Goal: Task Accomplishment & Management: Use online tool/utility

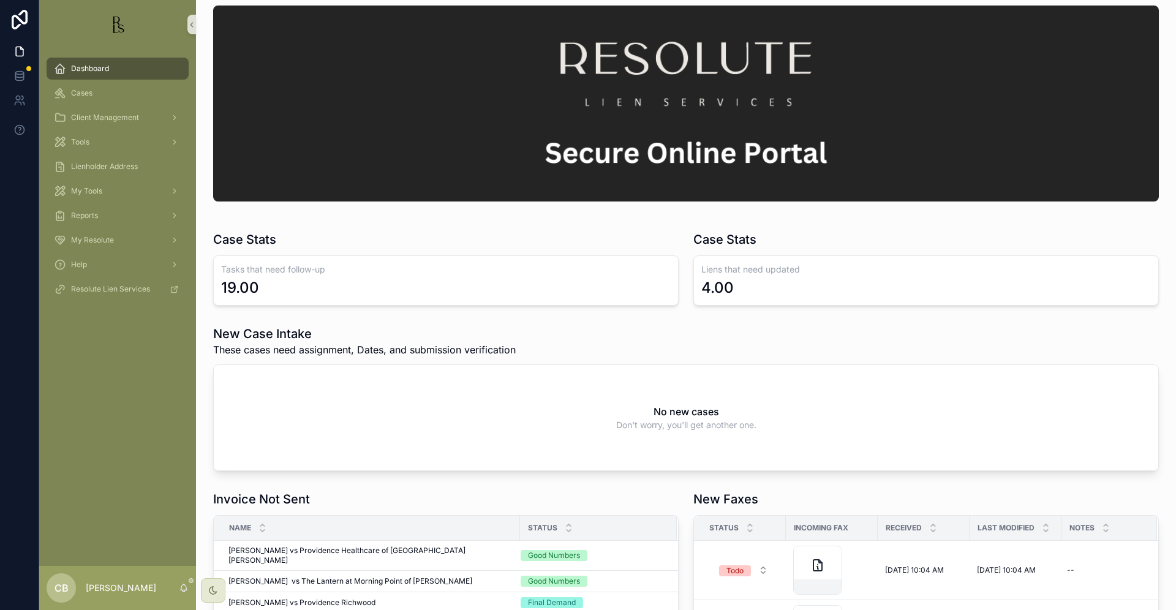
scroll to position [10, 0]
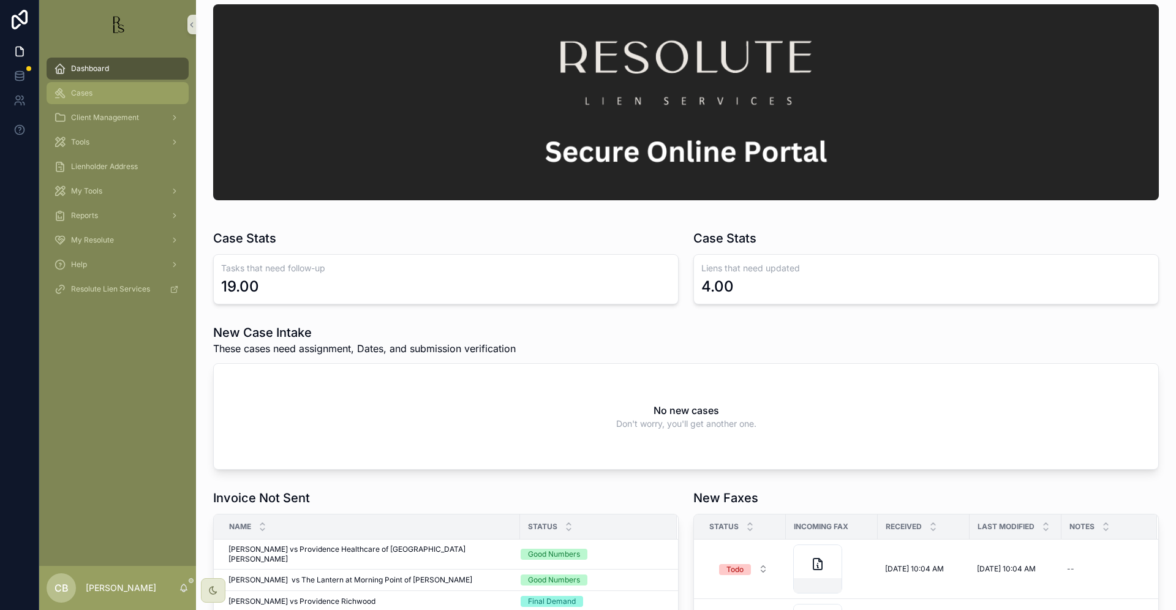
click at [85, 94] on span "Cases" at bounding box center [81, 93] width 21 height 10
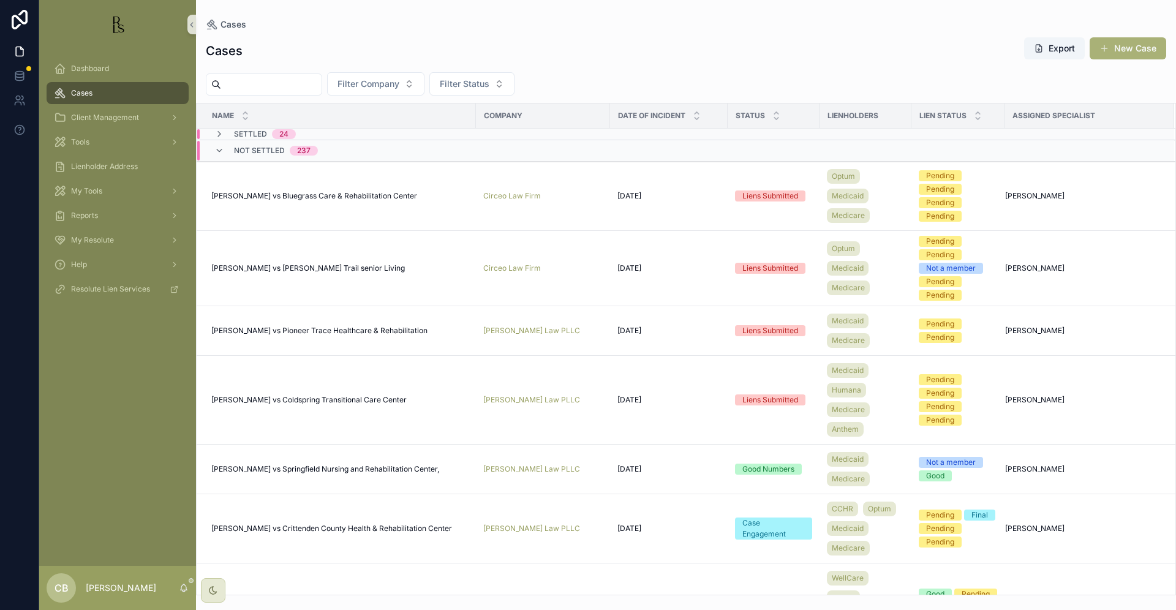
click at [258, 83] on input "scrollable content" at bounding box center [271, 84] width 100 height 17
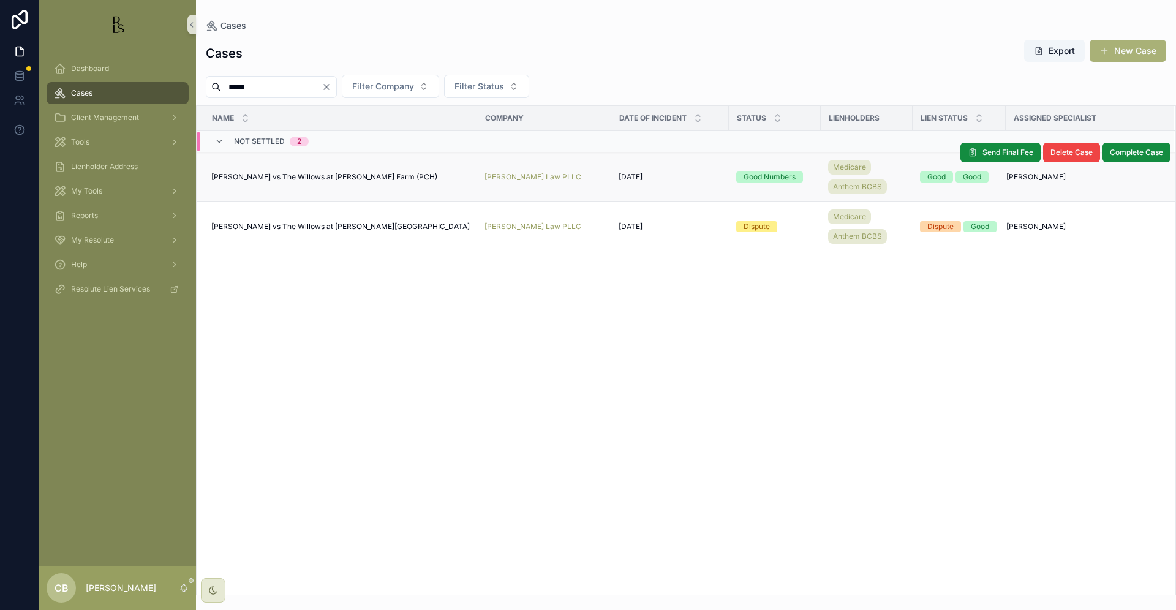
type input "*****"
click at [282, 173] on span "[PERSON_NAME] vs The Willows at [PERSON_NAME] Farm (PCH)" at bounding box center [324, 177] width 226 height 10
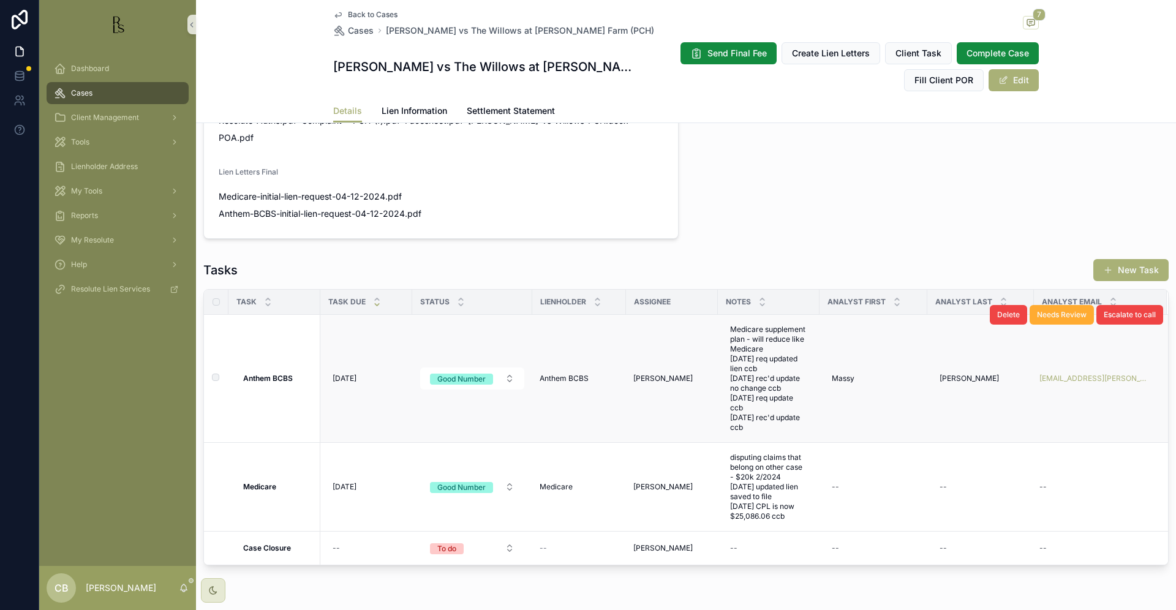
scroll to position [832, 0]
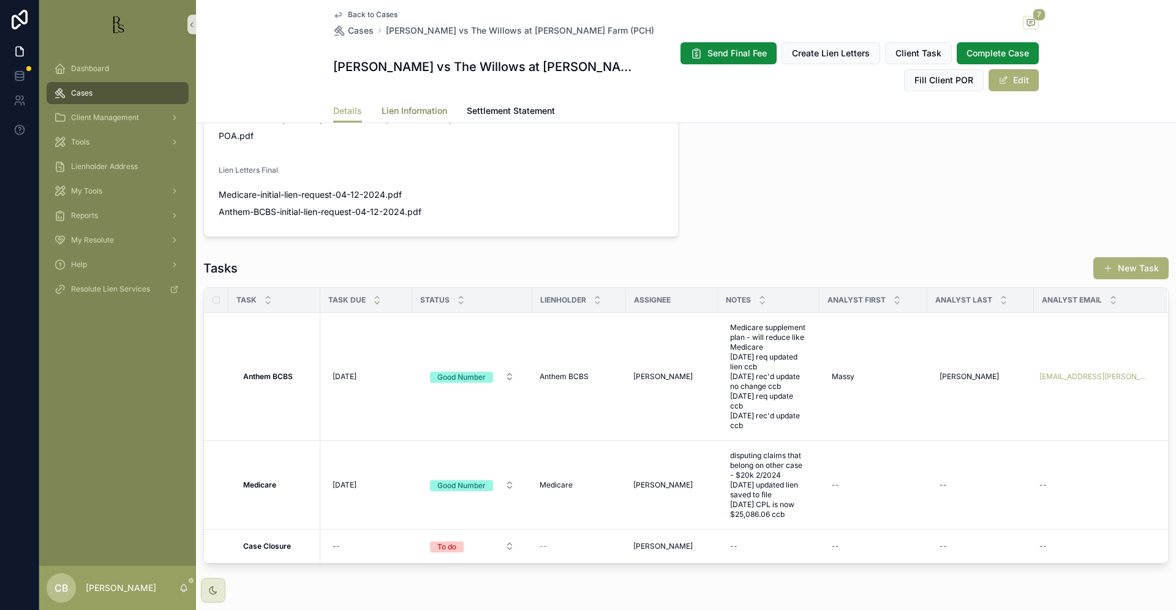
click at [399, 107] on span "Lien Information" at bounding box center [415, 111] width 66 height 12
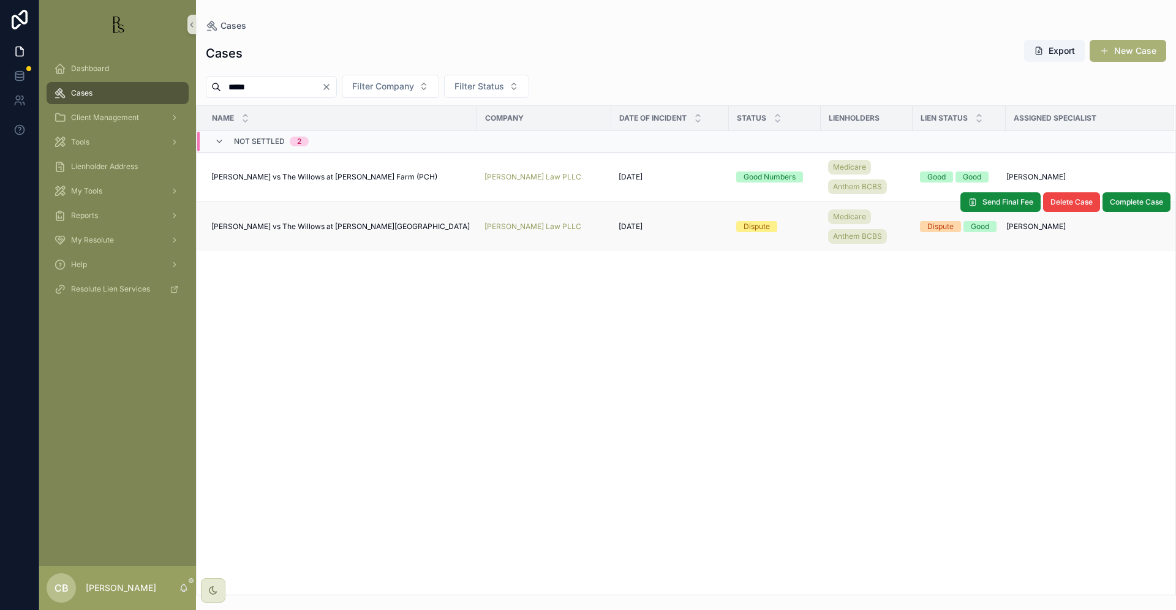
click at [313, 224] on span "[PERSON_NAME] vs The Willows at [PERSON_NAME][GEOGRAPHIC_DATA]" at bounding box center [340, 227] width 258 height 10
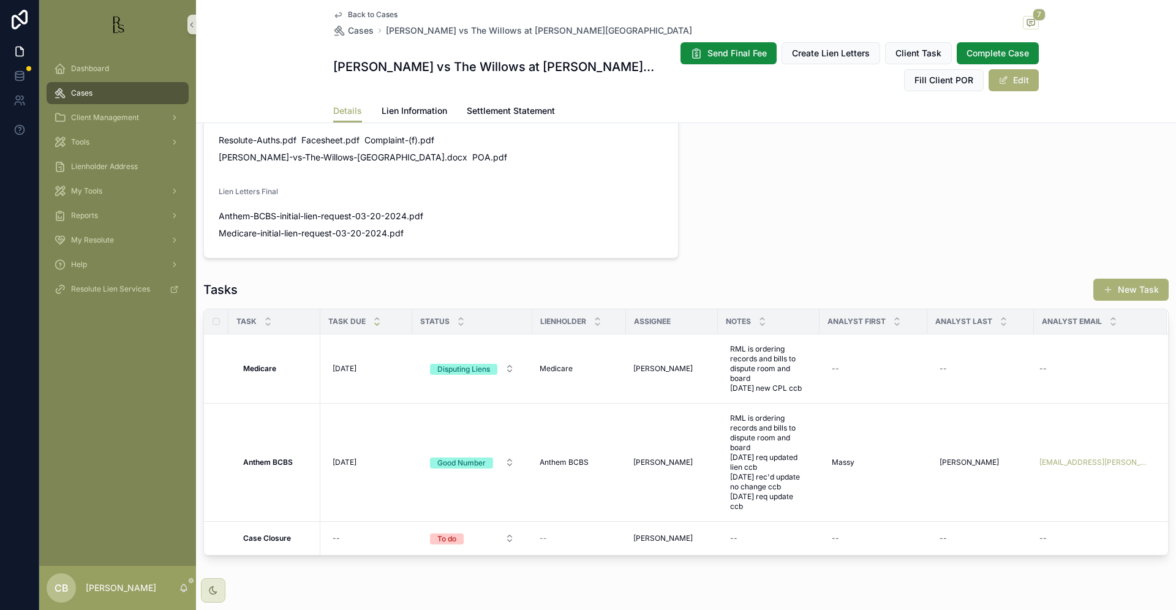
scroll to position [797, 0]
click at [274, 458] on strong "Anthem BCBS" at bounding box center [268, 462] width 50 height 9
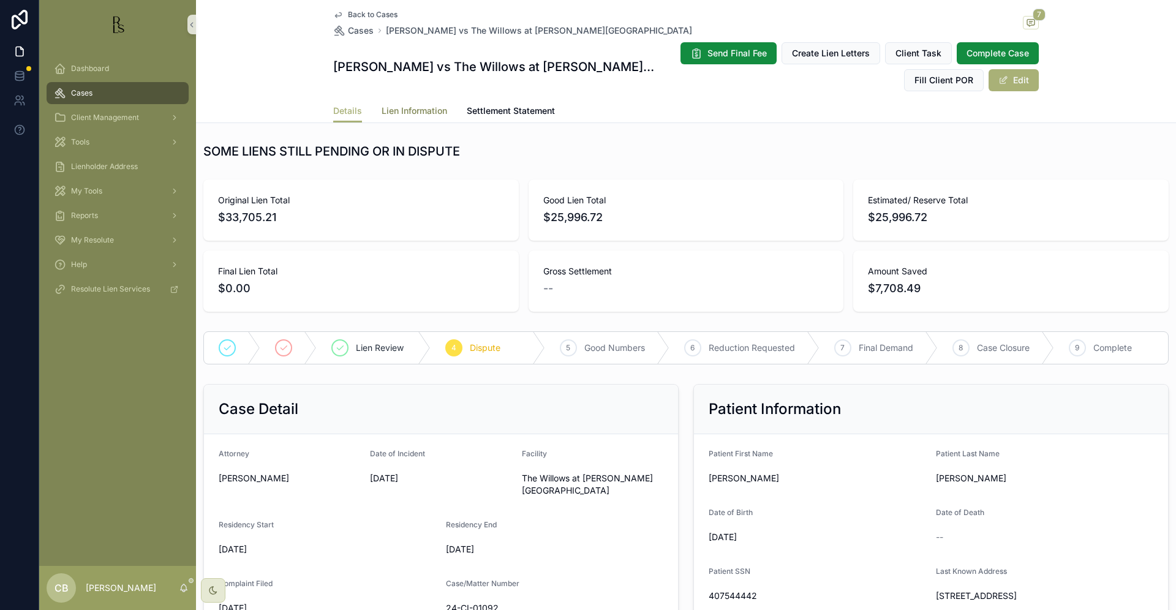
click at [416, 109] on span "Lien Information" at bounding box center [415, 111] width 66 height 12
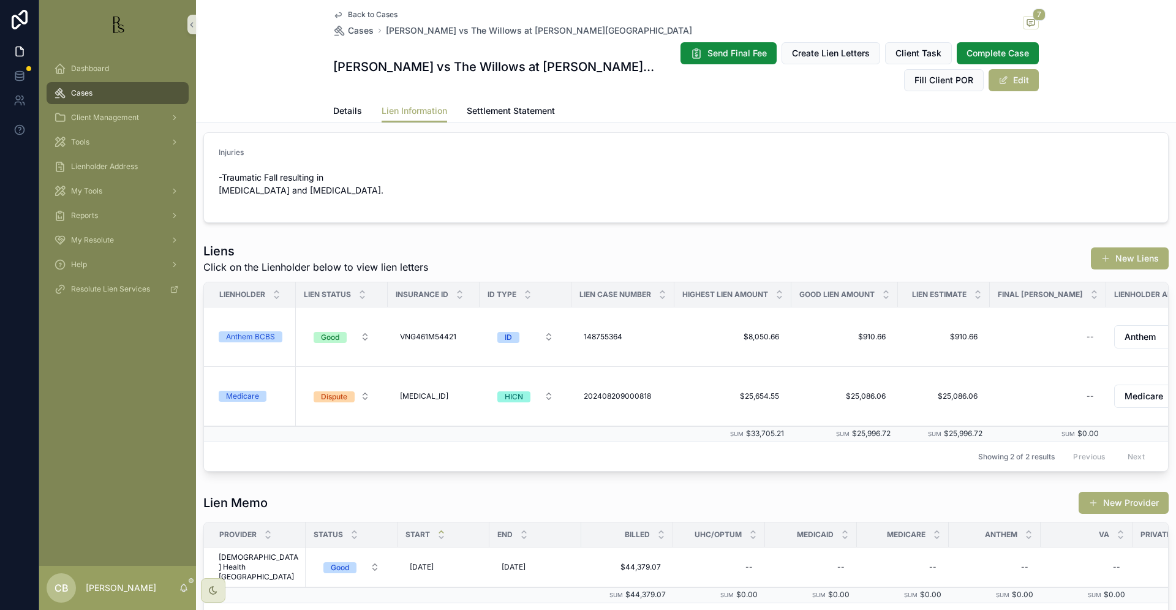
scroll to position [6, 0]
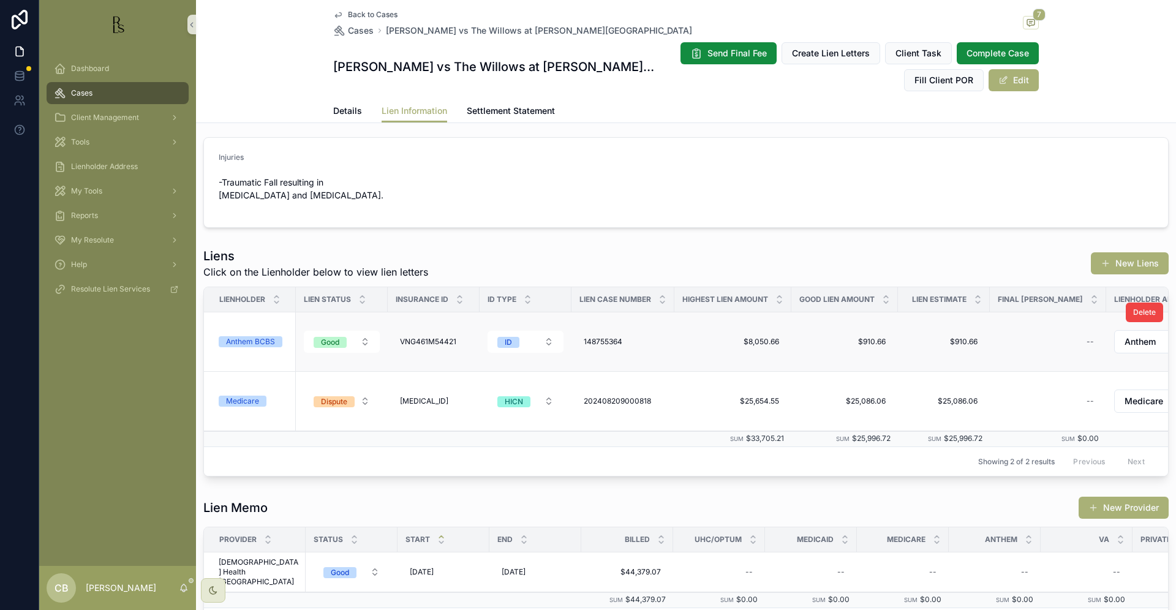
click at [255, 341] on div "Anthem BCBS" at bounding box center [250, 341] width 49 height 11
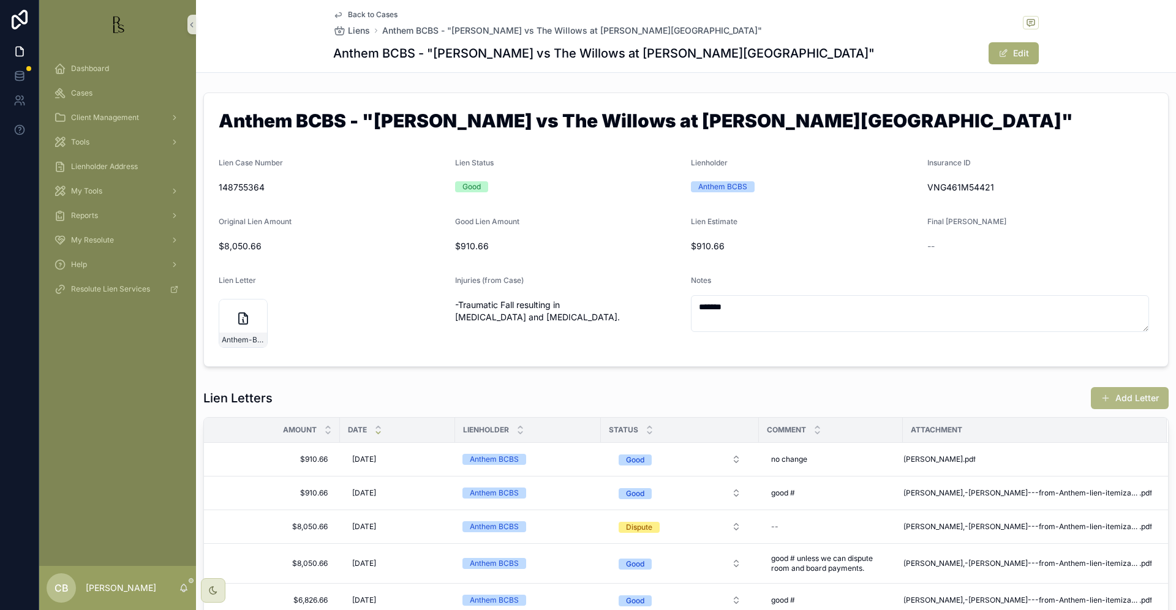
click at [1118, 394] on button "Add Letter" at bounding box center [1130, 398] width 78 height 22
click at [1118, 394] on div "Back to Cases Liens Anthem BCBS - "[PERSON_NAME] vs The Willows at [PERSON_NAME…" at bounding box center [686, 305] width 980 height 610
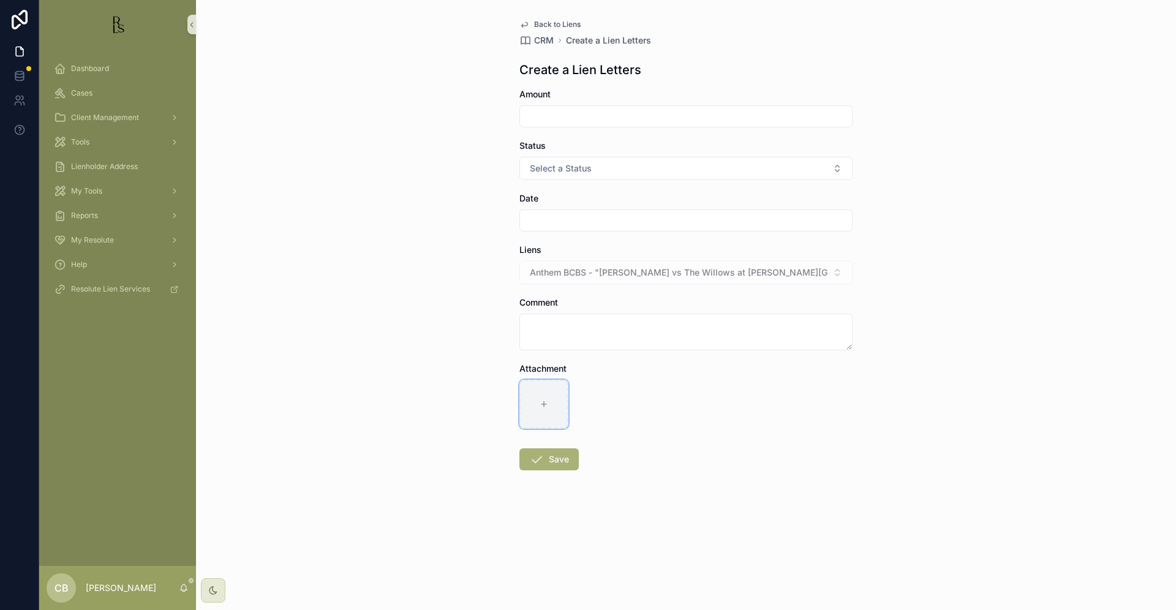
click at [542, 401] on icon "scrollable content" at bounding box center [544, 404] width 9 height 9
type input "**********"
click at [556, 119] on input "scrollable content" at bounding box center [686, 116] width 332 height 17
type input "*********"
click at [833, 164] on button "Select a Status" at bounding box center [685, 168] width 333 height 23
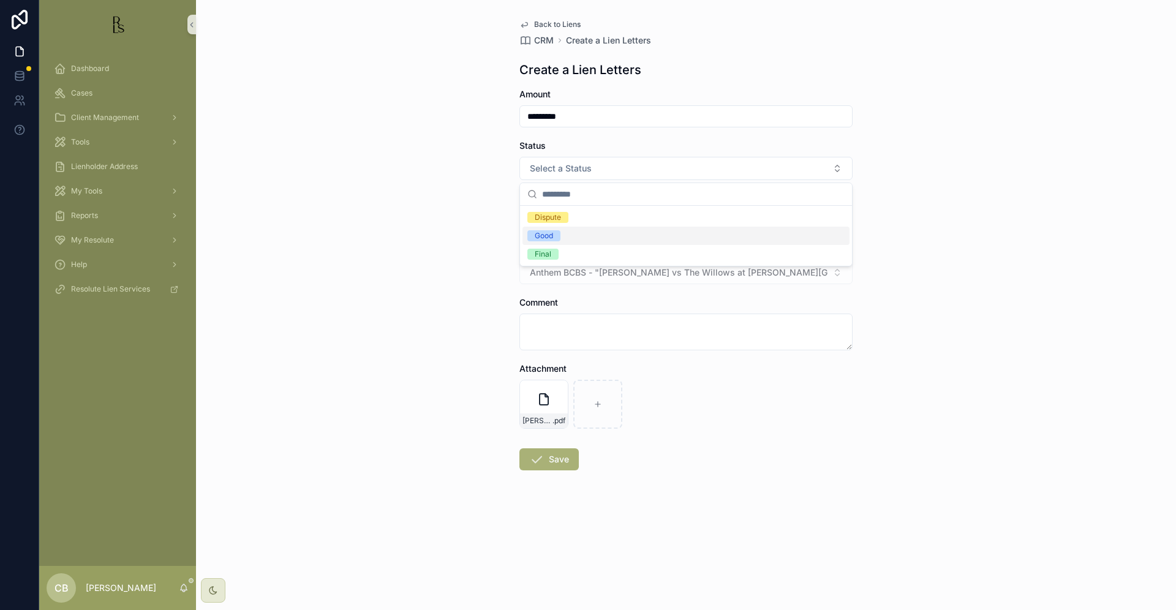
click at [554, 232] on span "Good" at bounding box center [543, 235] width 33 height 11
click at [550, 224] on input "scrollable content" at bounding box center [686, 220] width 332 height 17
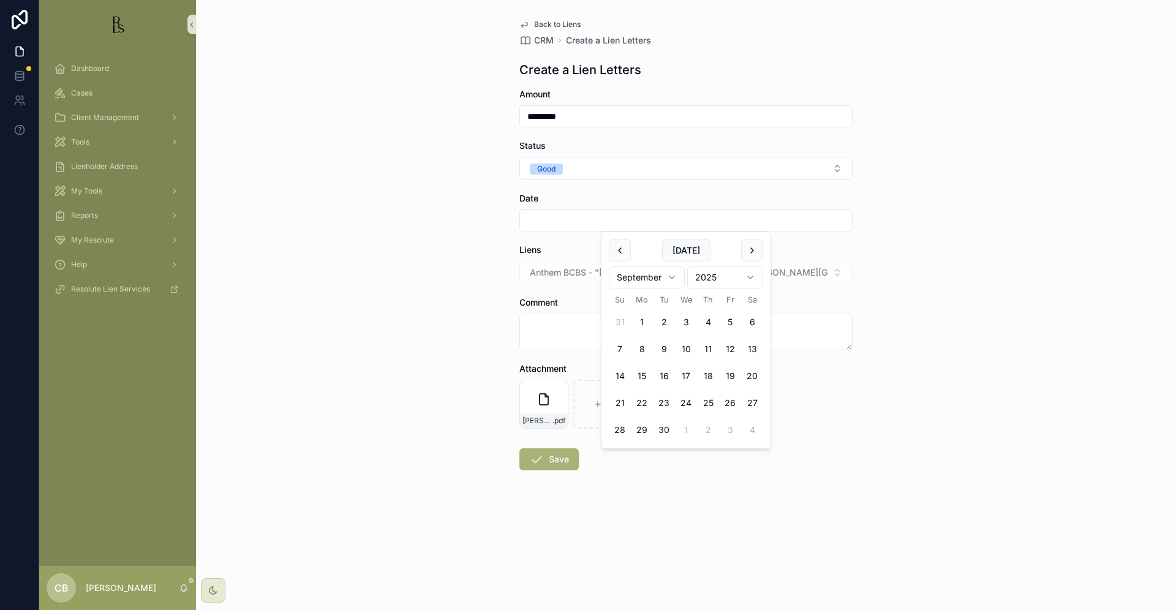
click at [666, 429] on button "30" at bounding box center [664, 430] width 22 height 22
type input "*********"
click at [556, 458] on button "Save" at bounding box center [548, 459] width 59 height 22
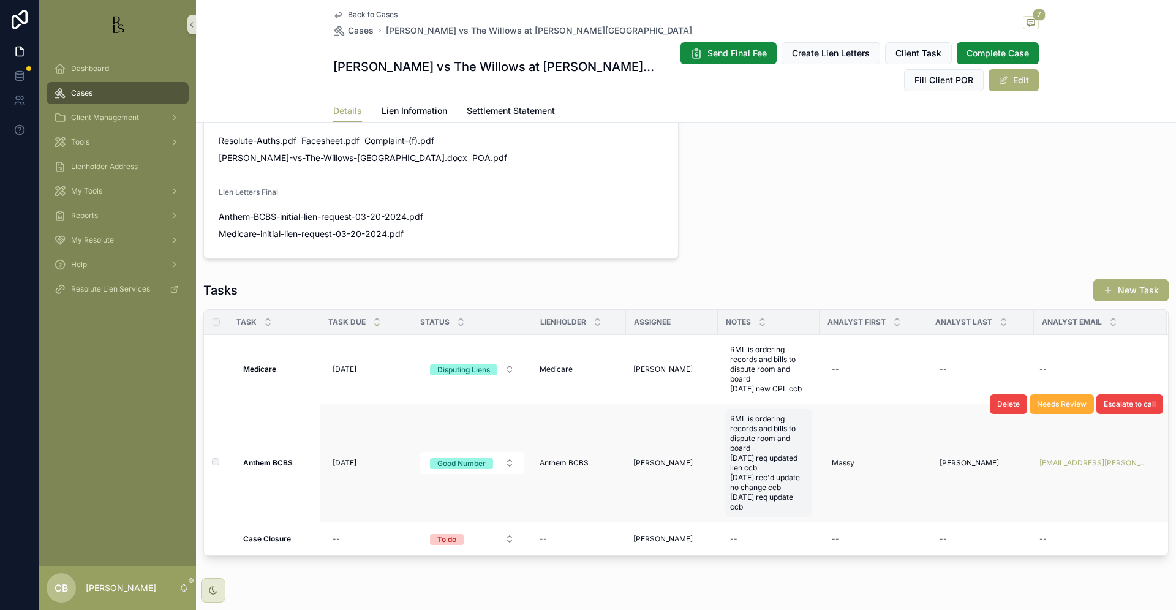
click at [757, 473] on span "RML is ordering records and bills to dispute room and board [DATE] req updated …" at bounding box center [768, 463] width 77 height 98
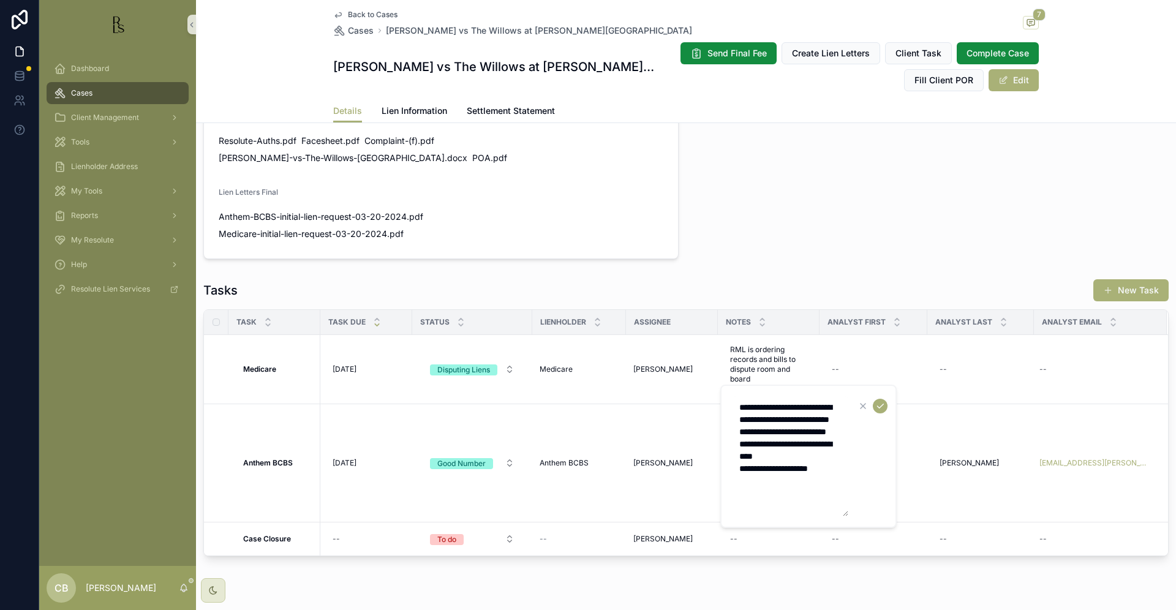
click at [839, 494] on textarea "**********" at bounding box center [790, 456] width 116 height 120
click at [347, 458] on span "[DATE]" at bounding box center [345, 463] width 24 height 10
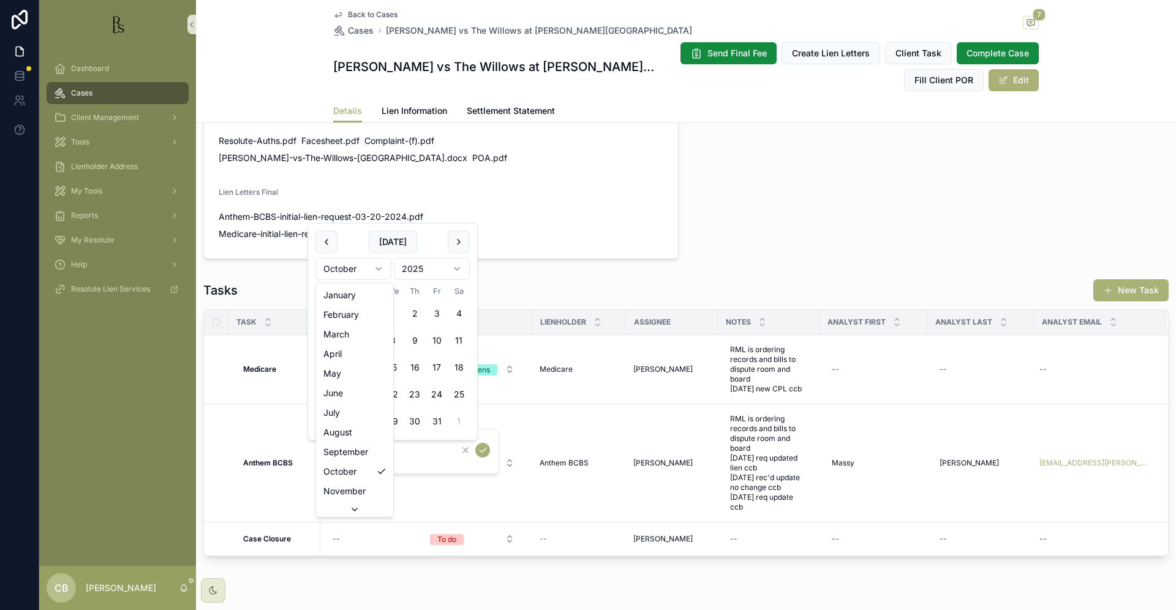
click at [378, 268] on html "Dashboard Cases Client Management Tools Lienholder Address My Tools Reports My …" at bounding box center [588, 305] width 1176 height 610
click at [369, 417] on button "30" at bounding box center [371, 421] width 22 height 22
type input "**********"
click at [480, 448] on icon "scrollable content" at bounding box center [483, 450] width 10 height 10
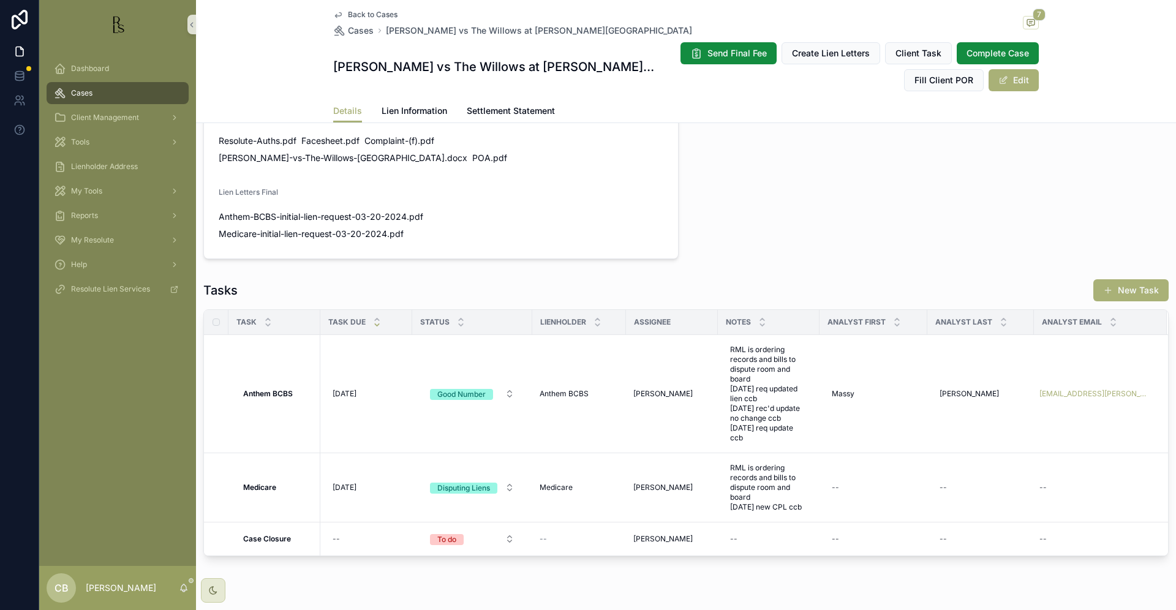
click at [88, 91] on span "Cases" at bounding box center [81, 93] width 21 height 10
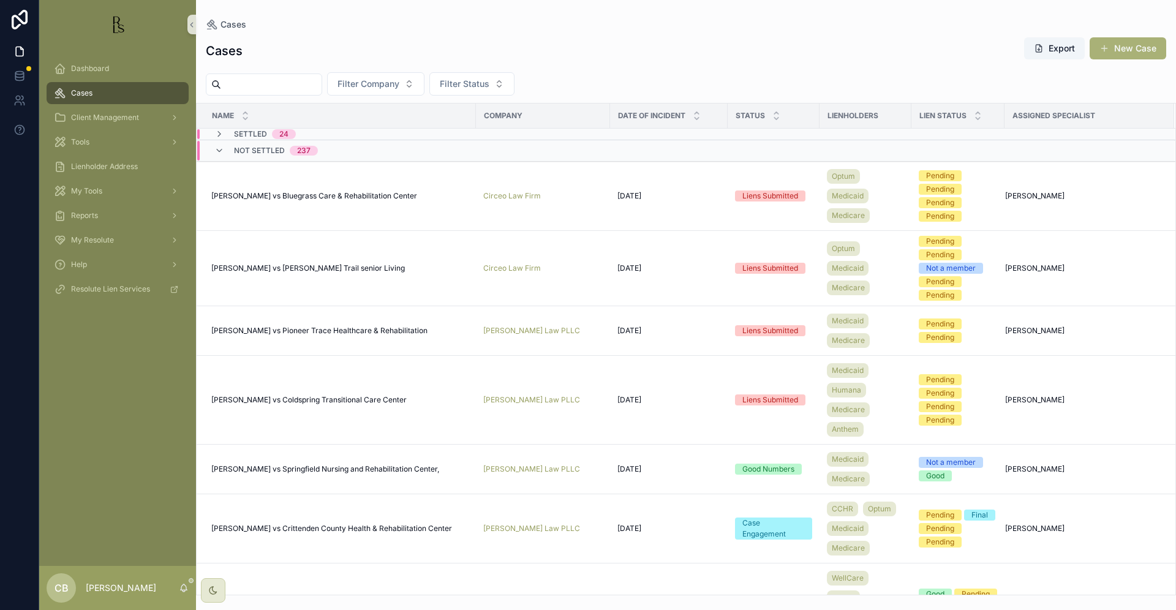
click at [243, 83] on input "scrollable content" at bounding box center [271, 84] width 100 height 17
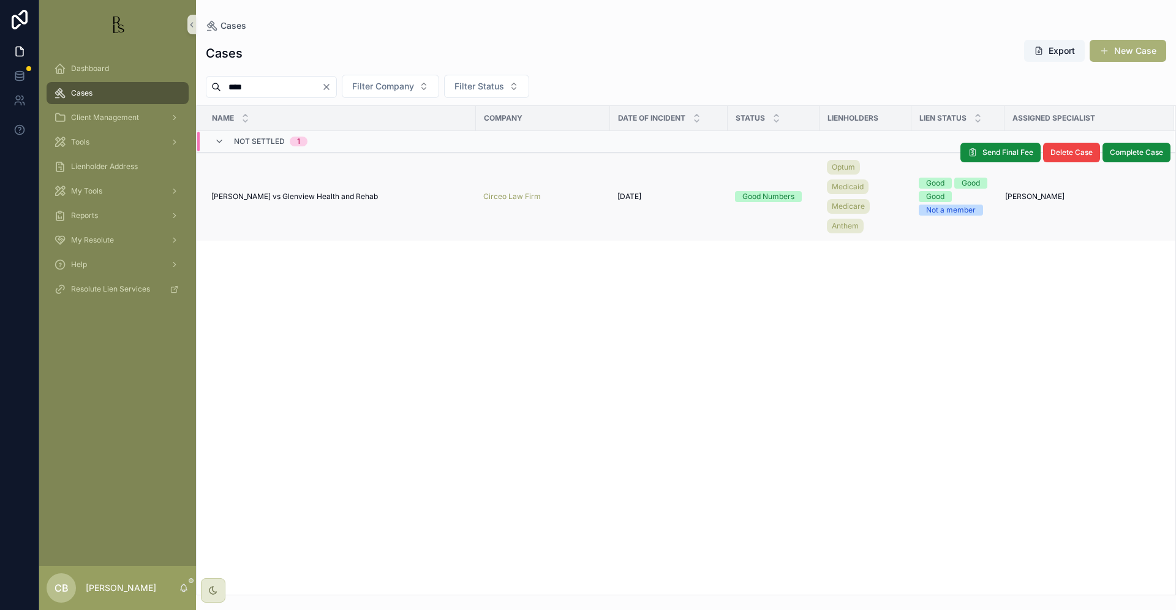
type input "****"
click at [292, 194] on span "[PERSON_NAME] vs Glenview Health and Rehab" at bounding box center [294, 197] width 167 height 10
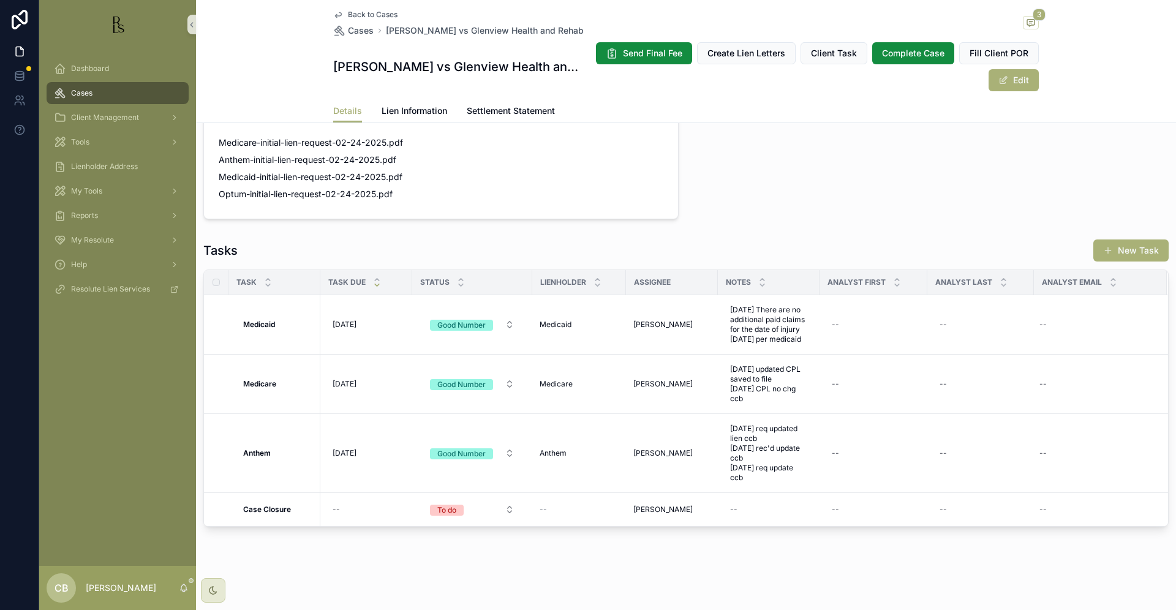
scroll to position [906, 0]
click at [402, 108] on span "Lien Information" at bounding box center [415, 111] width 66 height 12
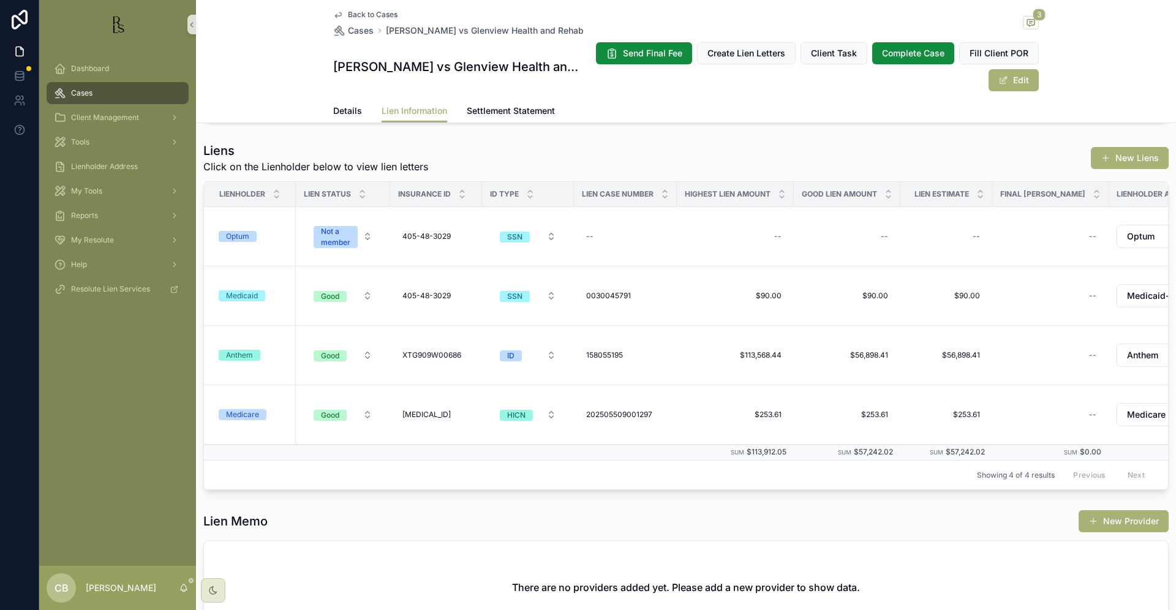
scroll to position [150, 0]
click at [249, 350] on div "Anthem" at bounding box center [239, 354] width 27 height 11
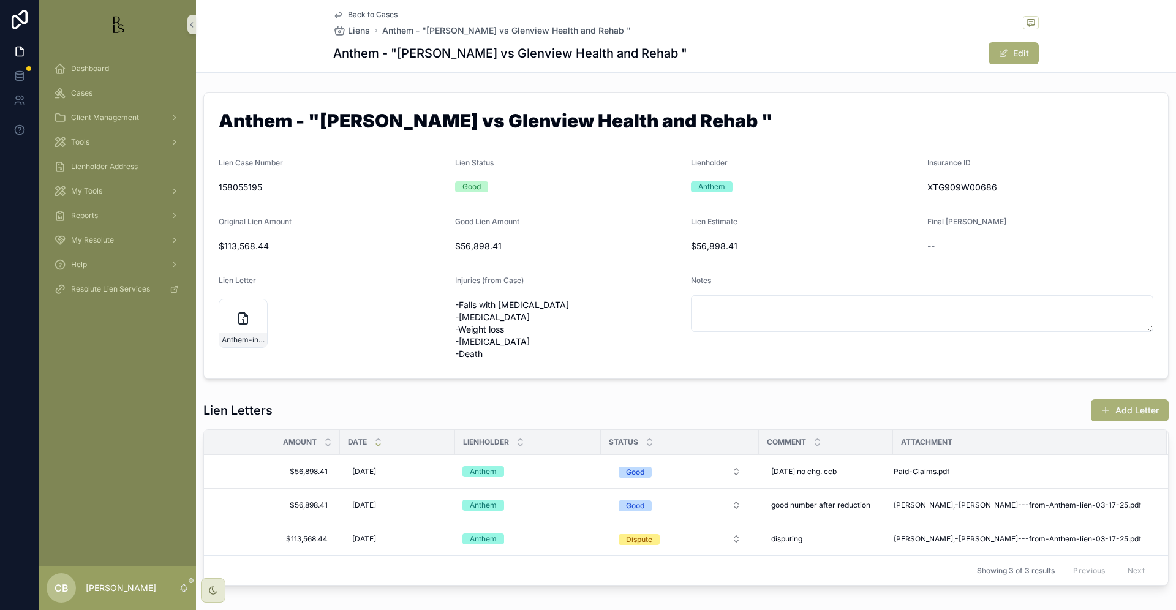
click at [1120, 409] on button "Add Letter" at bounding box center [1130, 410] width 78 height 22
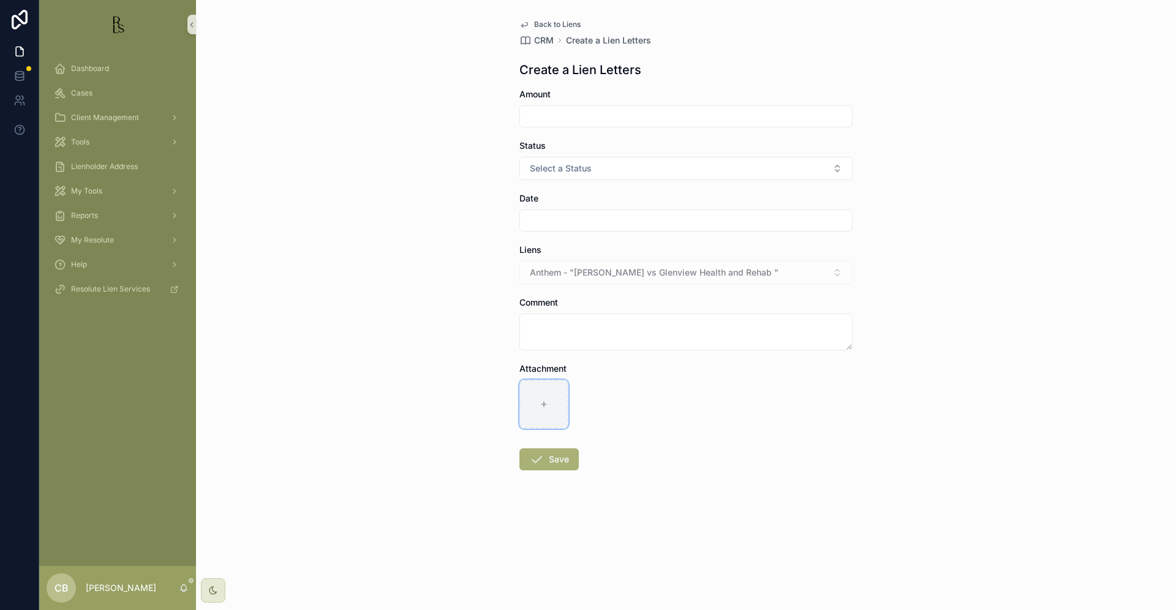
click at [541, 401] on icon "scrollable content" at bounding box center [544, 404] width 9 height 9
type input "**********"
click at [550, 112] on input "scrollable content" at bounding box center [686, 116] width 332 height 17
type input "**********"
click at [635, 172] on button "Select a Status" at bounding box center [685, 168] width 333 height 23
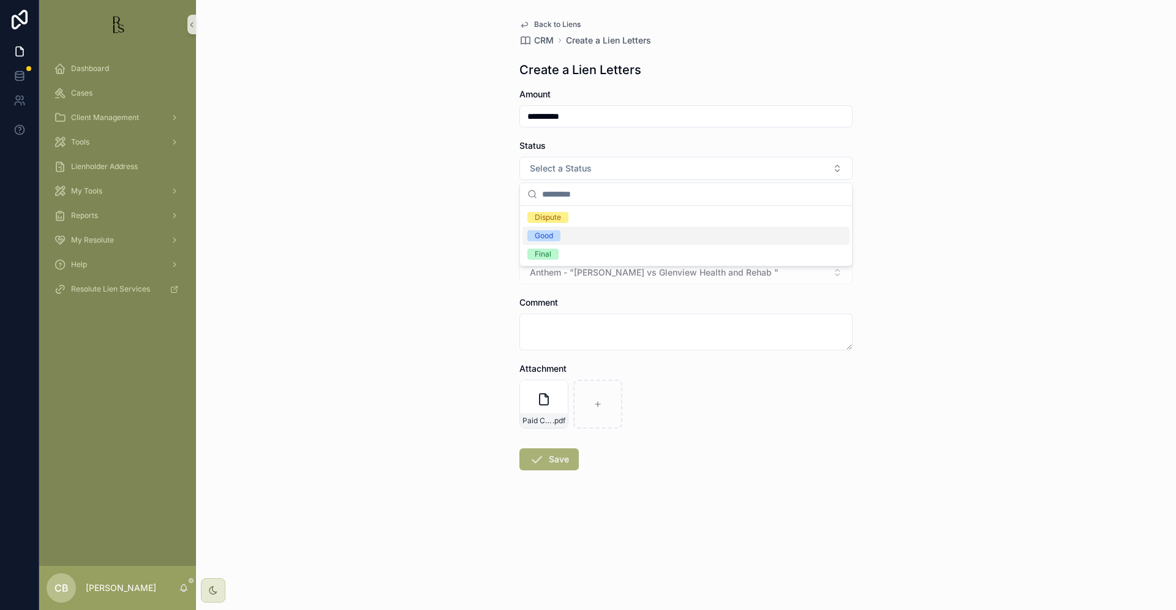
click at [555, 235] on span "Good" at bounding box center [543, 235] width 33 height 11
click at [568, 220] on input "scrollable content" at bounding box center [686, 220] width 332 height 17
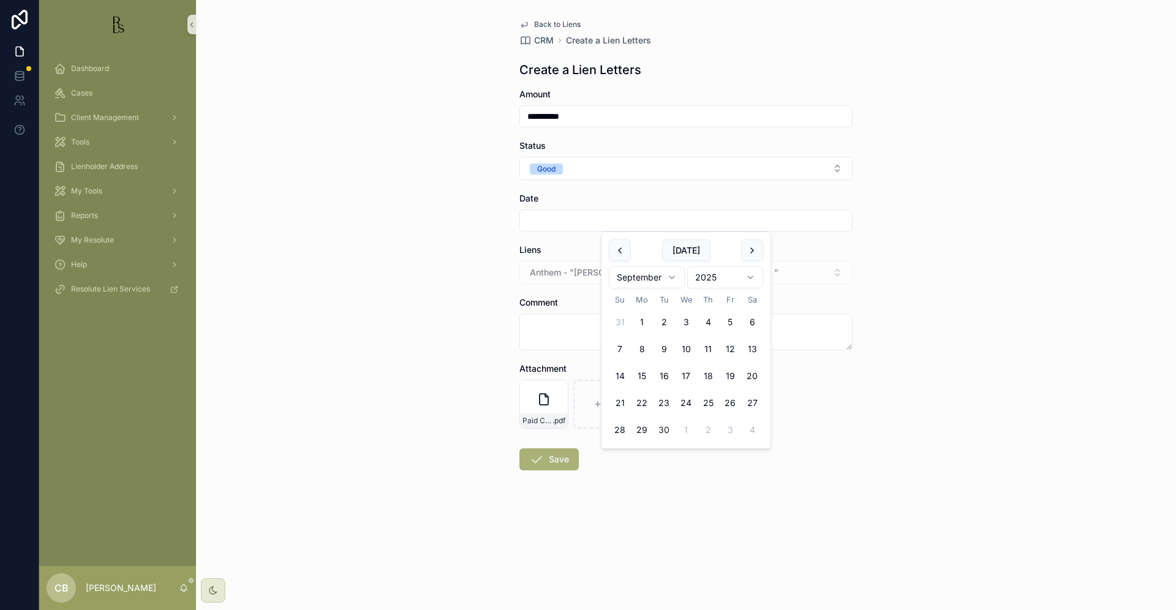
click at [663, 426] on button "30" at bounding box center [664, 430] width 22 height 22
type input "*********"
click at [556, 455] on button "Save" at bounding box center [548, 459] width 59 height 22
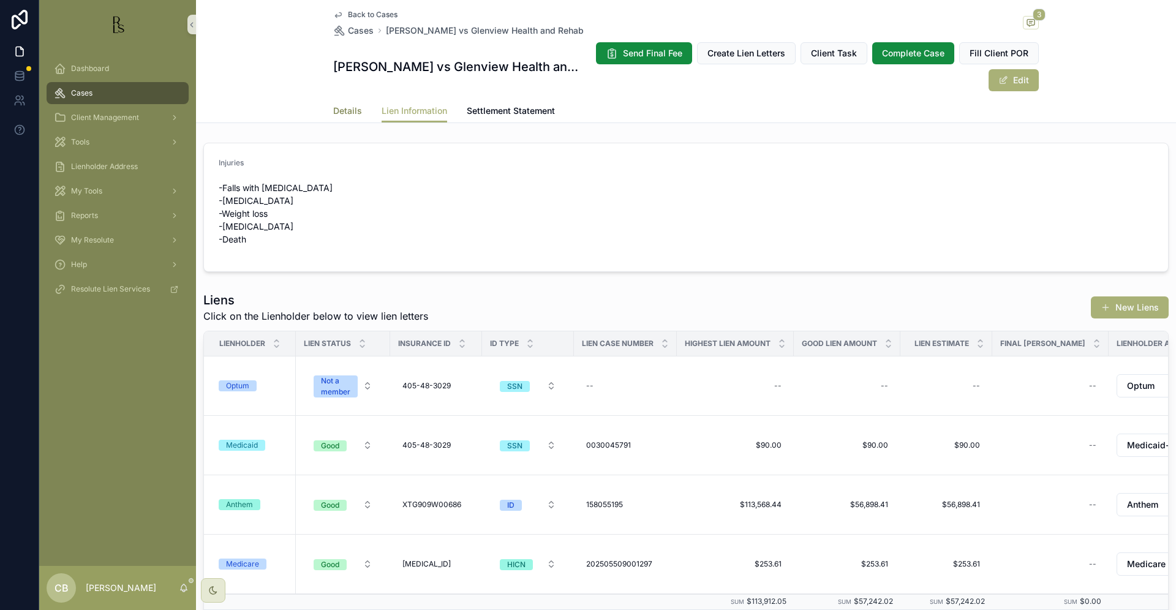
click at [339, 111] on span "Details" at bounding box center [347, 111] width 29 height 12
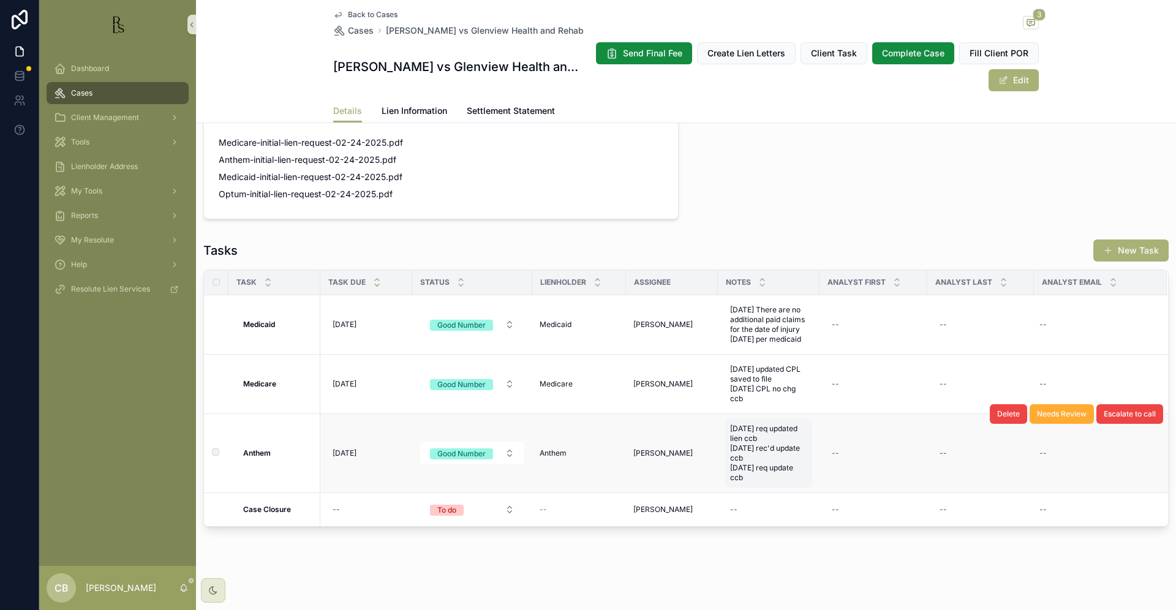
click at [752, 470] on span "[DATE] req updated lien ccb [DATE] rec'd update ccb [DATE] req update ccb" at bounding box center [768, 453] width 77 height 59
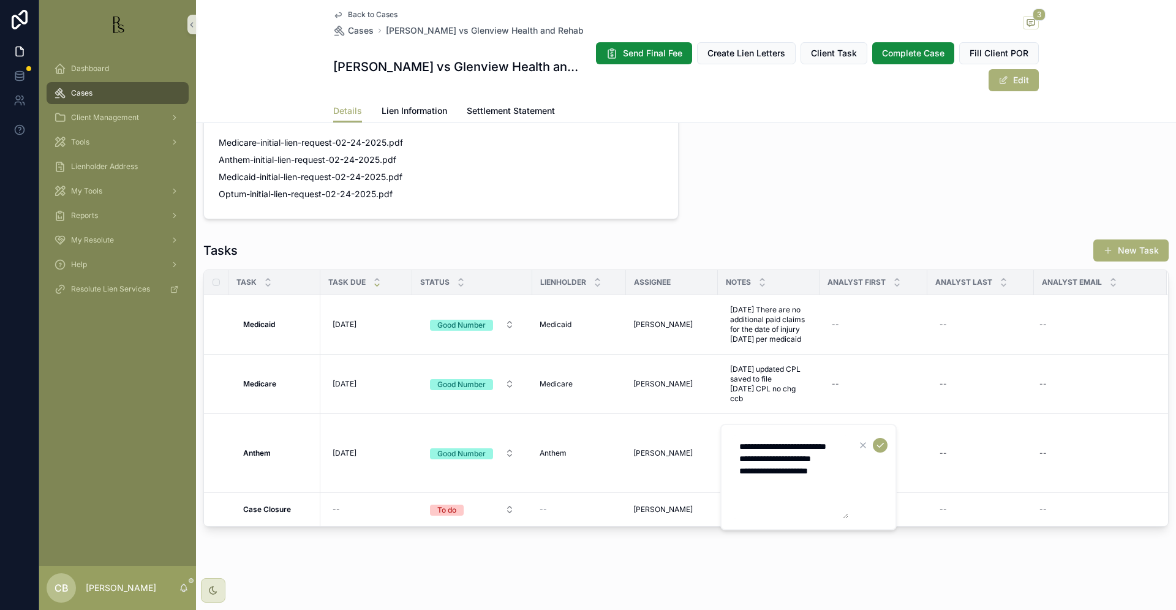
click at [844, 481] on textarea "**********" at bounding box center [790, 476] width 116 height 83
type textarea "**********"
click at [880, 442] on icon "scrollable content" at bounding box center [880, 445] width 10 height 10
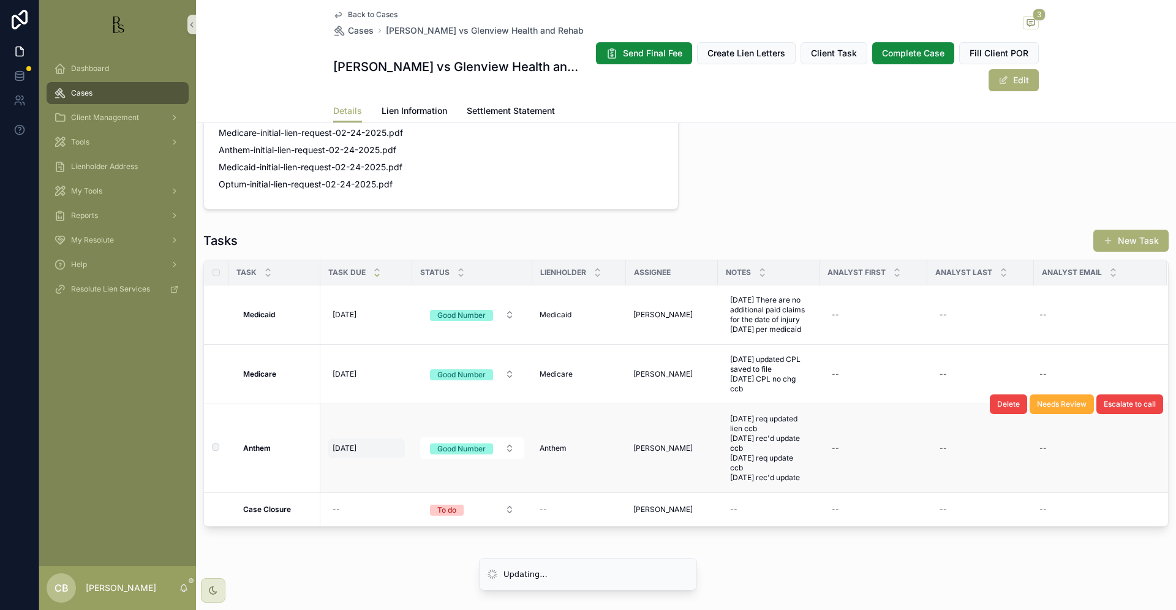
click at [354, 453] on span "[DATE]" at bounding box center [345, 448] width 24 height 10
click at [349, 453] on span "[DATE]" at bounding box center [345, 448] width 24 height 10
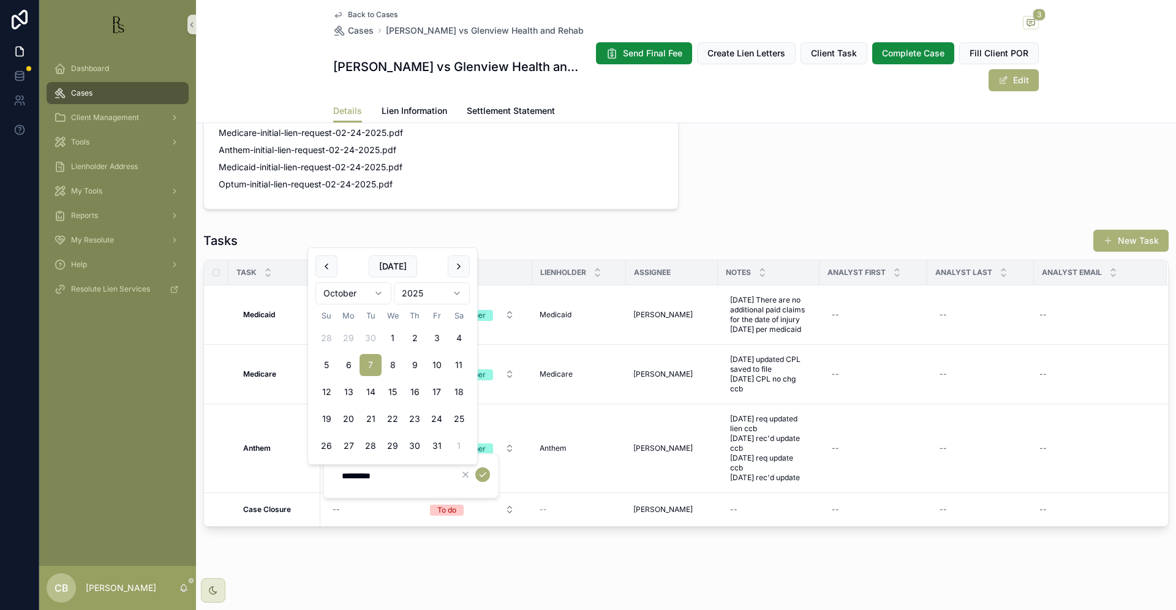
click at [379, 292] on html "Dashboard Cases Client Management Tools Lienholder Address My Tools Reports My …" at bounding box center [588, 305] width 1176 height 610
click at [376, 288] on html "Dashboard Cases Client Management Tools Lienholder Address My Tools Reports My …" at bounding box center [588, 305] width 1176 height 610
click at [366, 442] on button "30" at bounding box center [371, 446] width 22 height 22
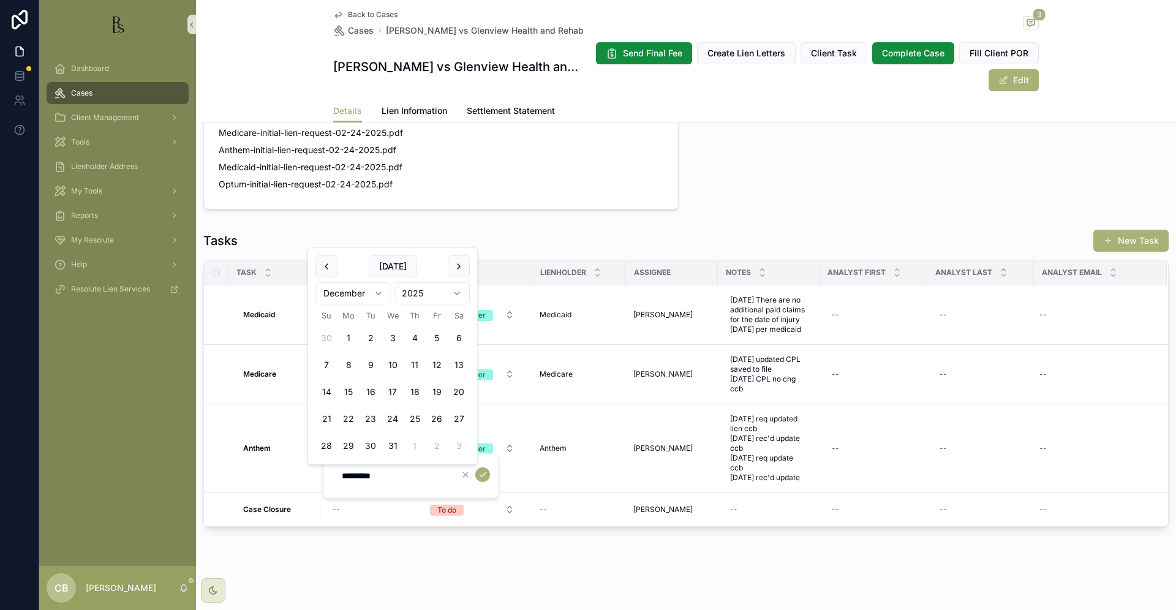
type input "**********"
click at [483, 473] on icon "scrollable content" at bounding box center [483, 475] width 10 height 10
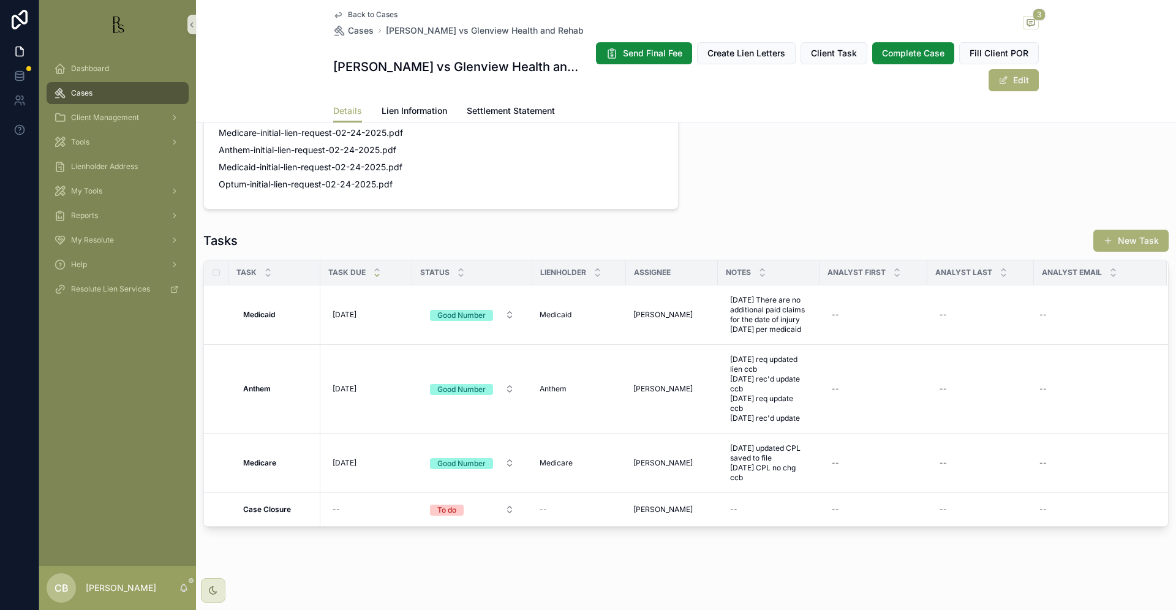
scroll to position [916, 0]
click at [86, 141] on span "Tools" at bounding box center [80, 142] width 18 height 10
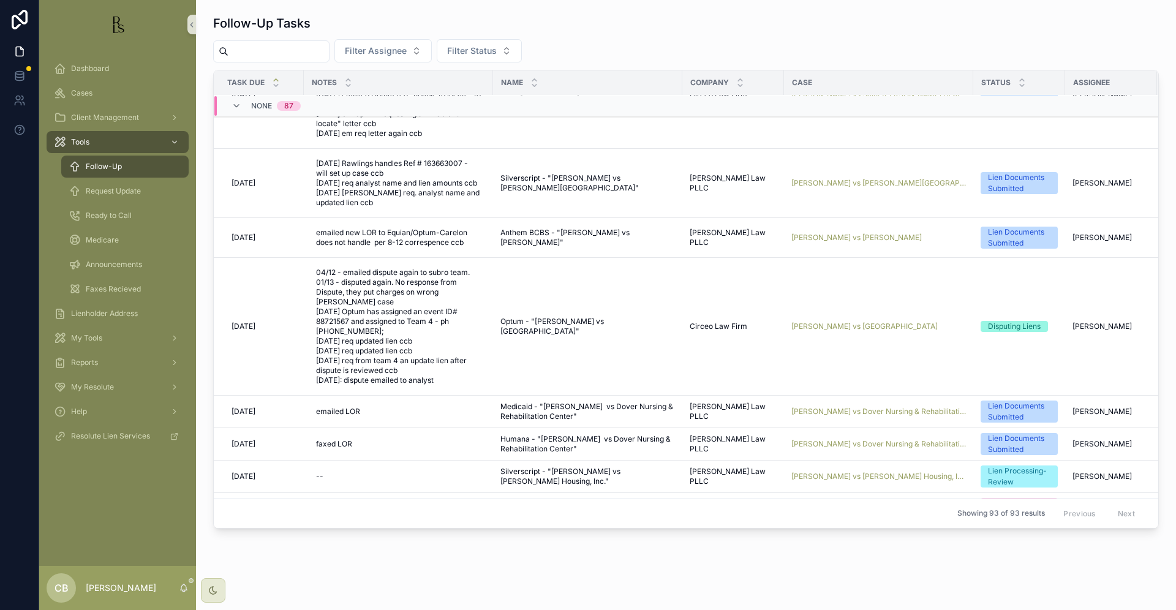
scroll to position [714, 2]
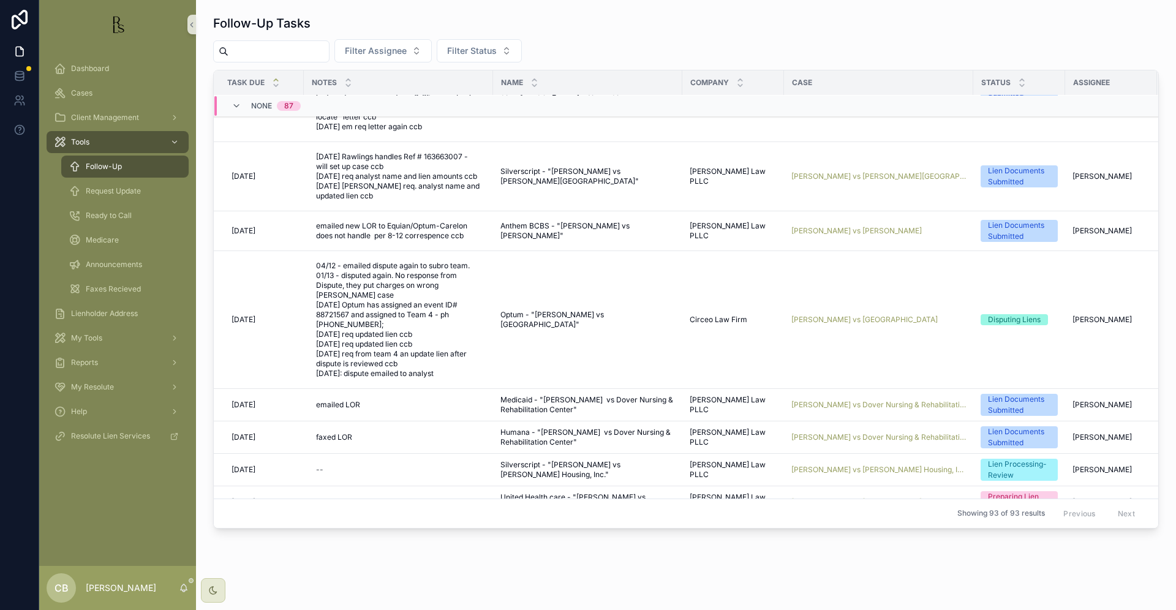
click at [127, 192] on span "Request Update" at bounding box center [113, 191] width 55 height 10
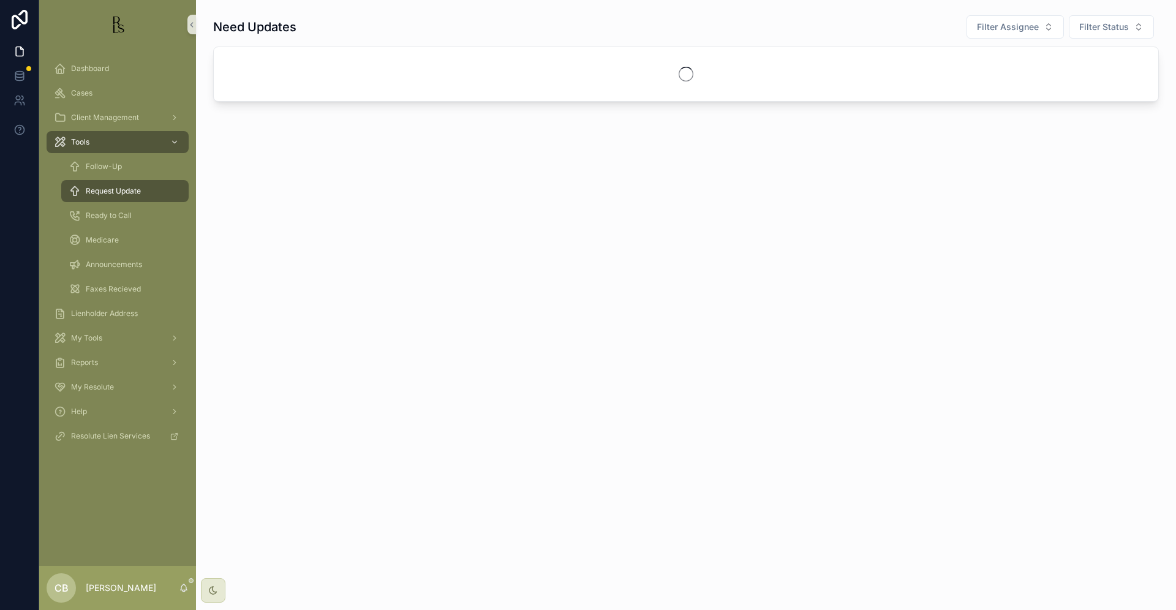
click at [127, 192] on span "Request Update" at bounding box center [113, 191] width 55 height 10
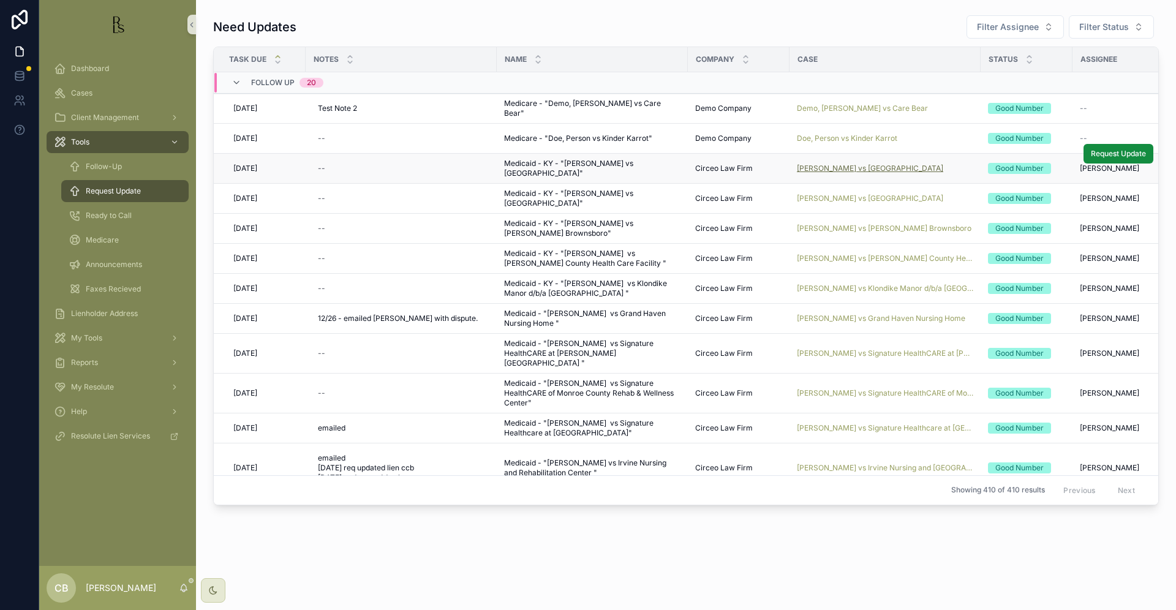
click at [887, 166] on span "[PERSON_NAME] vs [GEOGRAPHIC_DATA]" at bounding box center [870, 169] width 146 height 10
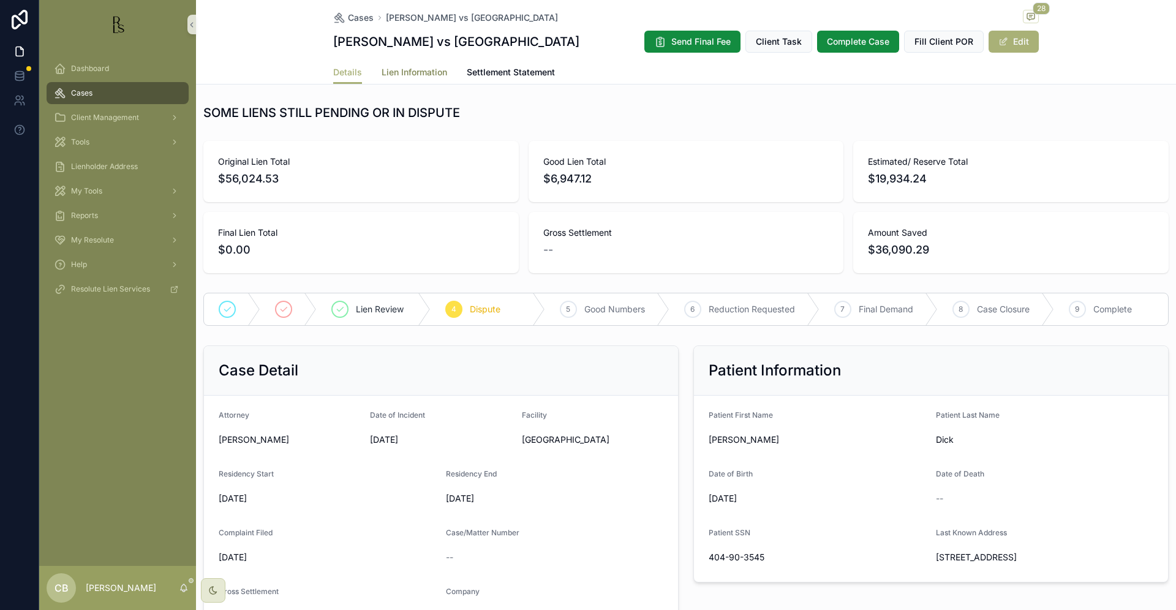
click at [408, 66] on span "Lien Information" at bounding box center [415, 72] width 66 height 12
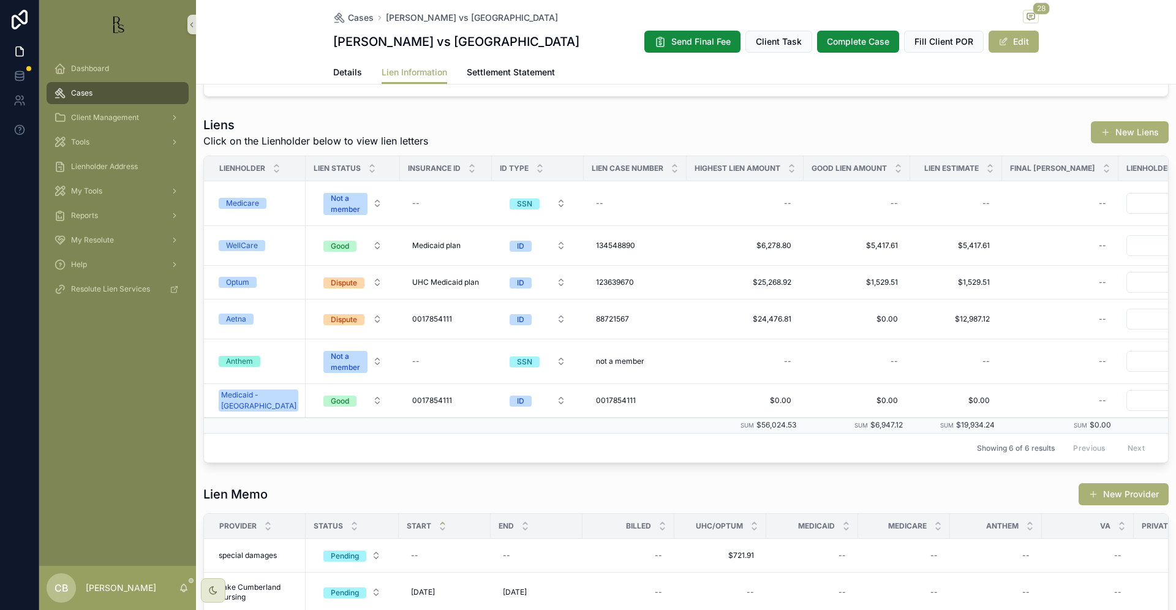
scroll to position [324, 0]
click at [344, 72] on span "Details" at bounding box center [347, 72] width 29 height 12
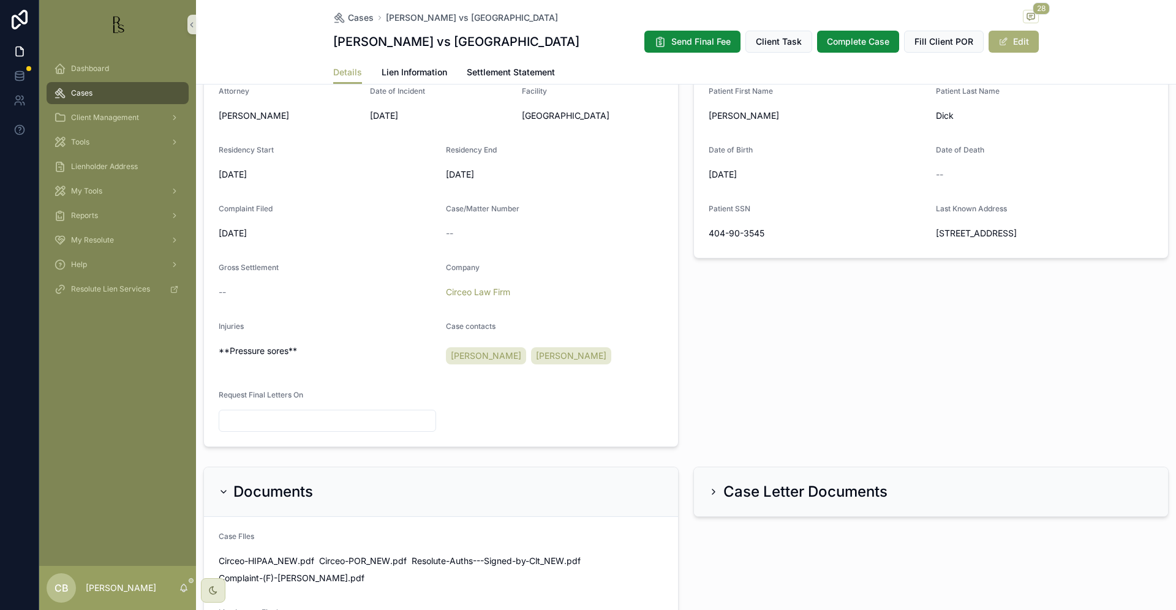
click at [344, 72] on span "Details" at bounding box center [347, 72] width 29 height 12
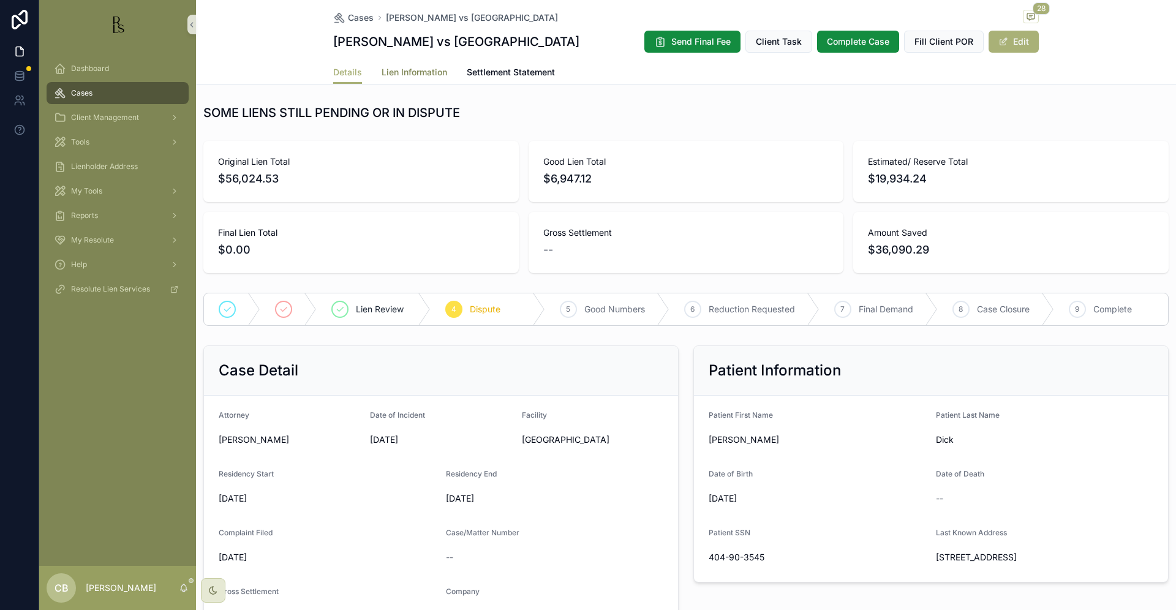
click at [408, 72] on span "Lien Information" at bounding box center [415, 72] width 66 height 12
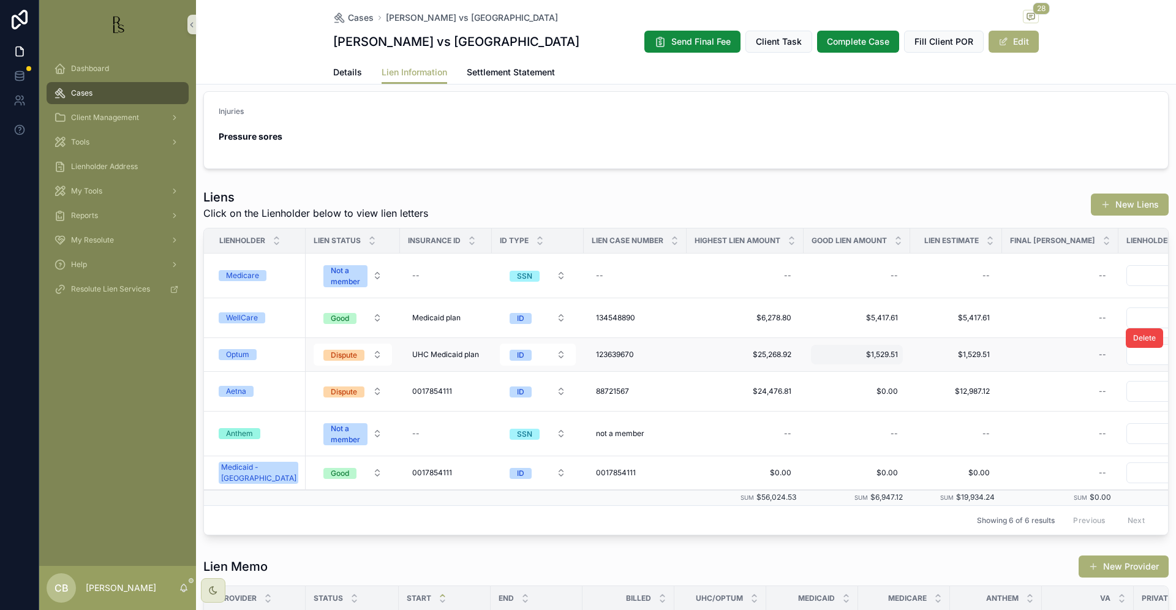
scroll to position [266, 0]
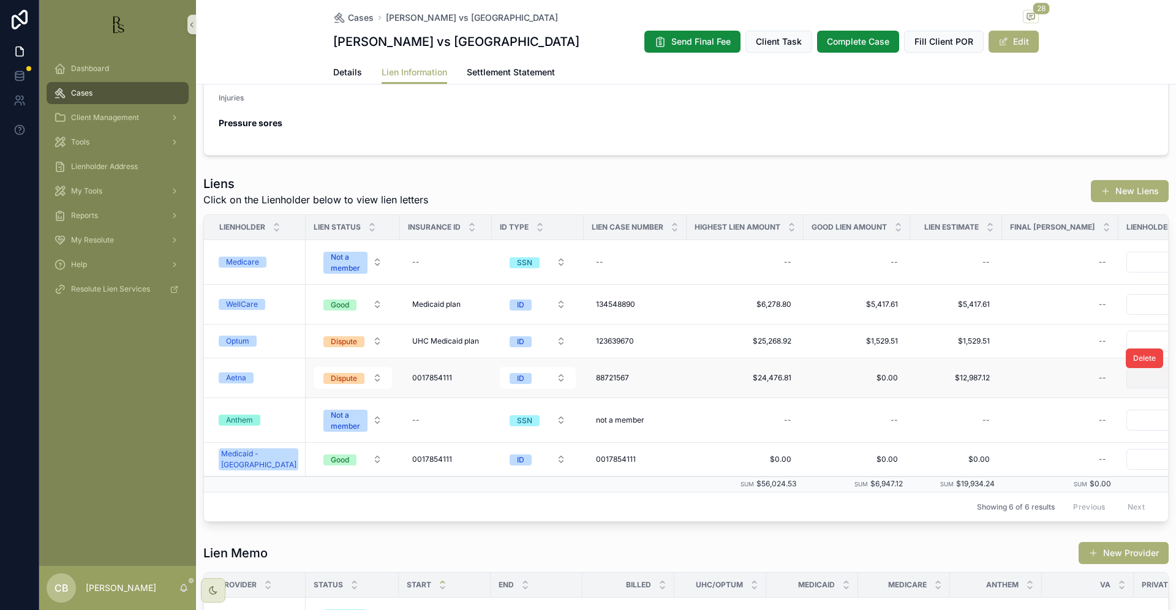
click at [344, 69] on span "Details" at bounding box center [347, 72] width 29 height 12
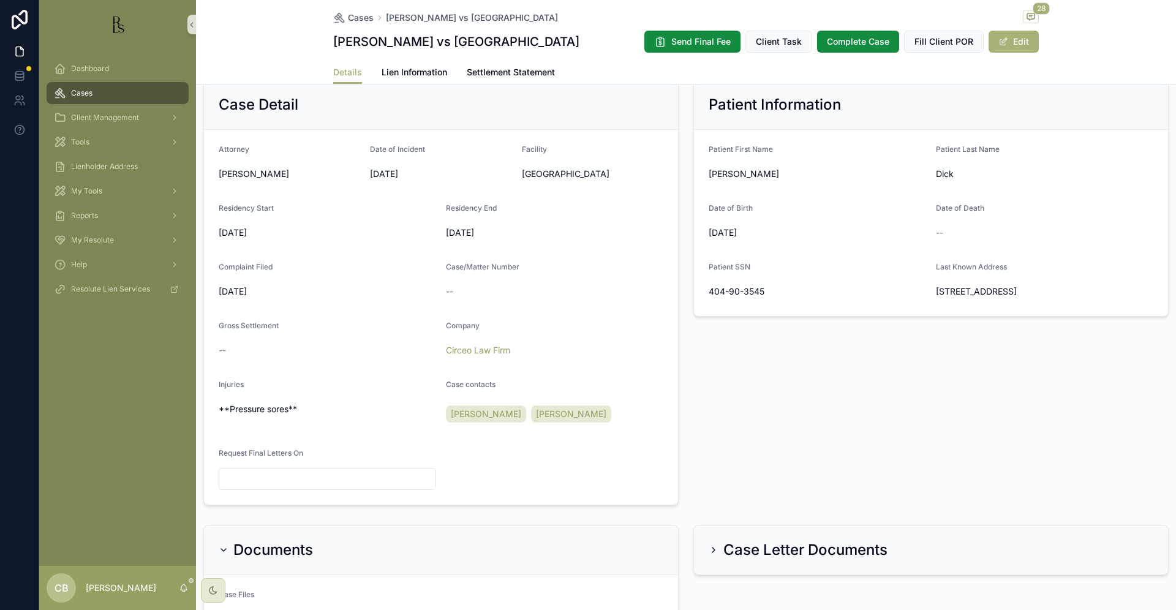
click at [344, 69] on span "Details" at bounding box center [347, 72] width 29 height 12
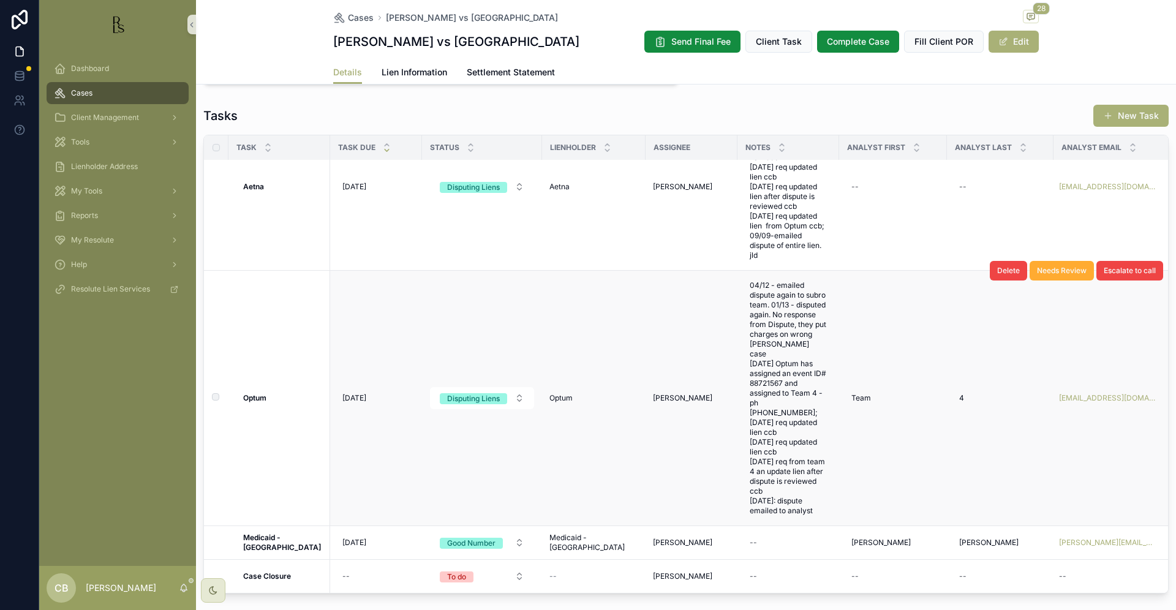
scroll to position [155, 0]
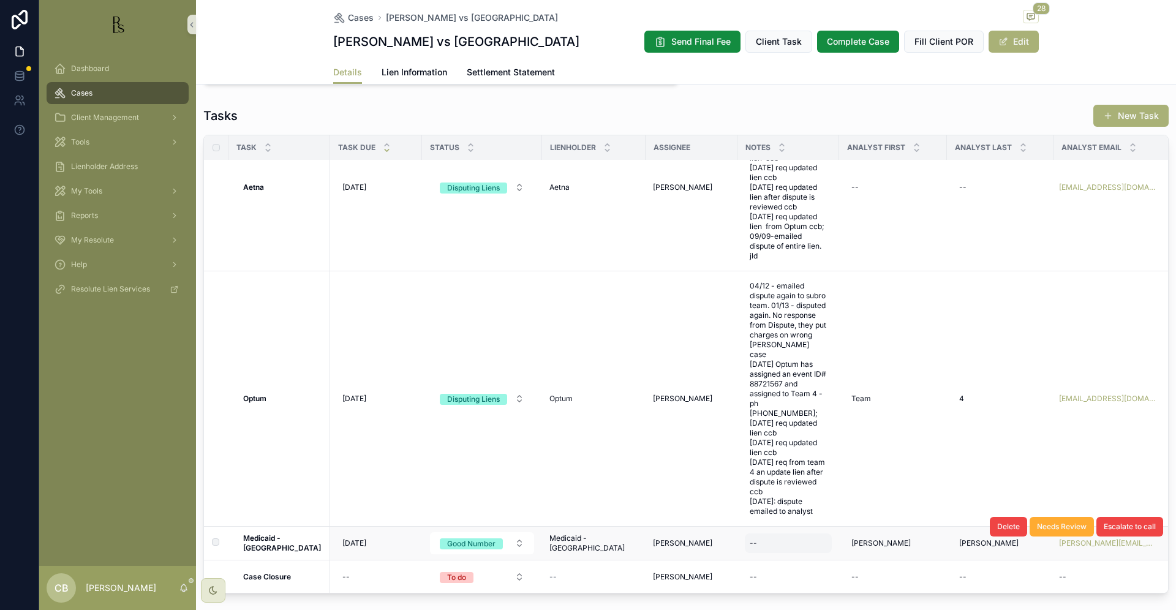
click at [751, 542] on div "--" at bounding box center [788, 543] width 87 height 20
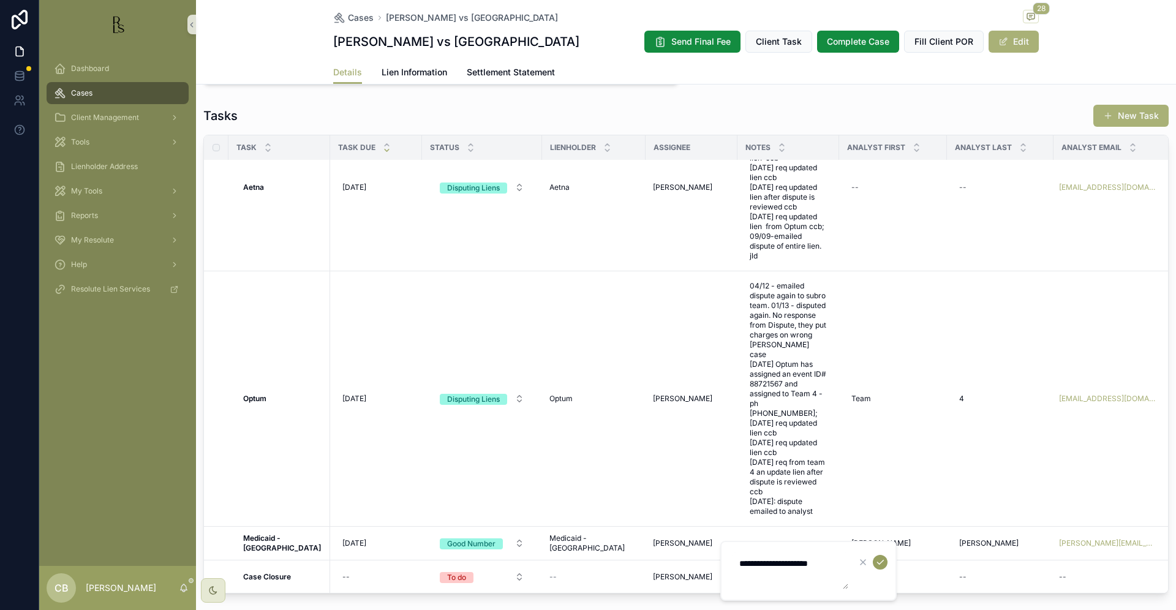
type textarea "**********"
click at [878, 559] on icon "scrollable content" at bounding box center [880, 562] width 10 height 10
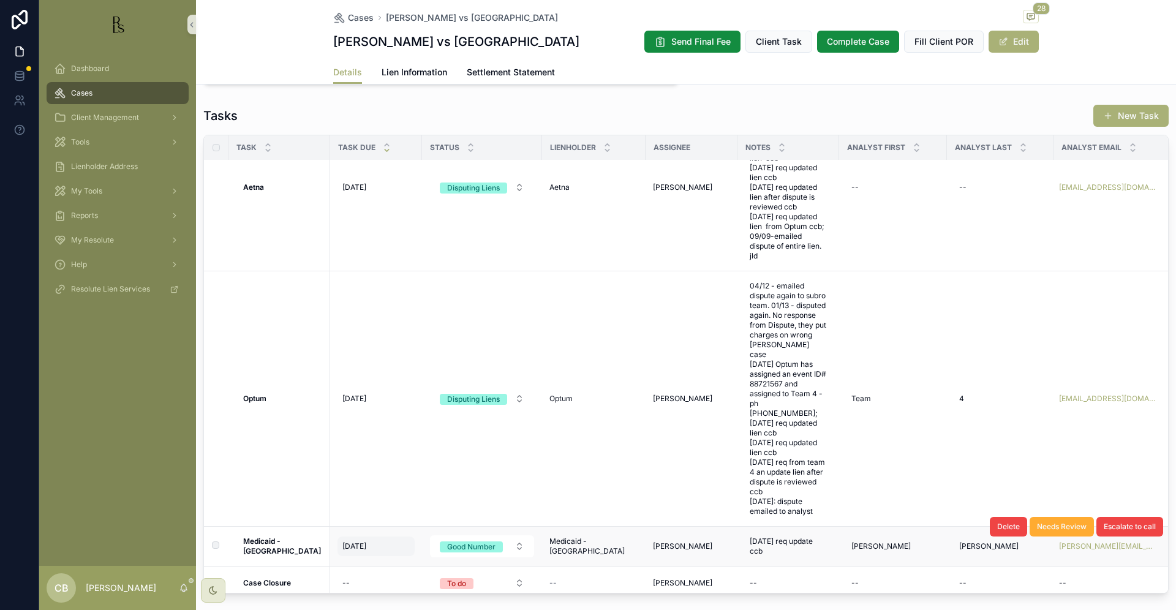
click at [359, 550] on span "[DATE]" at bounding box center [354, 546] width 24 height 10
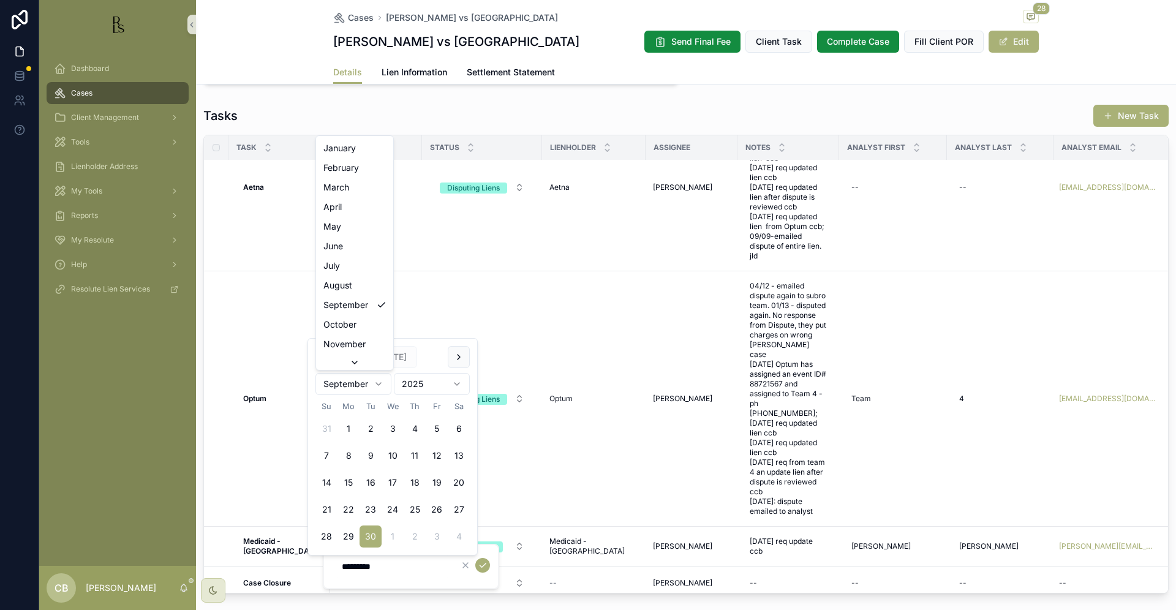
click at [380, 383] on html "Dashboard Cases Client Management Tools Lienholder Address My Tools Reports My …" at bounding box center [588, 305] width 1176 height 610
click at [369, 452] on button "7" at bounding box center [371, 456] width 22 height 22
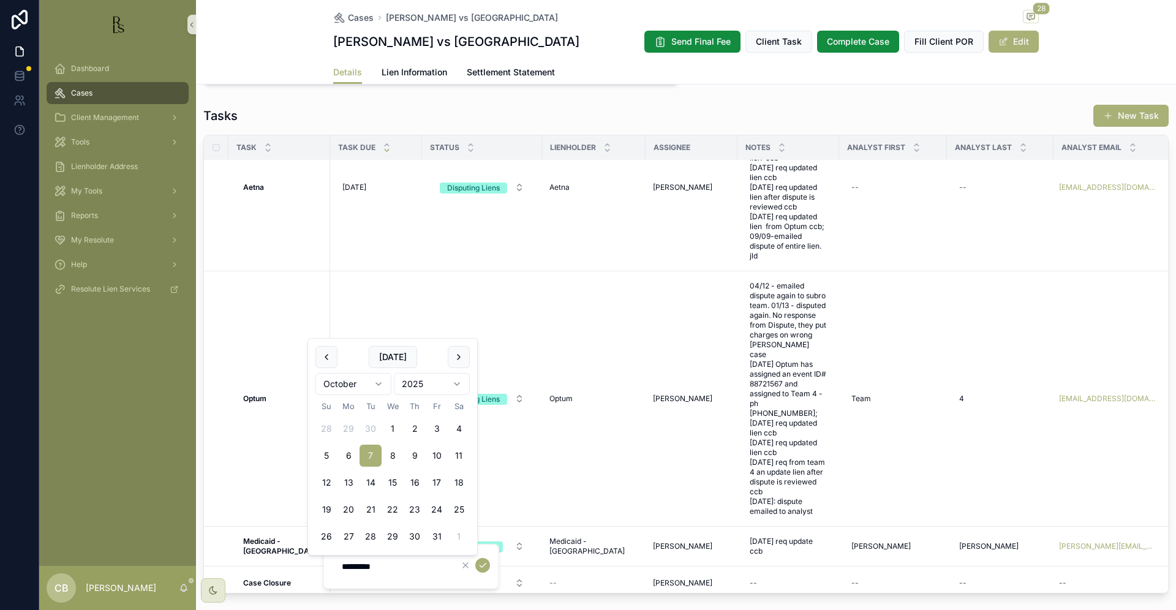
type input "*********"
click at [481, 563] on icon "scrollable content" at bounding box center [483, 565] width 10 height 10
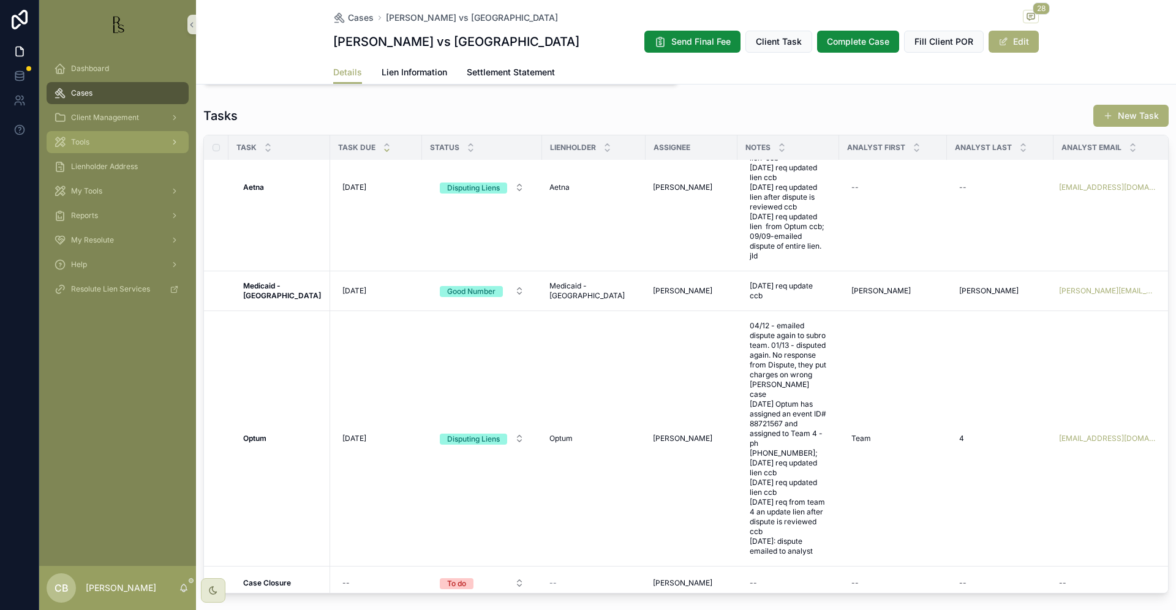
click at [81, 138] on span "Tools" at bounding box center [80, 142] width 18 height 10
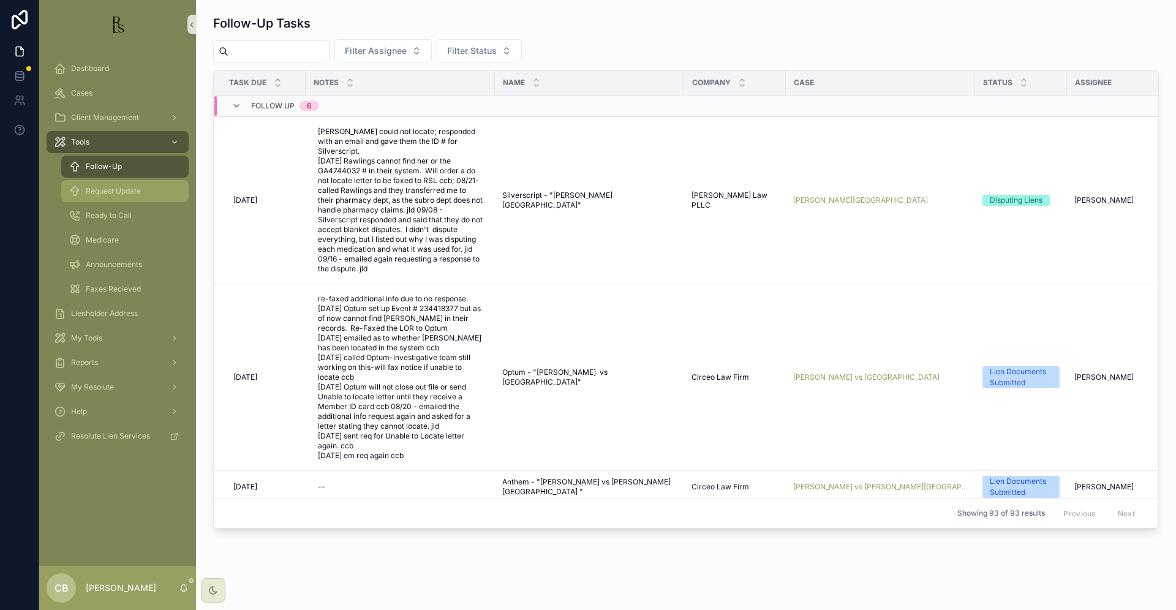
click at [107, 190] on span "Request Update" at bounding box center [113, 191] width 55 height 10
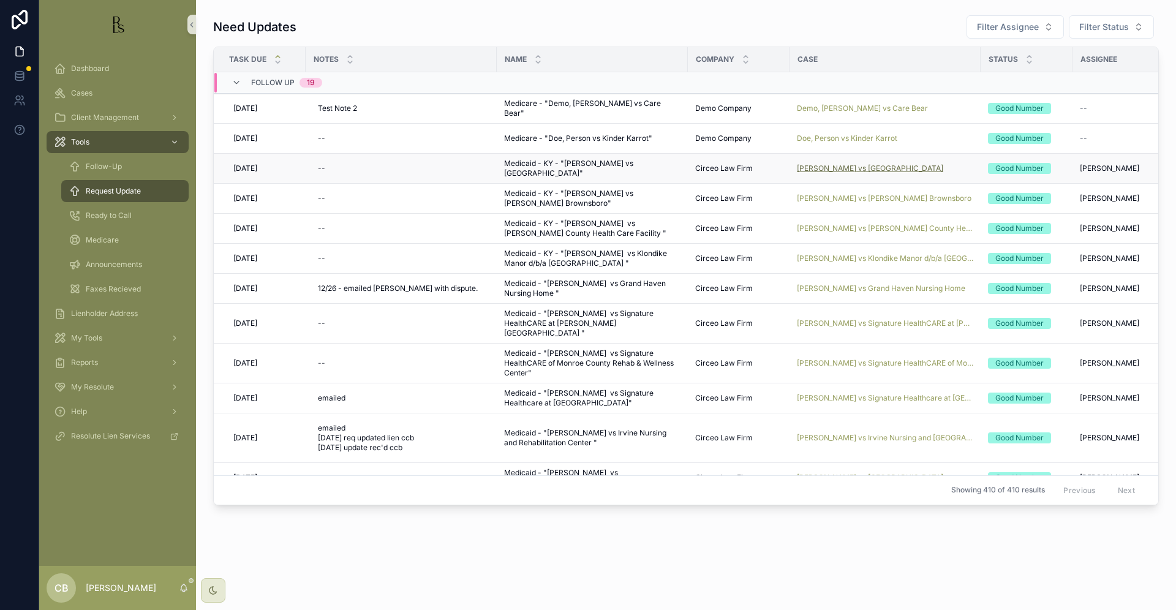
click at [883, 167] on span "[PERSON_NAME] vs [GEOGRAPHIC_DATA]" at bounding box center [870, 169] width 146 height 10
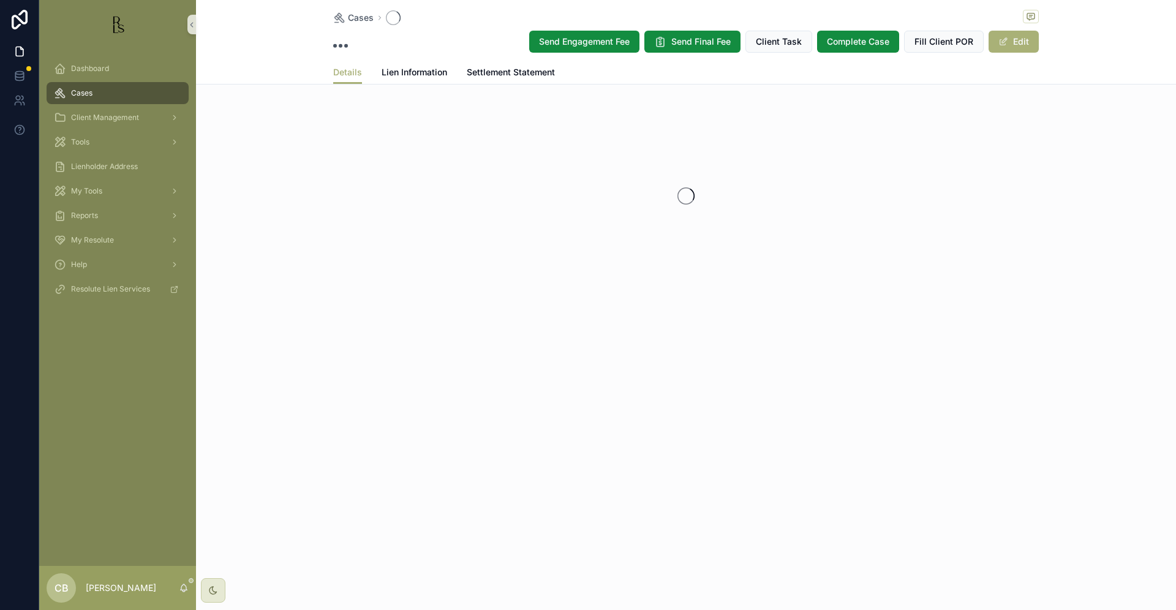
click at [883, 167] on div "scrollable content" at bounding box center [686, 196] width 980 height 194
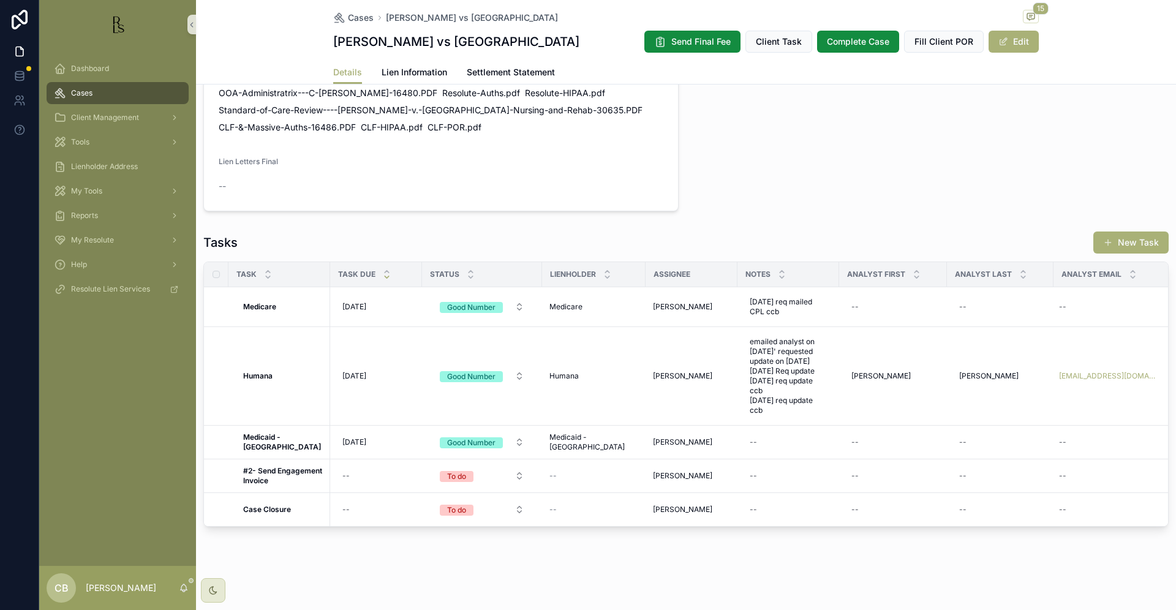
scroll to position [877, 0]
click at [409, 78] on span "Lien Information" at bounding box center [415, 72] width 66 height 12
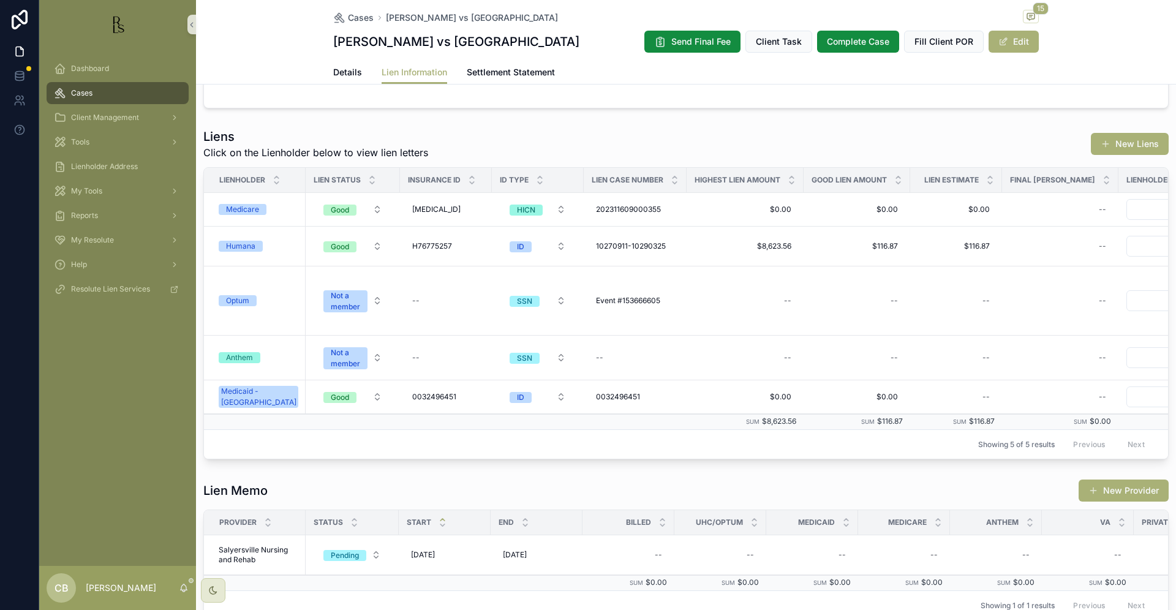
scroll to position [339, 0]
click at [256, 407] on div "Medicaid - [GEOGRAPHIC_DATA]" at bounding box center [258, 396] width 75 height 22
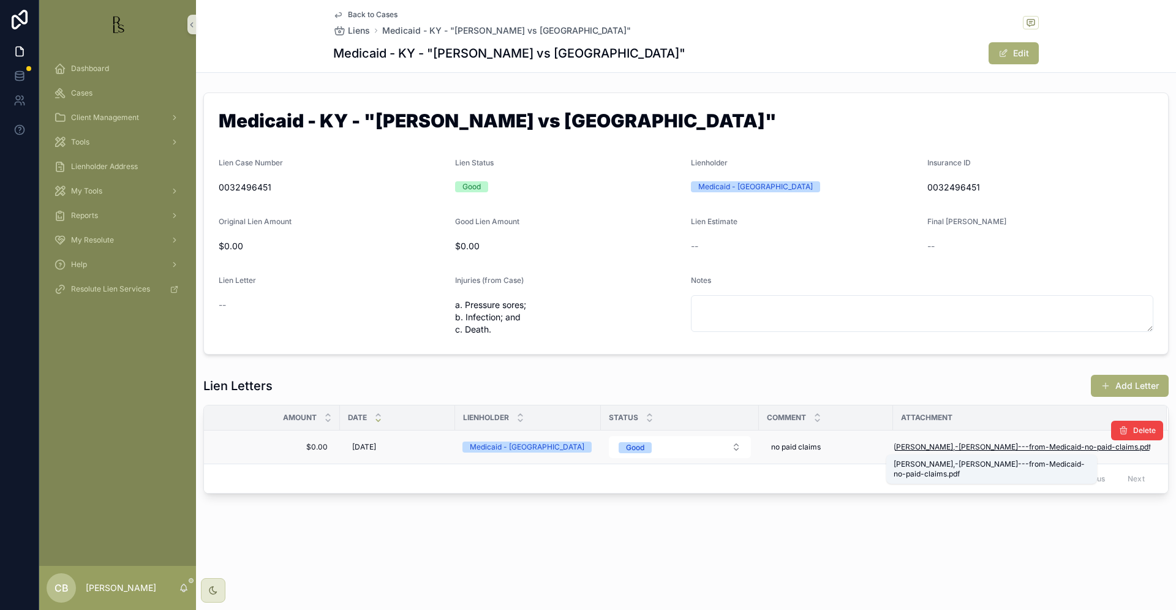
click at [1006, 446] on span "[PERSON_NAME],-[PERSON_NAME]---from-Medicaid-no-paid-claims" at bounding box center [1016, 447] width 244 height 10
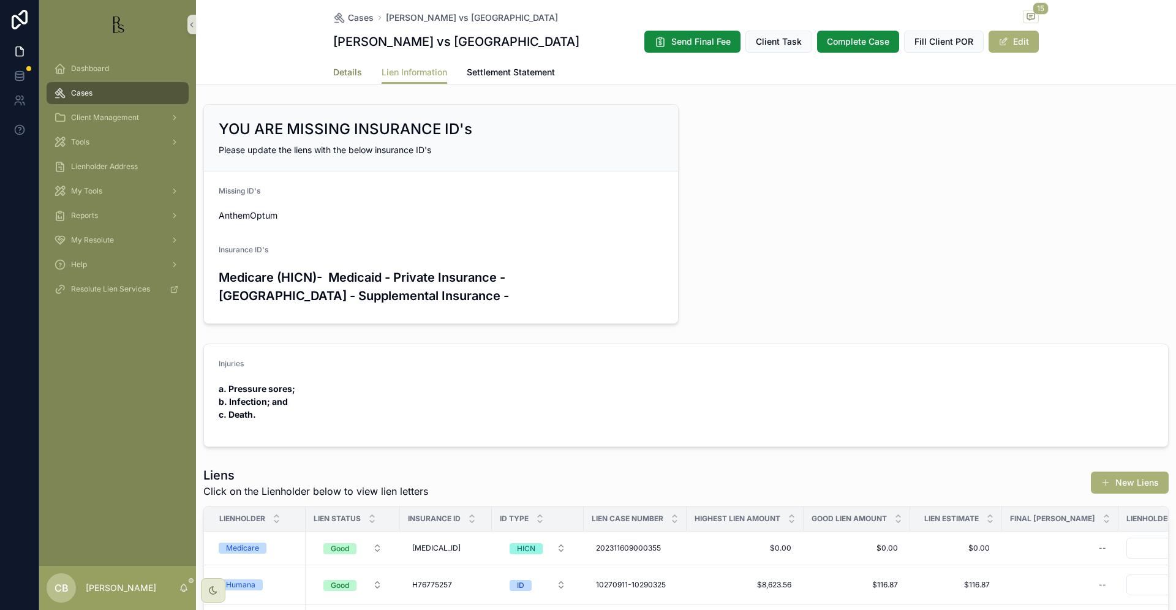
click at [341, 78] on span "Details" at bounding box center [347, 72] width 29 height 12
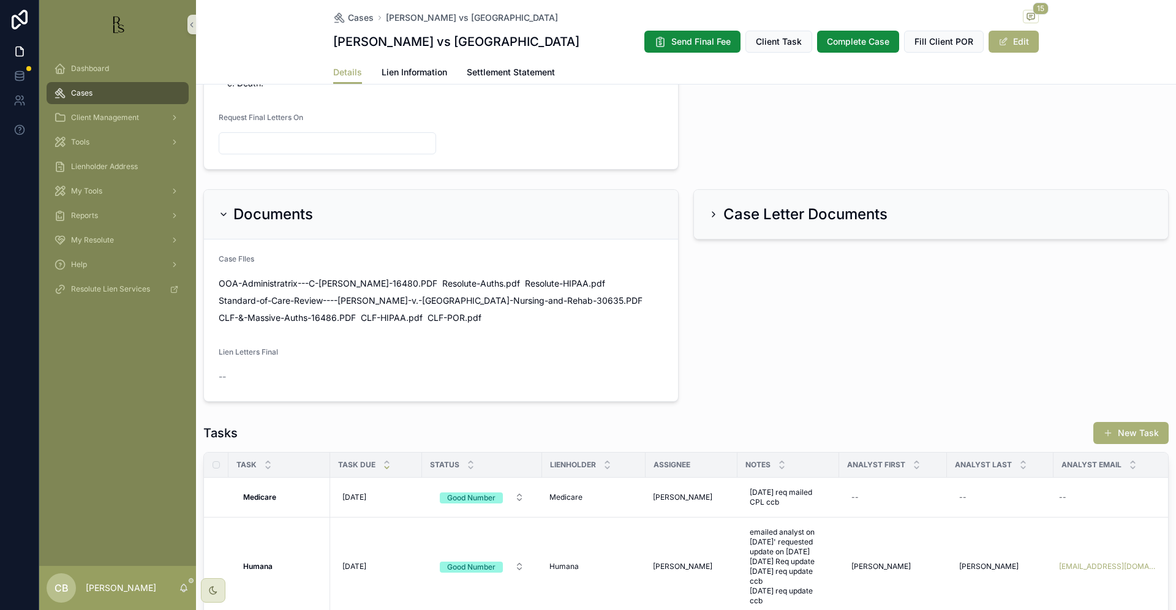
scroll to position [625, 0]
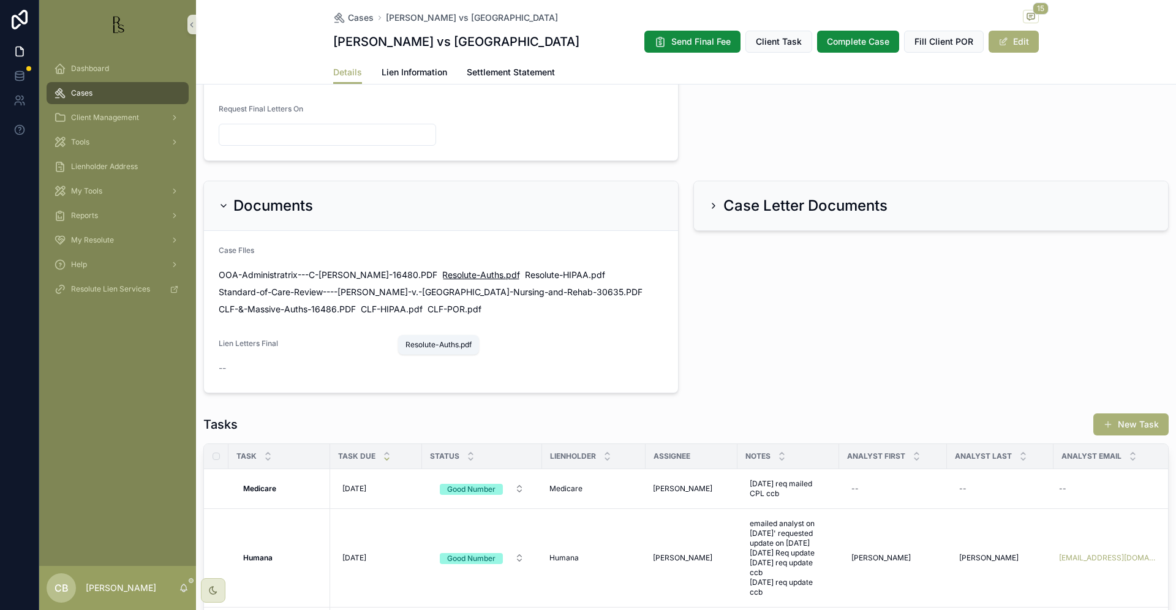
click at [442, 281] on span "Resolute-Auths" at bounding box center [472, 275] width 61 height 12
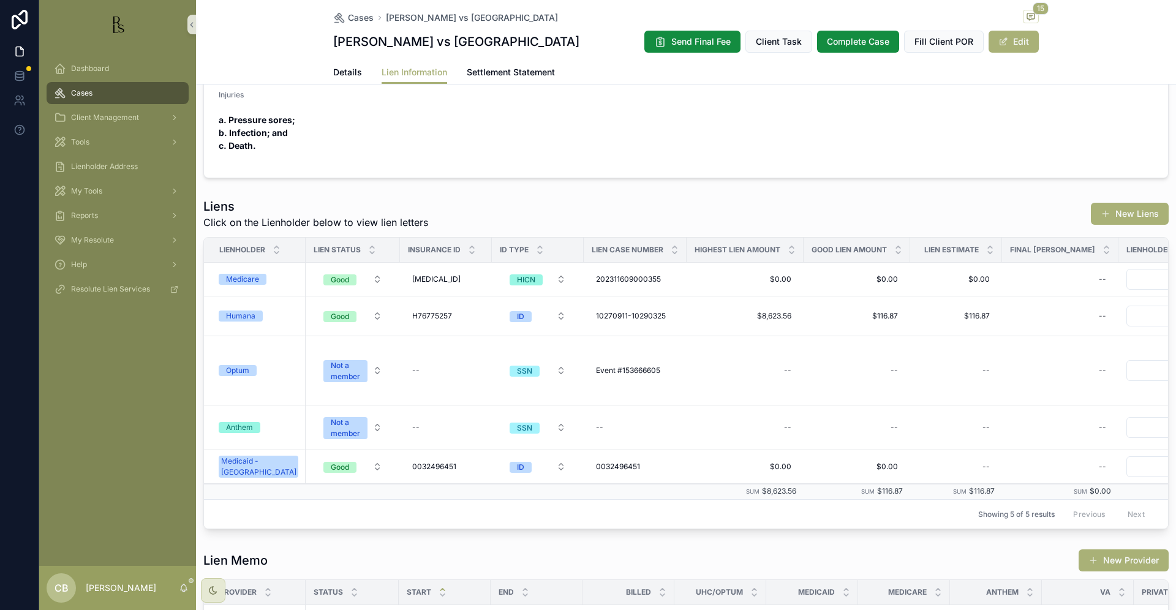
scroll to position [268, 0]
click at [344, 78] on span "Details" at bounding box center [347, 72] width 29 height 12
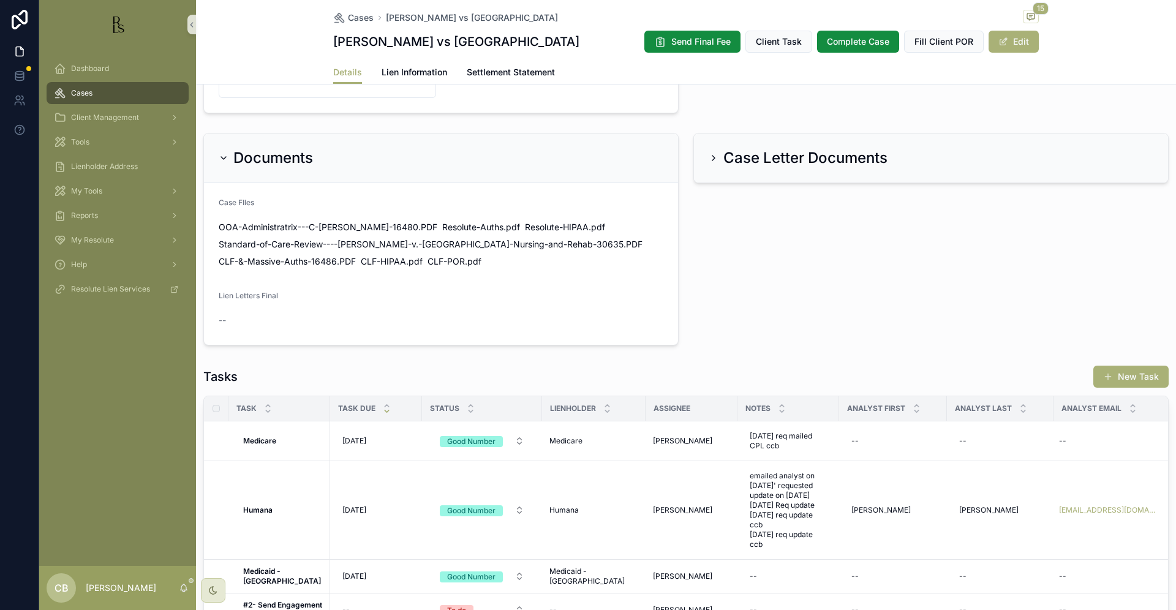
scroll to position [686, 0]
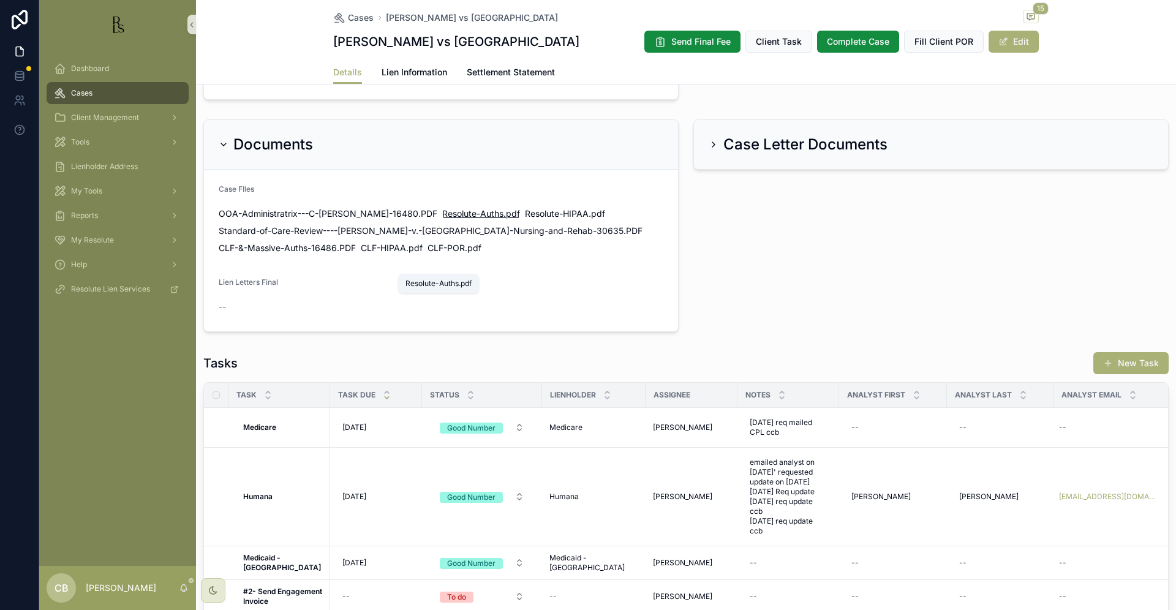
click at [442, 220] on span "Resolute-Auths" at bounding box center [472, 214] width 61 height 12
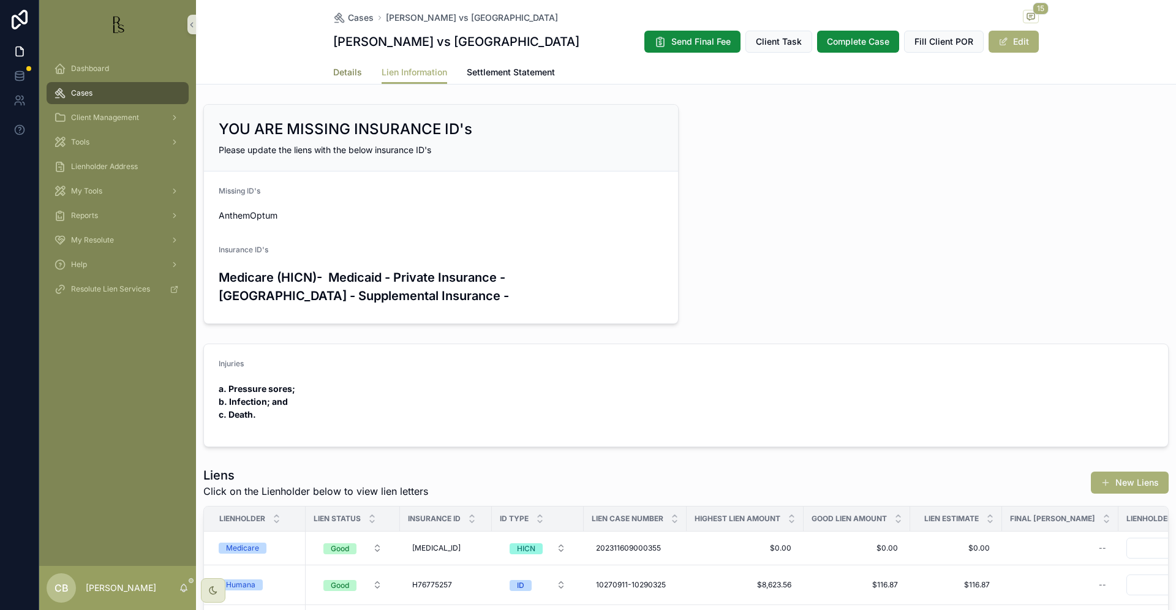
click at [344, 78] on span "Details" at bounding box center [347, 72] width 29 height 12
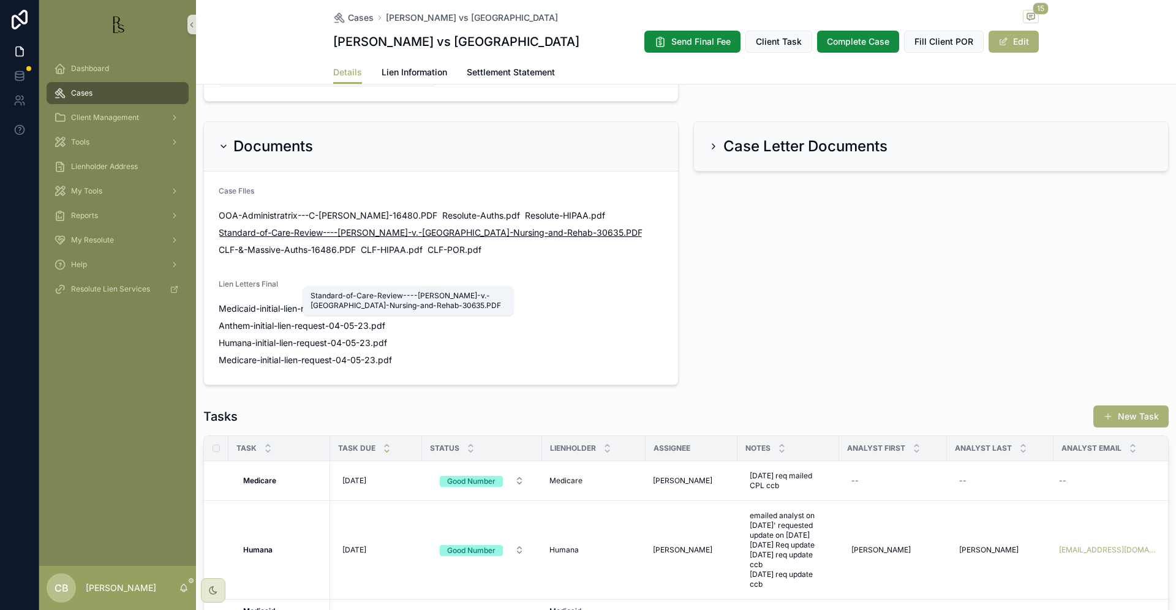
scroll to position [697, 0]
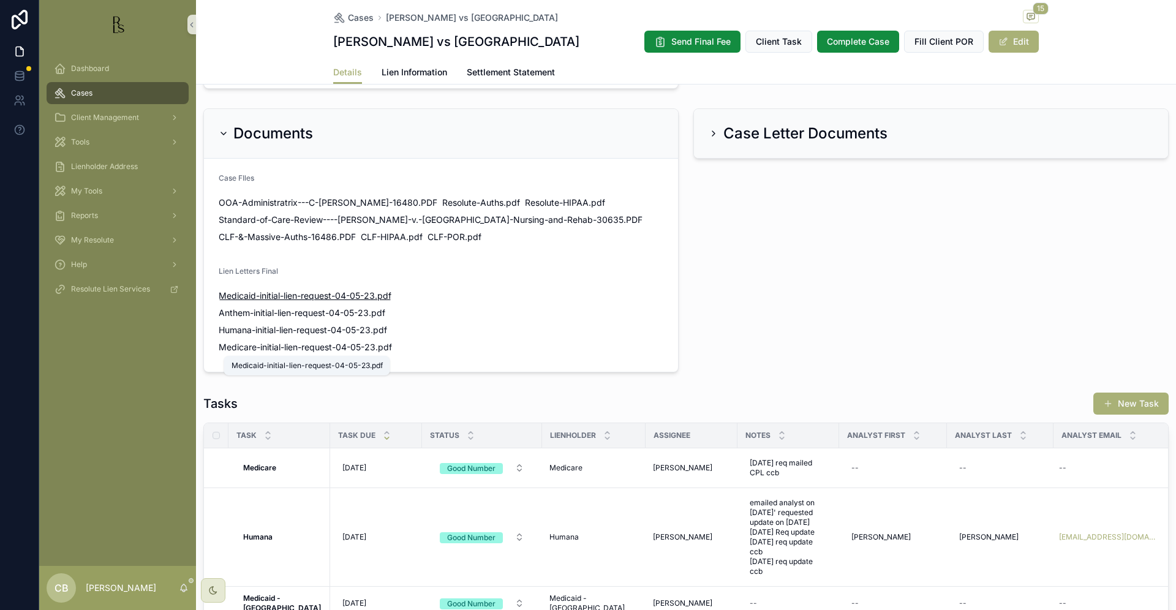
click at [303, 302] on span "Medicaid-initial-lien-request-04-05-23" at bounding box center [297, 296] width 156 height 12
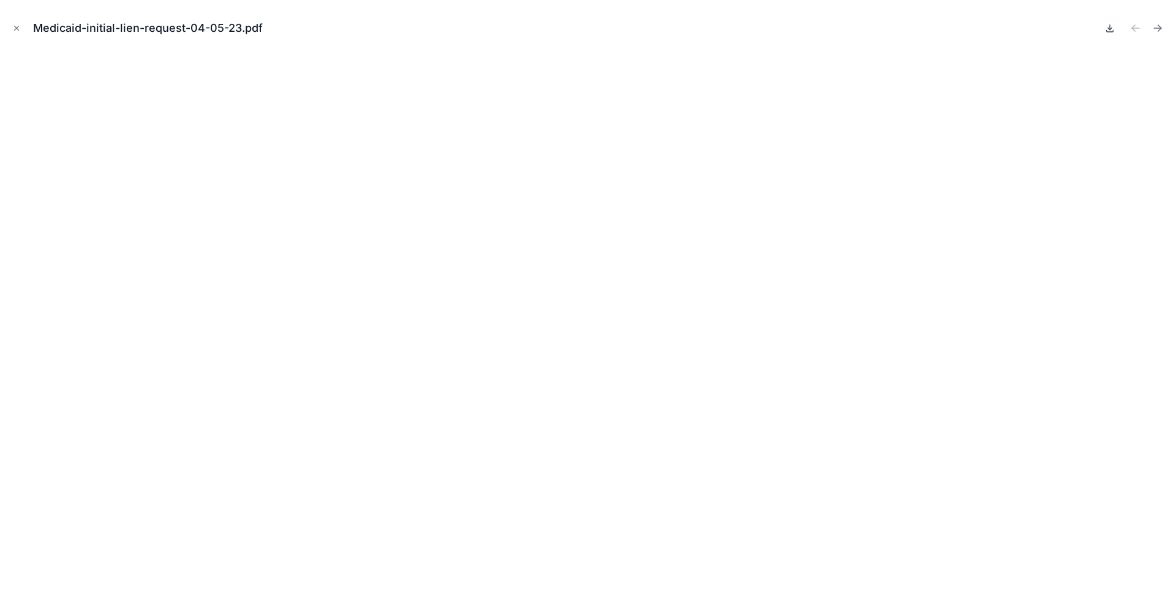
click at [1108, 29] on icon at bounding box center [1110, 28] width 10 height 10
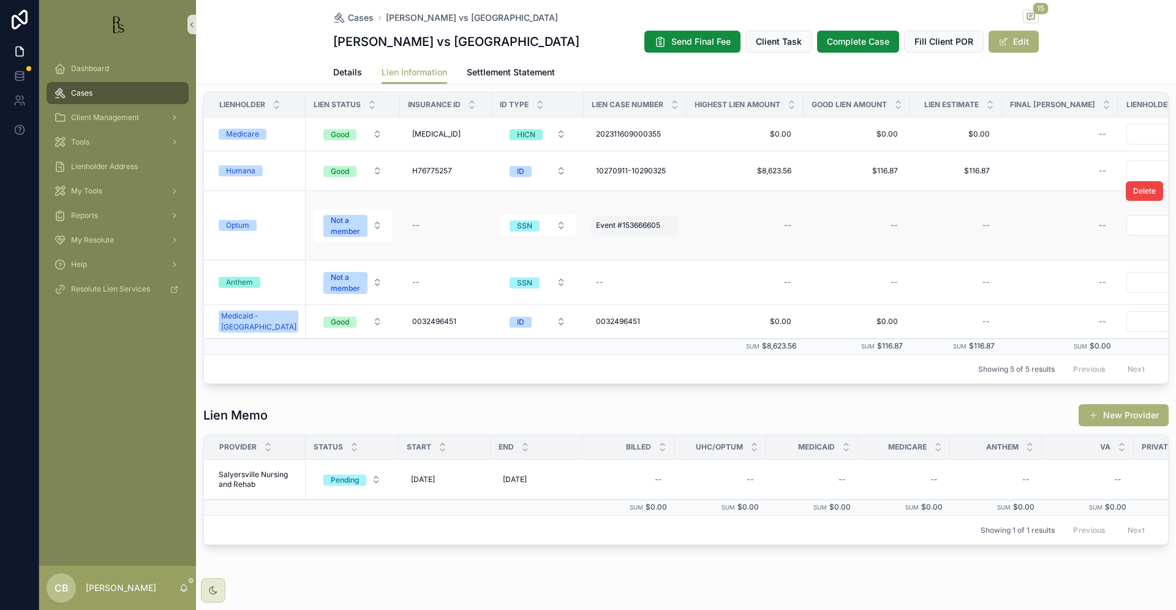
scroll to position [413, 0]
click at [342, 86] on link "Details" at bounding box center [347, 73] width 29 height 25
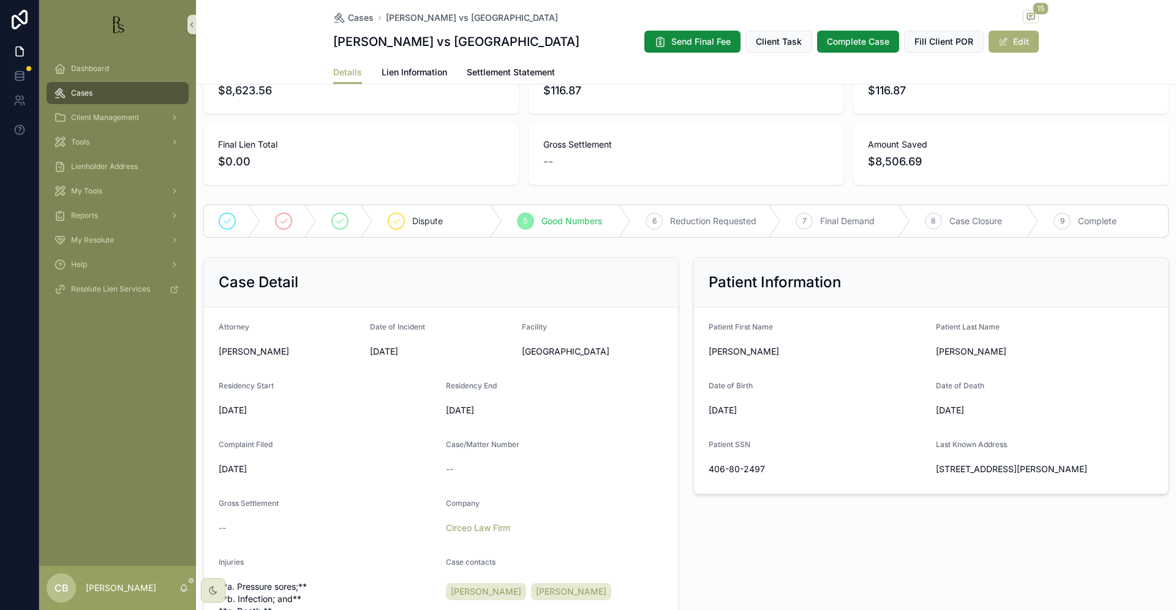
scroll to position [91, 0]
click at [413, 78] on span "Lien Information" at bounding box center [415, 72] width 66 height 12
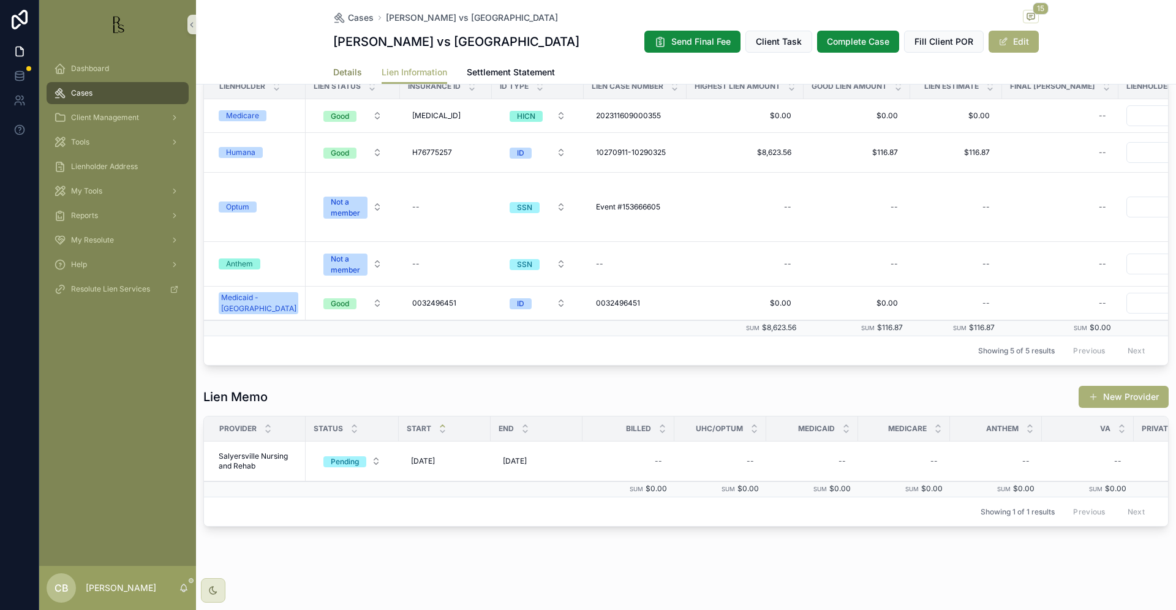
click at [344, 78] on span "Details" at bounding box center [347, 72] width 29 height 12
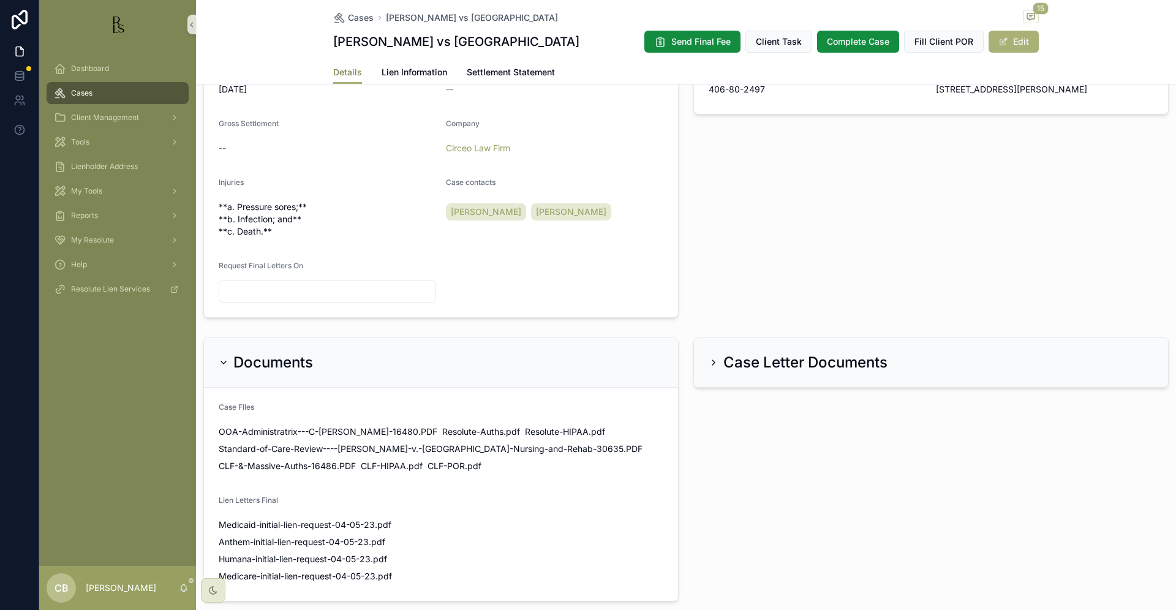
click at [344, 78] on span "Details" at bounding box center [347, 72] width 29 height 12
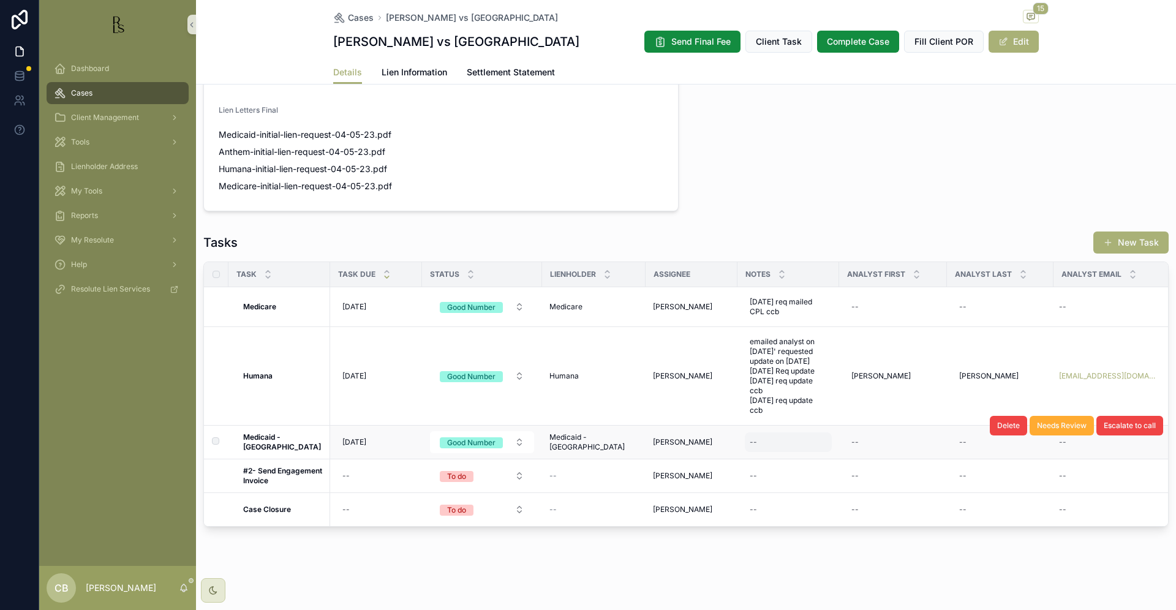
click at [752, 432] on div "--" at bounding box center [788, 442] width 87 height 20
type textarea "**********"
click at [892, 449] on icon "scrollable content" at bounding box center [890, 450] width 6 height 4
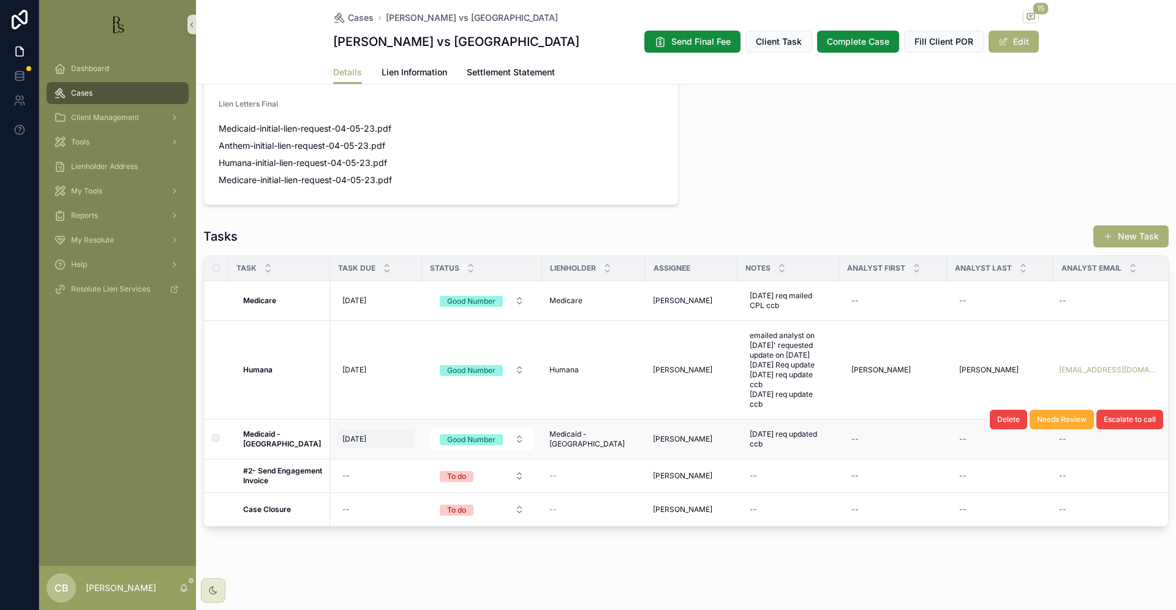
click at [366, 434] on span "[DATE]" at bounding box center [354, 439] width 24 height 10
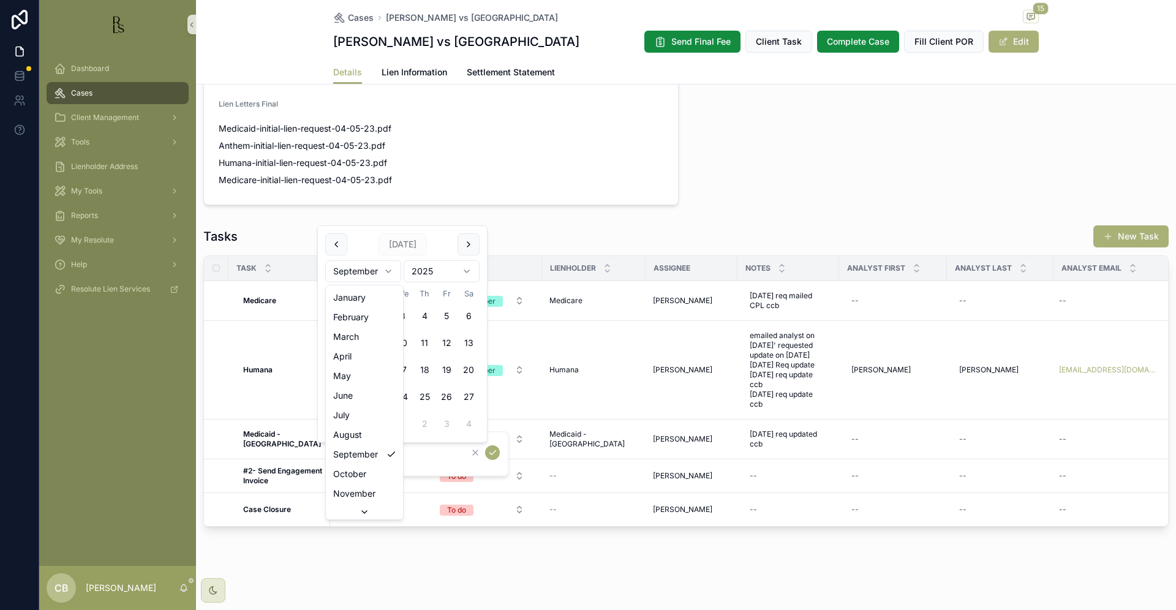
click at [389, 269] on html "Dashboard Cases Client Management Tools Lienholder Address My Tools Reports My …" at bounding box center [588, 305] width 1176 height 610
click at [388, 271] on html "Dashboard Cases Client Management Tools Lienholder Address My Tools Reports My …" at bounding box center [588, 305] width 1176 height 610
click at [378, 339] on button "7" at bounding box center [380, 343] width 22 height 22
type input "*********"
click at [492, 450] on icon "scrollable content" at bounding box center [493, 453] width 10 height 10
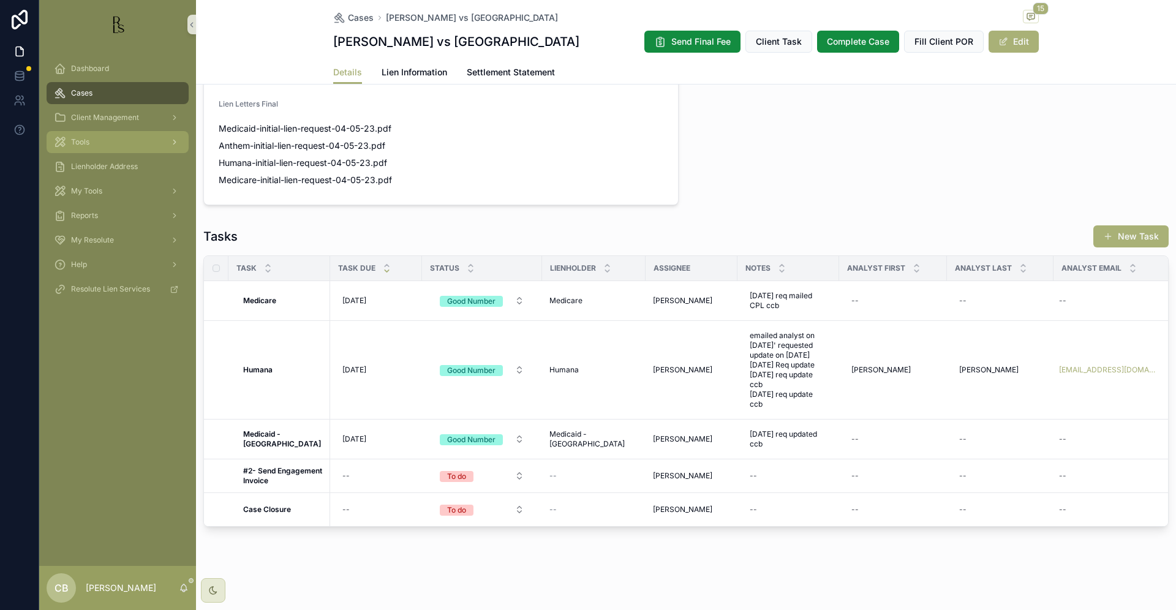
click at [87, 141] on span "Tools" at bounding box center [80, 142] width 18 height 10
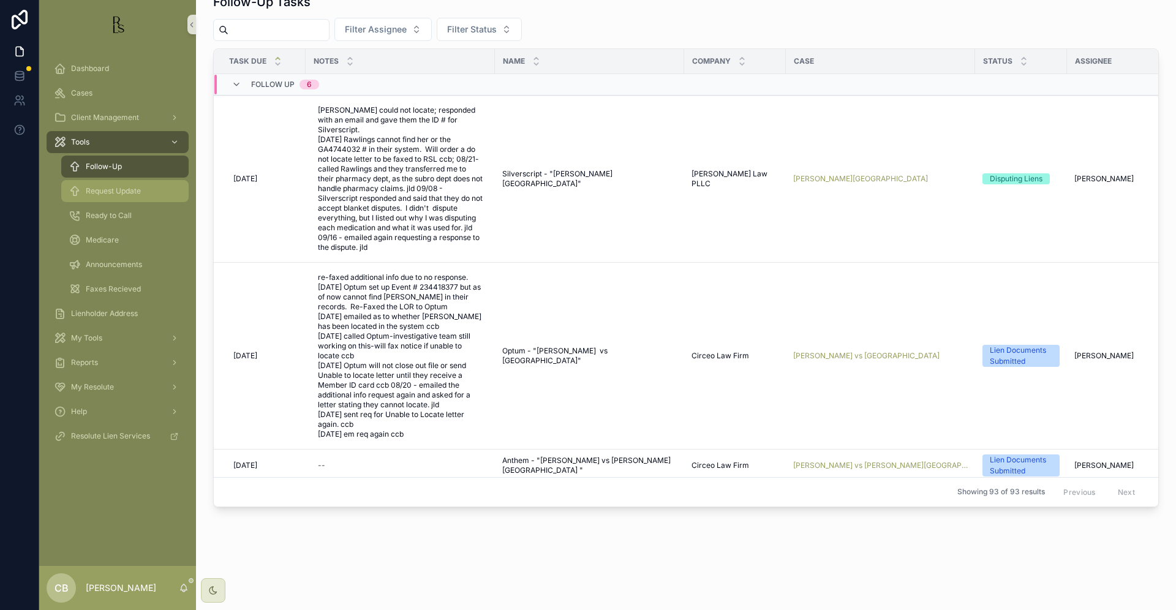
click at [108, 187] on span "Request Update" at bounding box center [113, 191] width 55 height 10
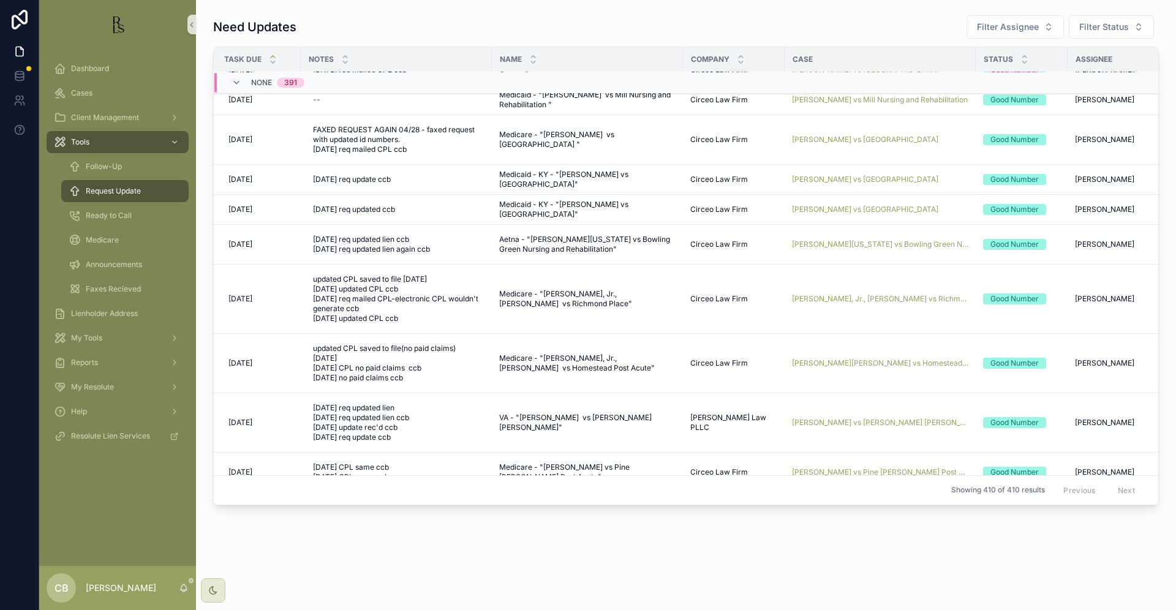
scroll to position [659, 5]
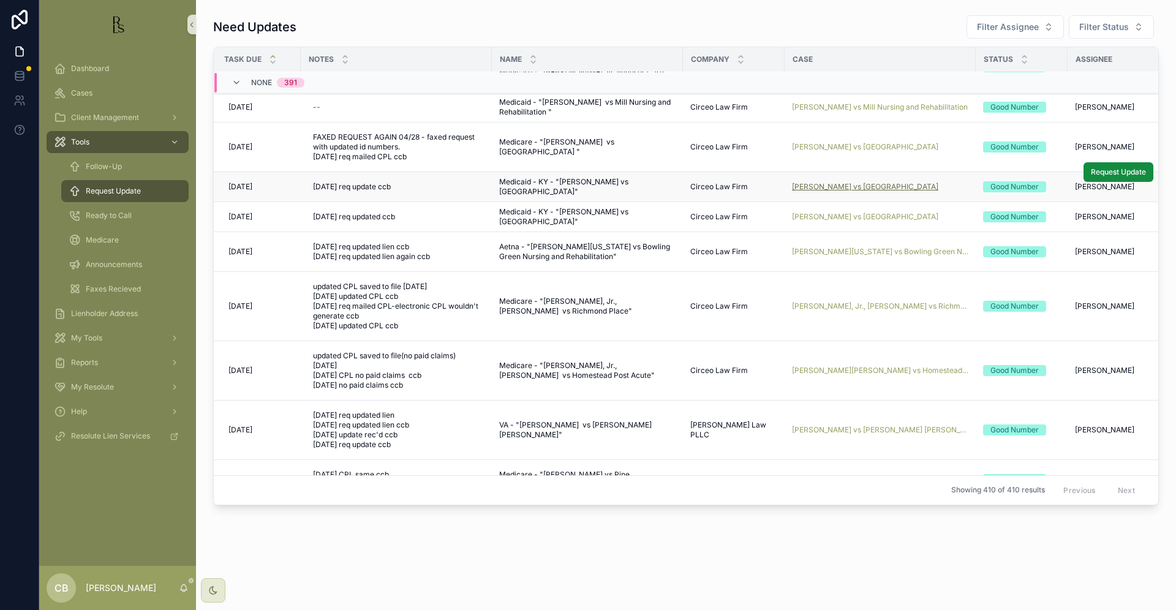
click at [869, 183] on span "[PERSON_NAME] vs [GEOGRAPHIC_DATA]" at bounding box center [865, 187] width 146 height 10
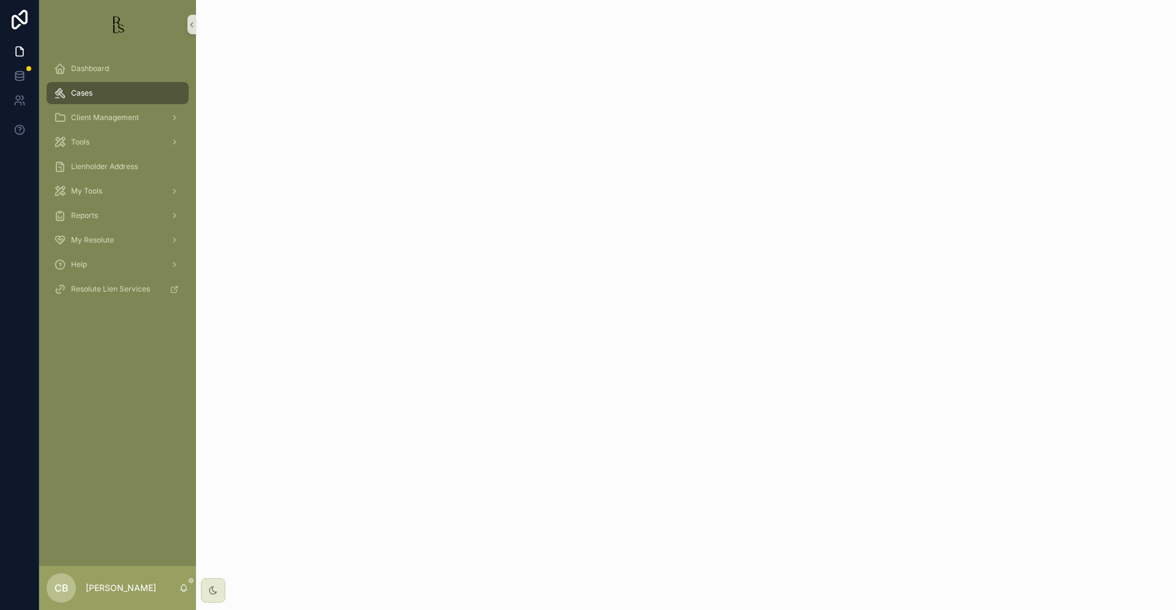
click at [869, 183] on div "scrollable content" at bounding box center [686, 305] width 980 height 610
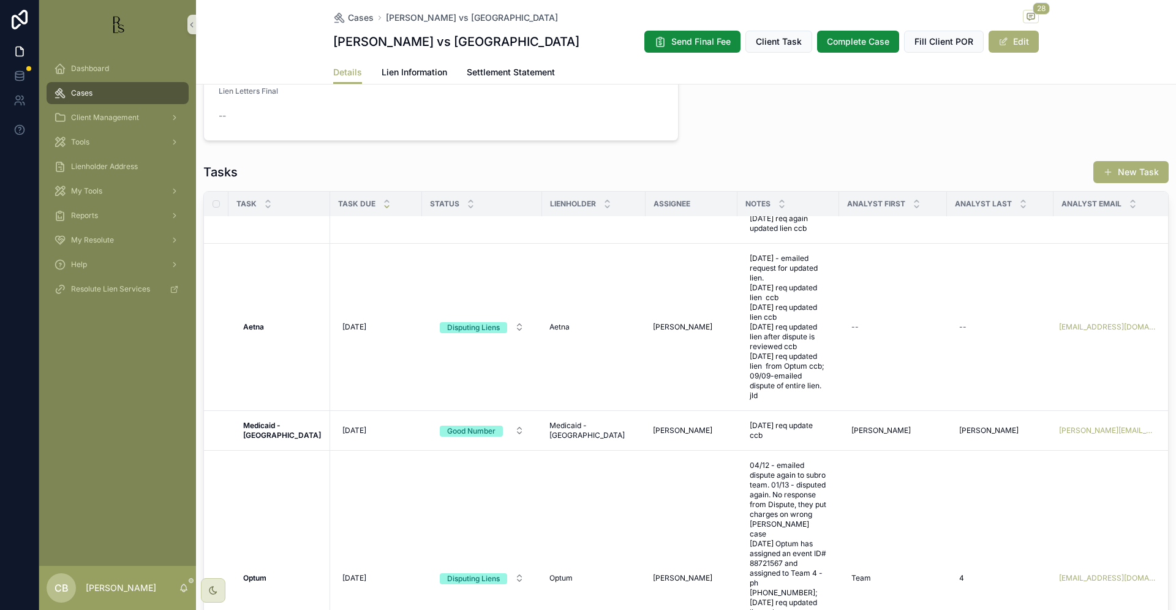
scroll to position [77, 0]
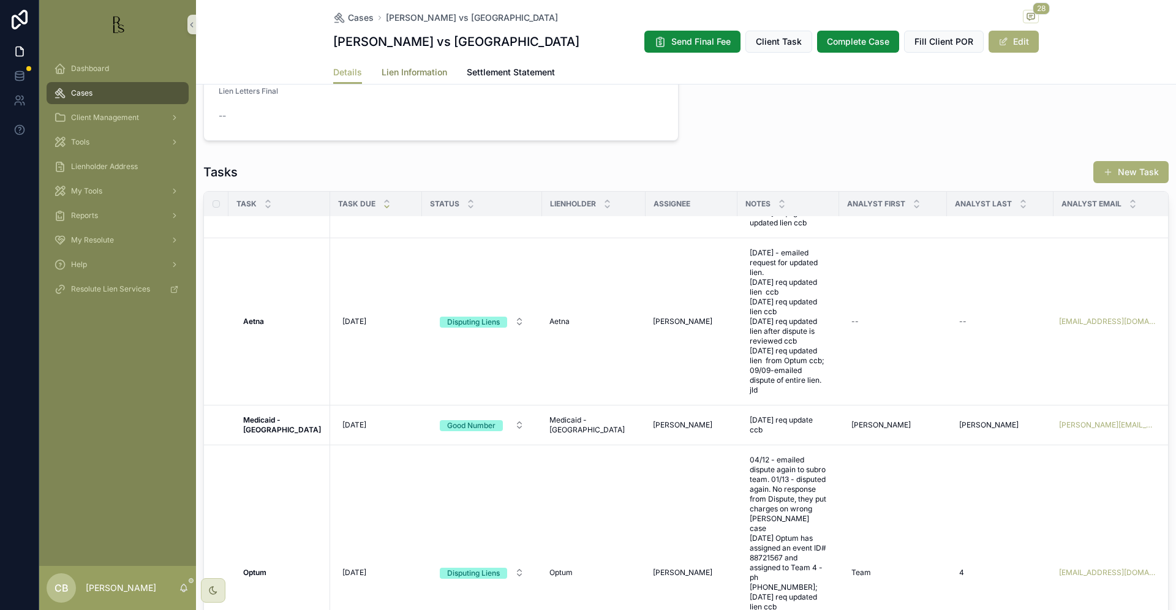
click at [412, 69] on span "Lien Information" at bounding box center [415, 72] width 66 height 12
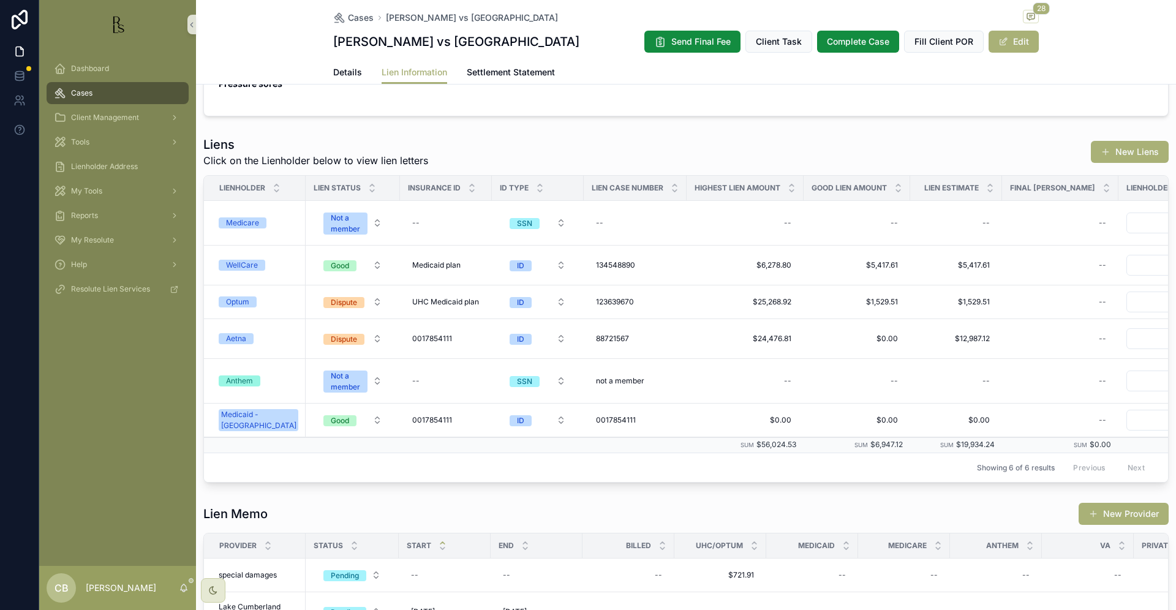
scroll to position [306, 0]
click at [247, 420] on div "Medicaid - [GEOGRAPHIC_DATA]" at bounding box center [258, 420] width 75 height 22
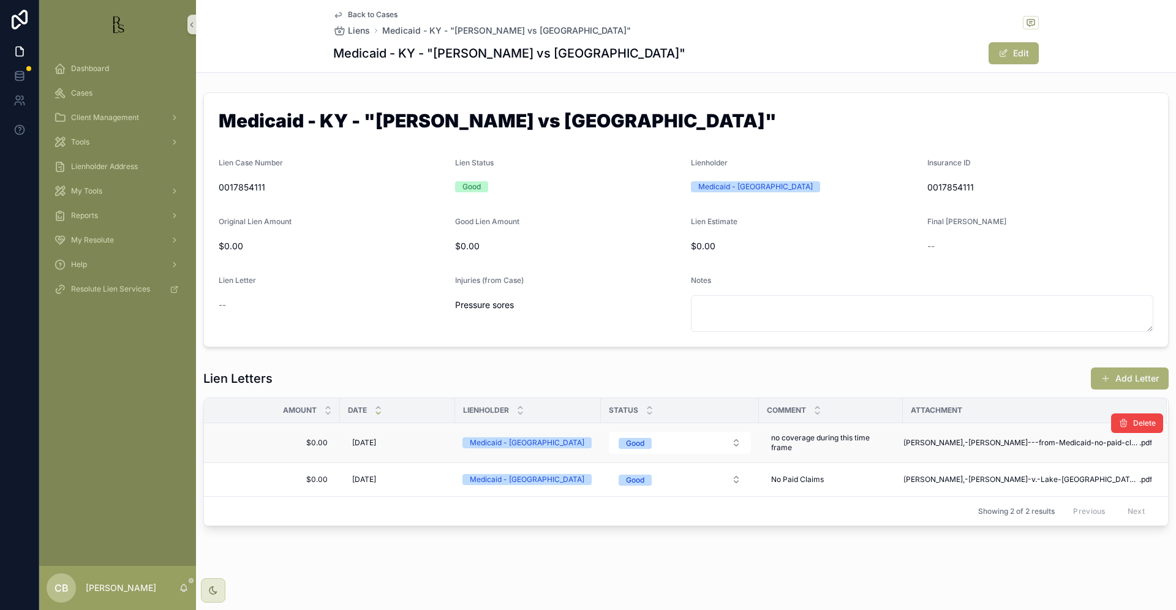
click at [1000, 437] on td "[PERSON_NAME],-[PERSON_NAME]---from-Medicaid-no-paid-claims-03-22-24 .pdf" at bounding box center [1035, 443] width 264 height 40
click at [1000, 442] on span "[PERSON_NAME],-[PERSON_NAME]---from-Medicaid-no-paid-claims-03-22-24" at bounding box center [1021, 443] width 236 height 10
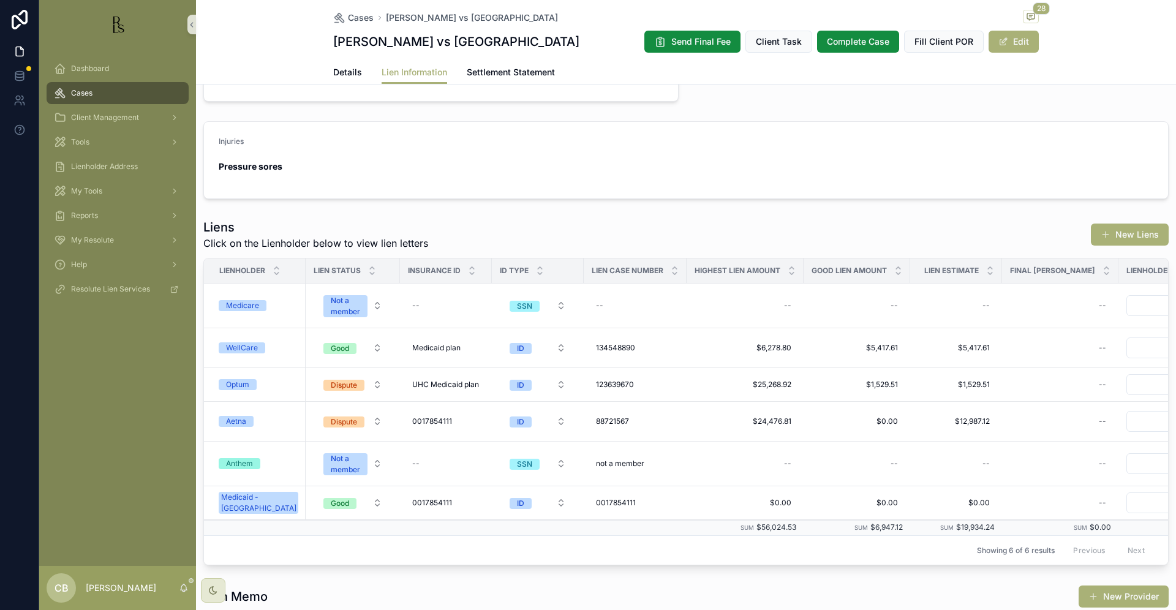
scroll to position [232, 0]
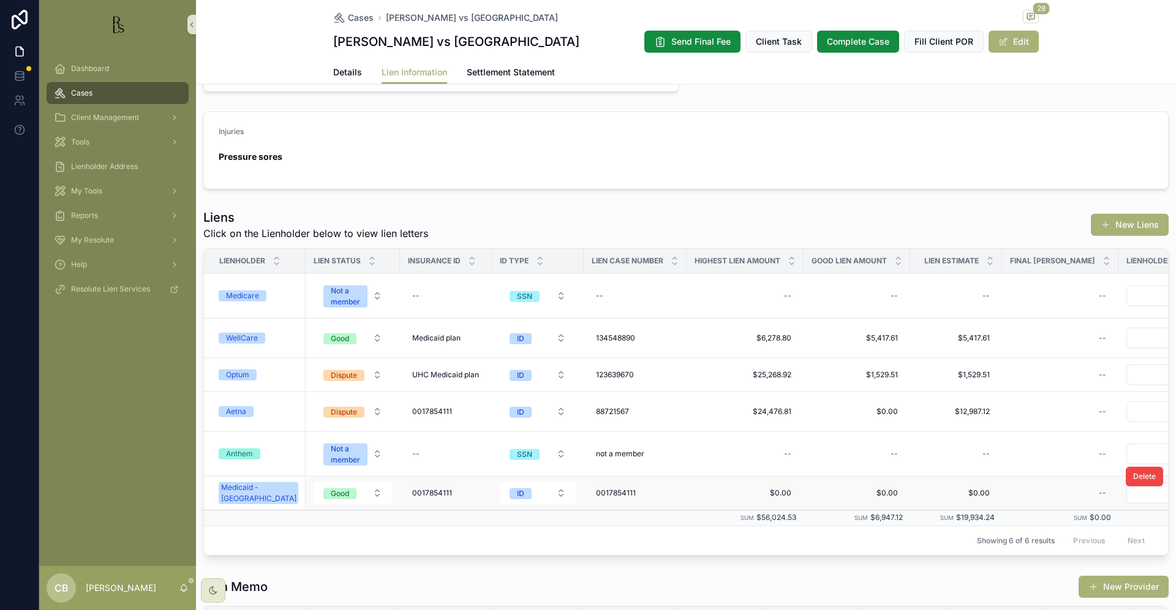
click at [247, 493] on div "Medicaid - [GEOGRAPHIC_DATA]" at bounding box center [258, 493] width 75 height 22
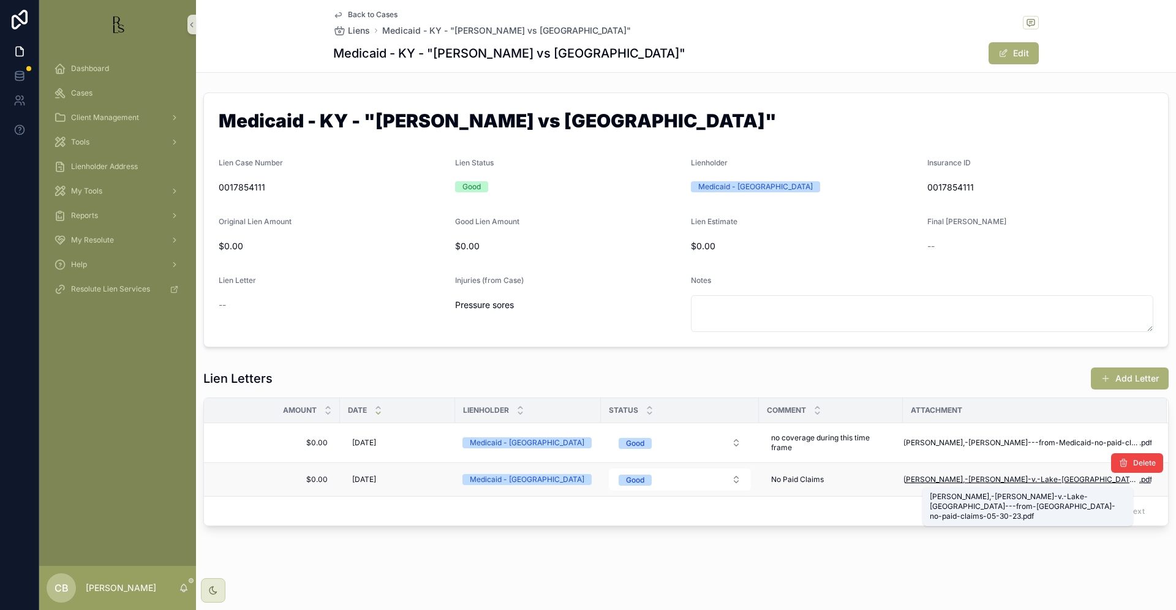
scroll to position [1, 0]
click at [1002, 477] on span "[PERSON_NAME],-[PERSON_NAME]-v.-Lake-[GEOGRAPHIC_DATA]---from-[GEOGRAPHIC_DATA]…" at bounding box center [1021, 480] width 236 height 10
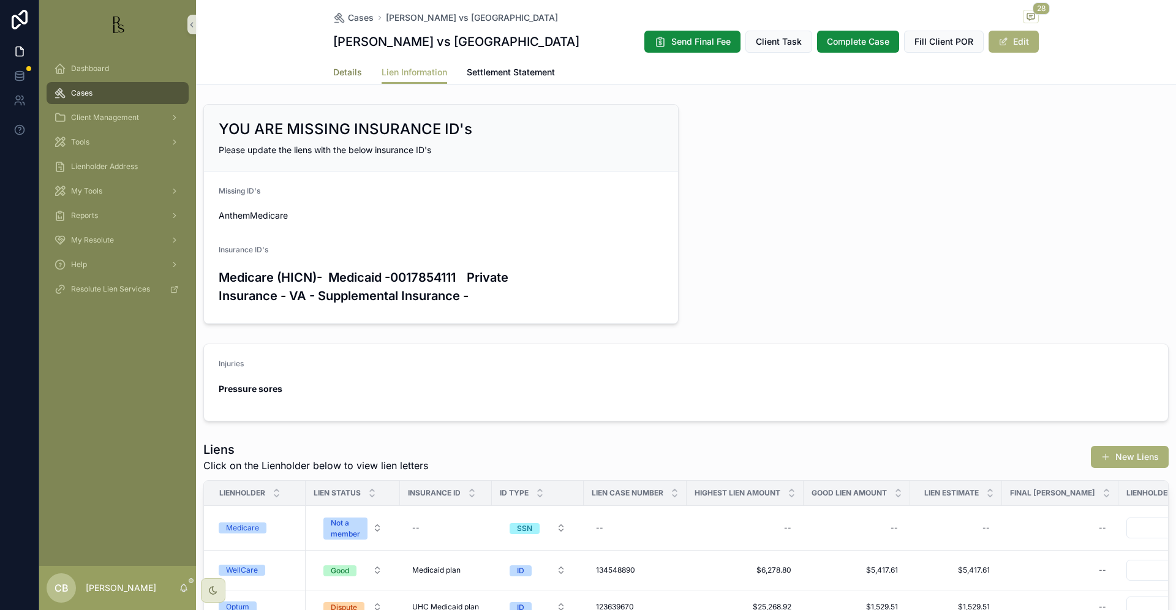
click at [340, 69] on span "Details" at bounding box center [347, 72] width 29 height 12
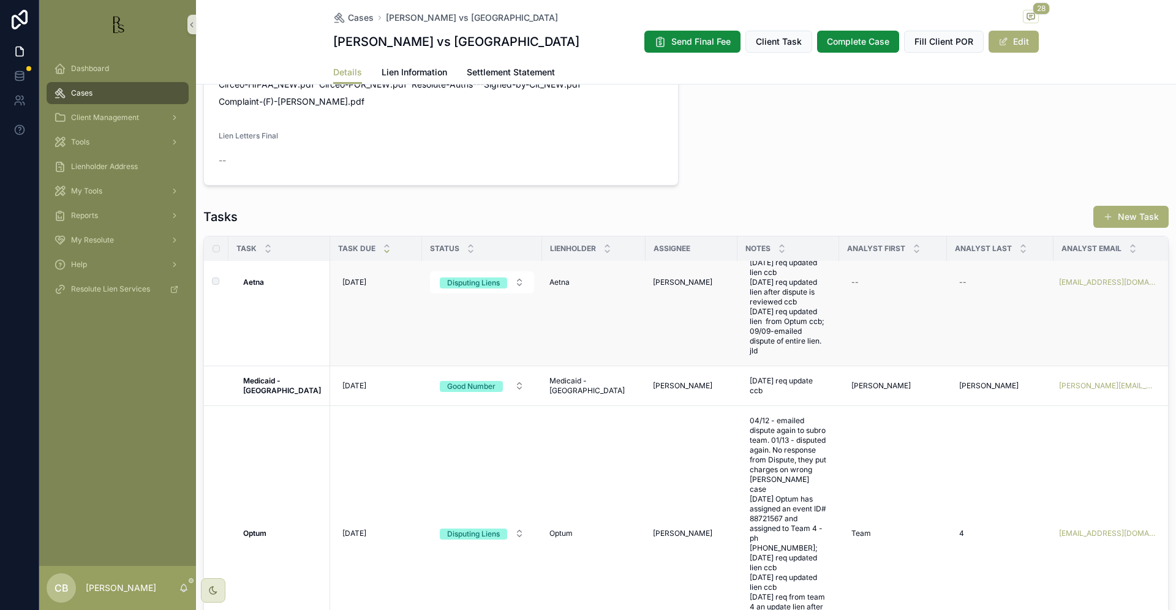
scroll to position [804, 0]
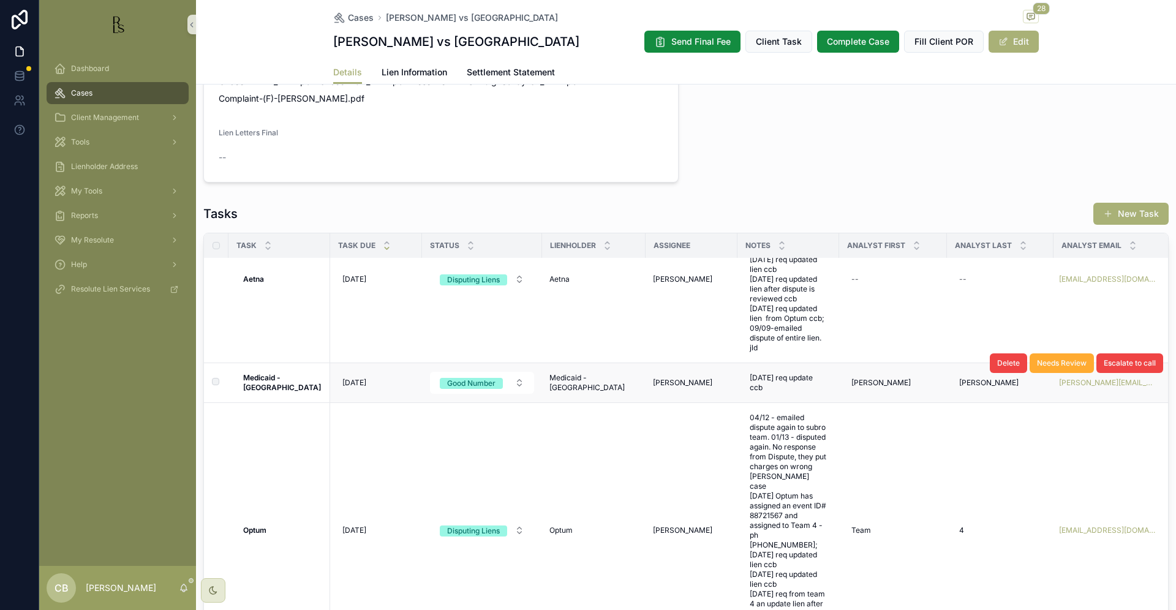
click at [267, 391] on strong "Medicaid - [GEOGRAPHIC_DATA]" at bounding box center [282, 382] width 78 height 19
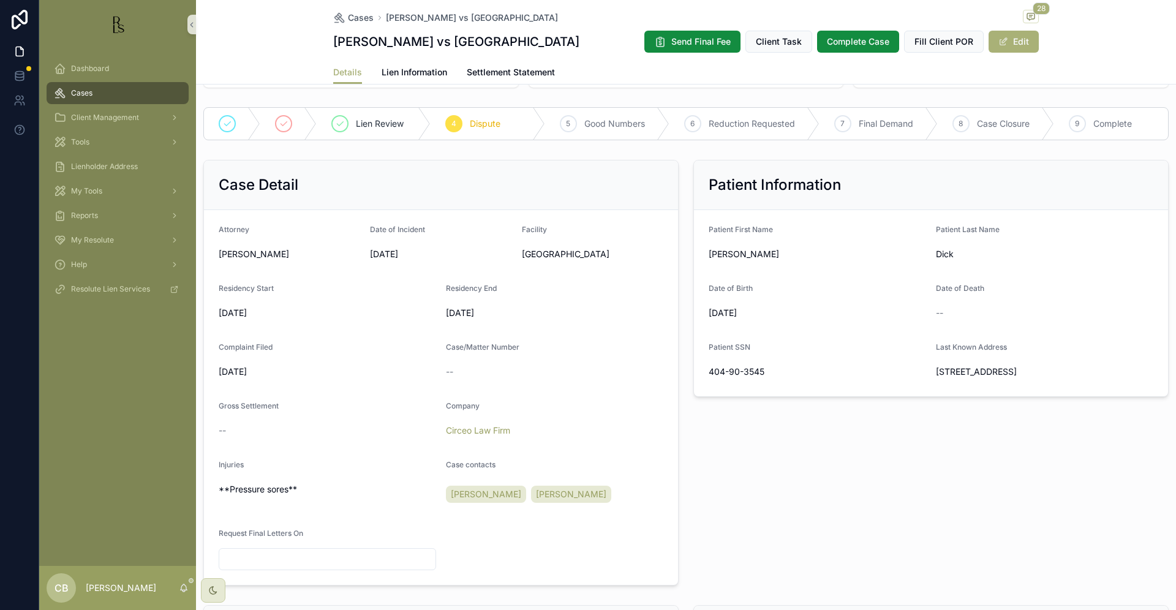
scroll to position [188, 0]
click at [402, 72] on span "Lien Information" at bounding box center [415, 72] width 66 height 12
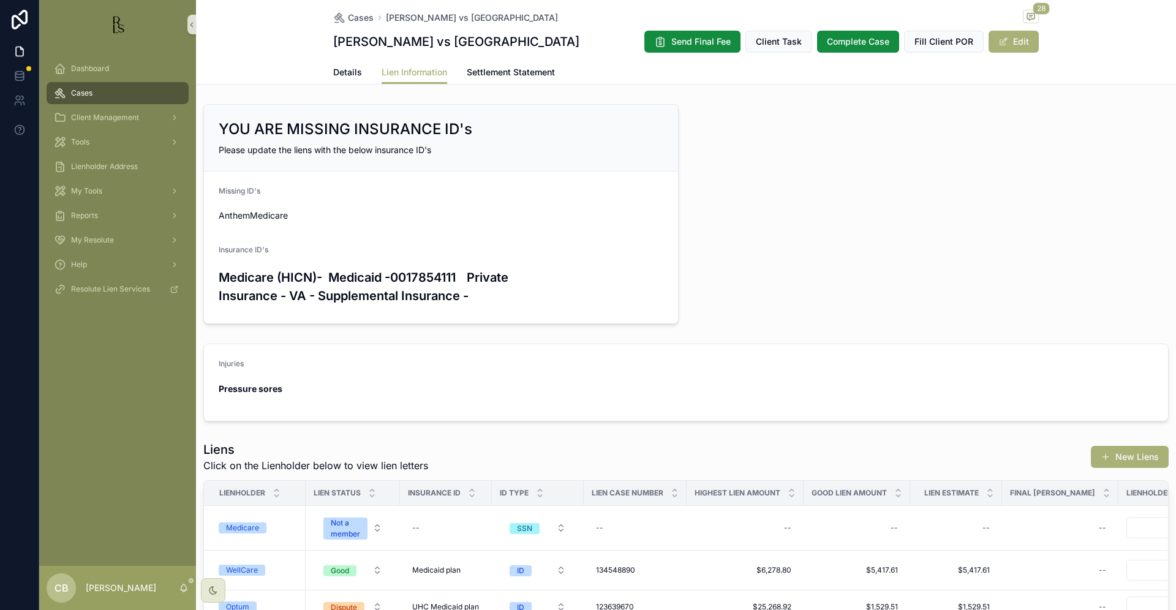
click at [343, 70] on span "Details" at bounding box center [347, 72] width 29 height 12
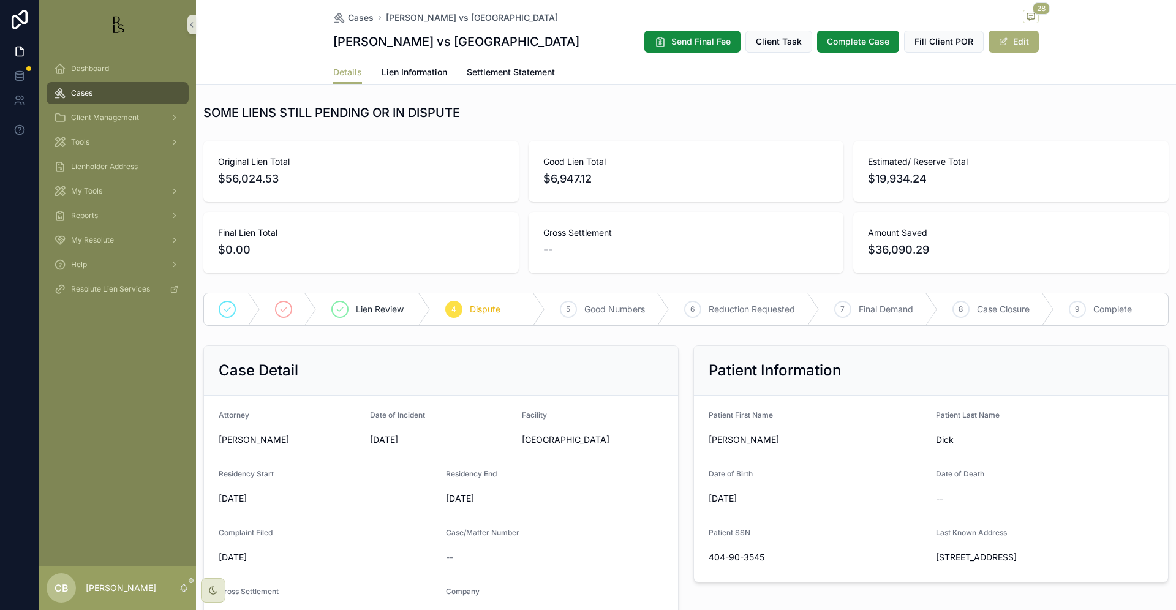
click at [343, 70] on span "Details" at bounding box center [347, 72] width 29 height 12
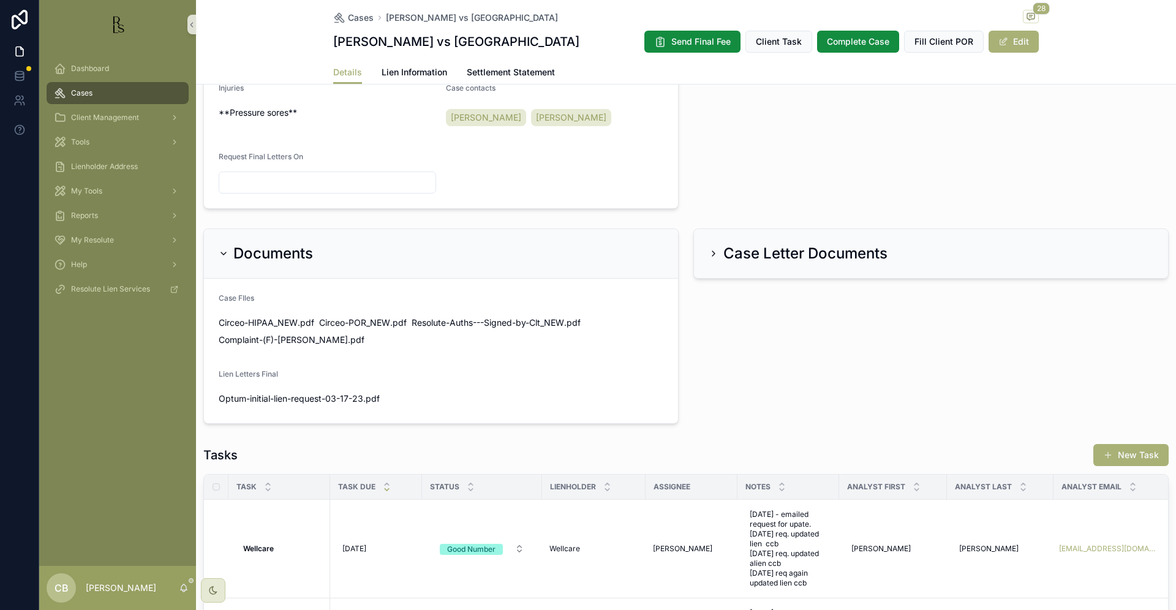
scroll to position [561, 0]
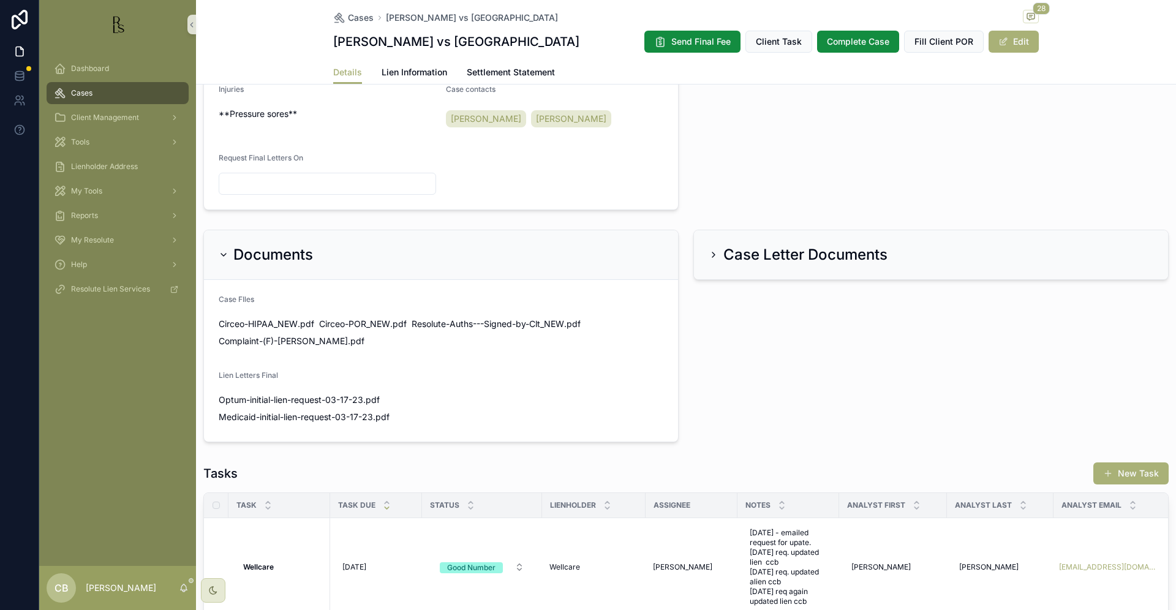
click at [301, 423] on span "Medicaid-initial-lien-request-03-17-23" at bounding box center [296, 417] width 154 height 12
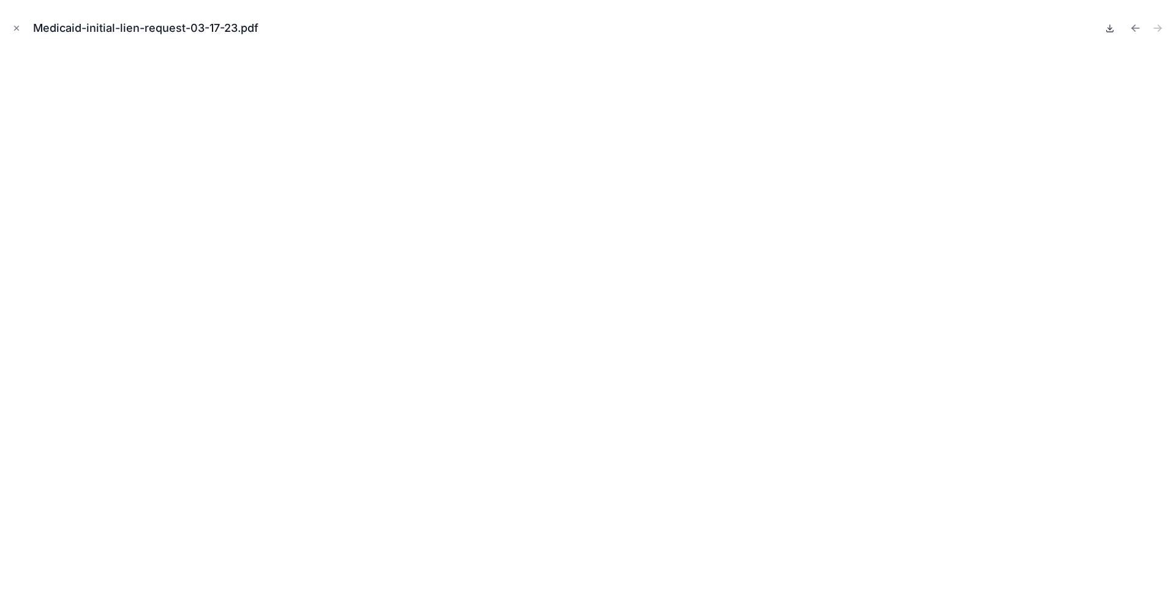
click at [1109, 28] on icon at bounding box center [1110, 28] width 10 height 10
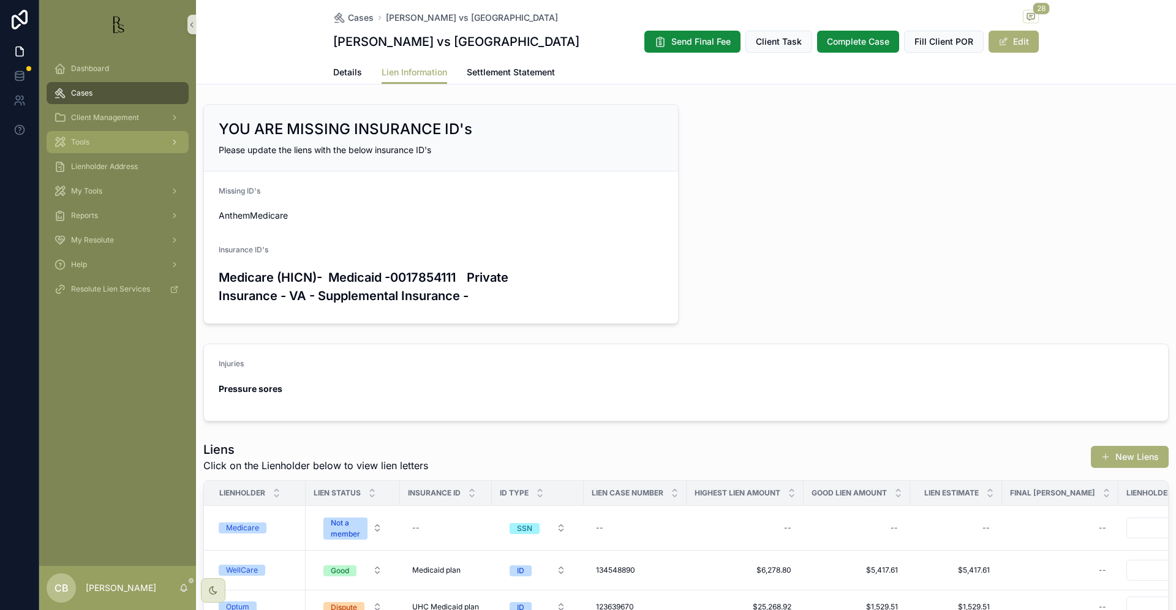
click at [88, 140] on span "Tools" at bounding box center [80, 142] width 18 height 10
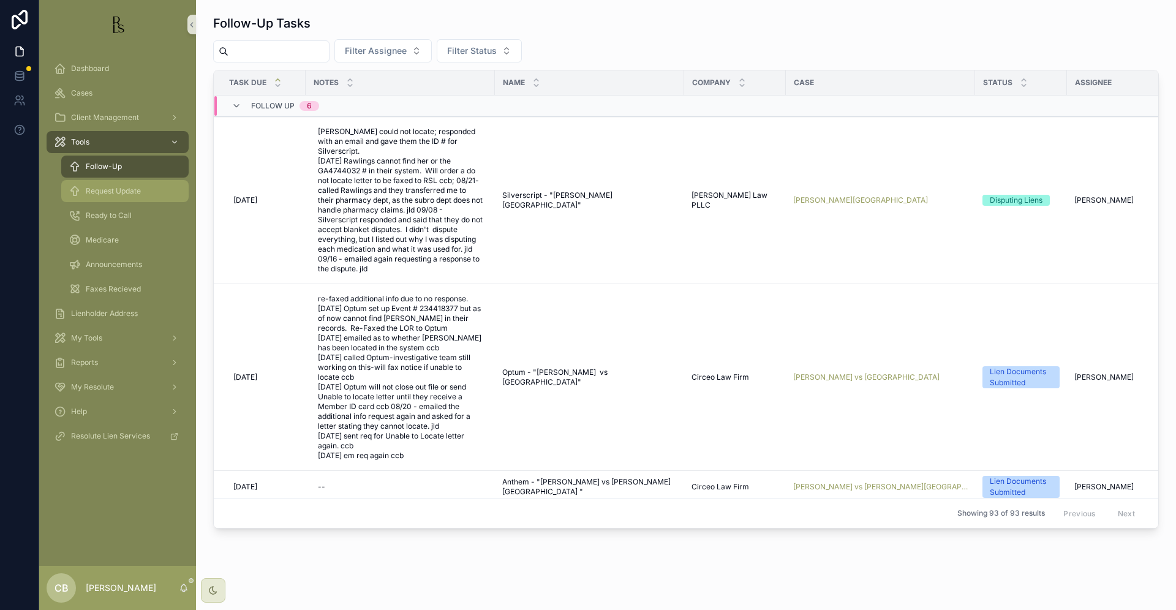
click at [130, 190] on span "Request Update" at bounding box center [113, 191] width 55 height 10
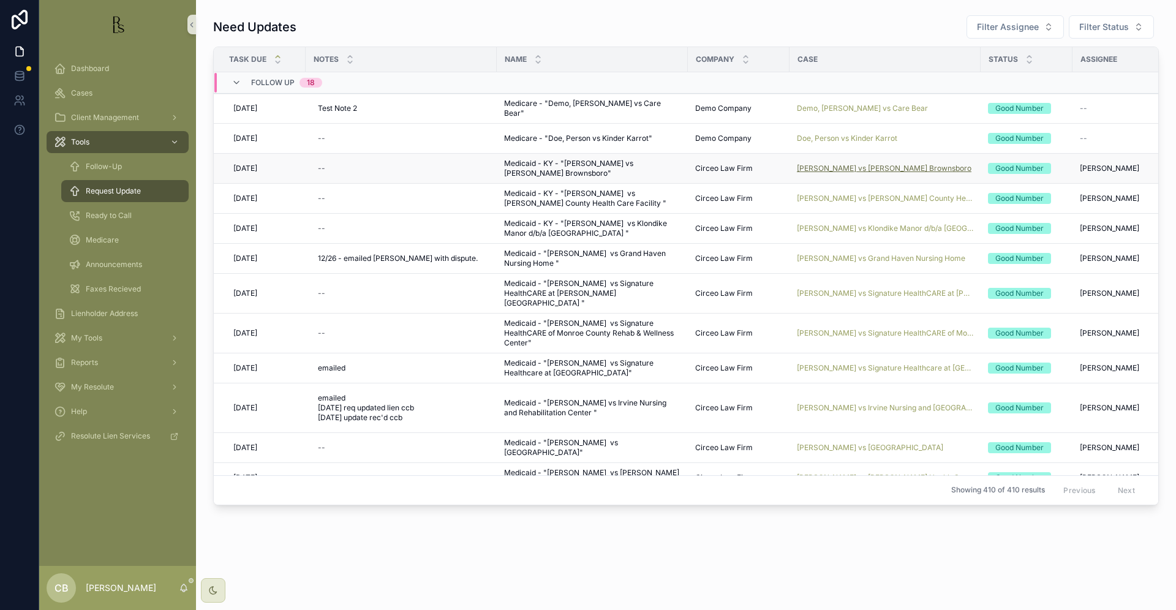
click at [858, 167] on span "[PERSON_NAME] vs [PERSON_NAME] Brownsboro" at bounding box center [884, 169] width 175 height 10
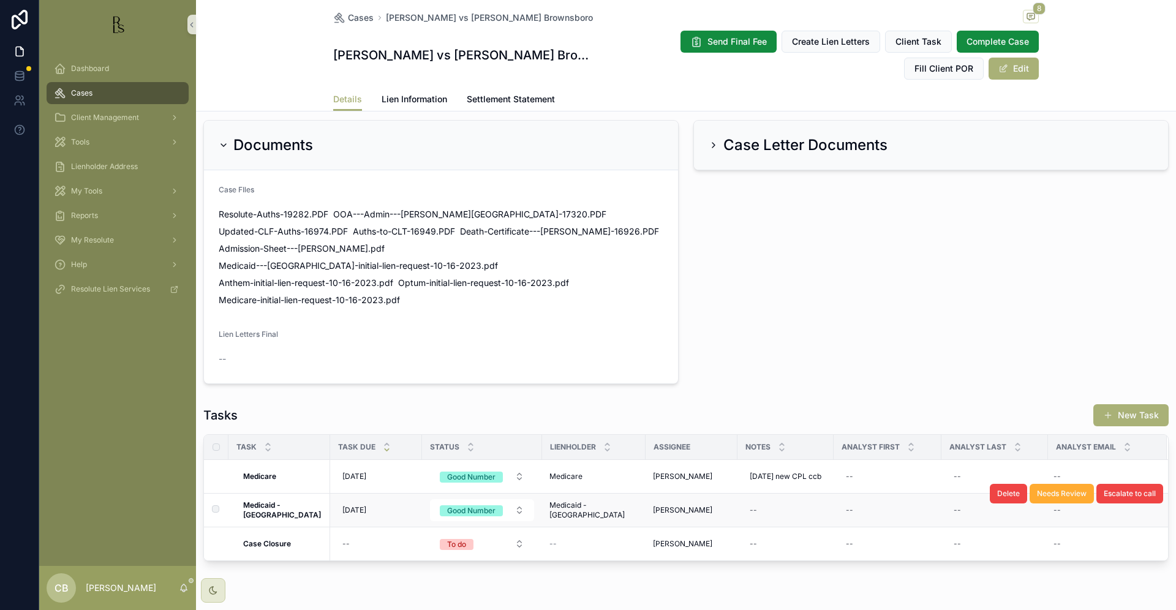
click at [261, 500] on strong "Medicaid - [GEOGRAPHIC_DATA]" at bounding box center [282, 509] width 78 height 19
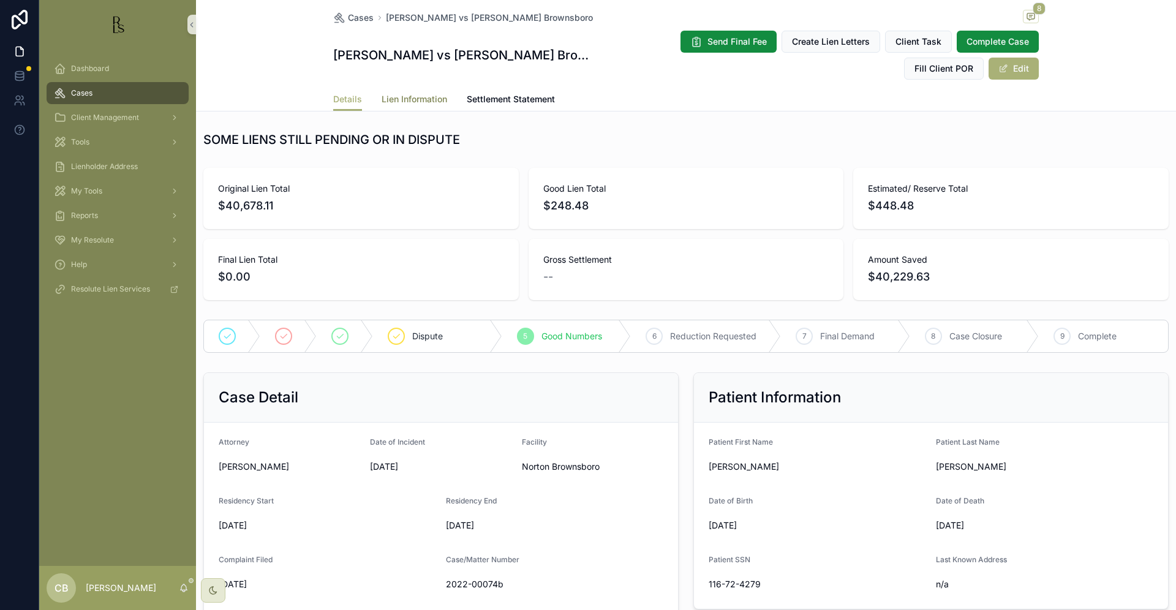
click at [415, 97] on span "Lien Information" at bounding box center [415, 99] width 66 height 12
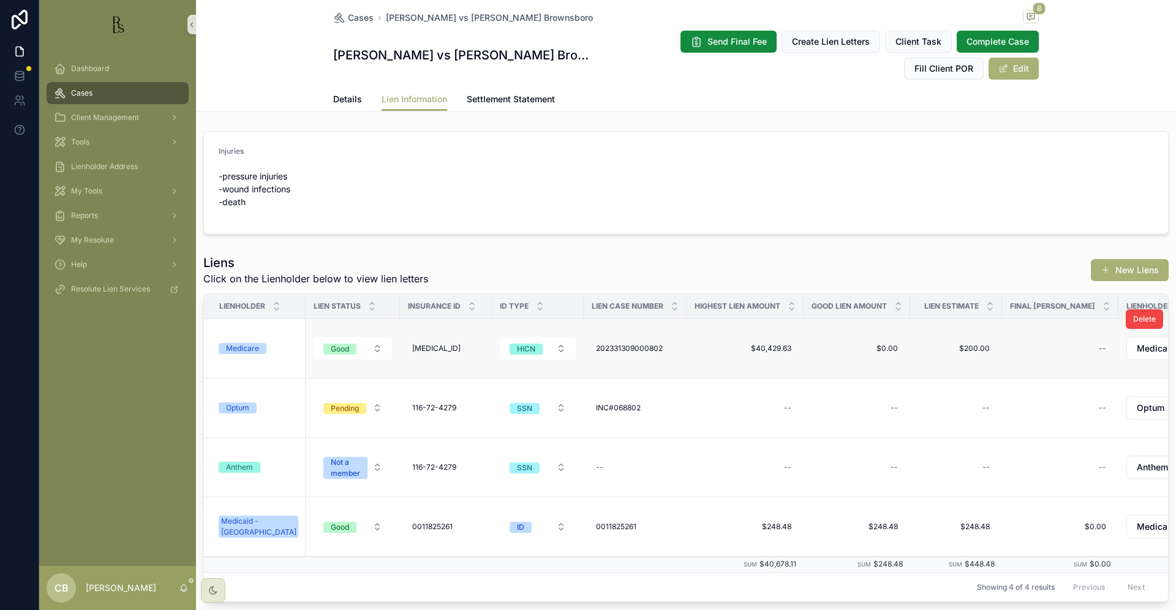
click at [245, 524] on div "Medicaid - [GEOGRAPHIC_DATA]" at bounding box center [258, 527] width 75 height 22
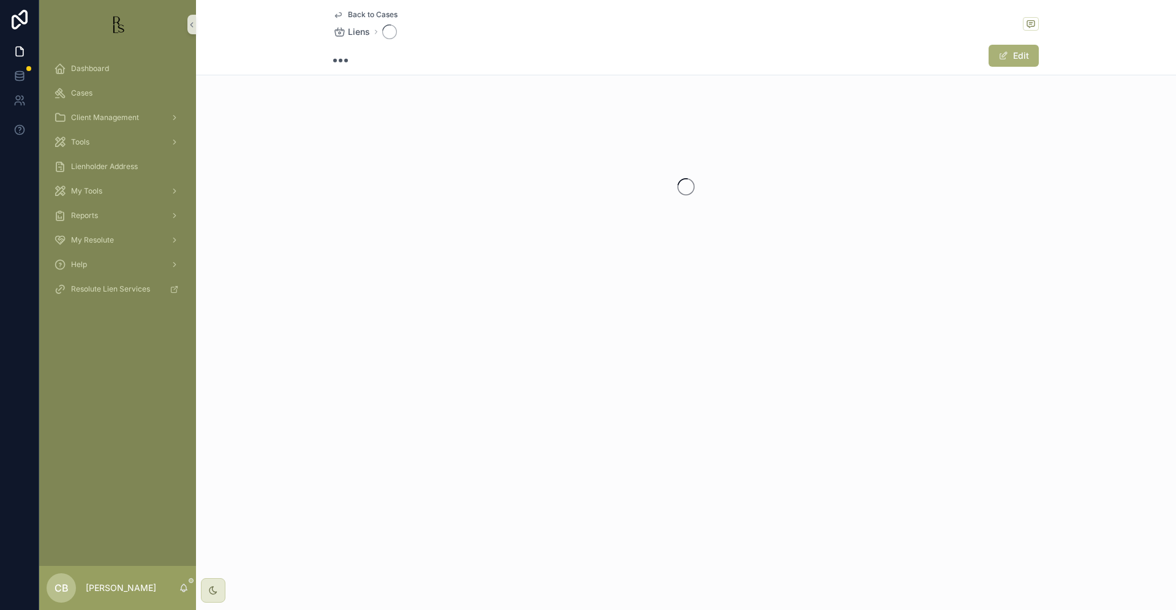
click at [245, 524] on div "Back to Cases Liens Edit" at bounding box center [686, 305] width 980 height 610
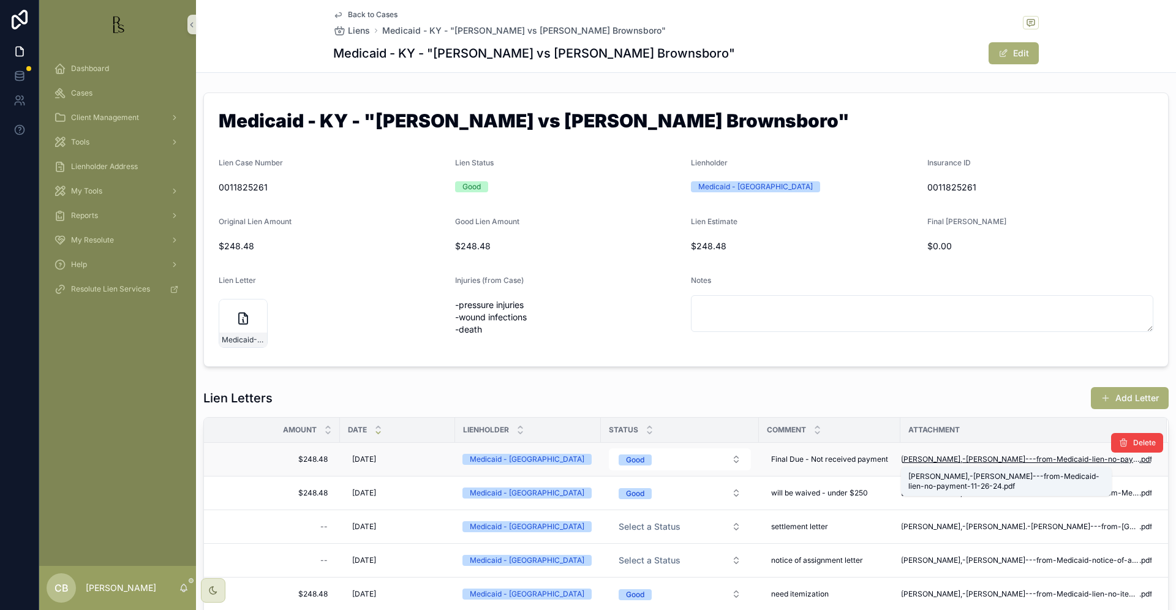
click at [1019, 457] on span "[PERSON_NAME],-[PERSON_NAME]---from-Medicaid-lien-no-payment-11-26-24" at bounding box center [1020, 459] width 238 height 10
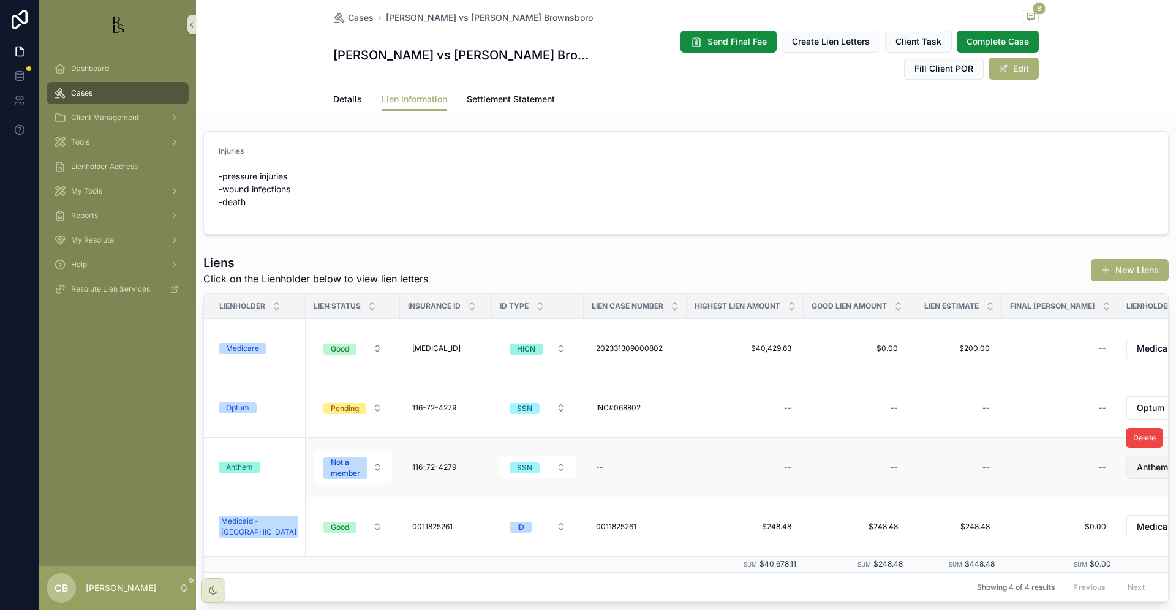
click at [344, 99] on span "Details" at bounding box center [347, 99] width 29 height 12
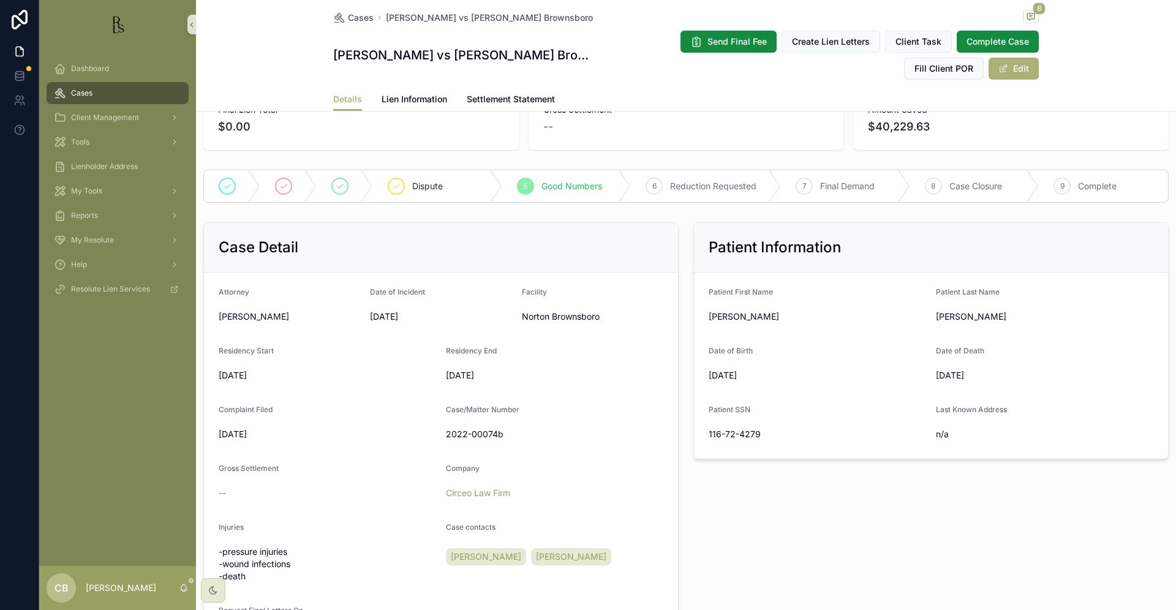
scroll to position [154, 0]
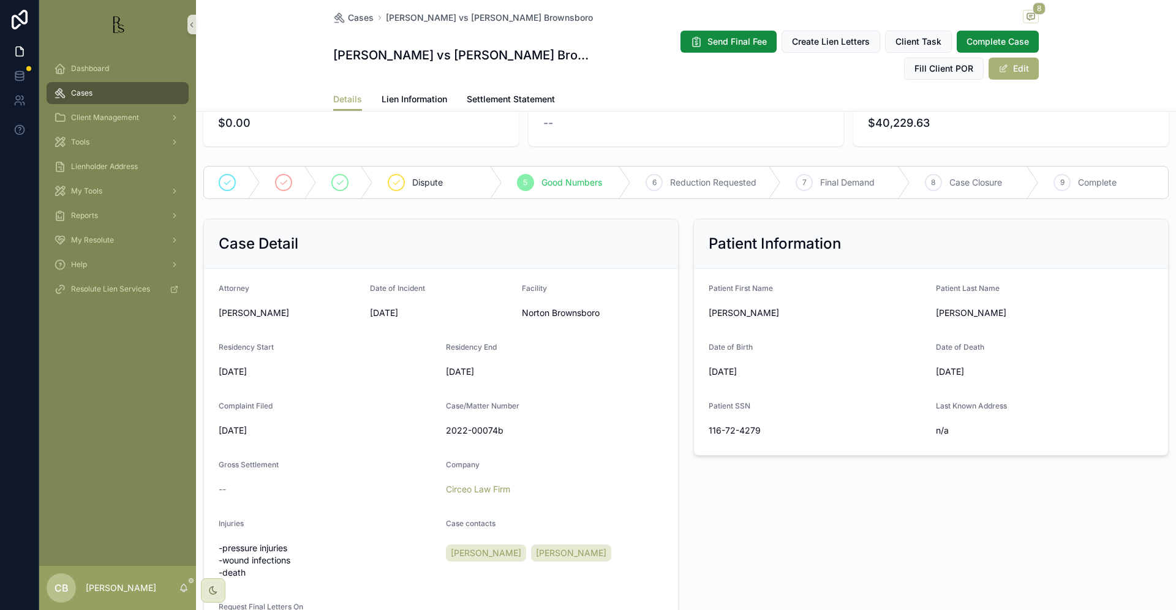
click at [410, 96] on span "Lien Information" at bounding box center [415, 99] width 66 height 12
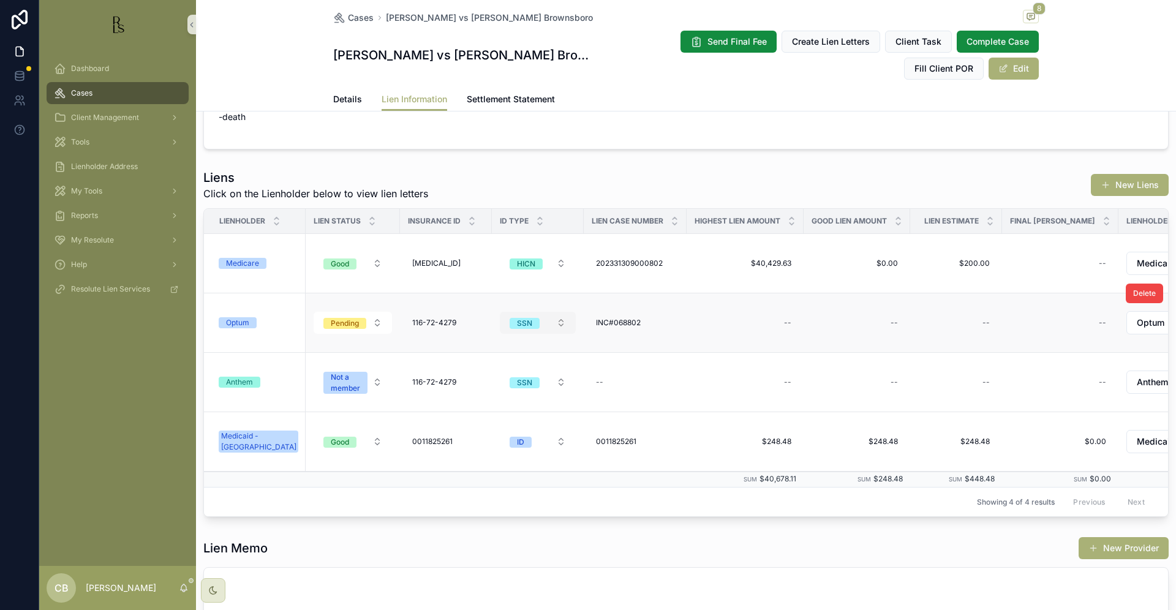
scroll to position [88, 0]
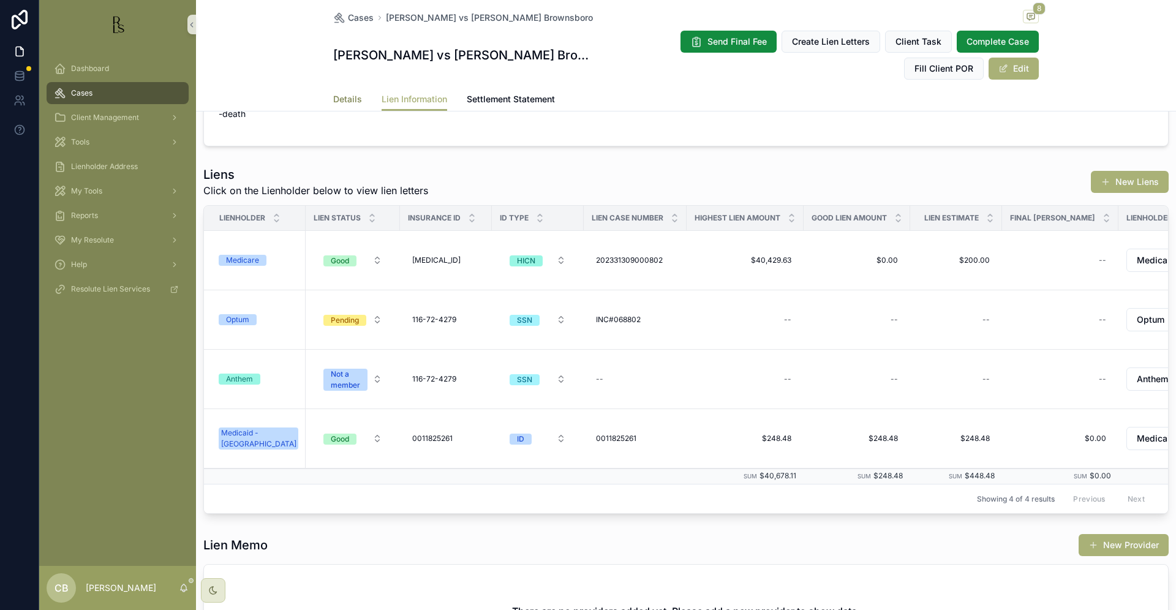
click at [342, 96] on span "Details" at bounding box center [347, 99] width 29 height 12
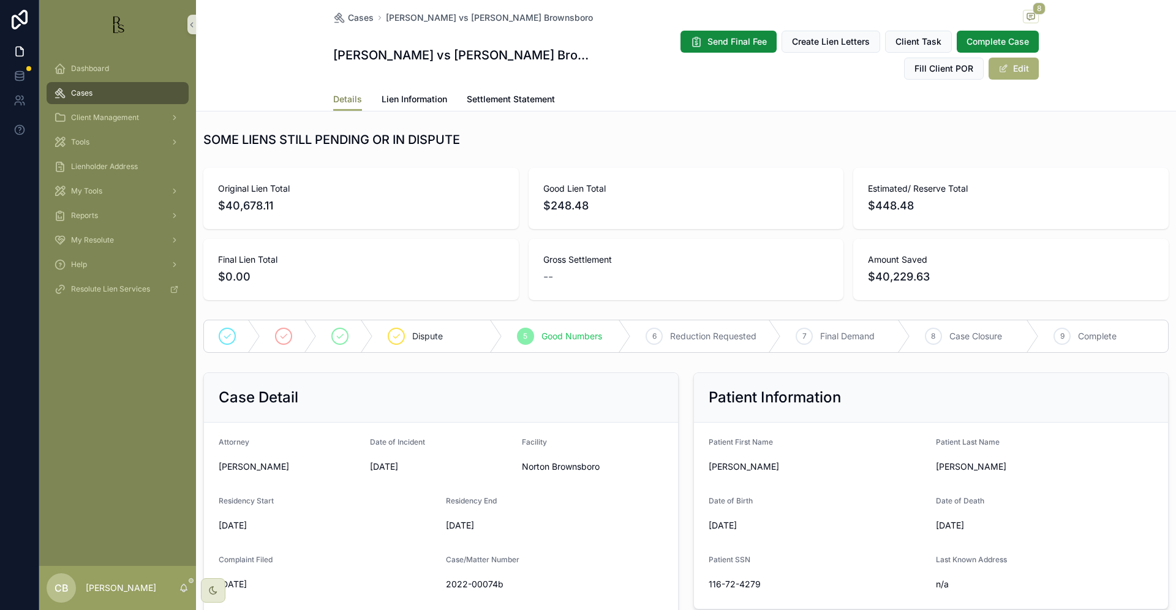
click at [342, 96] on span "Details" at bounding box center [347, 99] width 29 height 12
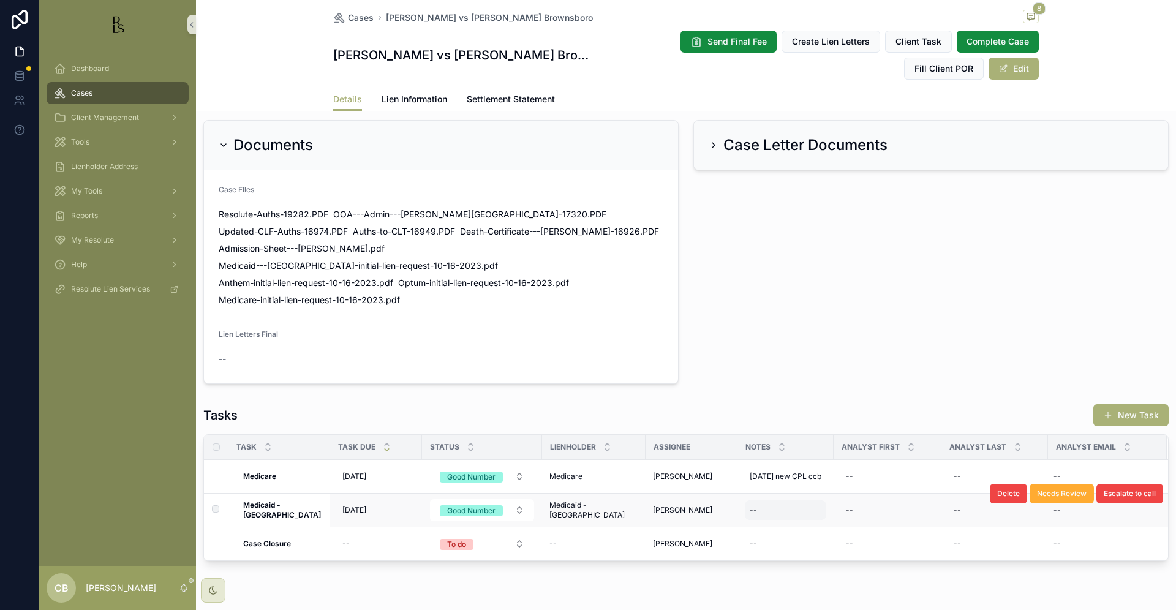
click at [749, 500] on div "--" at bounding box center [785, 510] width 81 height 20
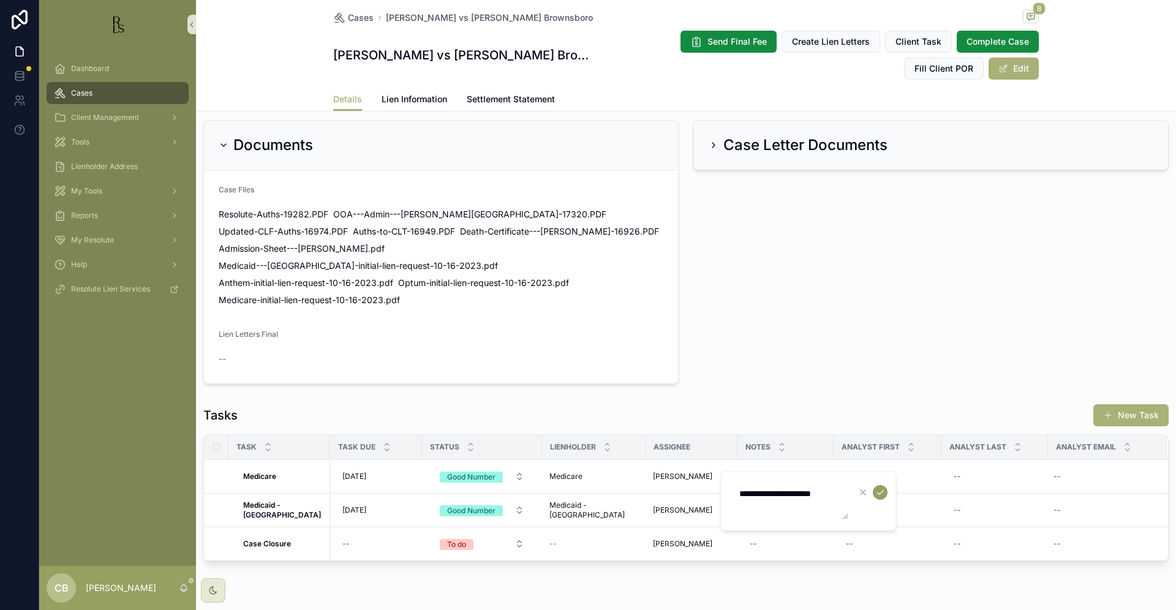
type textarea "**********"
click at [880, 492] on icon "scrollable content" at bounding box center [880, 493] width 10 height 10
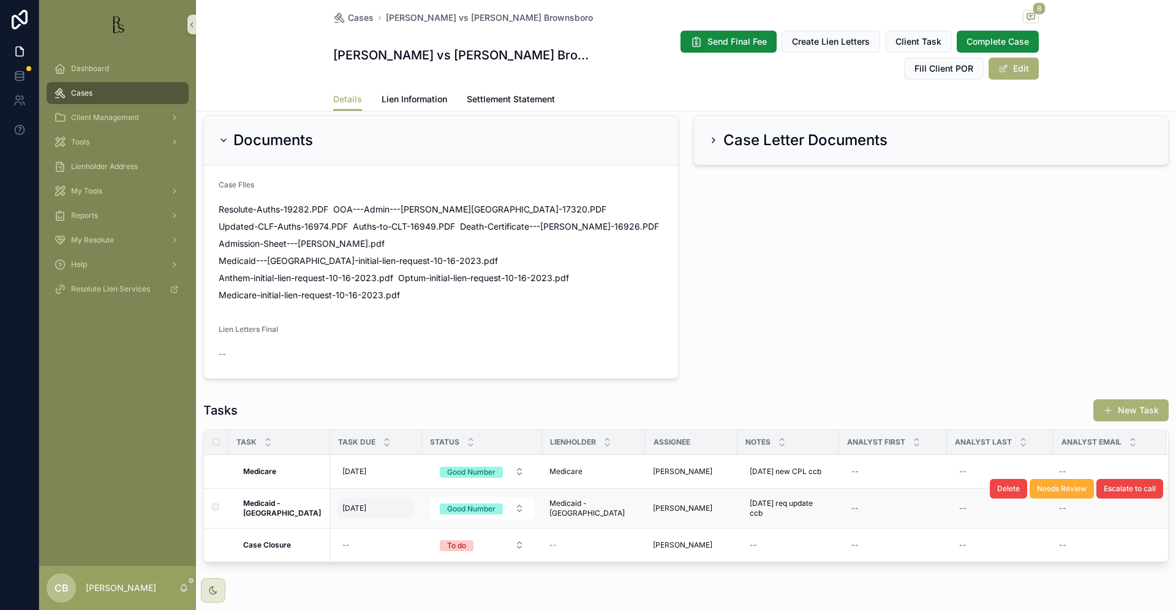
click at [353, 499] on div "[DATE] [DATE]" at bounding box center [375, 509] width 77 height 20
click at [349, 503] on span "[DATE]" at bounding box center [354, 508] width 24 height 10
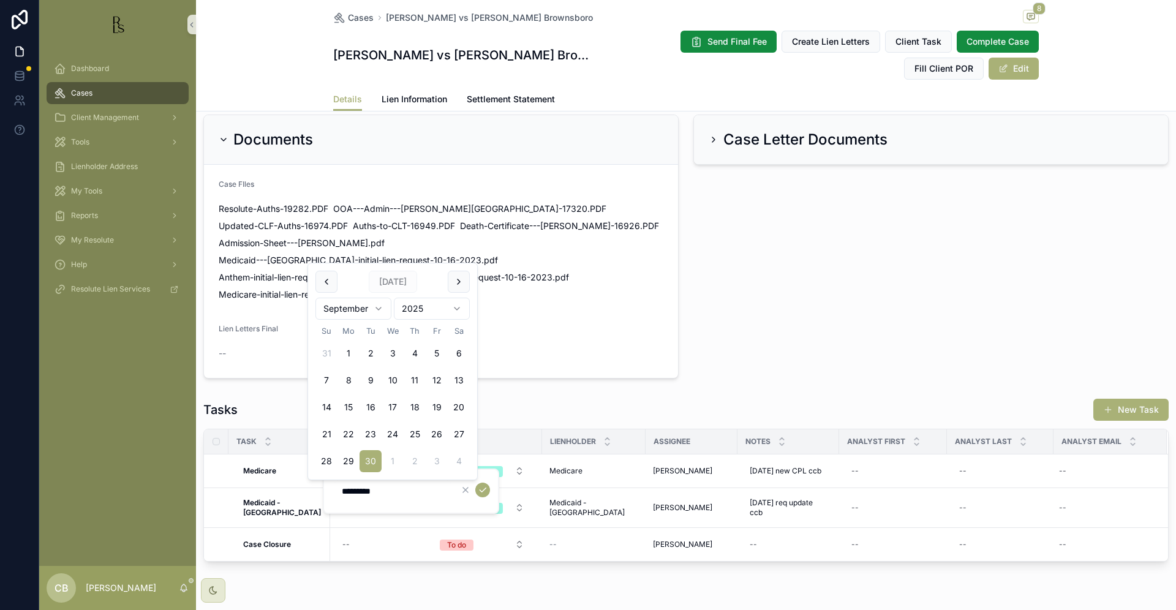
click at [375, 307] on html "Dashboard Cases Client Management Tools Lienholder Address My Tools Reports My …" at bounding box center [588, 305] width 1176 height 610
click at [355, 507] on div "*********" at bounding box center [411, 491] width 176 height 45
drag, startPoint x: 370, startPoint y: 486, endPoint x: 386, endPoint y: 488, distance: 16.1
click at [370, 486] on input "*********" at bounding box center [392, 491] width 116 height 17
click at [379, 306] on html "Dashboard Cases Client Management Tools Lienholder Address My Tools Reports My …" at bounding box center [588, 305] width 1176 height 610
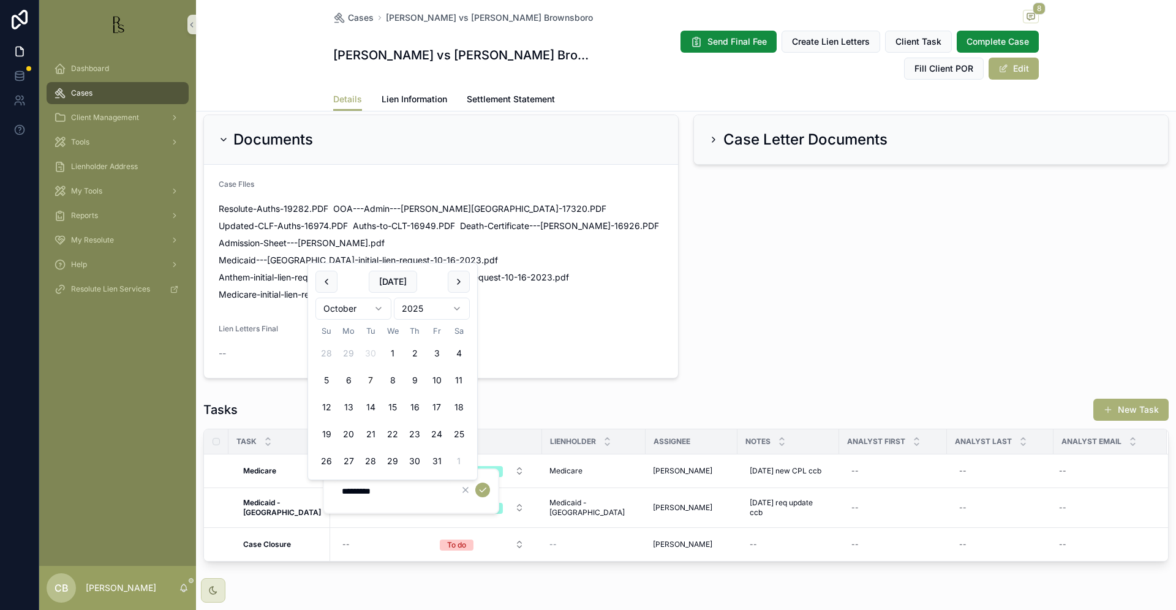
click at [370, 380] on button "7" at bounding box center [371, 380] width 22 height 22
type input "*********"
click at [483, 489] on icon "scrollable content" at bounding box center [483, 490] width 10 height 10
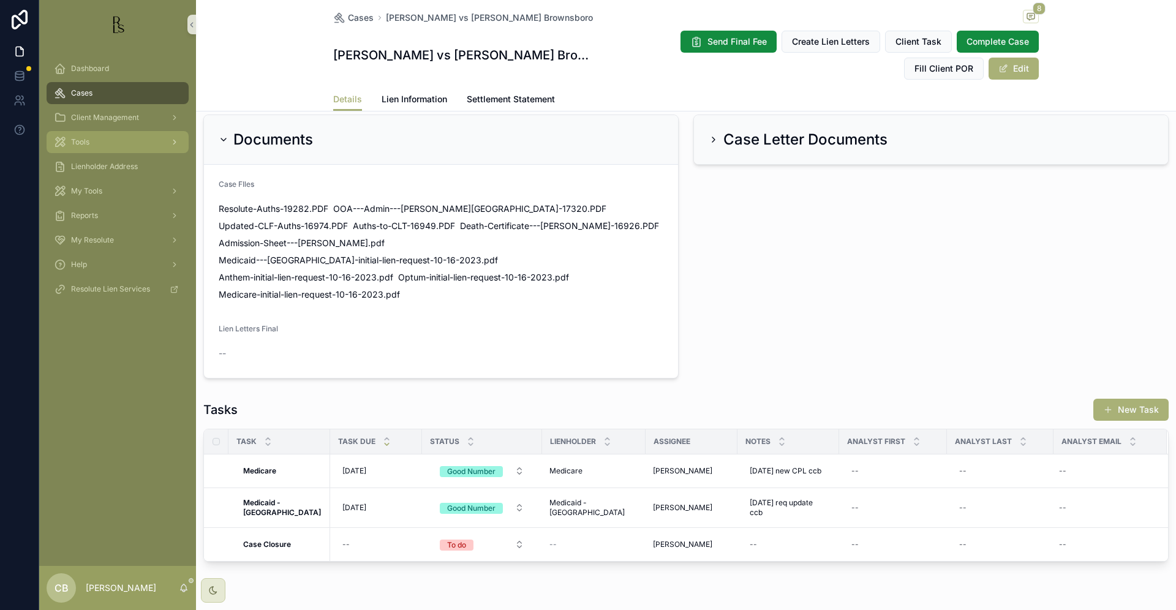
click at [85, 143] on span "Tools" at bounding box center [80, 142] width 18 height 10
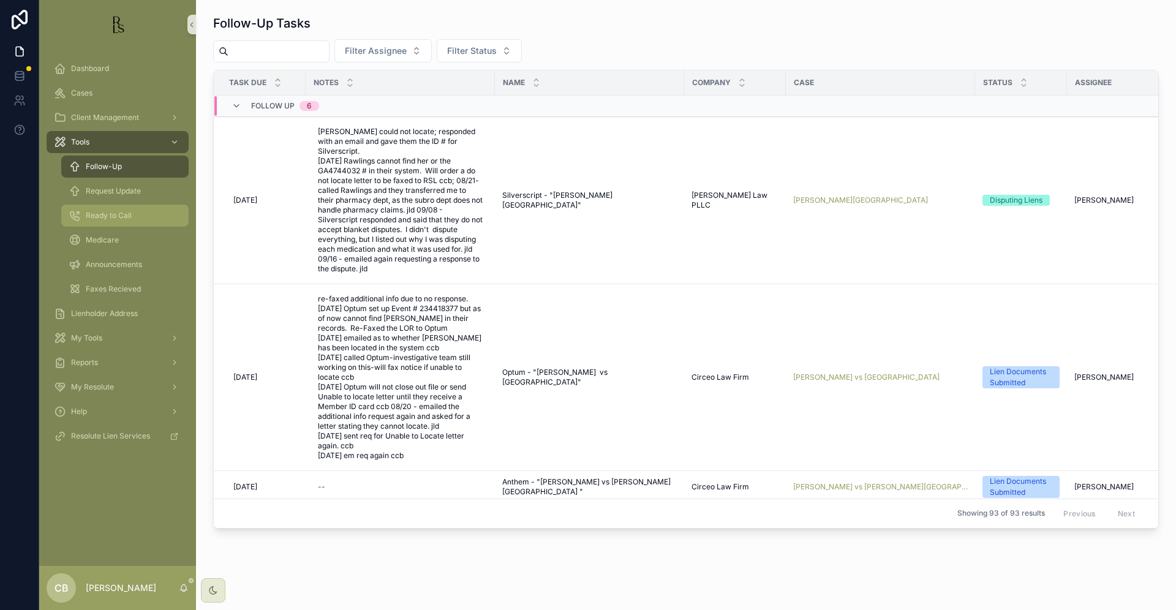
click at [116, 209] on div "Ready to Call" at bounding box center [125, 216] width 113 height 20
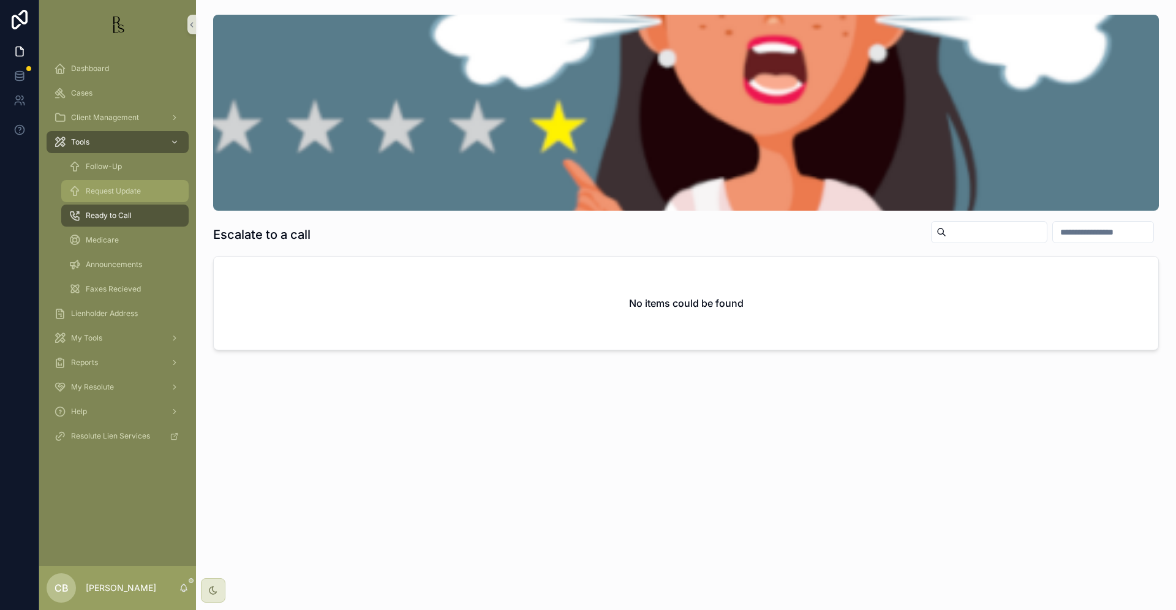
click at [115, 188] on span "Request Update" at bounding box center [113, 191] width 55 height 10
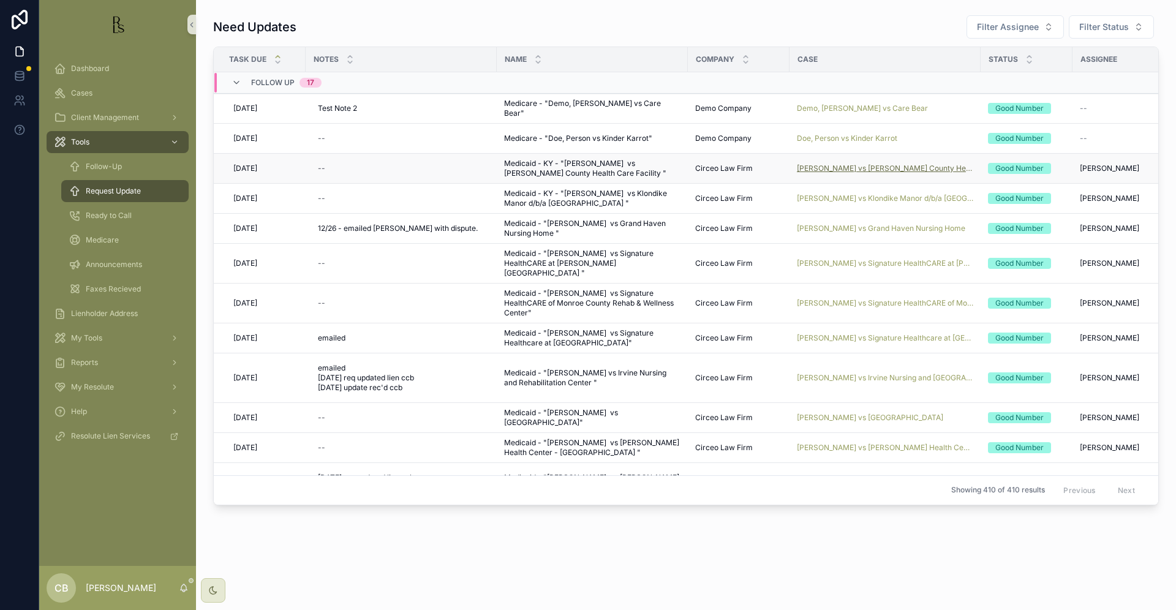
click at [873, 168] on span "[PERSON_NAME] vs [PERSON_NAME] County Health Care Facility" at bounding box center [885, 169] width 176 height 10
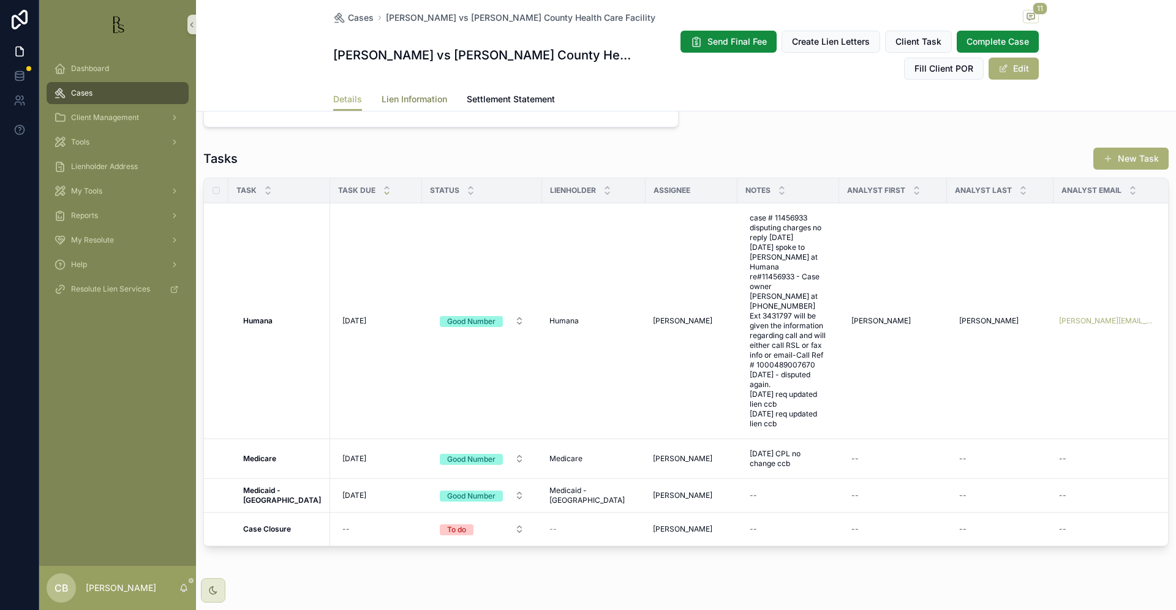
click at [424, 99] on span "Lien Information" at bounding box center [415, 99] width 66 height 12
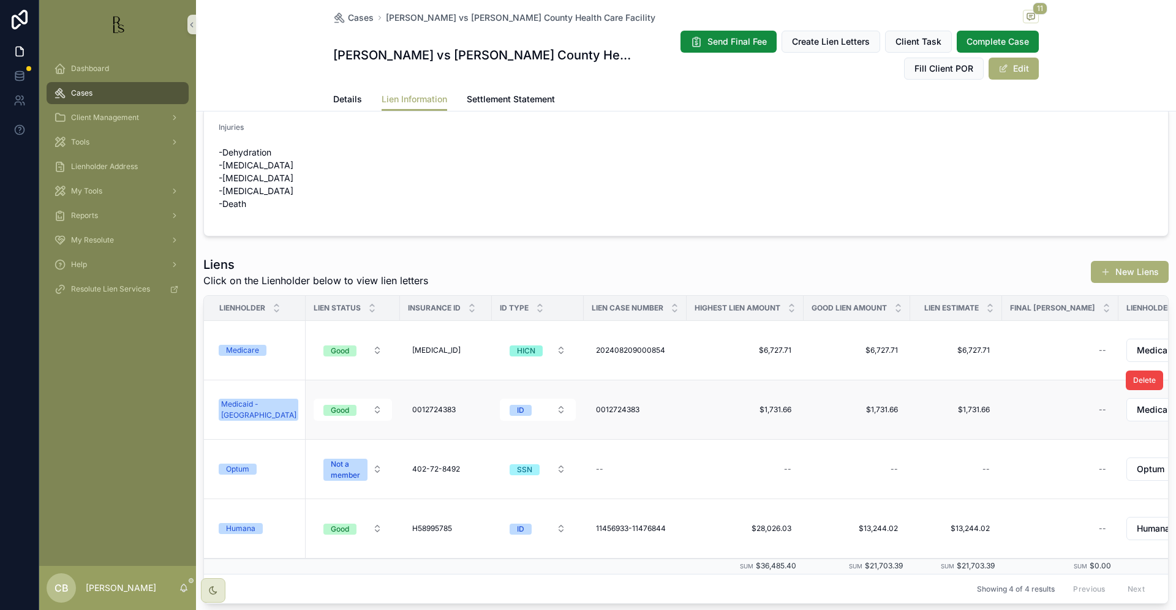
click at [248, 405] on div "Medicaid - [GEOGRAPHIC_DATA]" at bounding box center [258, 410] width 75 height 22
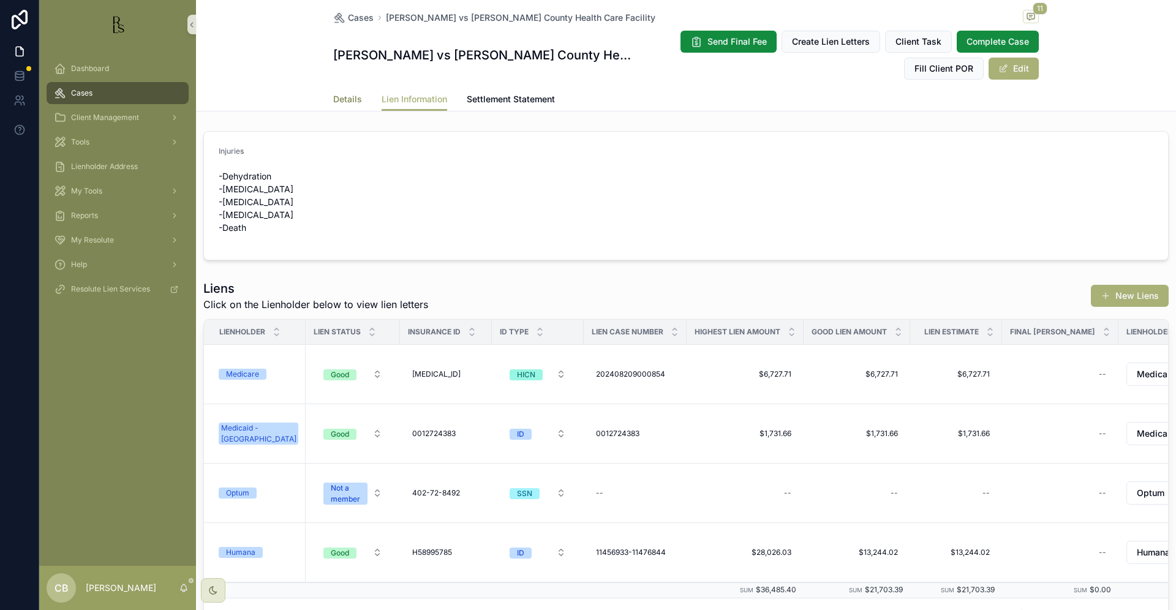
click at [341, 99] on span "Details" at bounding box center [347, 99] width 29 height 12
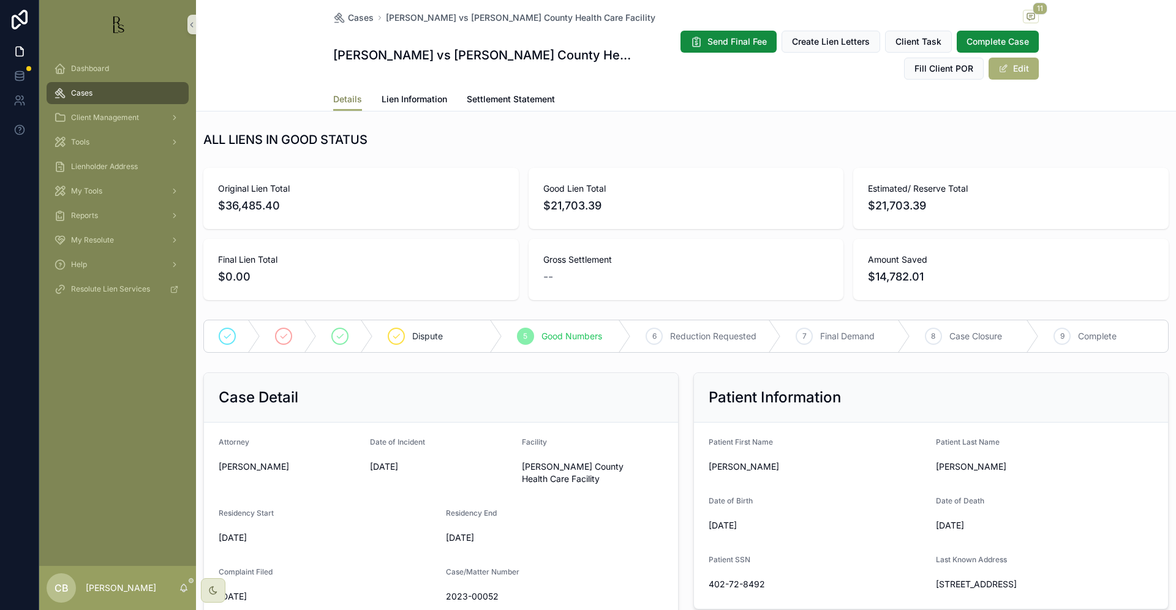
click at [341, 99] on span "Details" at bounding box center [347, 99] width 29 height 12
click at [421, 97] on span "Lien Information" at bounding box center [415, 99] width 66 height 12
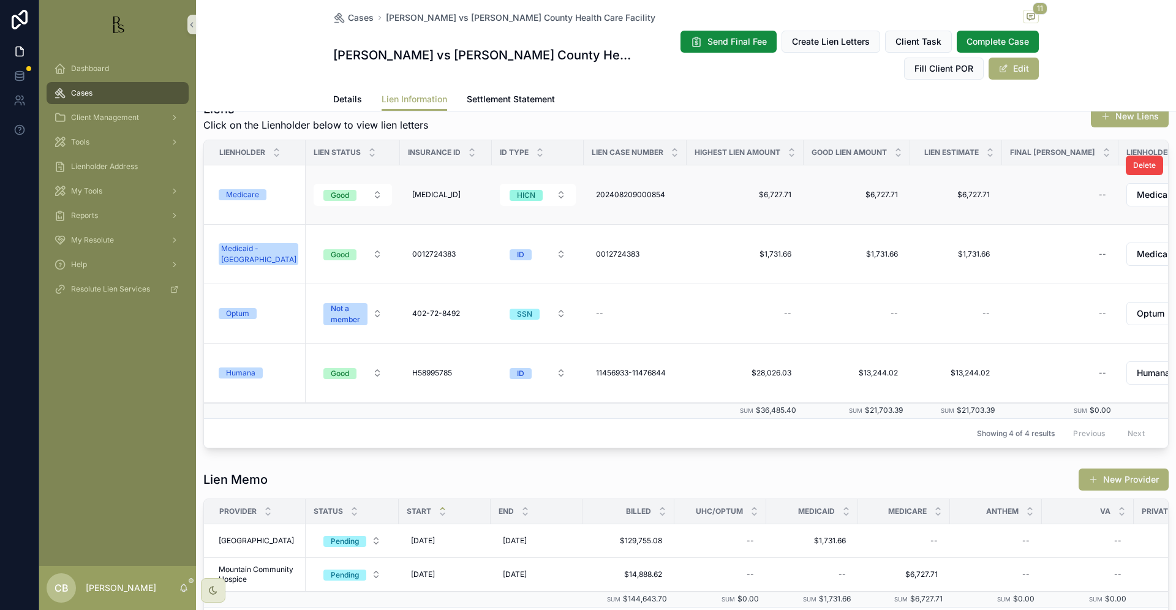
scroll to position [190, 0]
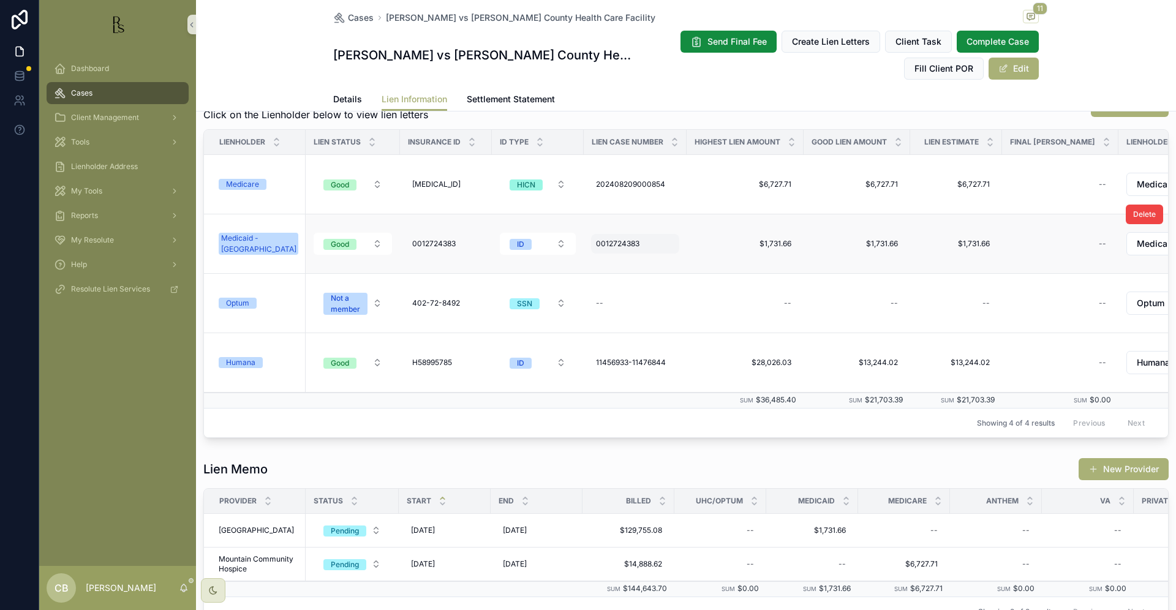
drag, startPoint x: 630, startPoint y: 236, endPoint x: 603, endPoint y: 237, distance: 26.3
click at [639, 239] on div "0012724383 0012724383" at bounding box center [635, 244] width 88 height 20
click at [713, 272] on form "**********" at bounding box center [665, 261] width 157 height 23
click at [813, 287] on td "--" at bounding box center [857, 303] width 107 height 59
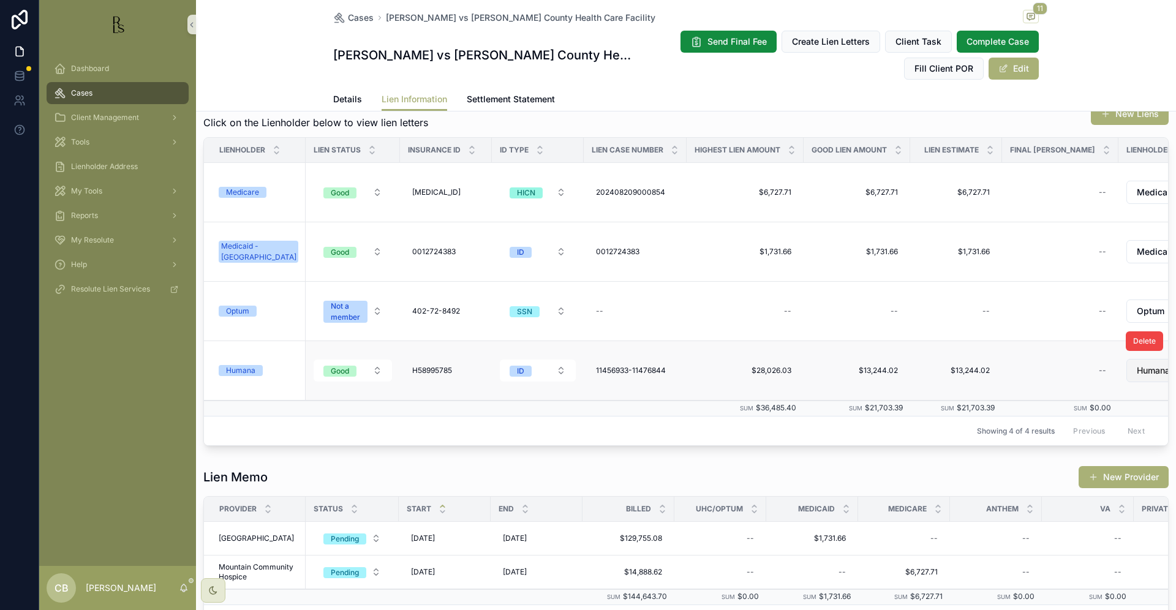
scroll to position [0, 0]
click at [343, 97] on span "Details" at bounding box center [347, 99] width 29 height 12
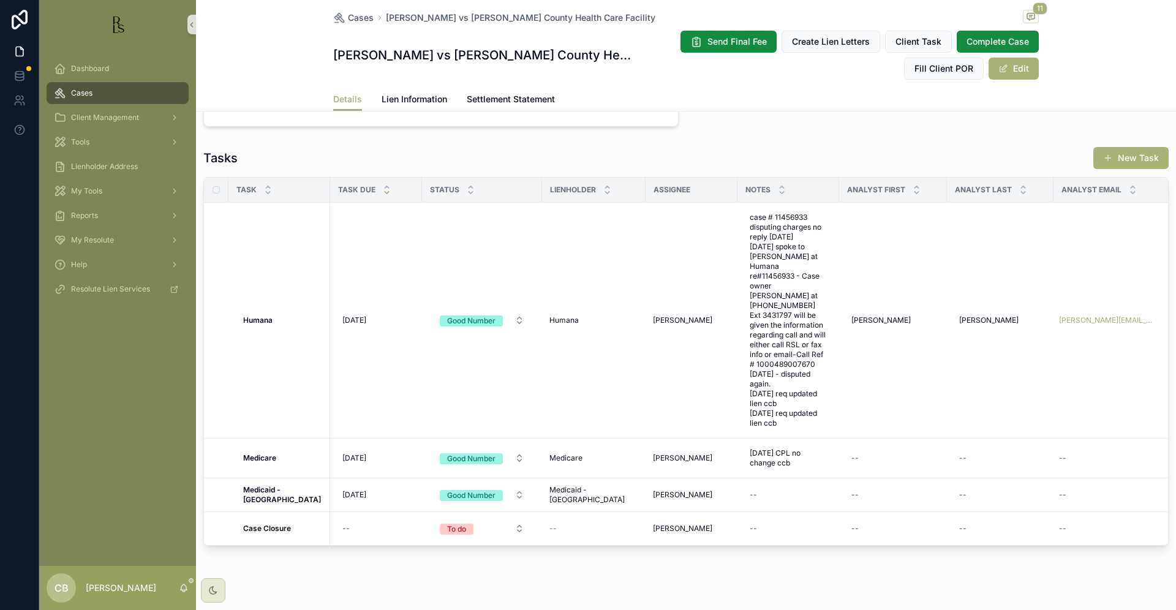
scroll to position [971, 0]
click at [756, 486] on div "--" at bounding box center [788, 496] width 87 height 20
type textarea "**********"
click at [880, 492] on icon "scrollable content" at bounding box center [880, 493] width 10 height 10
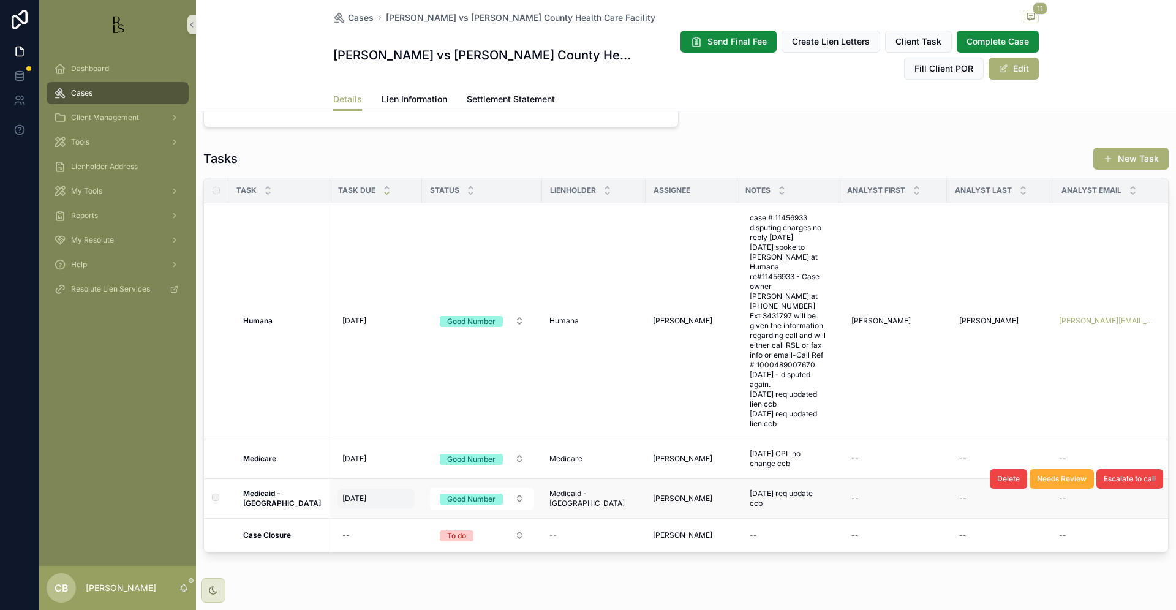
click at [355, 494] on span "[DATE]" at bounding box center [354, 499] width 24 height 10
click at [359, 494] on span "[DATE]" at bounding box center [354, 499] width 24 height 10
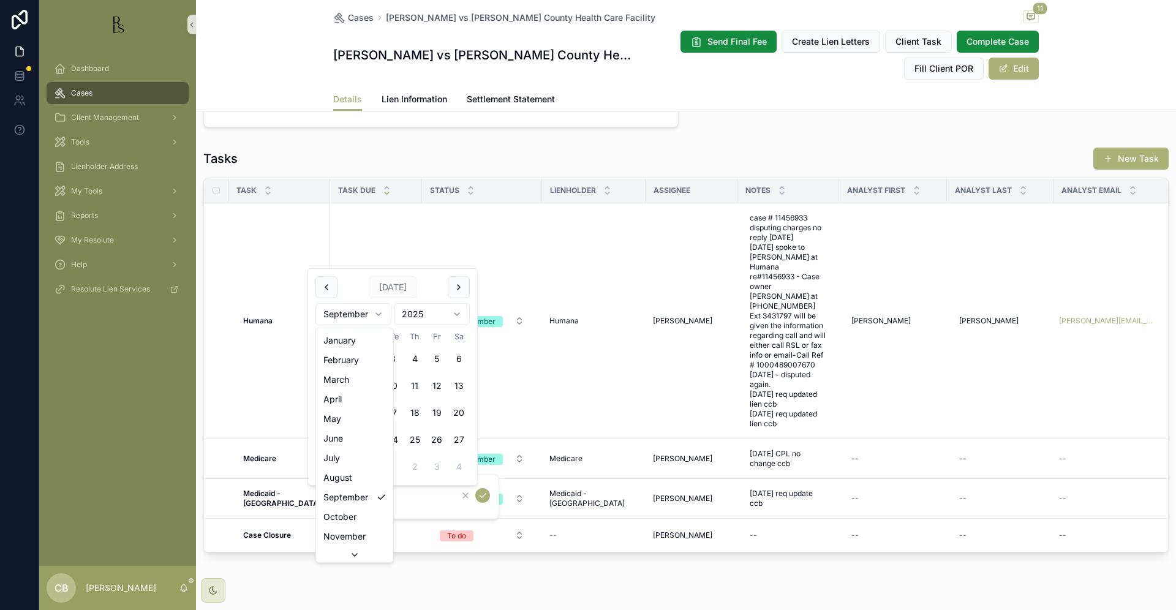
click at [379, 310] on html "Dashboard Cases Client Management Tools Lienholder Address My Tools Reports My …" at bounding box center [588, 305] width 1176 height 610
click at [376, 311] on html "Dashboard Cases Client Management Tools Lienholder Address My Tools Reports My …" at bounding box center [588, 305] width 1176 height 610
click at [369, 385] on button "7" at bounding box center [371, 386] width 22 height 22
type input "*********"
click at [481, 495] on icon "scrollable content" at bounding box center [483, 496] width 10 height 10
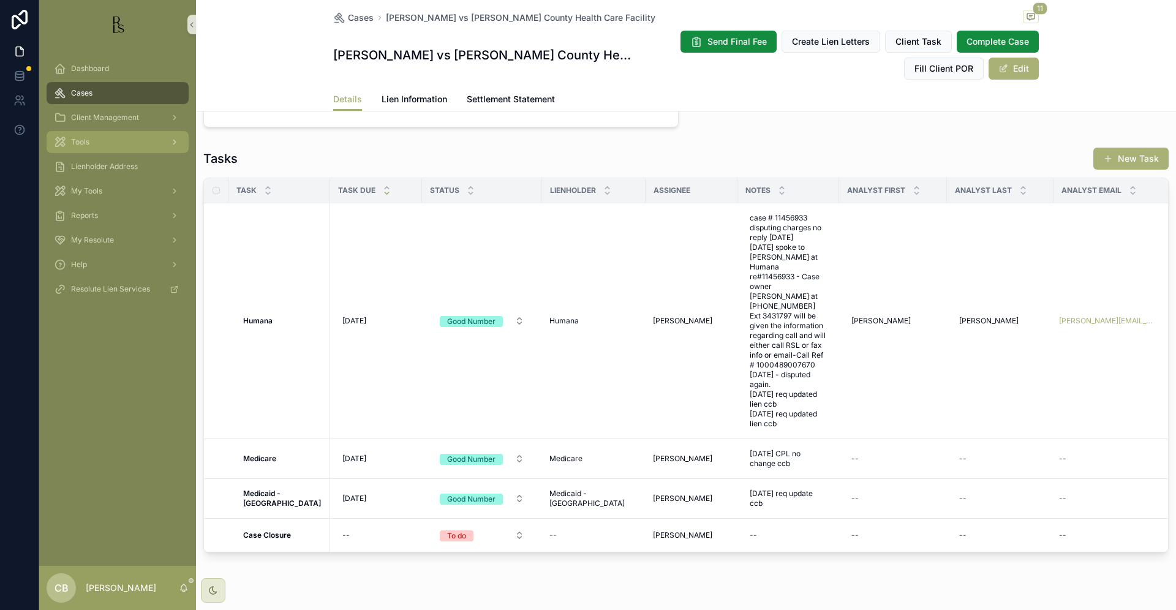
click at [81, 142] on span "Tools" at bounding box center [80, 142] width 18 height 10
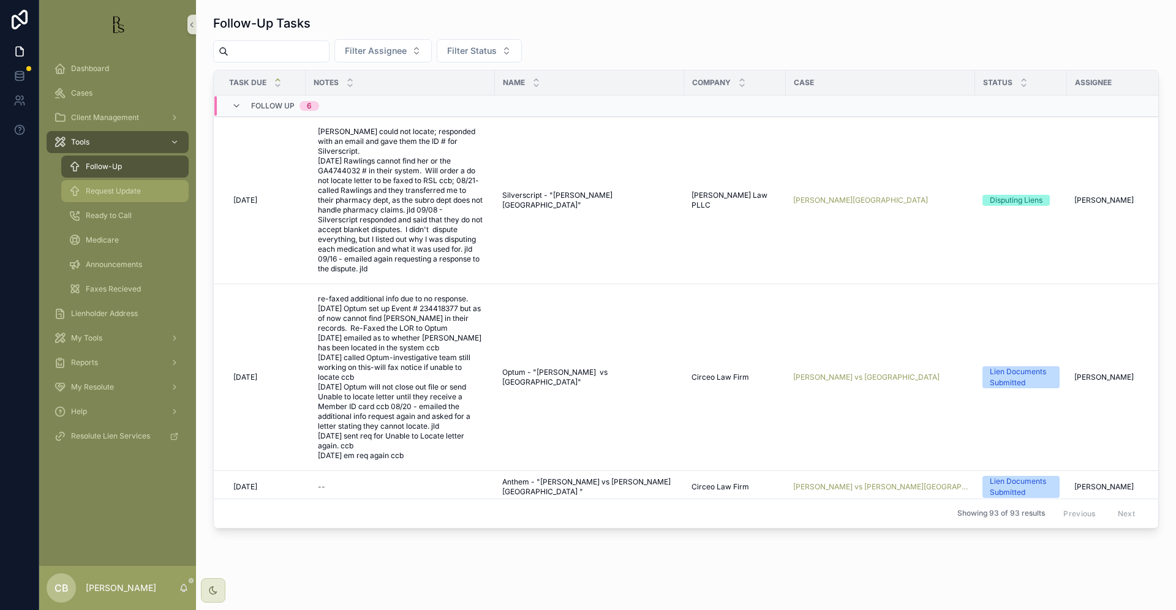
click at [99, 187] on span "Request Update" at bounding box center [113, 191] width 55 height 10
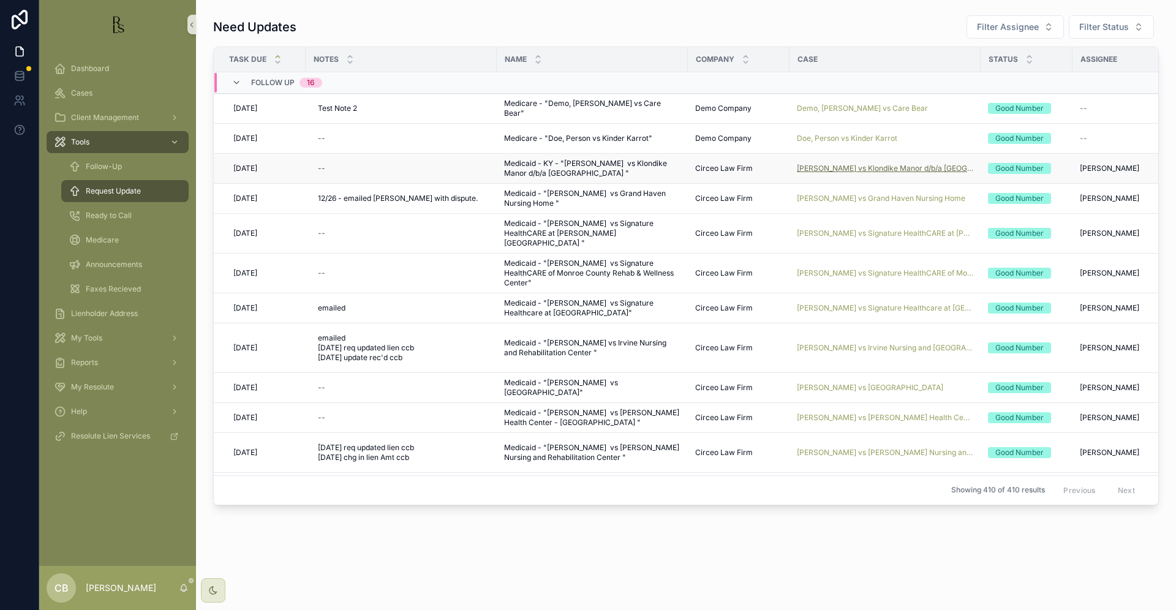
click at [864, 166] on span "[PERSON_NAME] vs Klondike Manor d/b/a [GEOGRAPHIC_DATA]" at bounding box center [885, 169] width 176 height 10
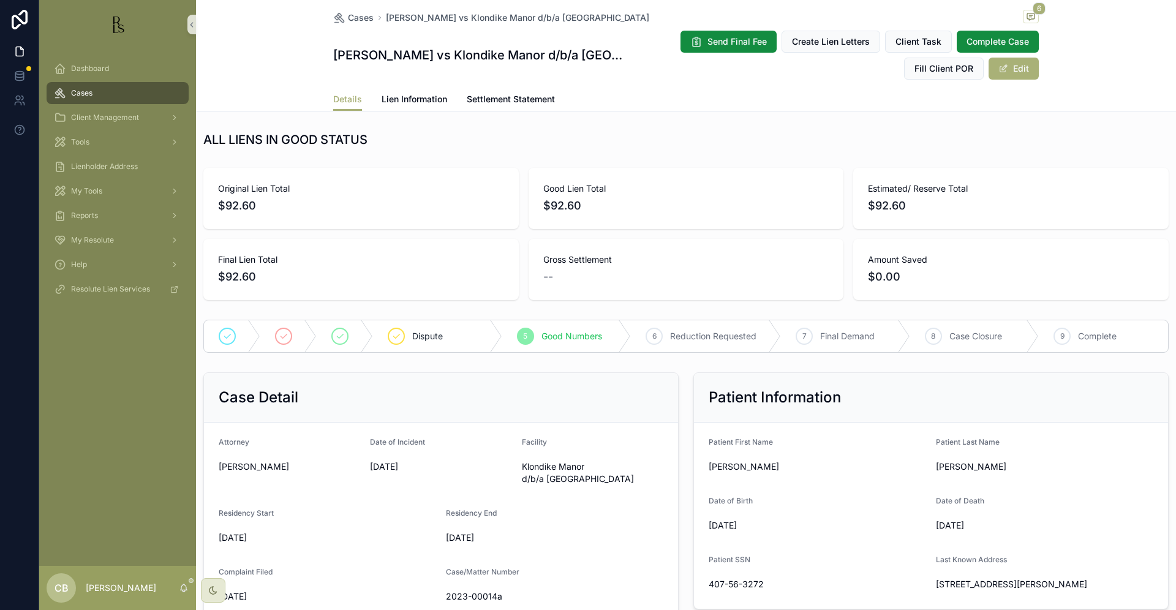
click at [417, 96] on span "Lien Information" at bounding box center [415, 99] width 66 height 12
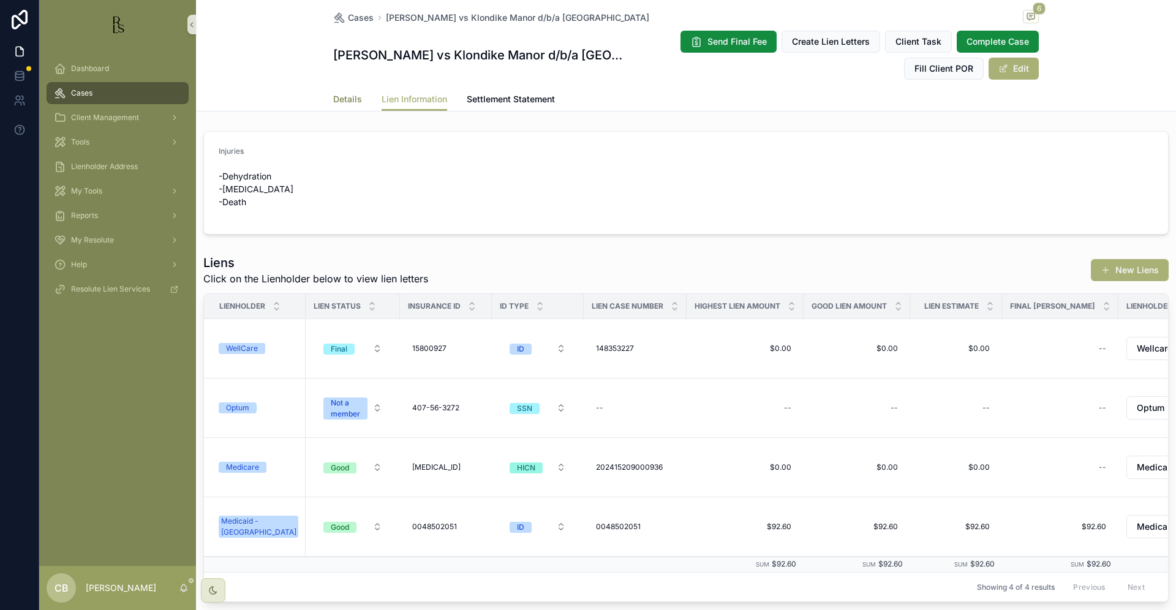
click at [341, 96] on span "Details" at bounding box center [347, 99] width 29 height 12
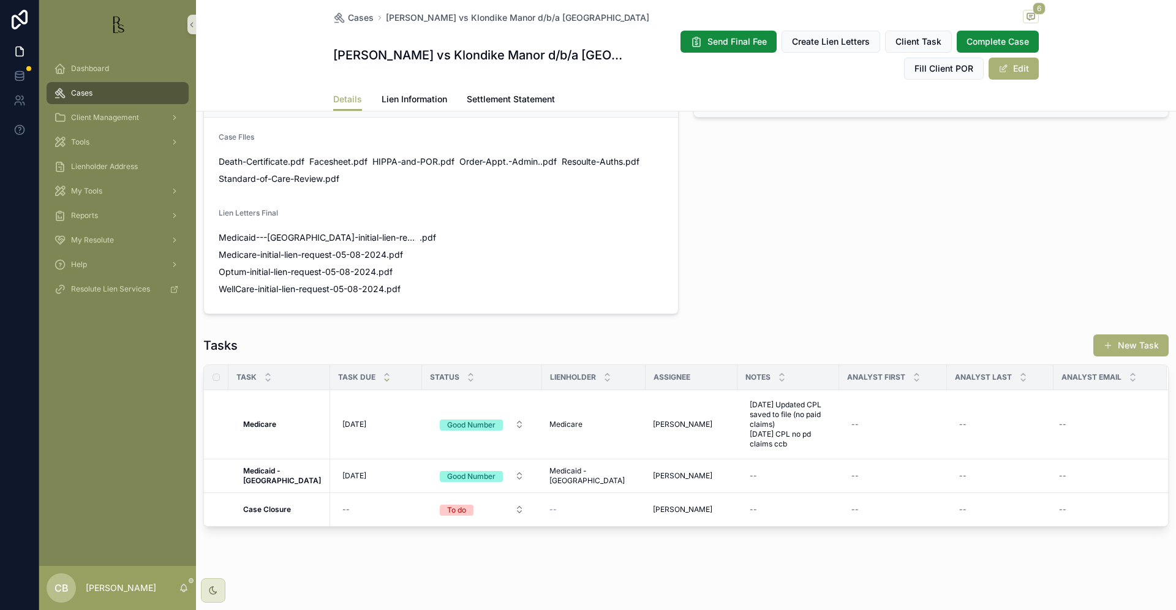
scroll to position [790, 0]
click at [754, 471] on div "--" at bounding box center [788, 476] width 87 height 20
type textarea "**********"
click at [882, 492] on icon "scrollable content" at bounding box center [880, 493] width 6 height 4
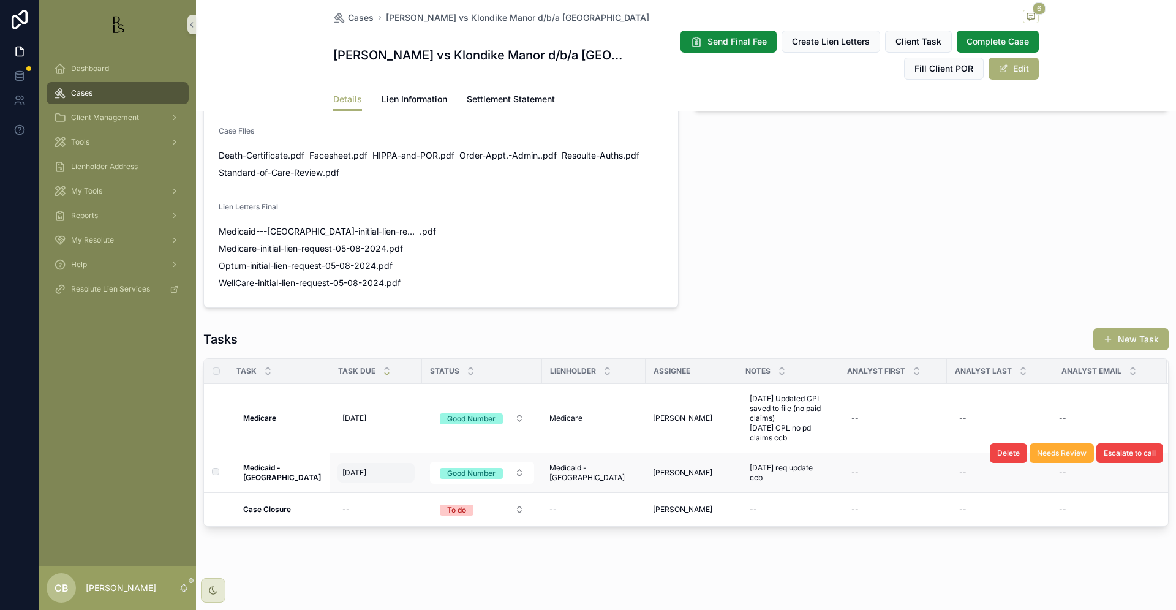
click at [344, 477] on span "[DATE]" at bounding box center [354, 473] width 24 height 10
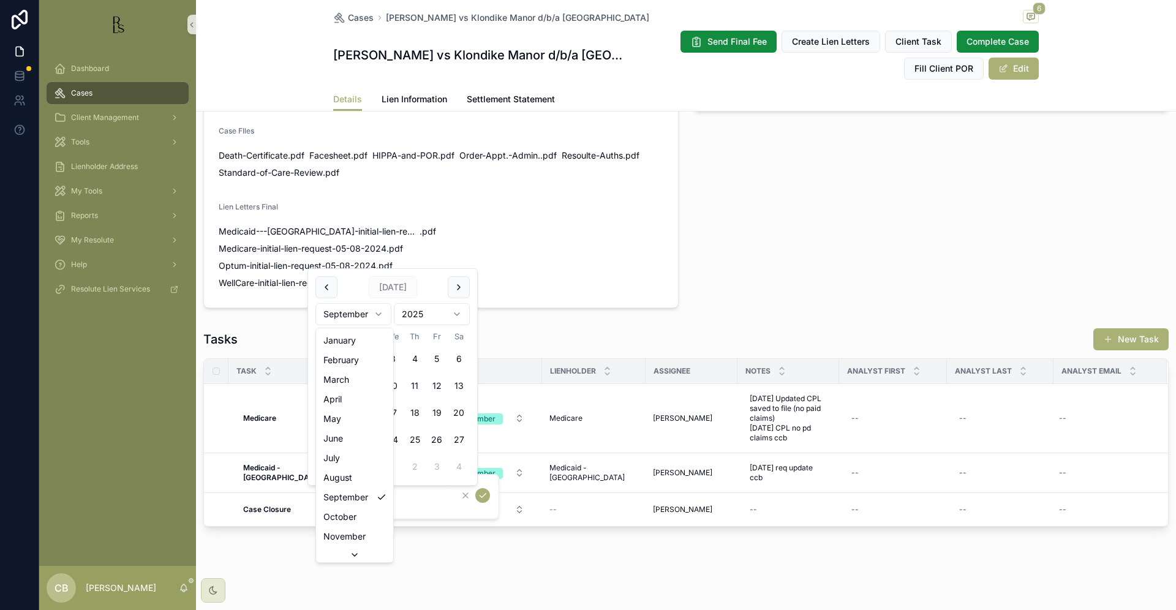
click at [380, 314] on html "Dashboard Cases Client Management Tools Lienholder Address My Tools Reports My …" at bounding box center [588, 305] width 1176 height 610
click at [379, 311] on html "Dashboard Cases Client Management Tools Lienholder Address My Tools Reports My …" at bounding box center [588, 305] width 1176 height 610
click at [368, 383] on button "7" at bounding box center [371, 386] width 22 height 22
type input "*********"
click at [481, 496] on icon "scrollable content" at bounding box center [483, 496] width 10 height 10
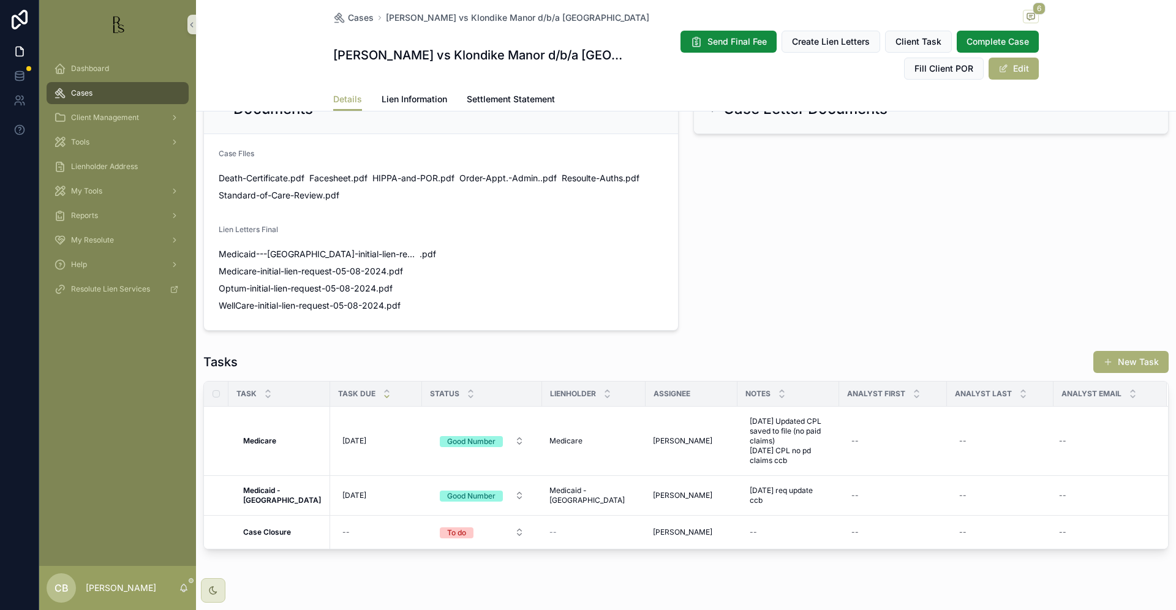
scroll to position [756, 0]
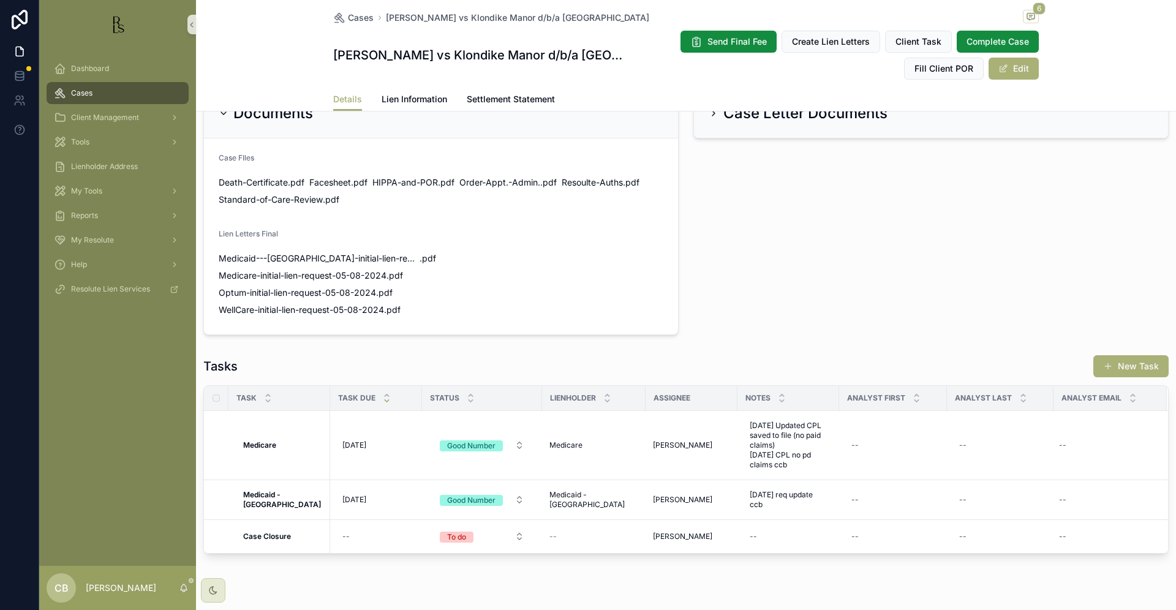
click at [83, 141] on span "Tools" at bounding box center [80, 142] width 18 height 10
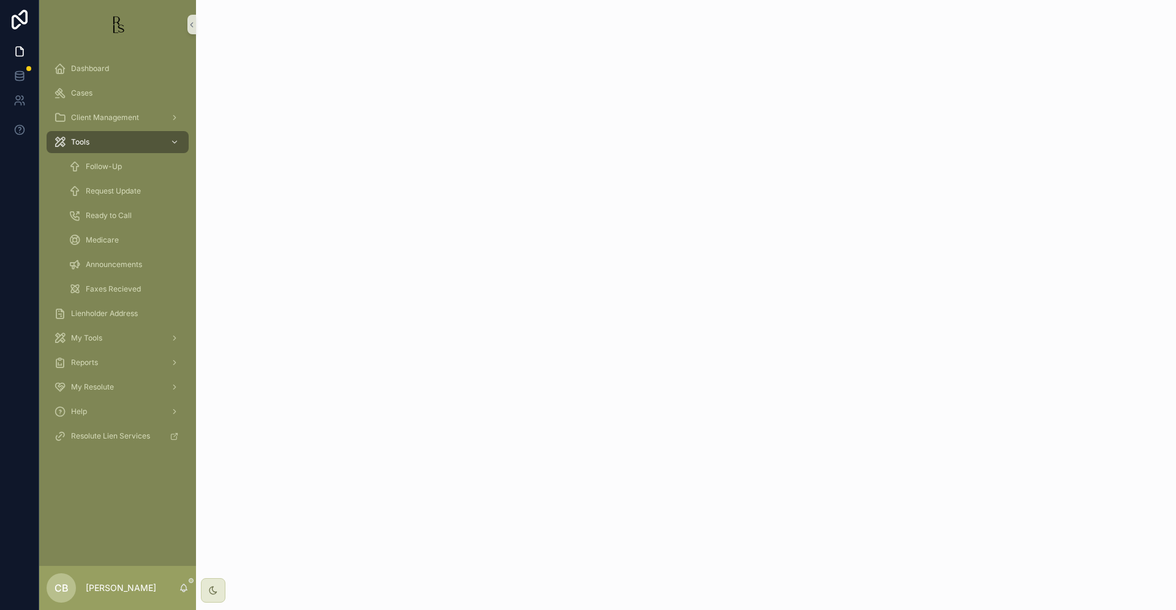
click at [83, 141] on span "Tools" at bounding box center [80, 142] width 18 height 10
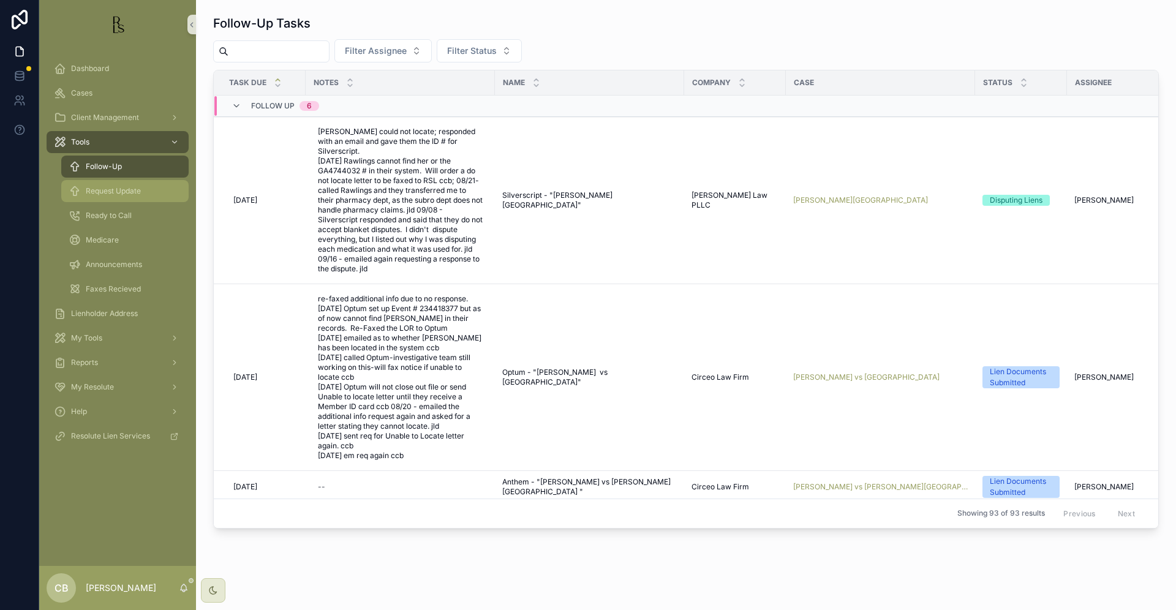
click at [135, 193] on span "Request Update" at bounding box center [113, 191] width 55 height 10
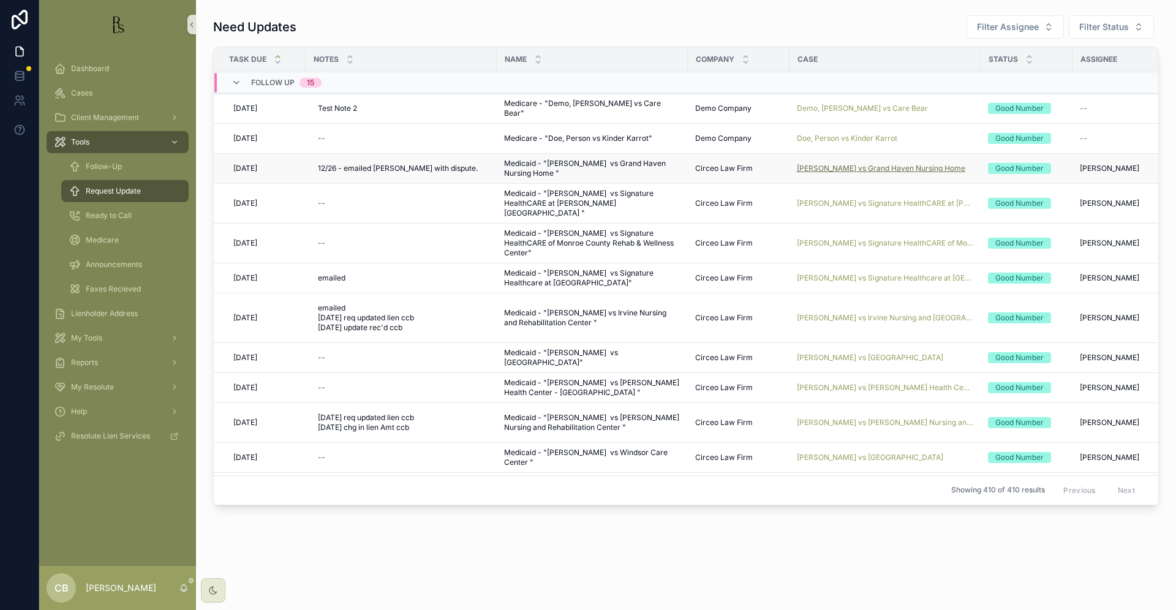
click at [888, 167] on span "[PERSON_NAME] vs Grand Haven Nursing Home" at bounding box center [881, 169] width 168 height 10
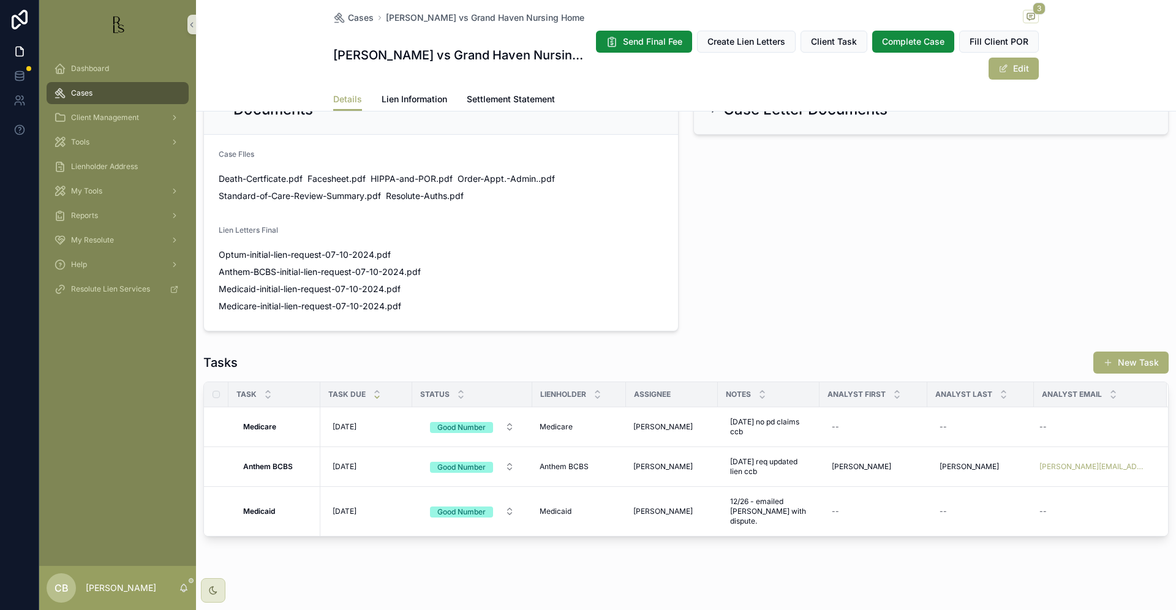
click at [407, 97] on span "Lien Information" at bounding box center [415, 99] width 66 height 12
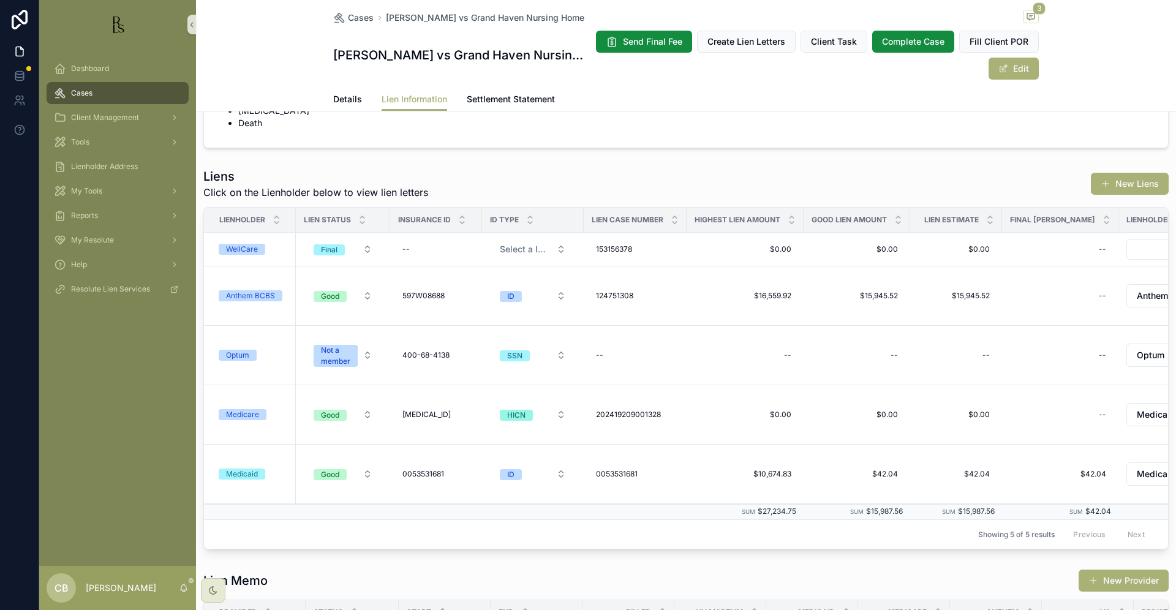
scroll to position [339, 0]
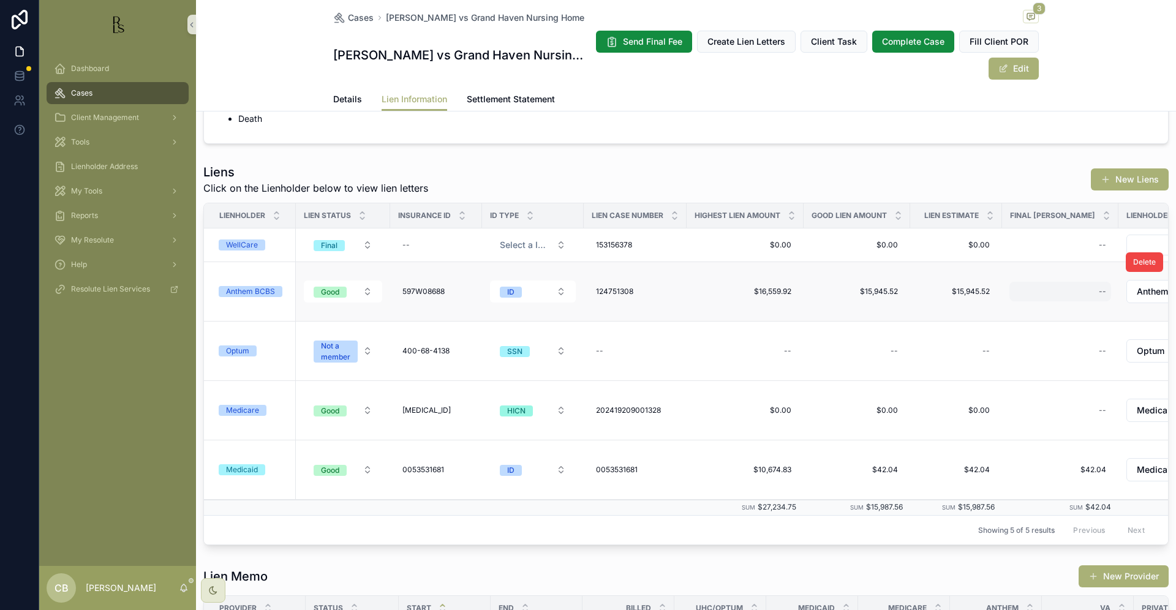
click at [342, 96] on span "Details" at bounding box center [347, 99] width 29 height 12
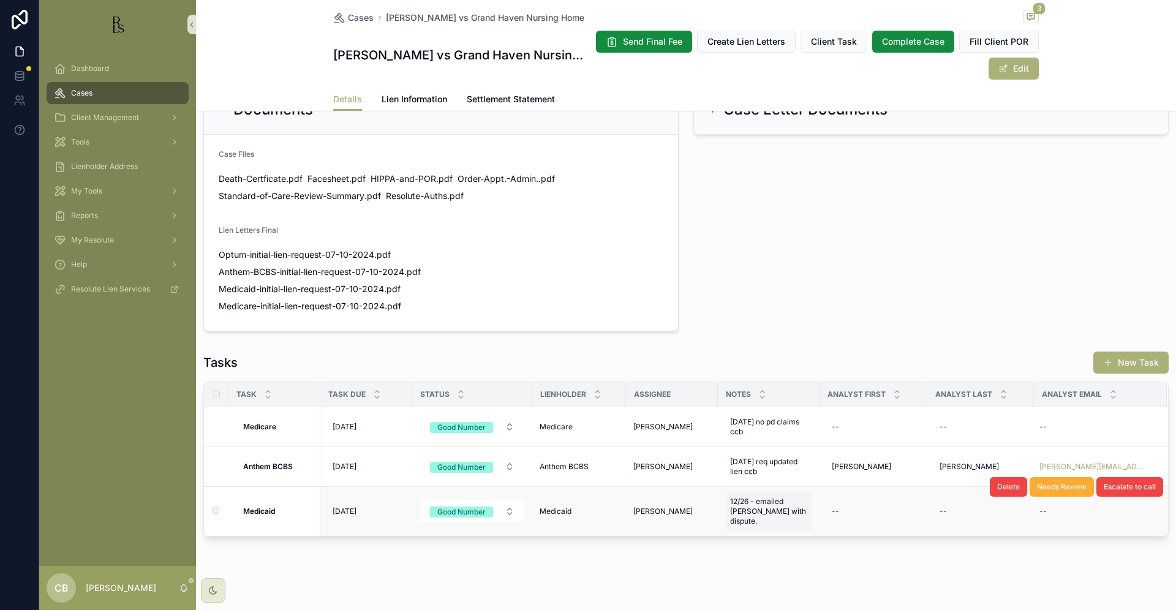
click at [773, 507] on span "12/26 - emailed [PERSON_NAME] with dispute." at bounding box center [768, 511] width 77 height 29
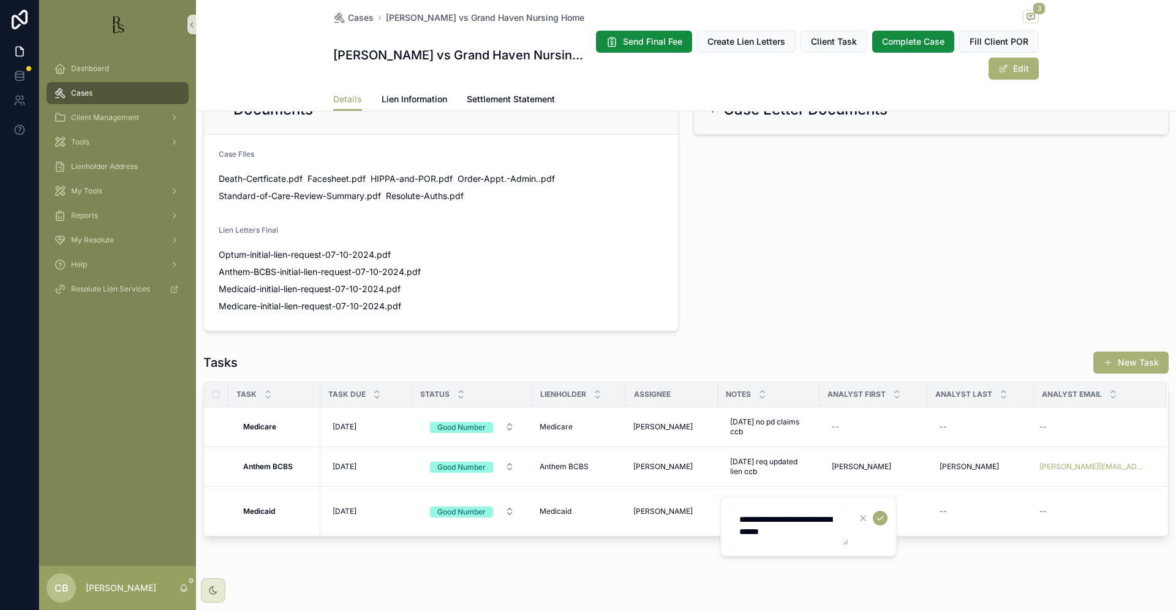
click at [802, 530] on textarea "**********" at bounding box center [790, 526] width 116 height 37
click at [754, 545] on textarea "**********" at bounding box center [790, 537] width 116 height 59
type textarea "**********"
click at [882, 517] on icon "scrollable content" at bounding box center [880, 518] width 10 height 10
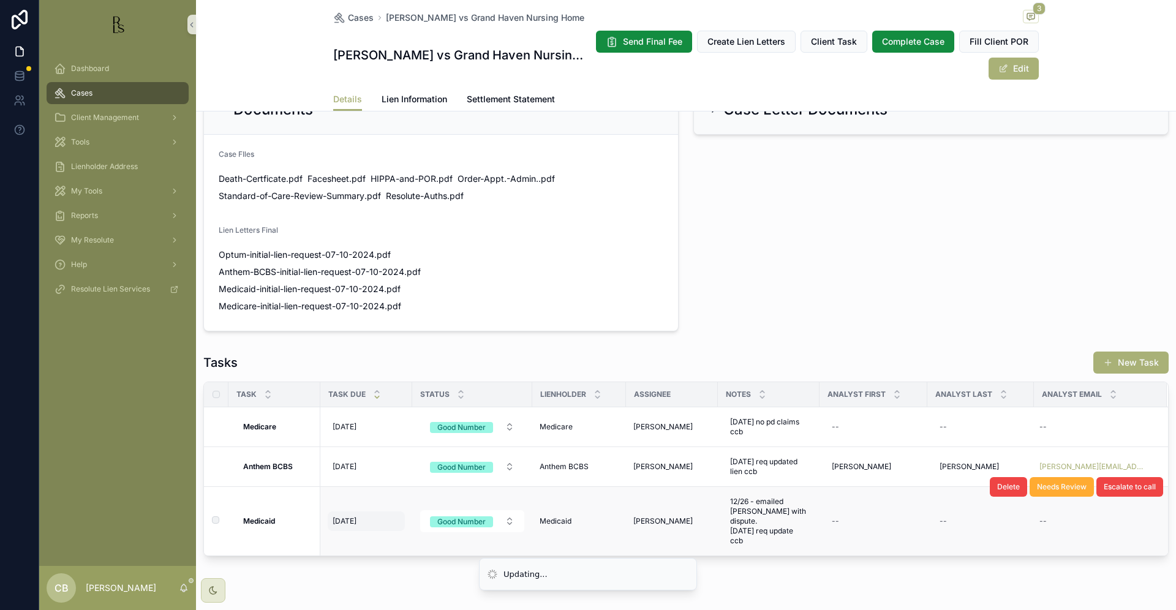
click at [355, 516] on span "[DATE]" at bounding box center [345, 521] width 24 height 10
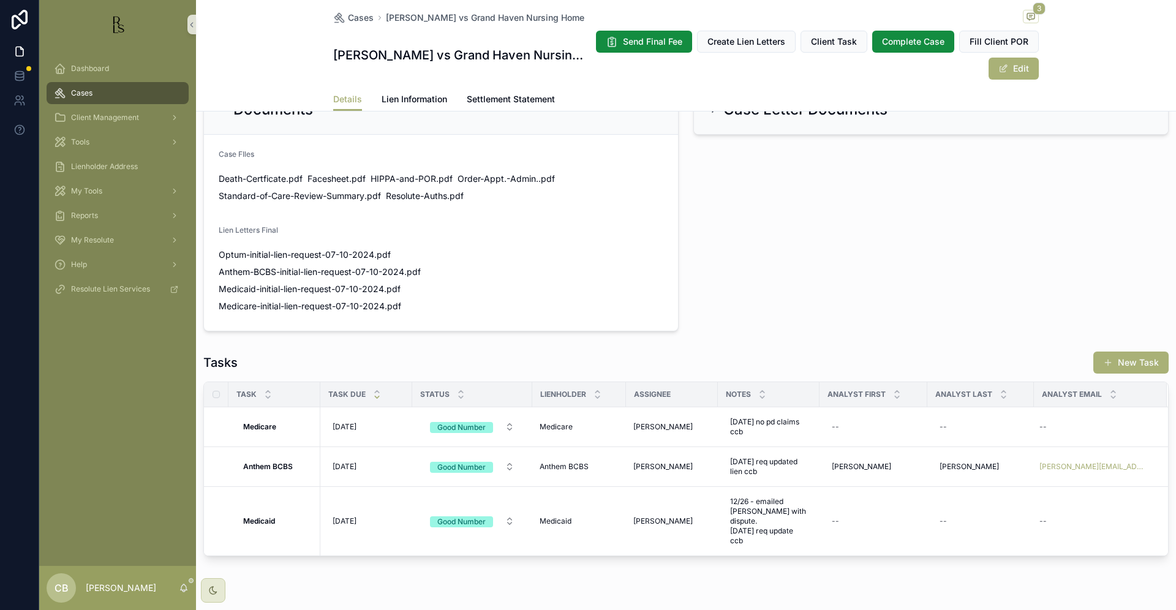
click at [377, 349] on div "Tasks New Task Task Task Due Status Lienholder Assignee Notes Analyst First Ana…" at bounding box center [686, 453] width 980 height 215
click at [353, 516] on span "[DATE]" at bounding box center [345, 521] width 24 height 10
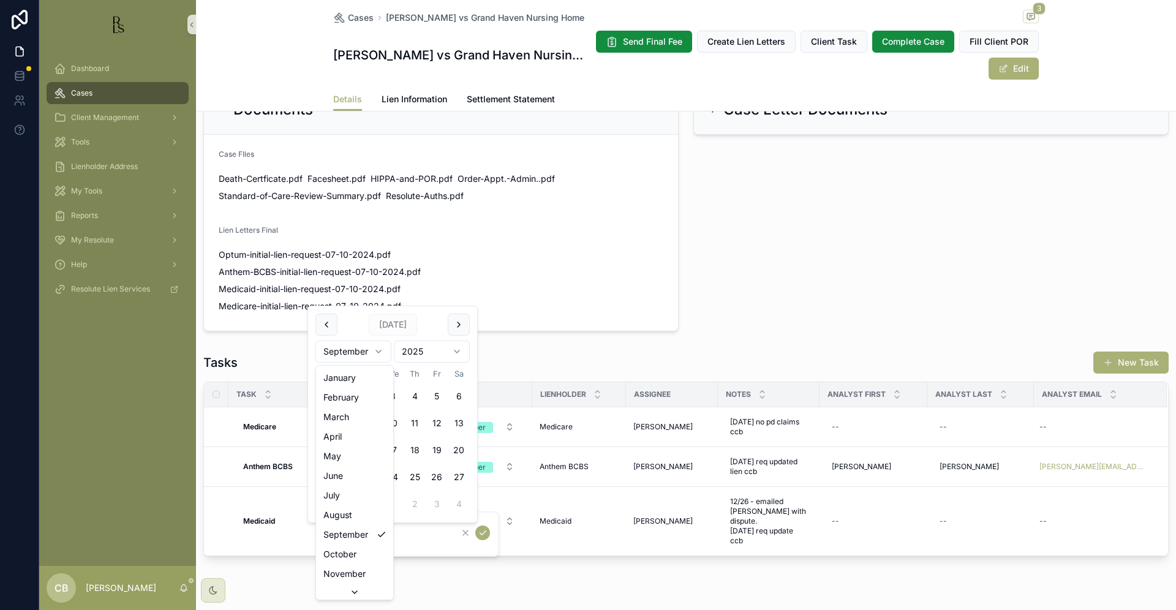
click at [377, 349] on html "Dashboard Cases Client Management Tools Lienholder Address My Tools Reports My …" at bounding box center [588, 305] width 1176 height 610
click at [374, 348] on html "Dashboard Cases Client Management Tools Lienholder Address My Tools Reports My …" at bounding box center [588, 305] width 1176 height 610
click at [369, 422] on button "7" at bounding box center [371, 423] width 22 height 22
type input "*********"
click at [481, 530] on icon "scrollable content" at bounding box center [483, 533] width 10 height 10
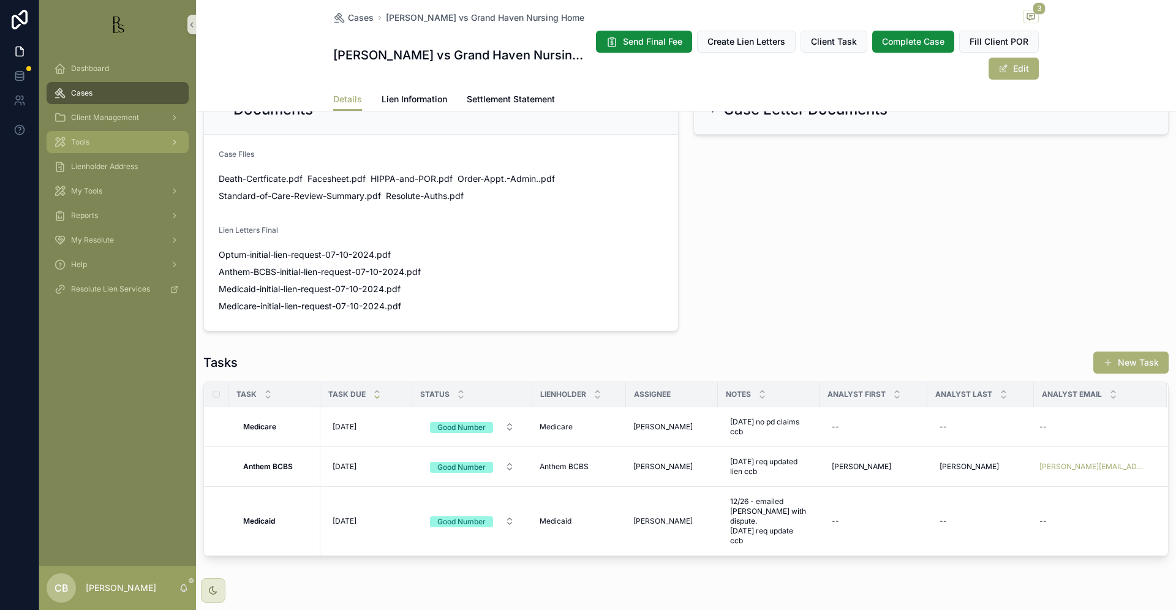
click at [80, 141] on span "Tools" at bounding box center [80, 142] width 18 height 10
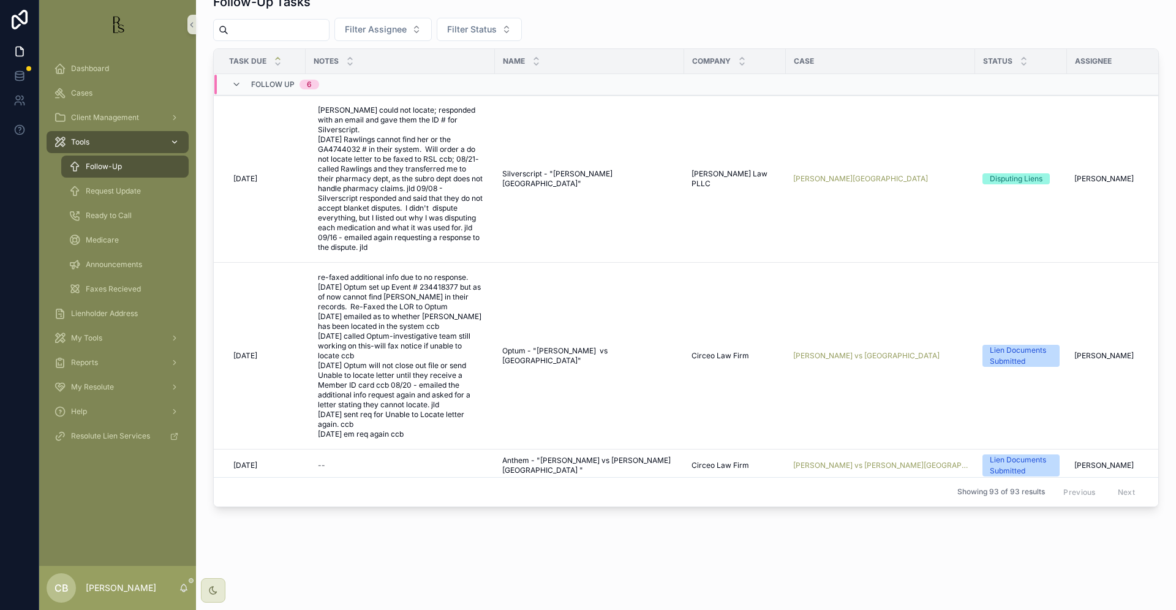
scroll to position [21, 0]
click at [114, 189] on span "Request Update" at bounding box center [113, 191] width 55 height 10
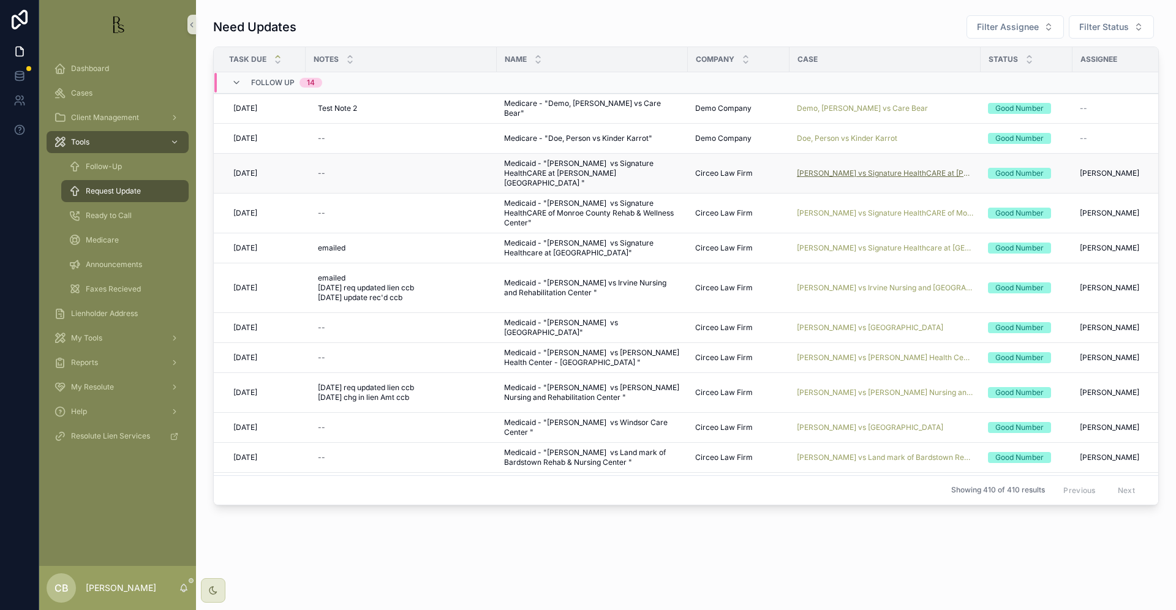
click at [861, 170] on span "[PERSON_NAME] vs Signature HealthCARE at [PERSON_NAME][GEOGRAPHIC_DATA]" at bounding box center [885, 173] width 176 height 10
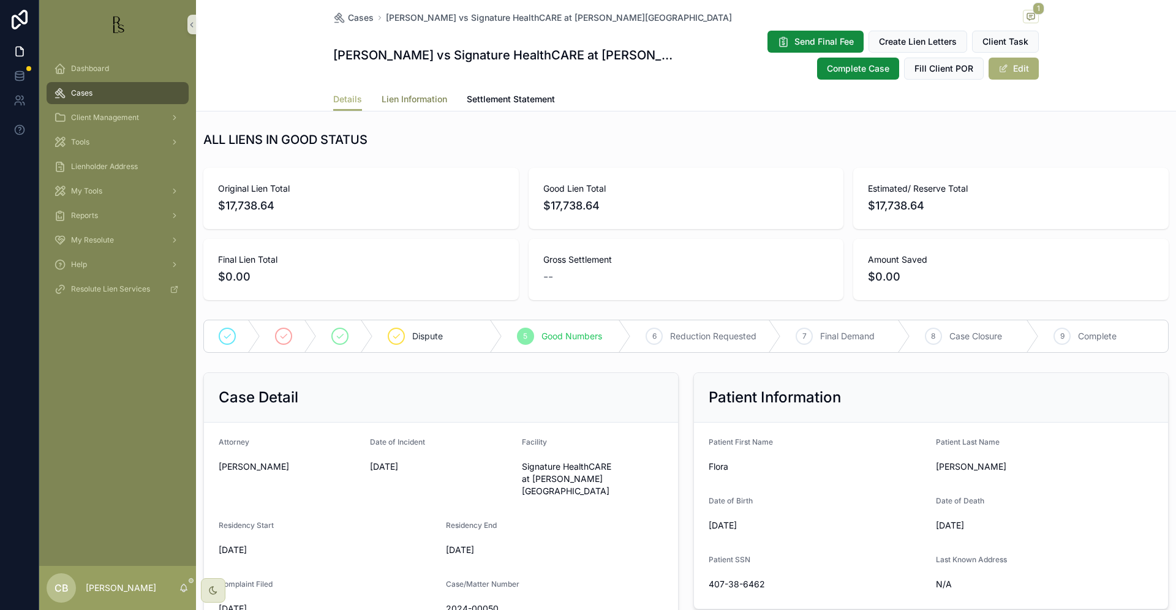
click at [398, 96] on span "Lien Information" at bounding box center [415, 99] width 66 height 12
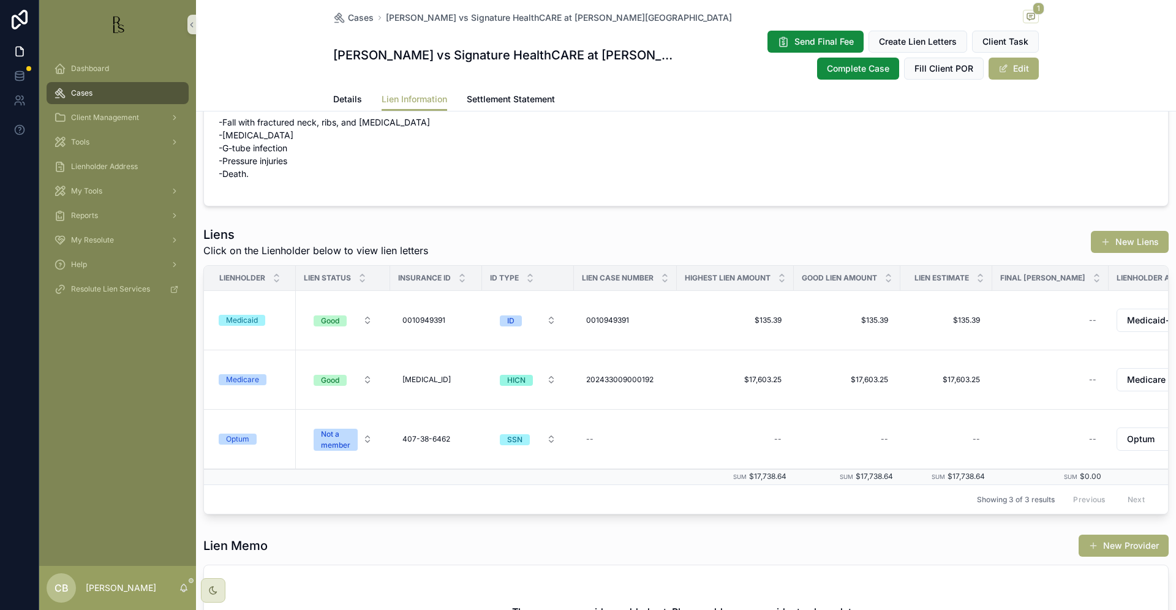
click at [341, 96] on span "Details" at bounding box center [347, 99] width 29 height 12
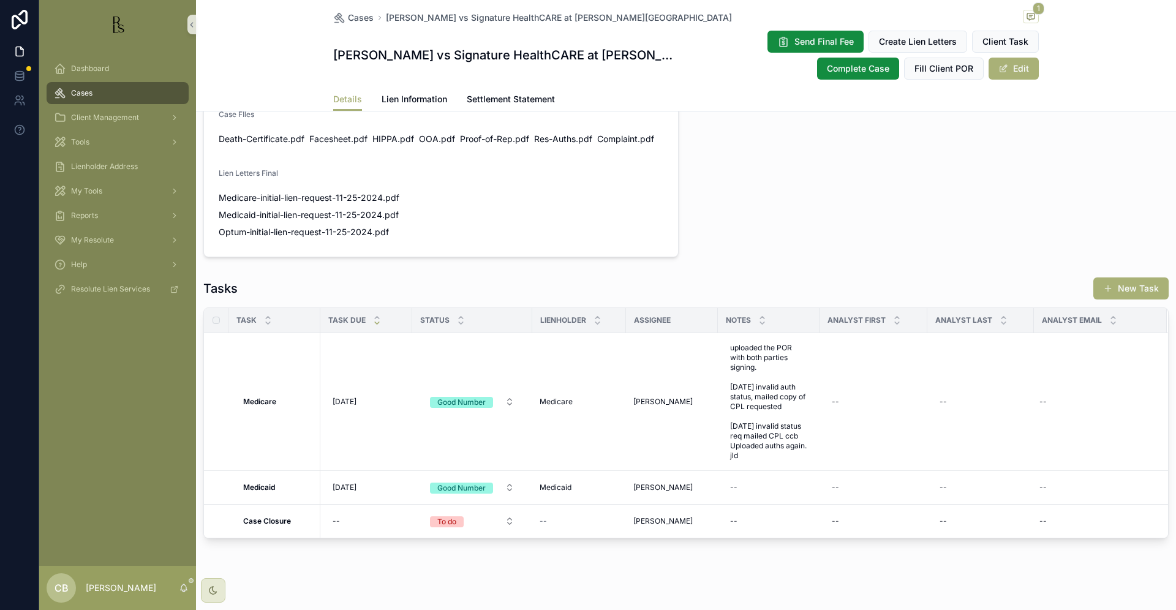
scroll to position [836, 0]
click at [750, 478] on div "--" at bounding box center [768, 488] width 87 height 20
type textarea "**********"
click at [879, 491] on icon "scrollable content" at bounding box center [880, 493] width 10 height 10
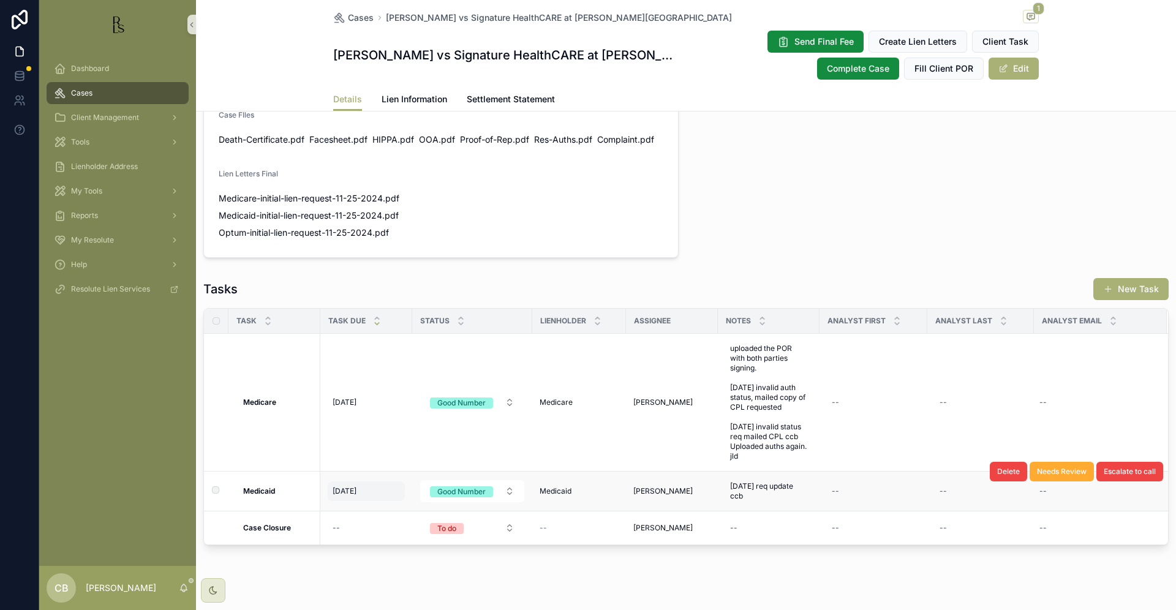
click at [355, 486] on span "[DATE]" at bounding box center [345, 491] width 24 height 10
click at [354, 486] on span "[DATE]" at bounding box center [345, 491] width 24 height 10
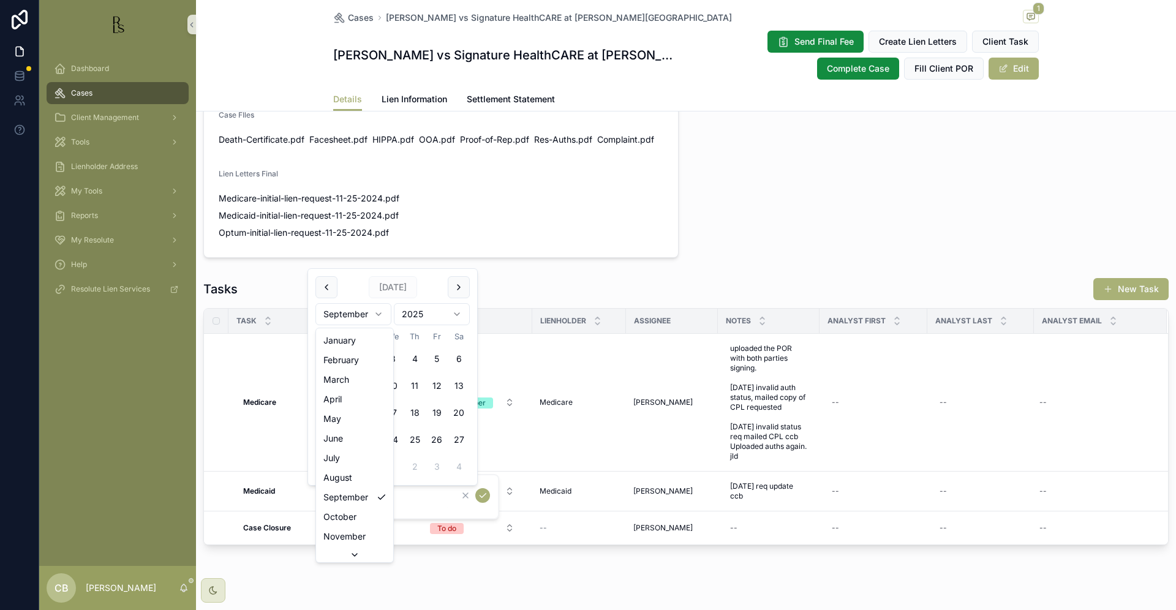
click at [380, 314] on html "Dashboard Cases Client Management Tools Lienholder Address My Tools Reports My …" at bounding box center [588, 305] width 1176 height 610
click at [341, 513] on div "*********" at bounding box center [411, 496] width 176 height 45
click at [375, 496] on input "*********" at bounding box center [392, 496] width 116 height 17
click at [379, 312] on html "Dashboard Cases Client Management Tools Lienholder Address My Tools Reports My …" at bounding box center [588, 305] width 1176 height 610
click at [368, 380] on button "7" at bounding box center [371, 386] width 22 height 22
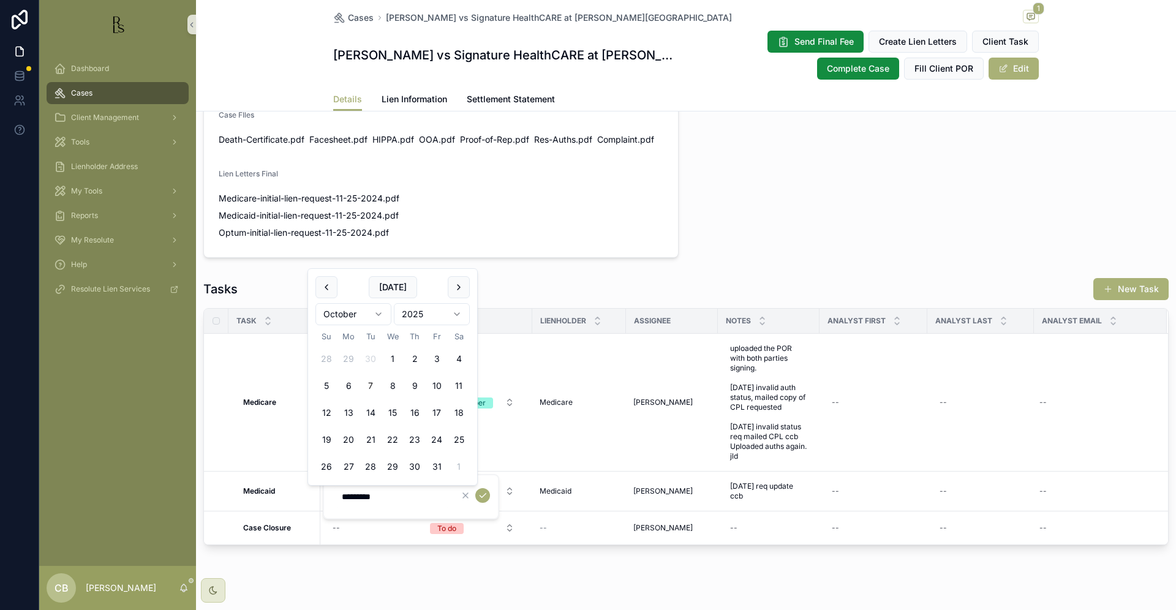
type input "*********"
click at [484, 494] on icon "scrollable content" at bounding box center [483, 496] width 10 height 10
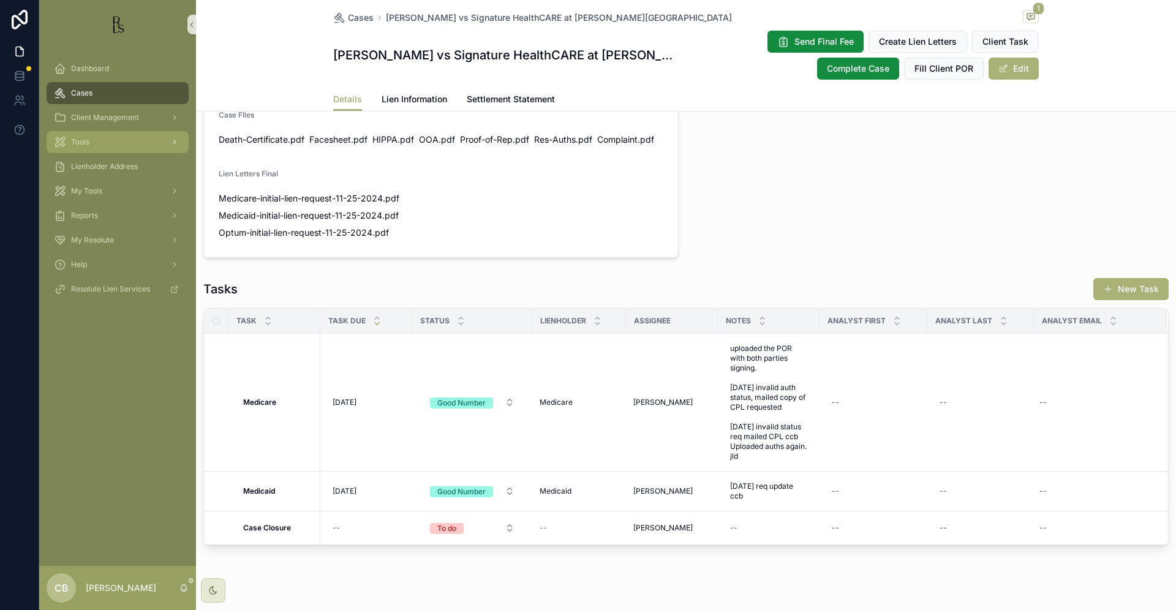
click at [82, 141] on span "Tools" at bounding box center [80, 142] width 18 height 10
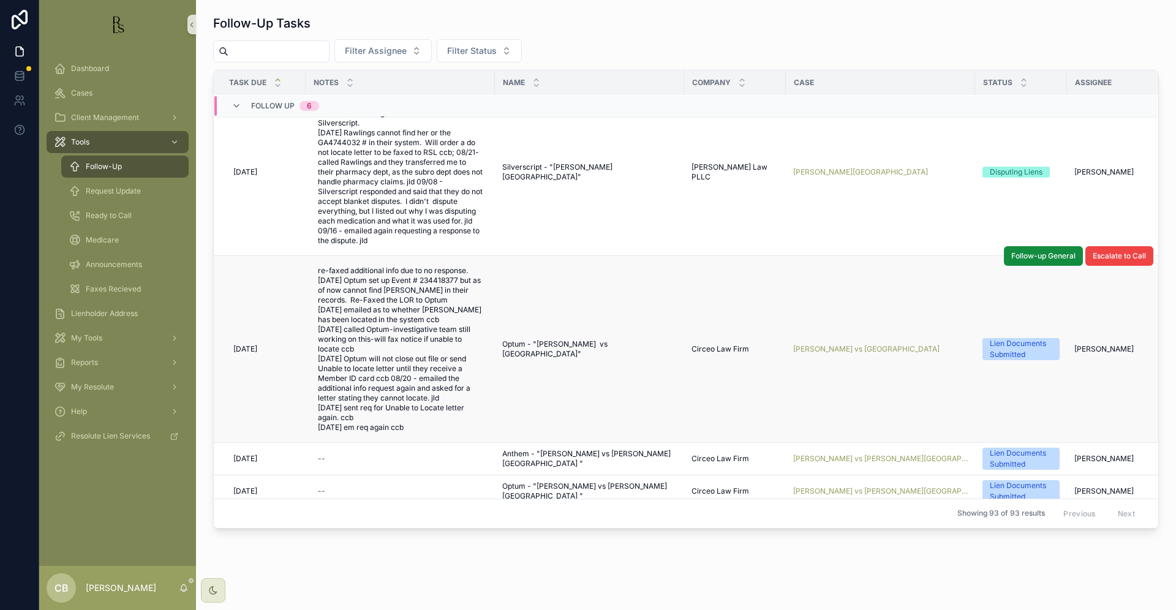
scroll to position [29, 0]
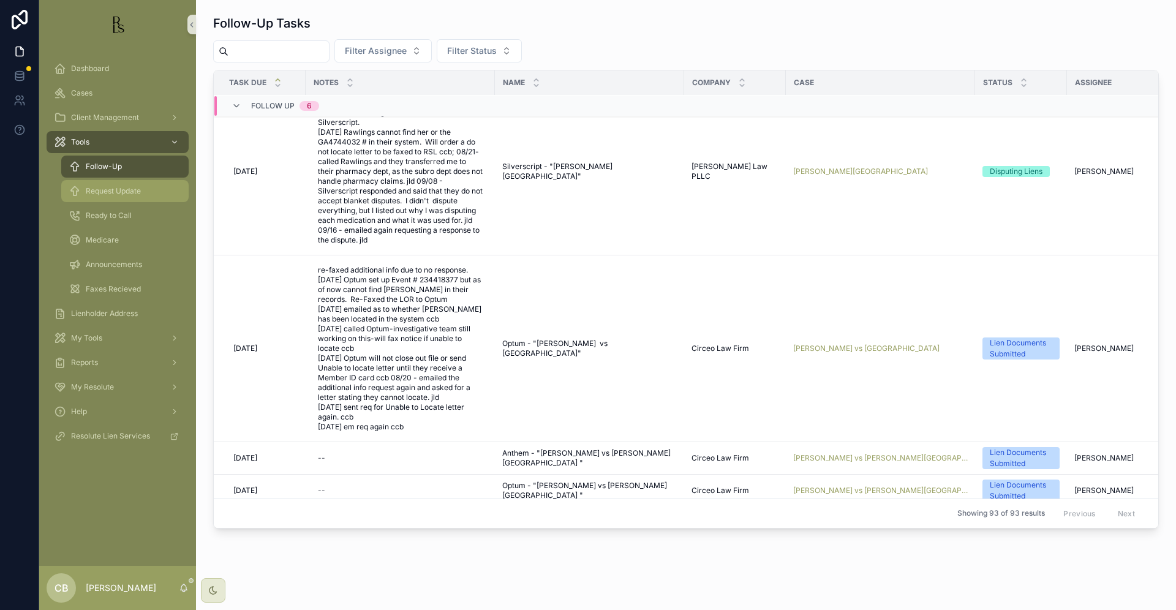
click at [116, 193] on span "Request Update" at bounding box center [113, 191] width 55 height 10
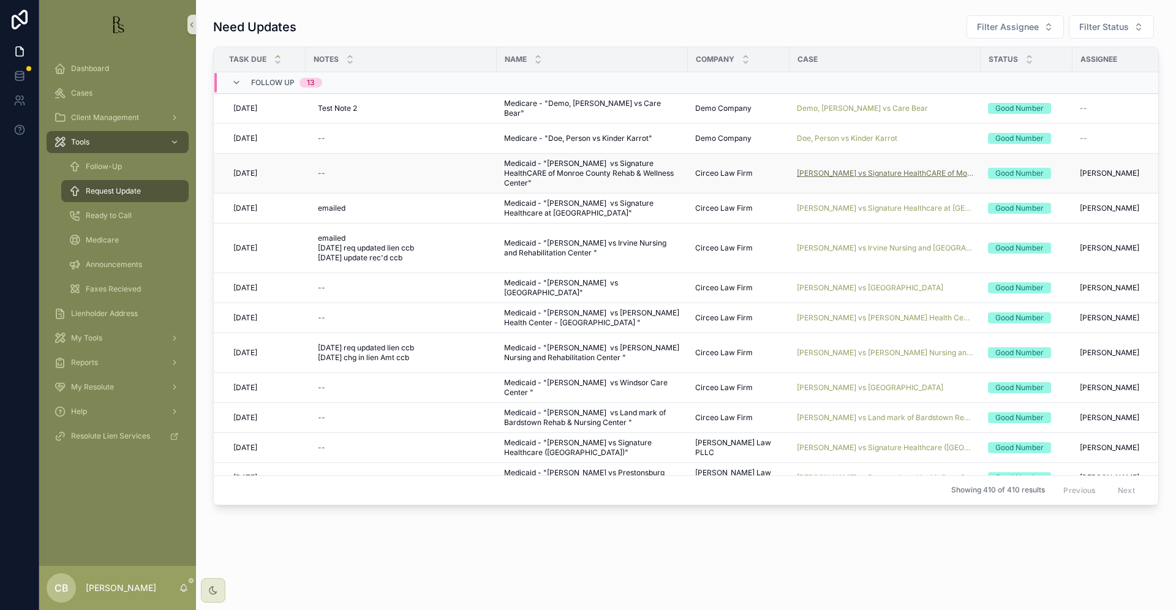
click at [872, 172] on span "[PERSON_NAME] vs Signature HealthCARE of Monroe County Rehab & Wellness Center" at bounding box center [885, 173] width 176 height 10
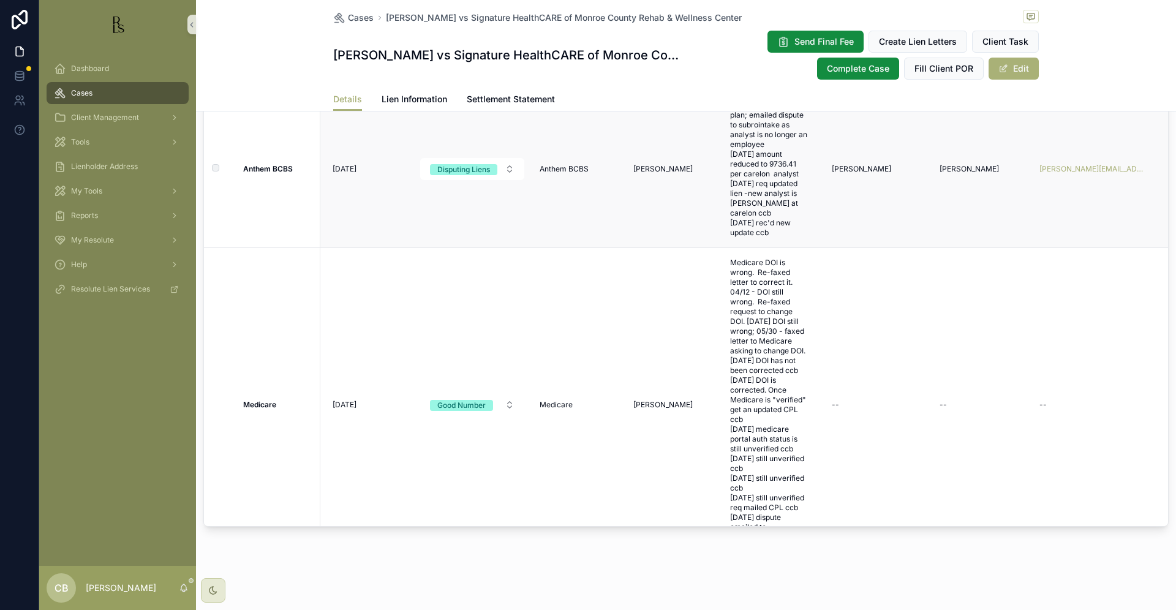
scroll to position [2, 0]
click at [413, 96] on span "Lien Information" at bounding box center [415, 99] width 66 height 12
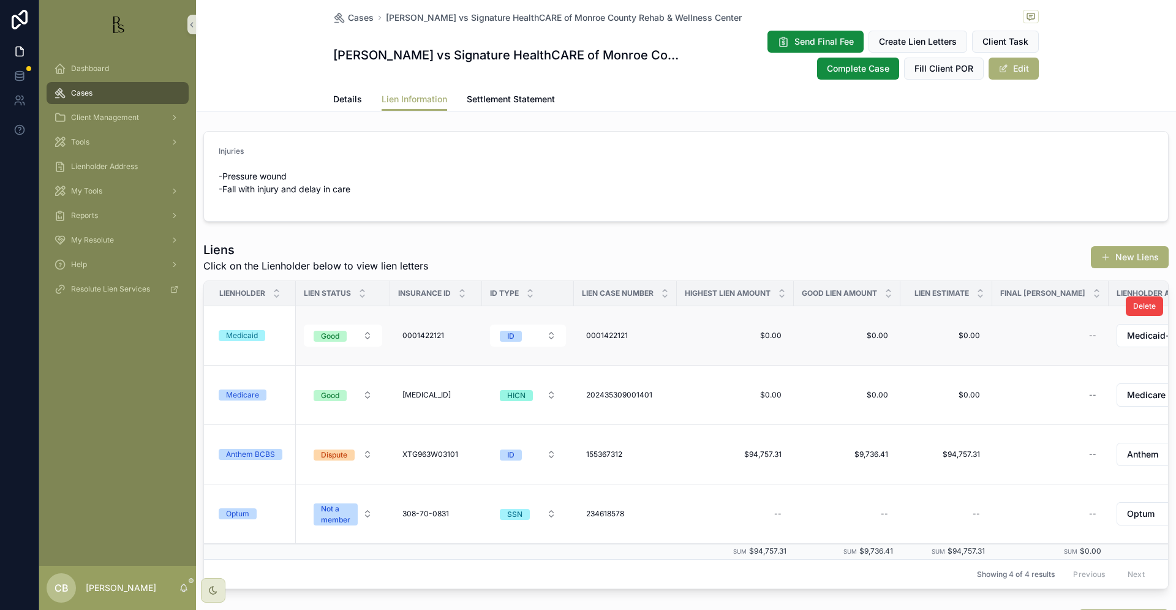
click at [251, 334] on div "Medicaid" at bounding box center [242, 335] width 32 height 11
click at [337, 98] on span "Details" at bounding box center [347, 99] width 29 height 12
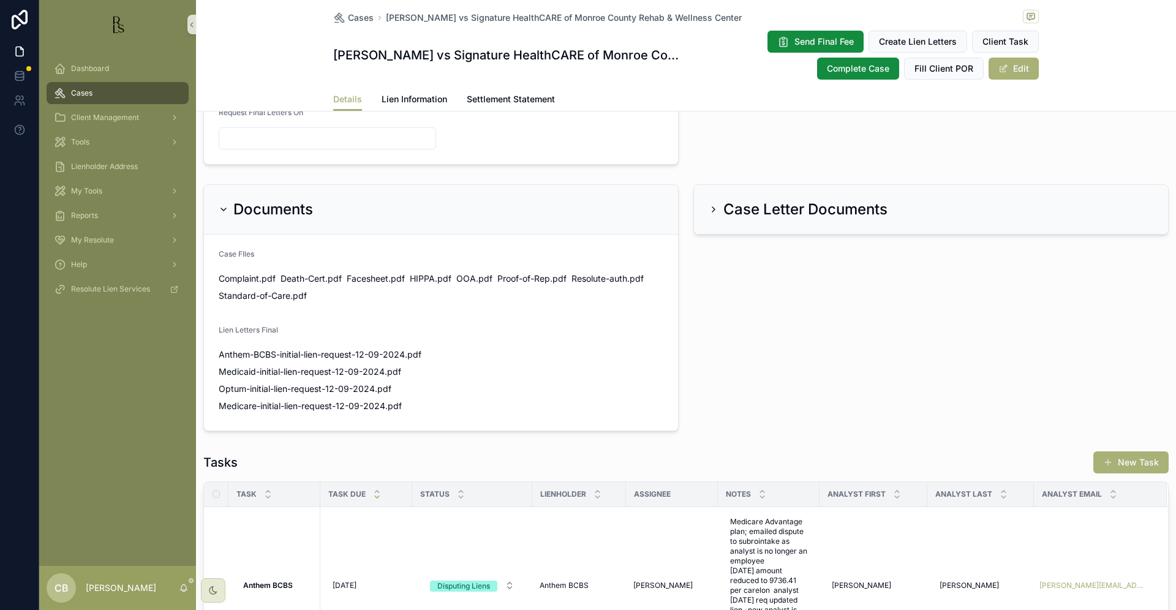
scroll to position [649, 0]
click at [306, 369] on span "Medicaid-initial-lien-request-12-09-2024" at bounding box center [302, 371] width 166 height 12
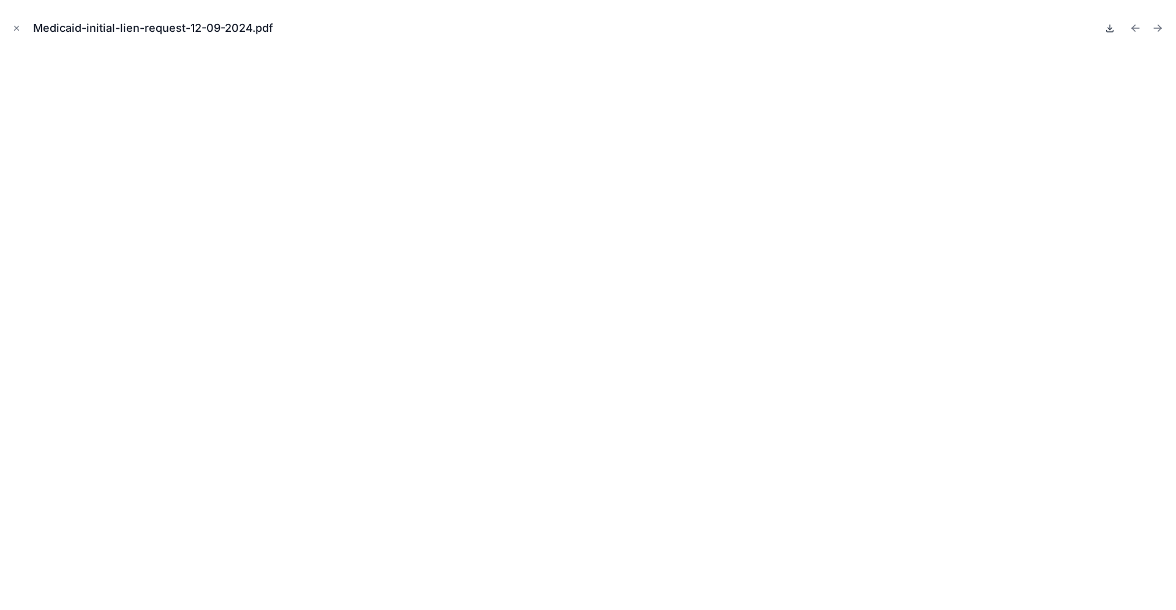
click at [1107, 27] on icon at bounding box center [1110, 28] width 10 height 10
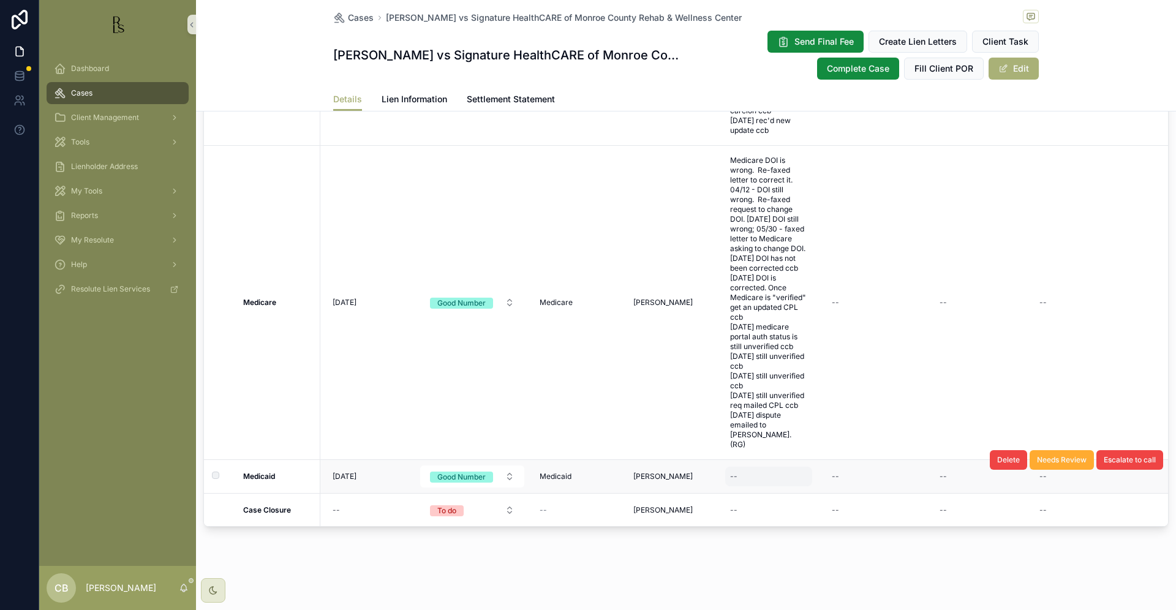
click at [751, 467] on div "--" at bounding box center [768, 477] width 87 height 20
type textarea "**********"
click at [878, 484] on icon "scrollable content" at bounding box center [880, 483] width 6 height 4
click at [350, 475] on span "[DATE]" at bounding box center [345, 480] width 24 height 10
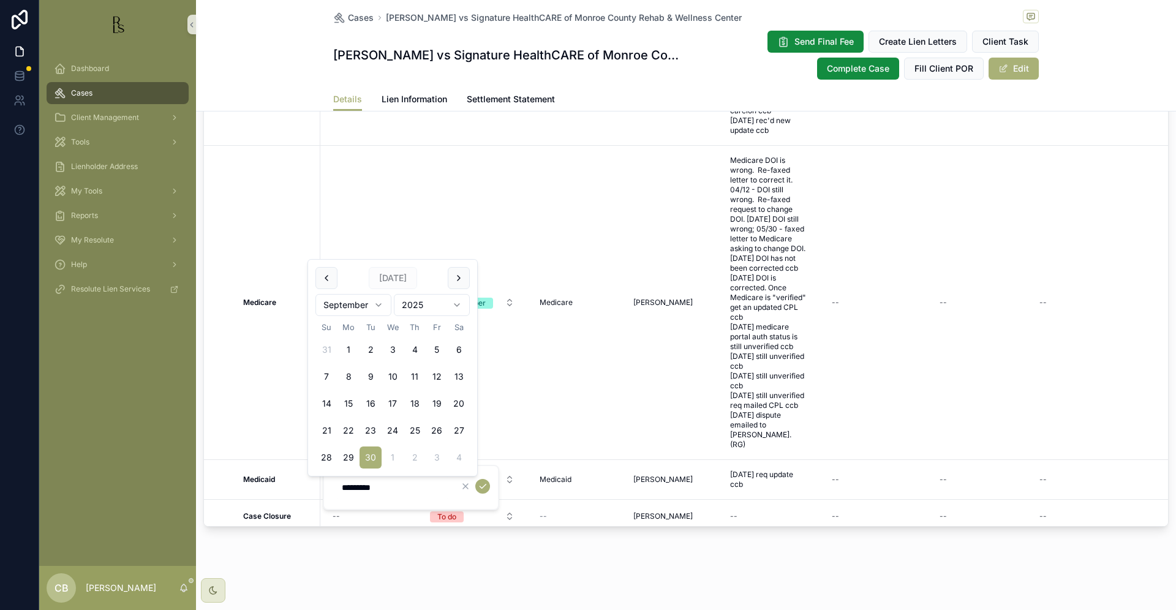
click at [377, 303] on html "Dashboard Cases Client Management Tools Lienholder Address My Tools Reports My …" at bounding box center [588, 305] width 1176 height 610
click at [377, 304] on html "Dashboard Cases Client Management Tools Lienholder Address My Tools Reports My …" at bounding box center [588, 305] width 1176 height 610
click at [367, 373] on button "7" at bounding box center [371, 377] width 22 height 22
type input "*********"
click at [484, 484] on icon "scrollable content" at bounding box center [483, 486] width 10 height 10
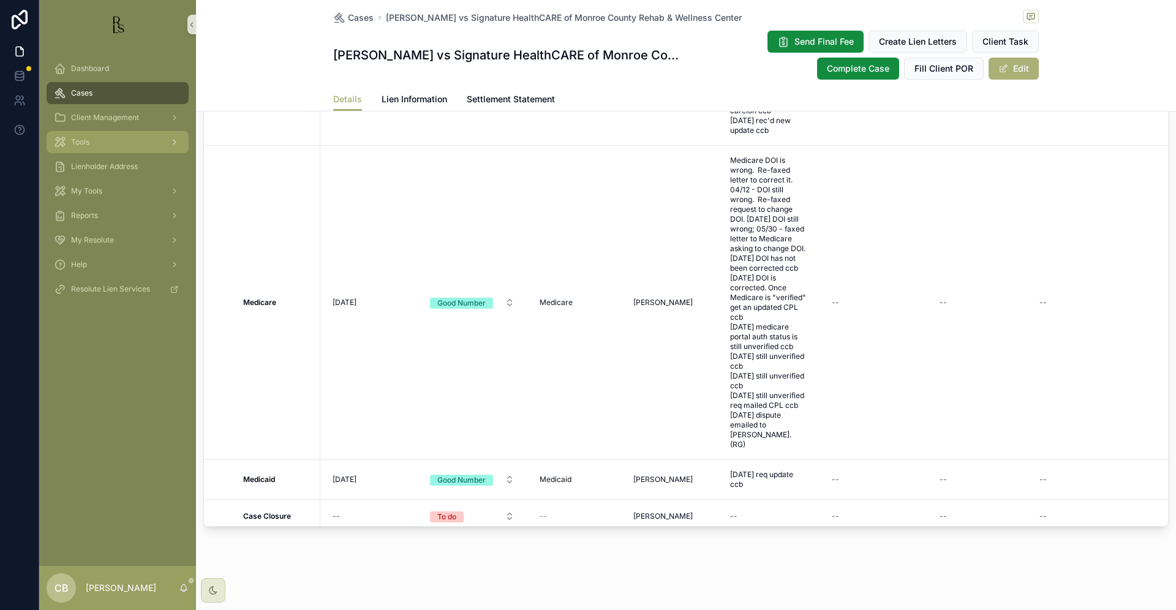
click at [83, 141] on span "Tools" at bounding box center [80, 142] width 18 height 10
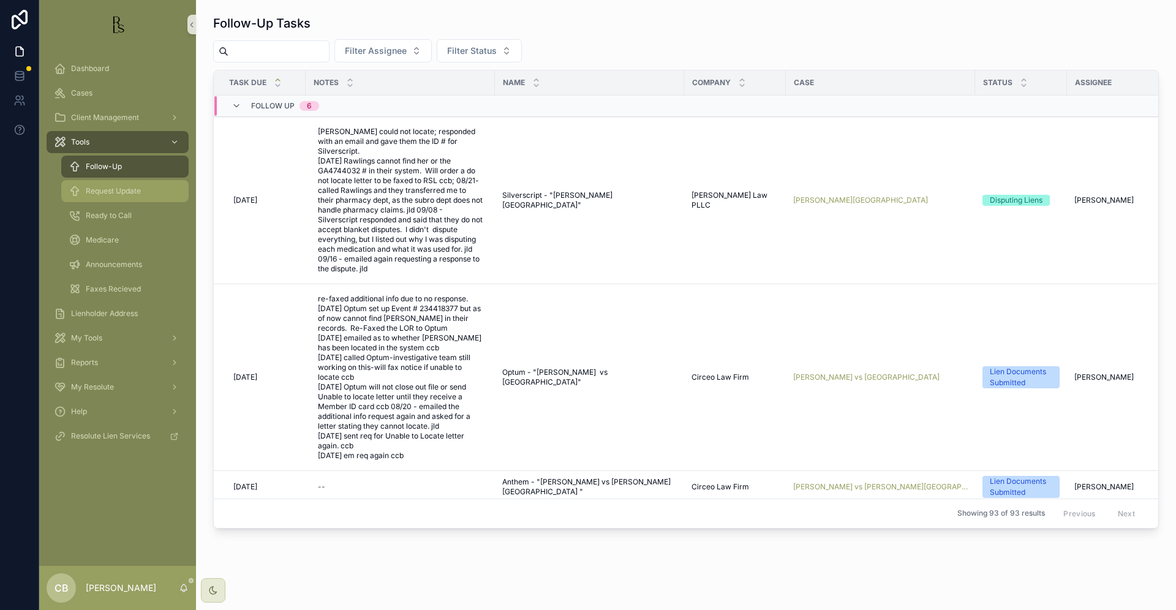
click at [110, 190] on span "Request Update" at bounding box center [113, 191] width 55 height 10
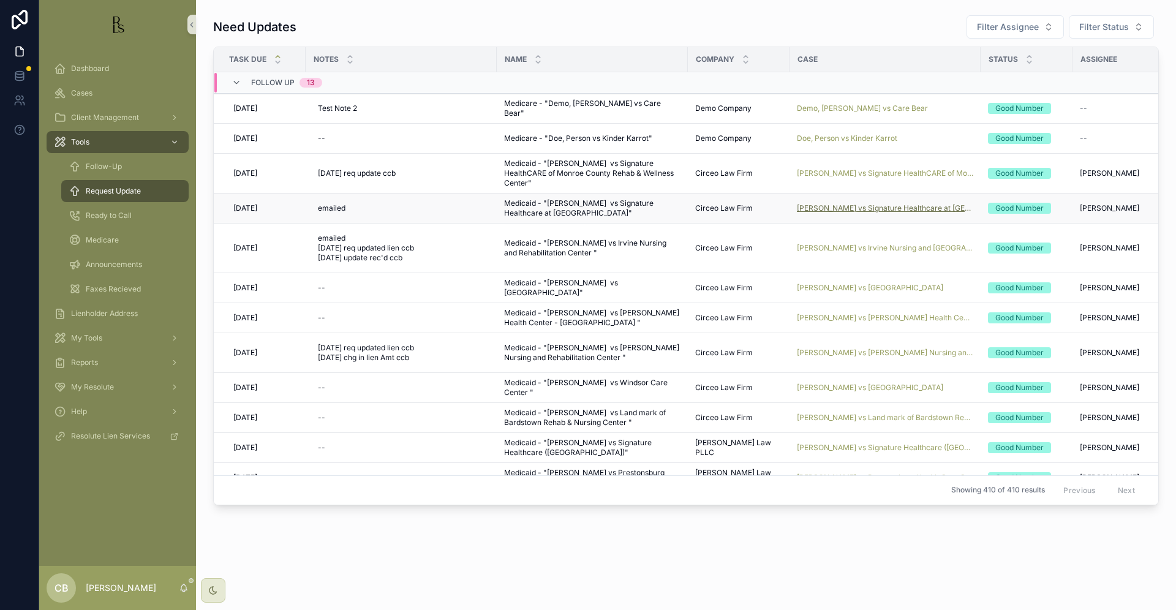
click at [863, 206] on span "[PERSON_NAME] vs Signature Healthcare at [GEOGRAPHIC_DATA]" at bounding box center [885, 208] width 176 height 10
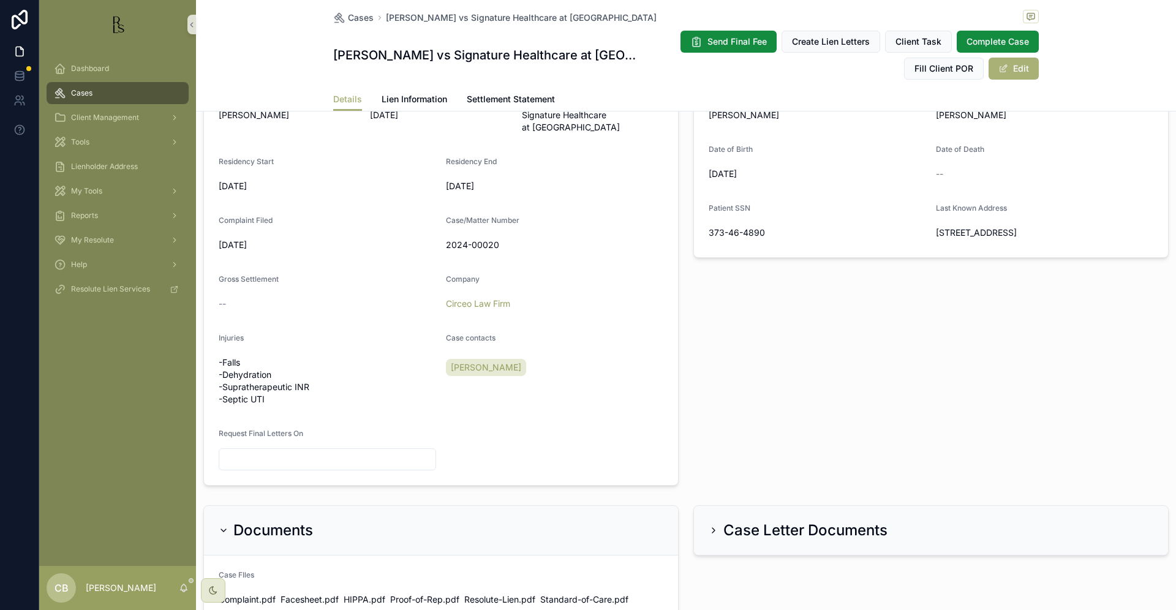
scroll to position [426, 0]
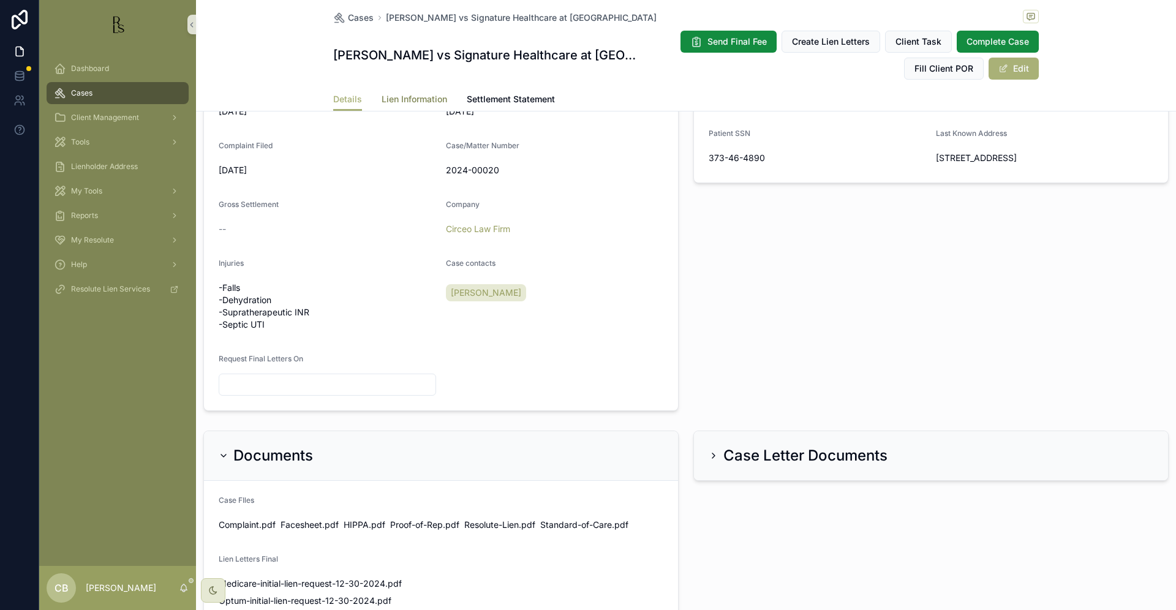
click at [414, 98] on span "Lien Information" at bounding box center [415, 99] width 66 height 12
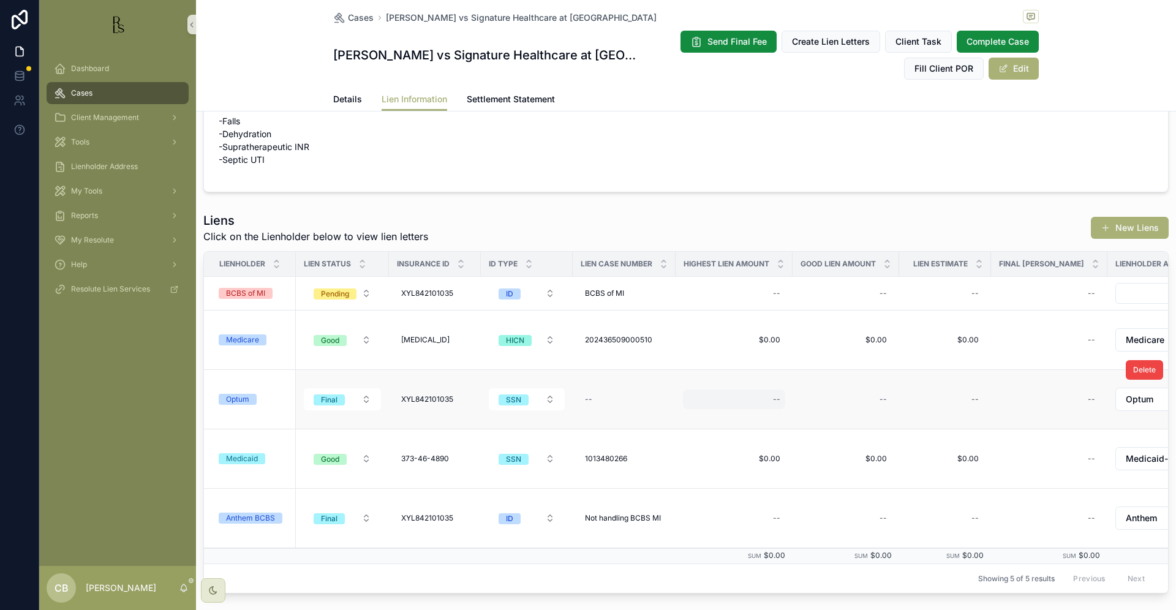
scroll to position [56, 0]
drag, startPoint x: 1048, startPoint y: 367, endPoint x: 344, endPoint y: 97, distance: 754.2
click at [344, 97] on div "Cases [PERSON_NAME] vs Signature Healthcare at Colonial Rehab & Wellness Center…" at bounding box center [686, 427] width 980 height 967
click at [344, 97] on span "Details" at bounding box center [347, 99] width 29 height 12
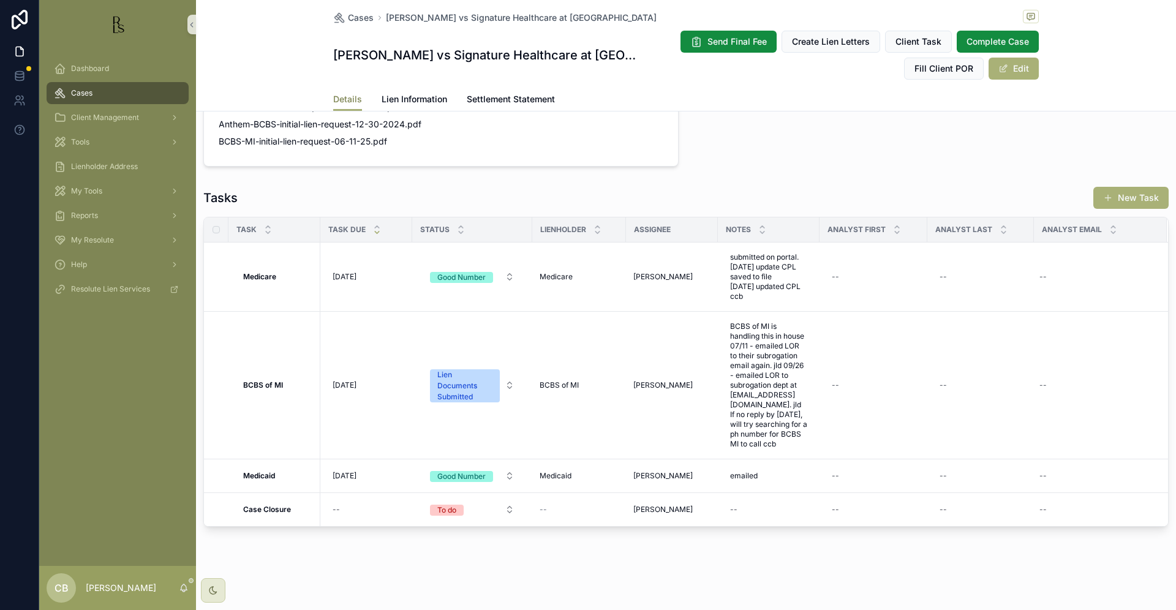
scroll to position [937, 0]
drag, startPoint x: 344, startPoint y: 97, endPoint x: 417, endPoint y: 97, distance: 72.9
click at [417, 97] on span "Lien Information" at bounding box center [415, 99] width 66 height 12
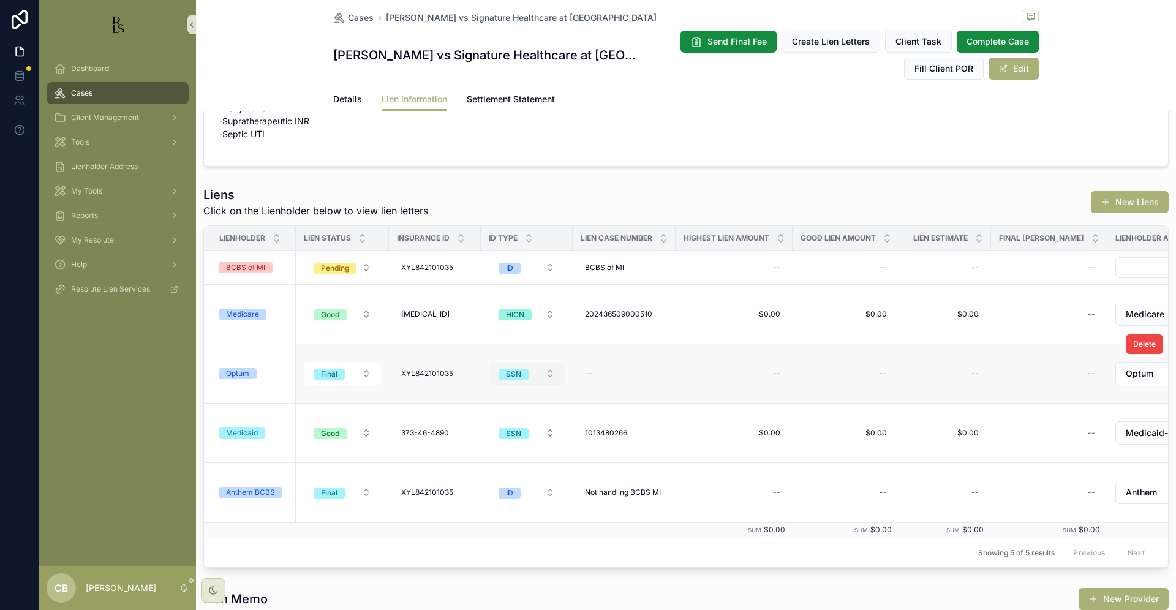
scroll to position [83, 0]
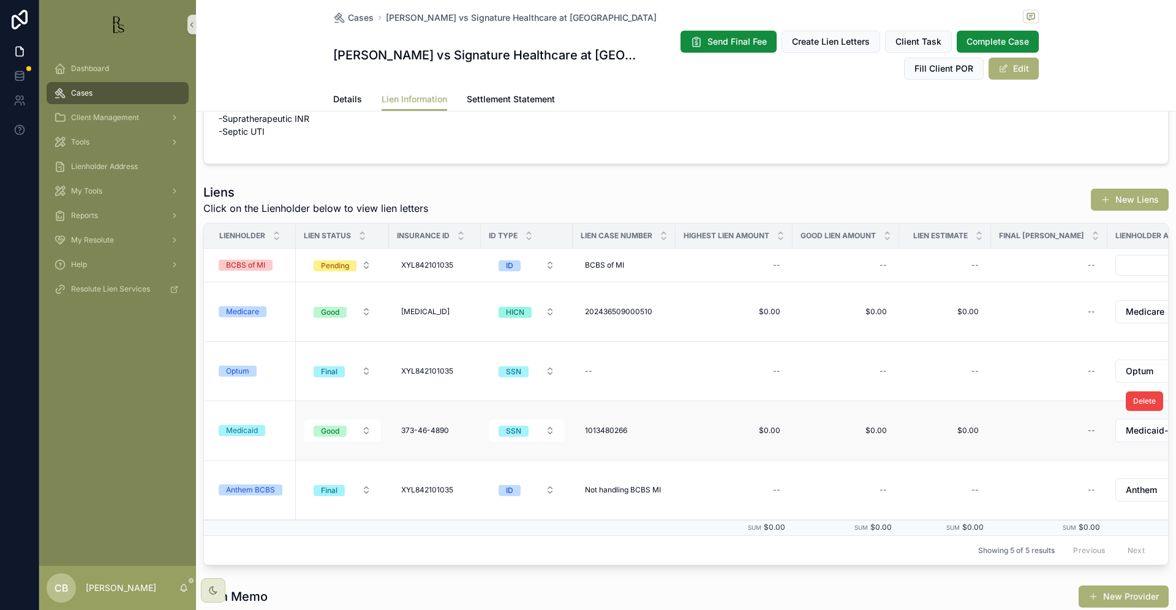
click at [250, 430] on div "Medicaid" at bounding box center [242, 430] width 32 height 11
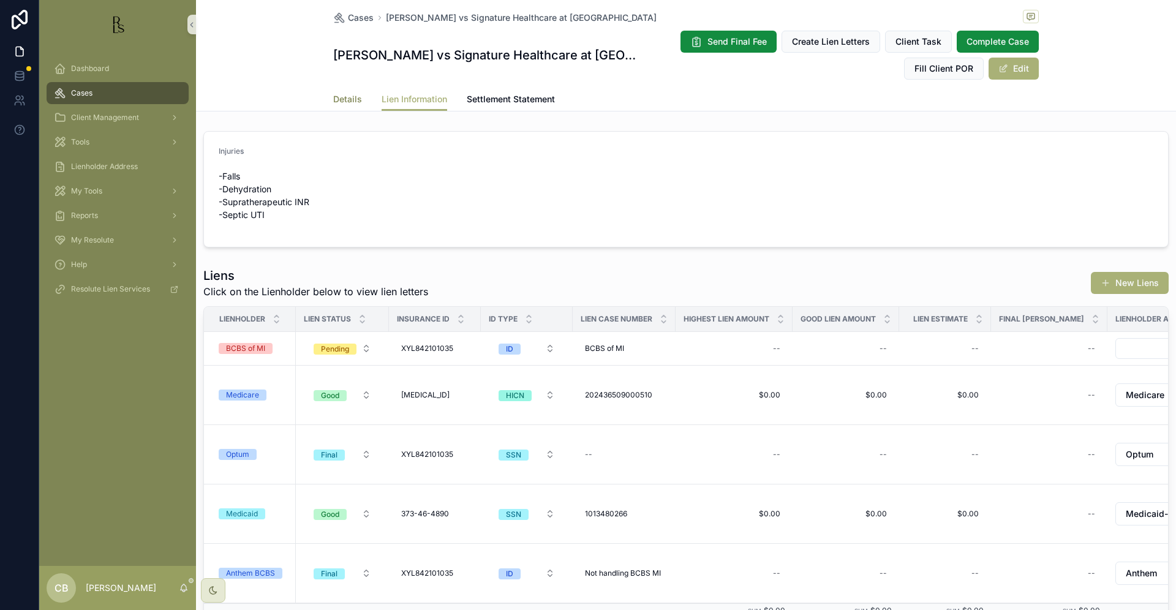
click at [336, 98] on span "Details" at bounding box center [347, 99] width 29 height 12
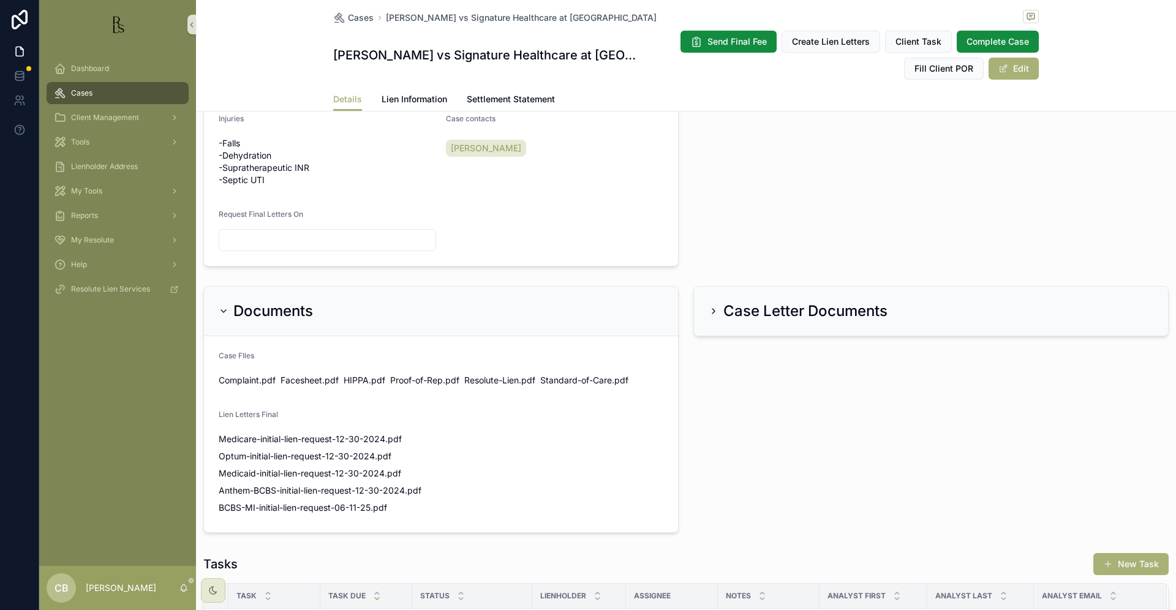
scroll to position [571, 0]
click at [326, 472] on span "Medicaid-initial-lien-request-12-30-2024" at bounding box center [302, 473] width 166 height 12
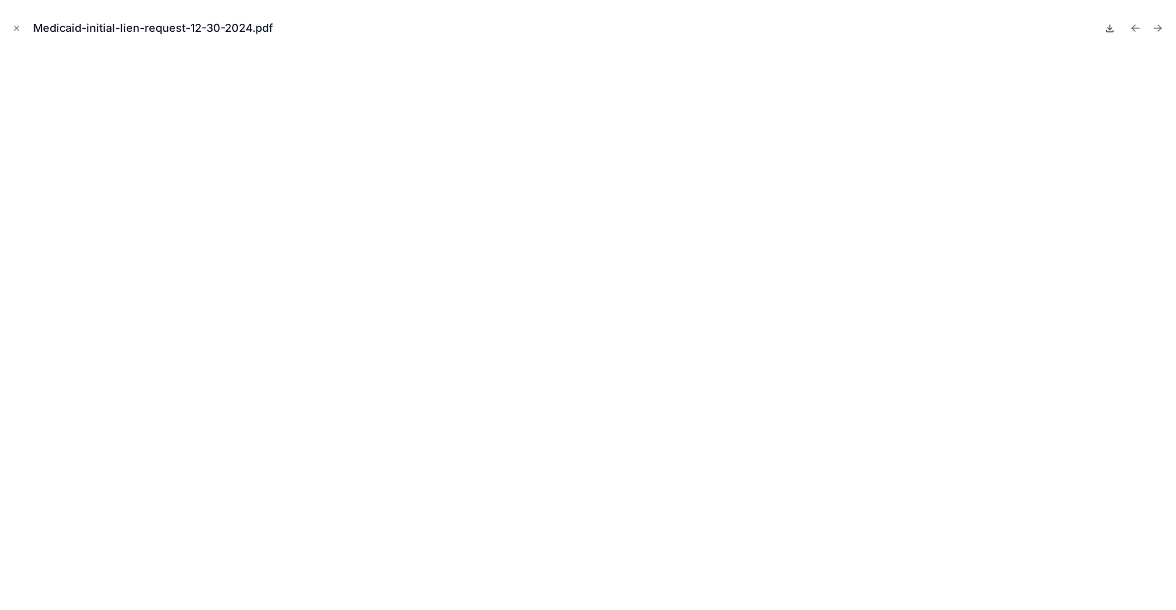
scroll to position [1, 0]
click at [1109, 24] on icon at bounding box center [1110, 28] width 10 height 10
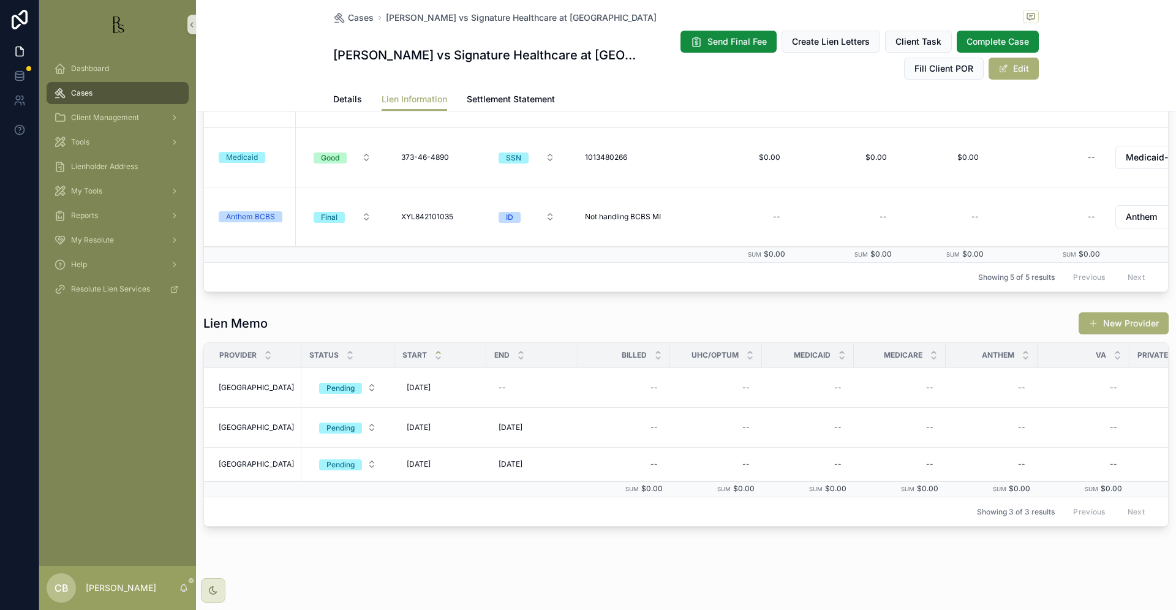
scroll to position [356, 0]
click at [81, 140] on span "Tools" at bounding box center [80, 142] width 18 height 10
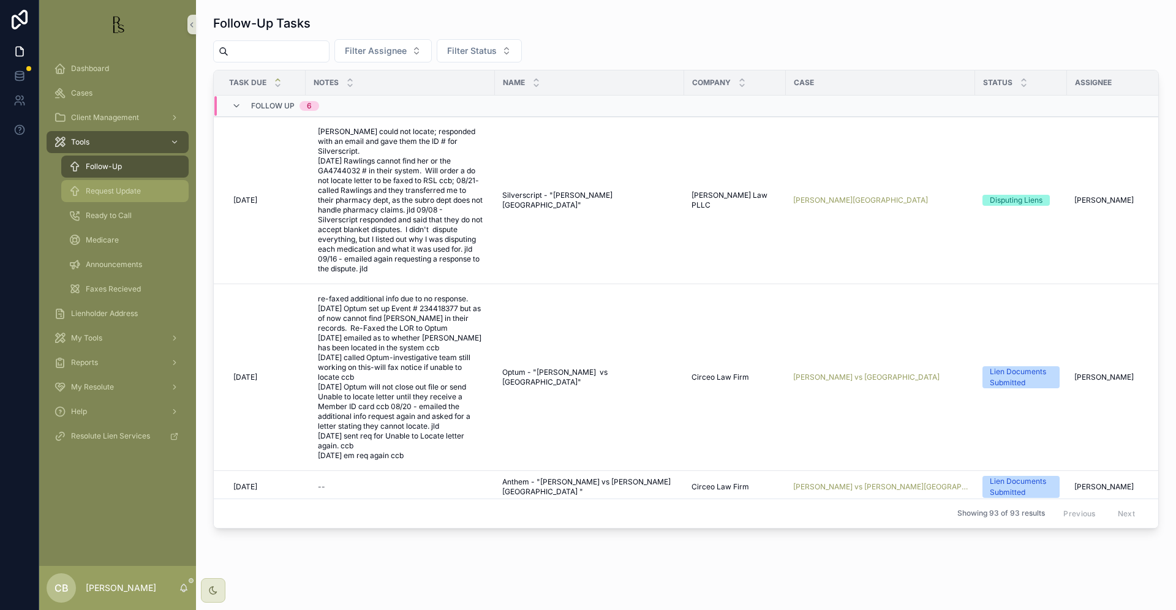
click at [132, 187] on span "Request Update" at bounding box center [113, 191] width 55 height 10
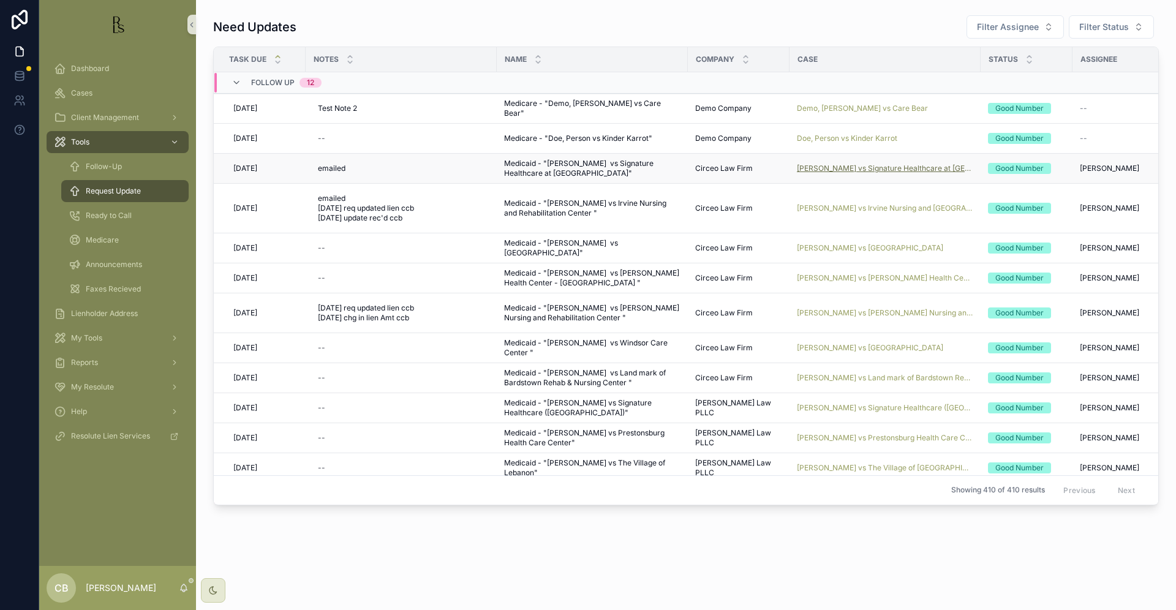
click at [865, 165] on span "[PERSON_NAME] vs Signature Healthcare at [GEOGRAPHIC_DATA]" at bounding box center [885, 169] width 176 height 10
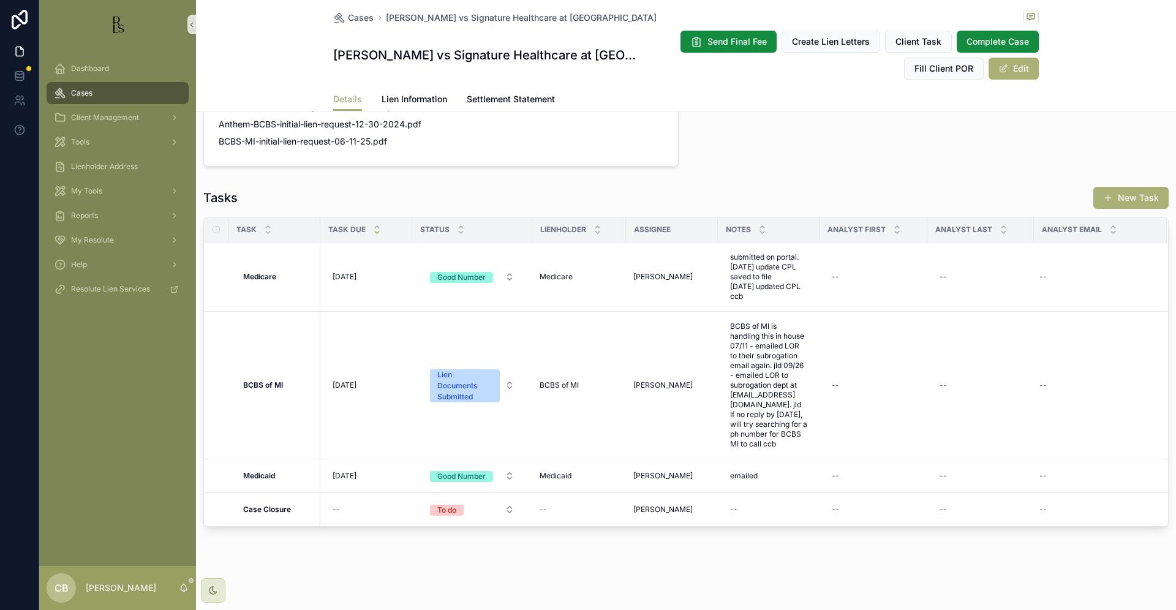
scroll to position [937, 0]
click at [761, 479] on div "emailed emailed" at bounding box center [768, 476] width 87 height 20
click at [776, 487] on textarea "*******" at bounding box center [790, 501] width 116 height 37
click at [778, 489] on textarea "*******" at bounding box center [790, 501] width 116 height 37
type textarea "**********"
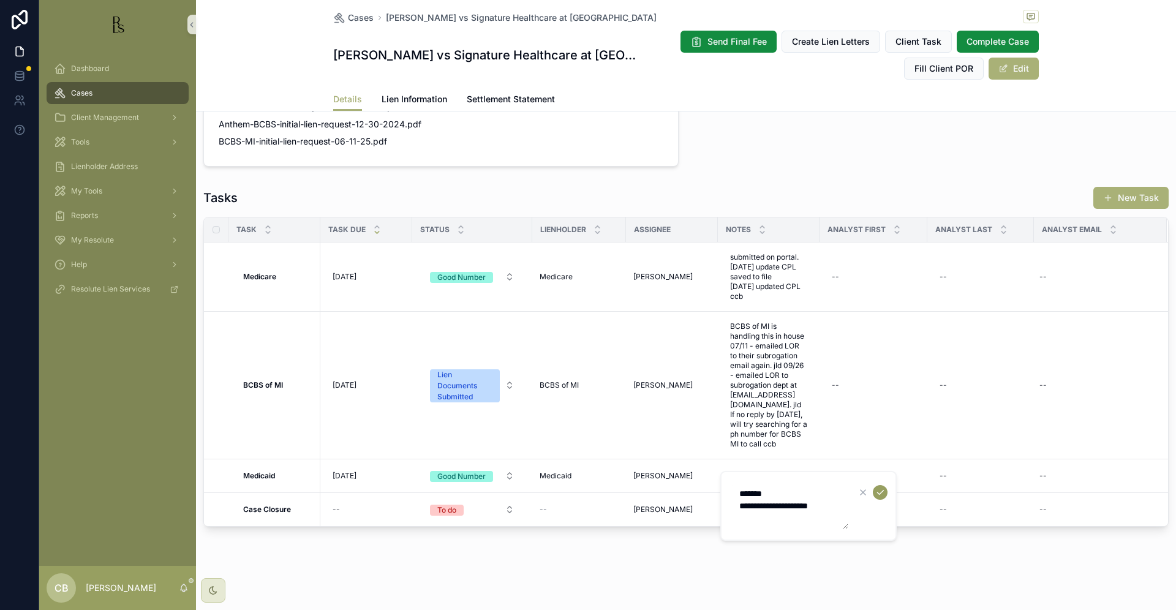
click at [880, 492] on icon "scrollable content" at bounding box center [880, 493] width 10 height 10
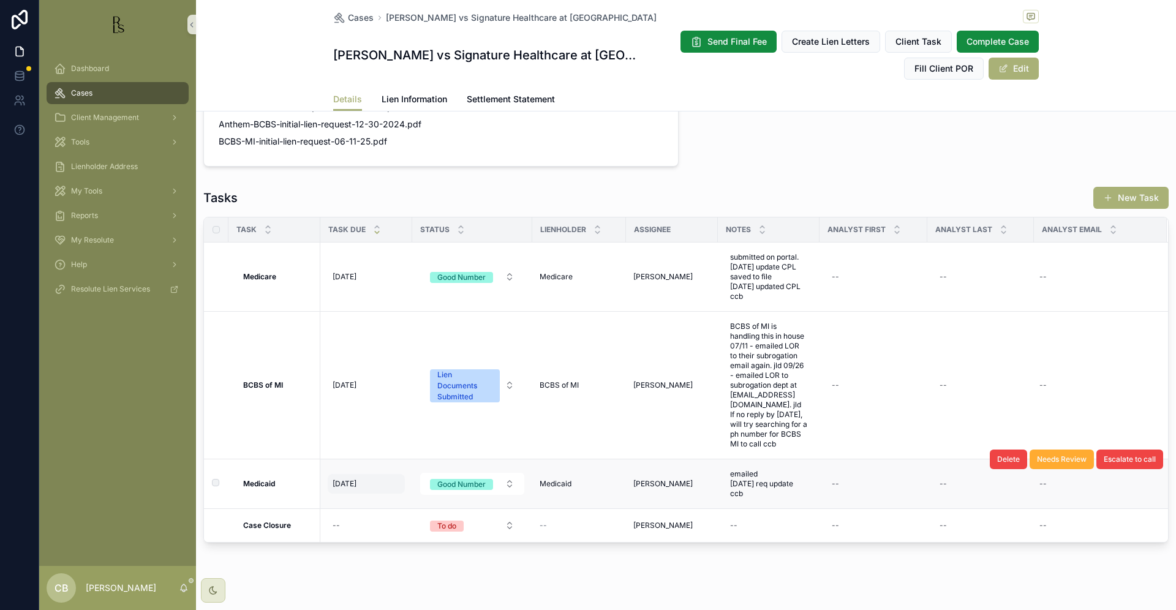
click at [356, 481] on span "[DATE]" at bounding box center [345, 484] width 24 height 10
click at [351, 481] on span "[DATE]" at bounding box center [345, 484] width 24 height 10
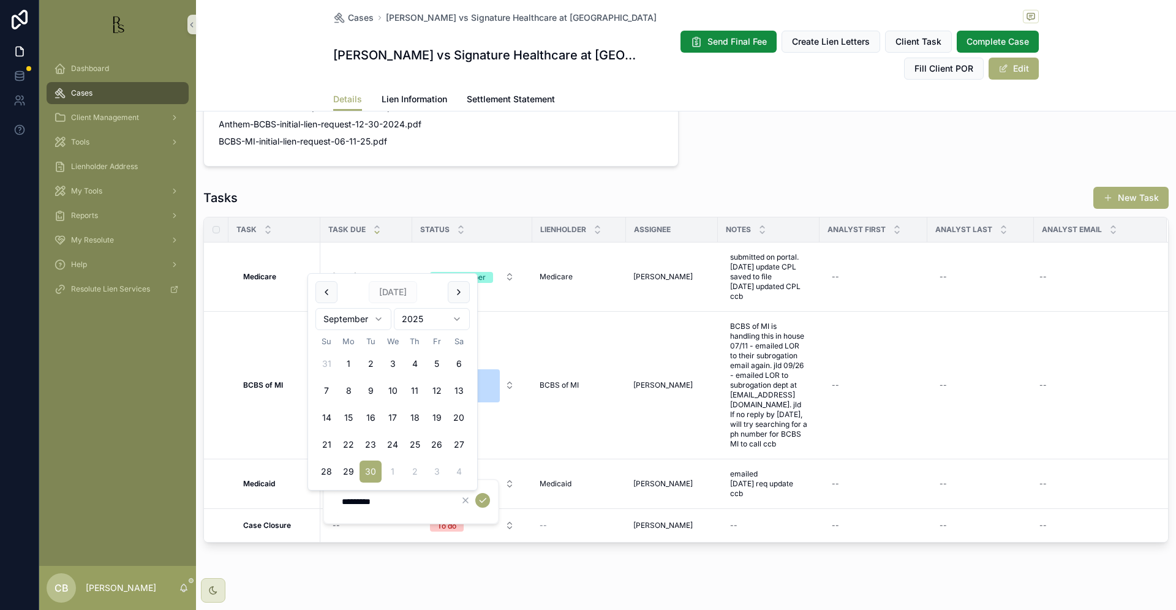
click at [379, 315] on html "Dashboard Cases Client Management Tools Lienholder Address My Tools Reports My …" at bounding box center [588, 305] width 1176 height 610
click at [374, 386] on button "7" at bounding box center [371, 391] width 22 height 22
type input "*********"
click at [481, 498] on icon "scrollable content" at bounding box center [483, 501] width 10 height 10
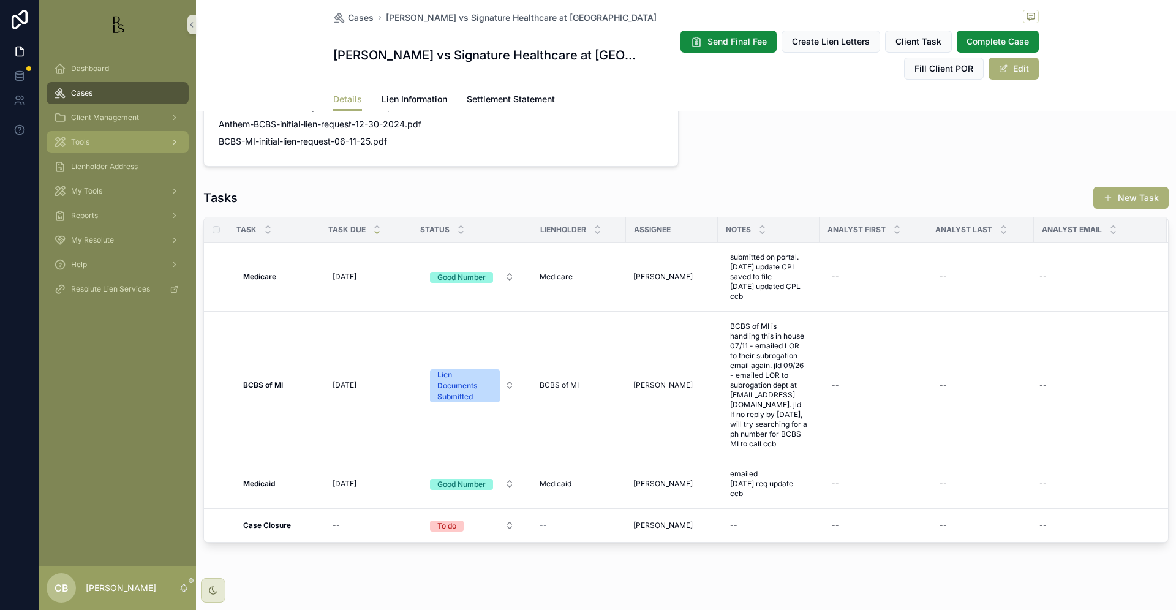
click at [77, 142] on span "Tools" at bounding box center [80, 142] width 18 height 10
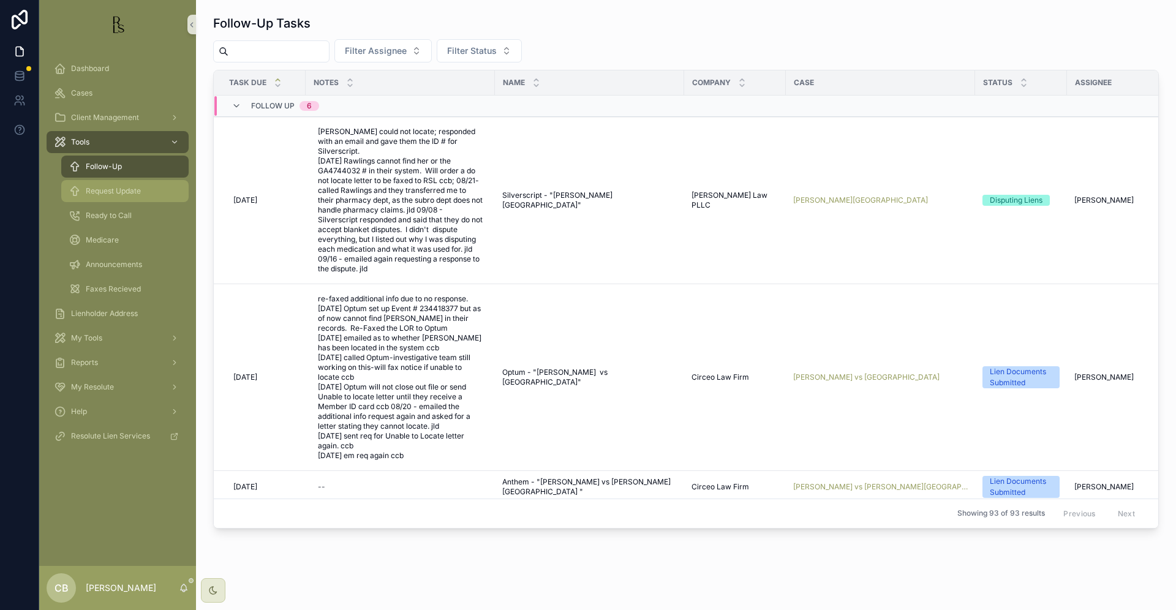
click at [116, 190] on span "Request Update" at bounding box center [113, 191] width 55 height 10
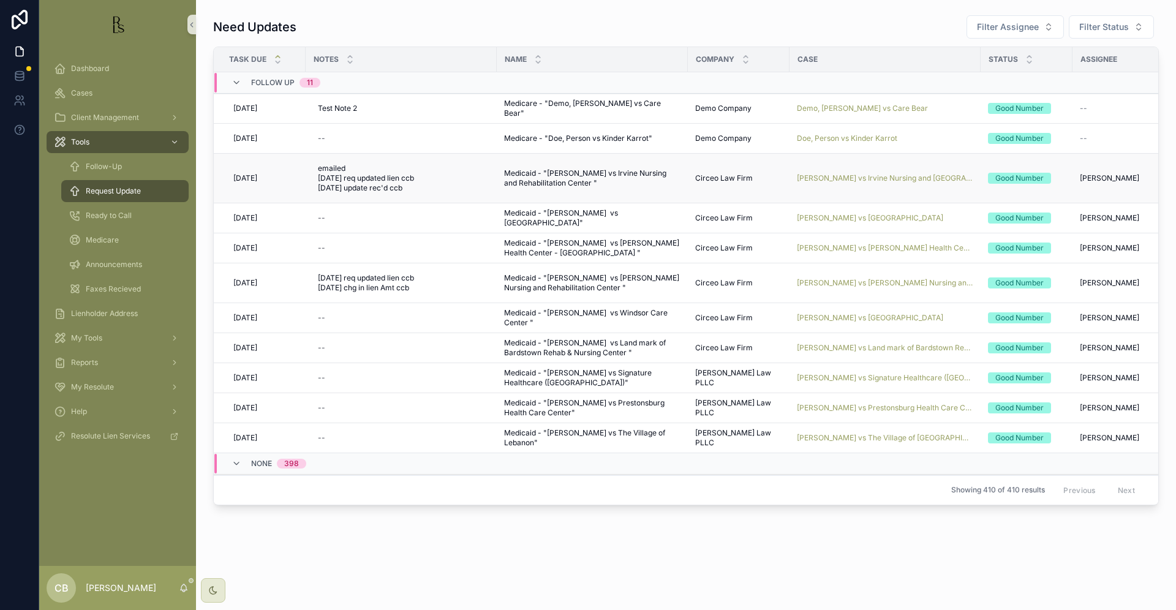
scroll to position [2, 2]
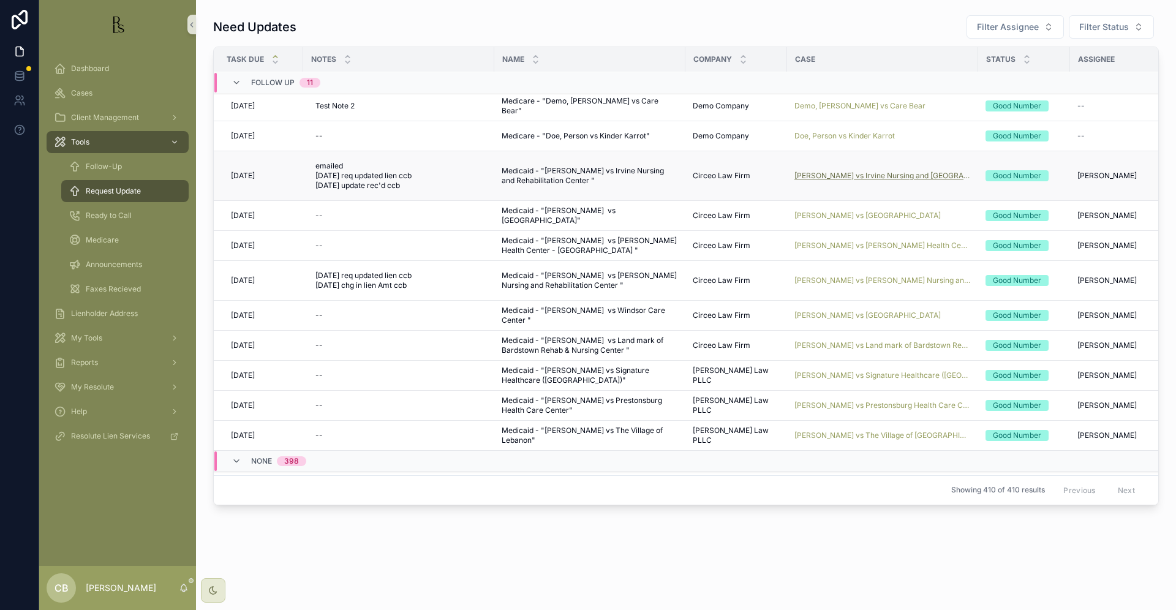
click at [873, 172] on span "[PERSON_NAME] vs Irvine Nursing and [GEOGRAPHIC_DATA]" at bounding box center [882, 176] width 176 height 10
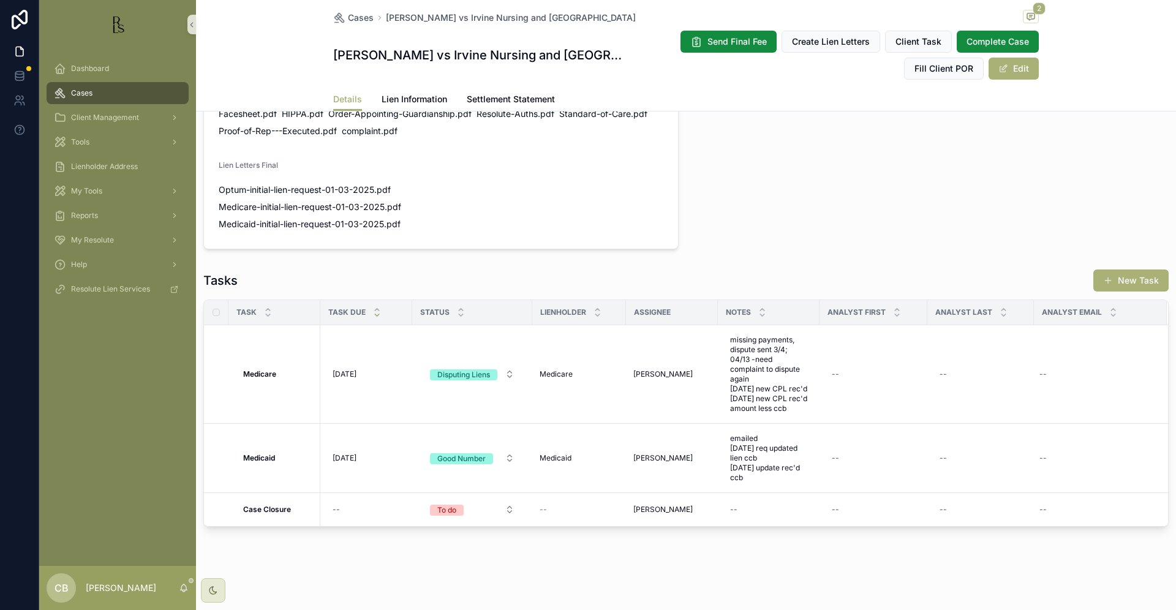
scroll to position [896, 0]
click at [423, 101] on span "Lien Information" at bounding box center [415, 99] width 66 height 12
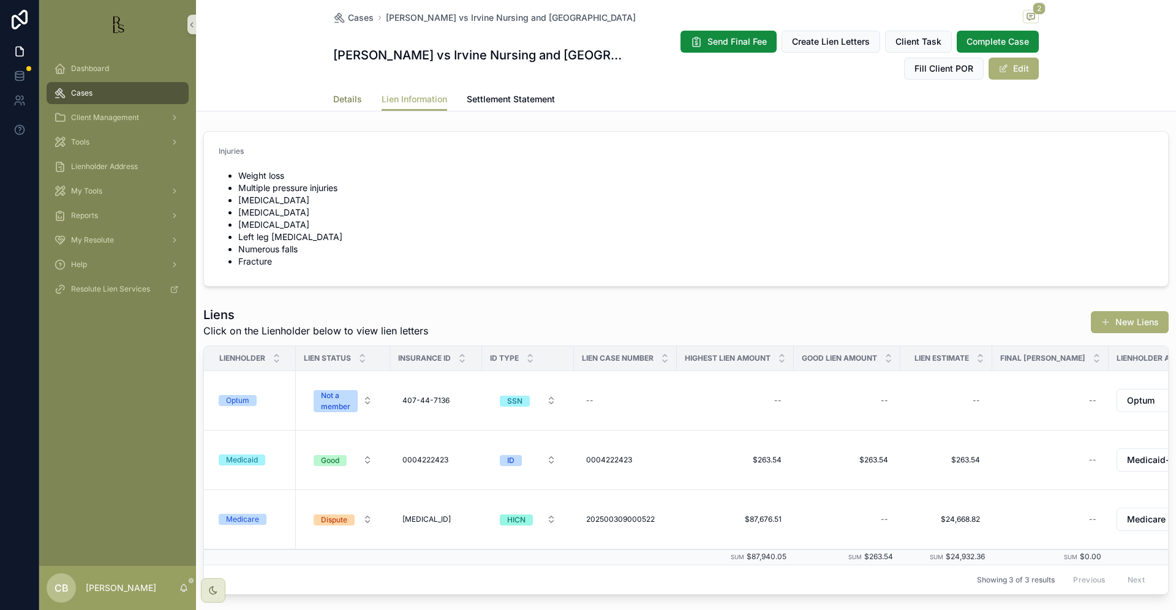
click at [341, 97] on span "Details" at bounding box center [347, 99] width 29 height 12
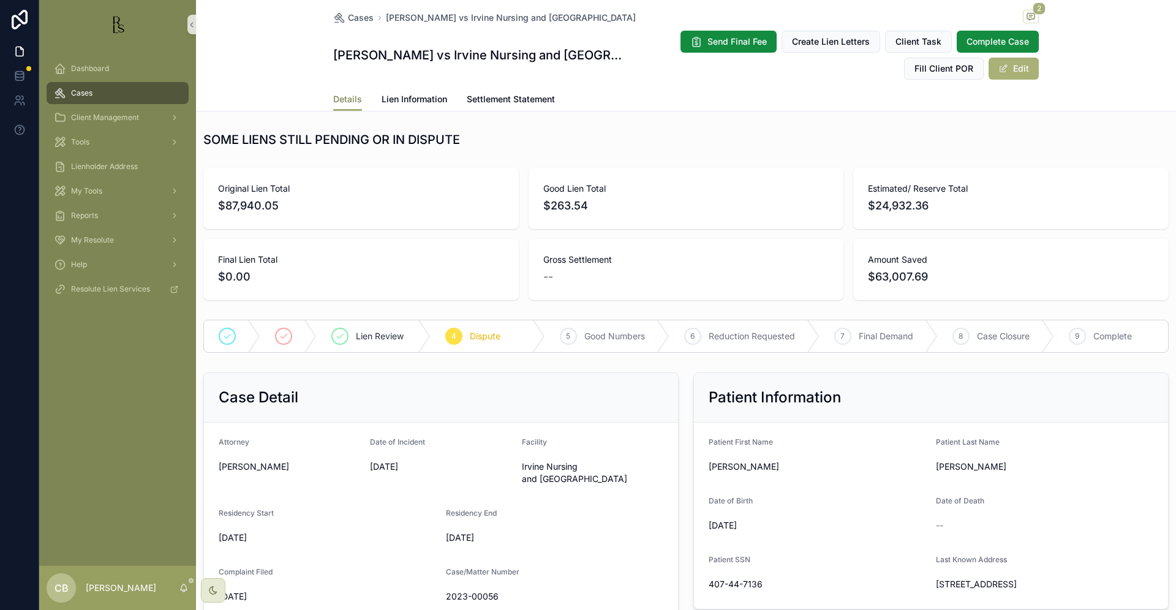
click at [341, 97] on span "Details" at bounding box center [347, 99] width 29 height 12
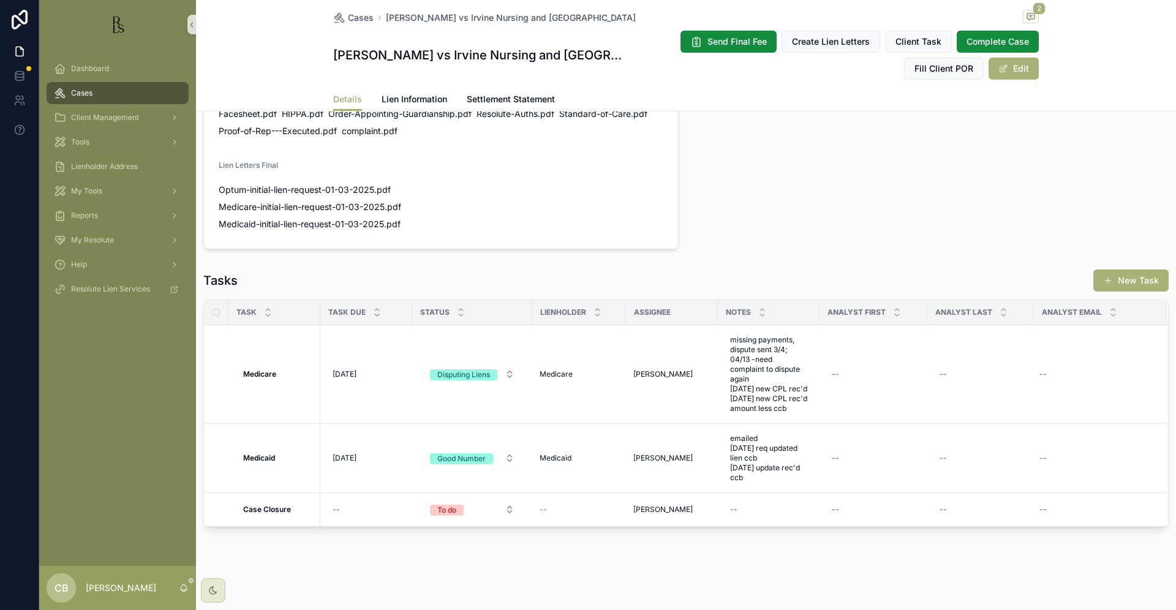
scroll to position [896, 0]
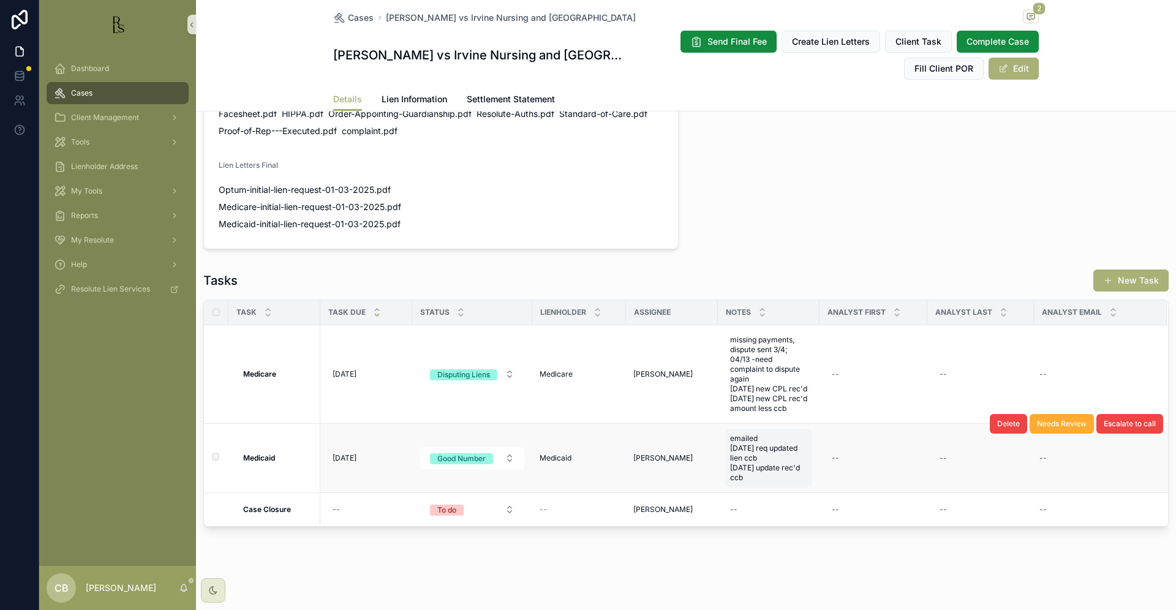
click at [760, 472] on span "emailed [DATE] req updated lien ccb [DATE] update rec'd ccb" at bounding box center [768, 458] width 77 height 49
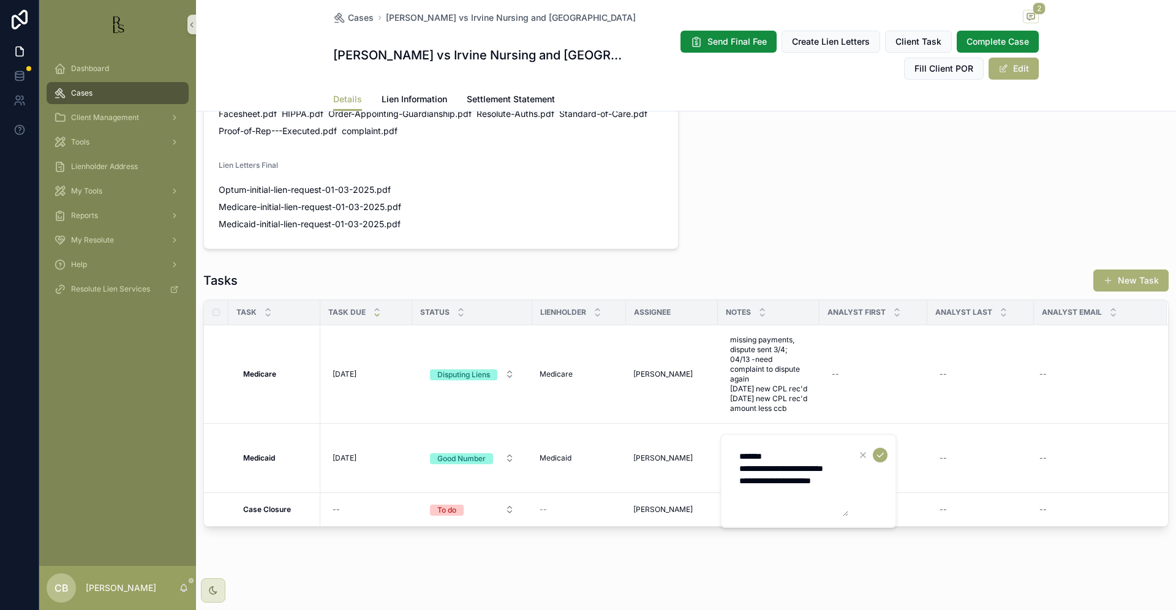
click at [843, 489] on textarea "**********" at bounding box center [790, 480] width 116 height 71
type textarea "**********"
click at [883, 455] on icon "scrollable content" at bounding box center [880, 455] width 10 height 10
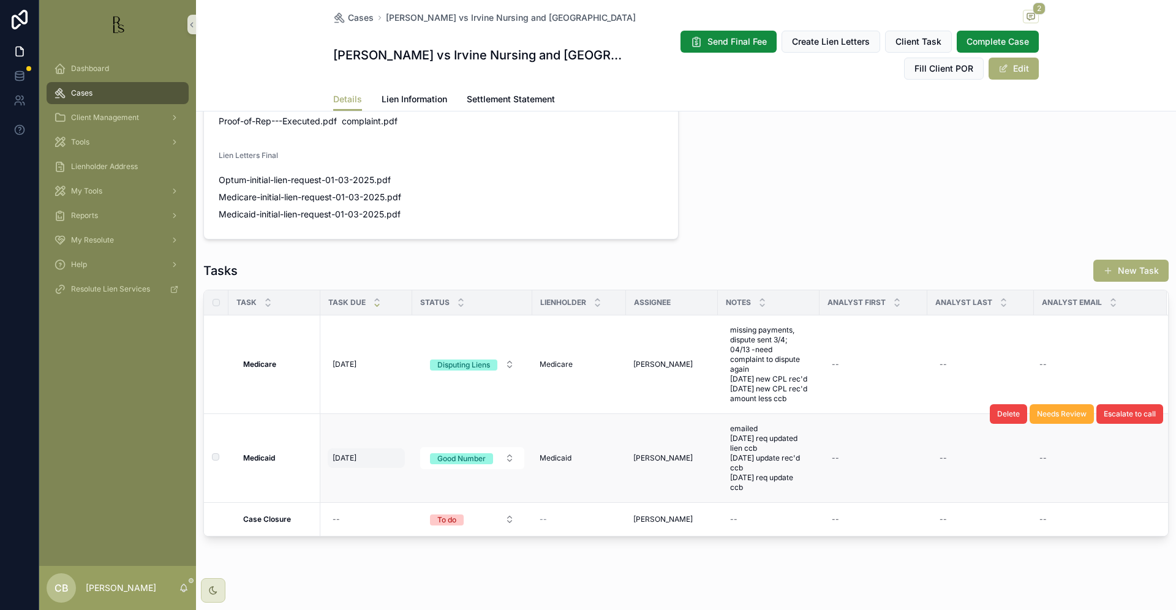
click at [353, 463] on span "[DATE]" at bounding box center [345, 458] width 24 height 10
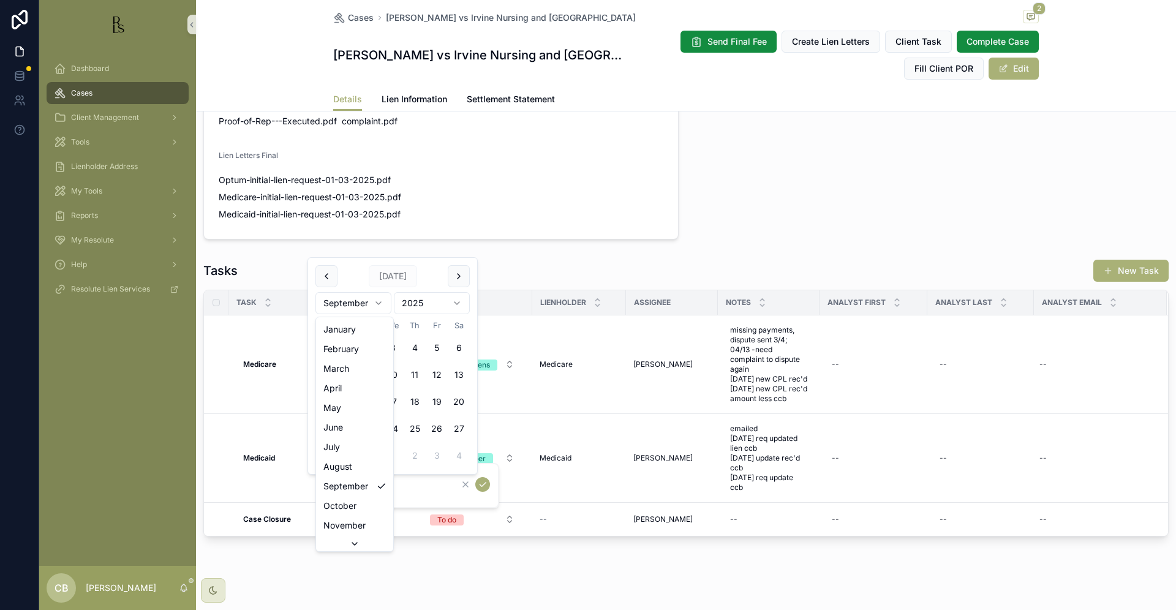
click at [378, 299] on html "Dashboard Cases Client Management Tools Lienholder Address My Tools Reports My …" at bounding box center [588, 305] width 1176 height 610
click at [371, 371] on button "9" at bounding box center [371, 375] width 22 height 22
click at [376, 299] on html "Dashboard Cases Client Management Tools Lienholder Address My Tools Reports My …" at bounding box center [588, 305] width 1176 height 610
click at [367, 372] on button "7" at bounding box center [371, 375] width 22 height 22
type input "*********"
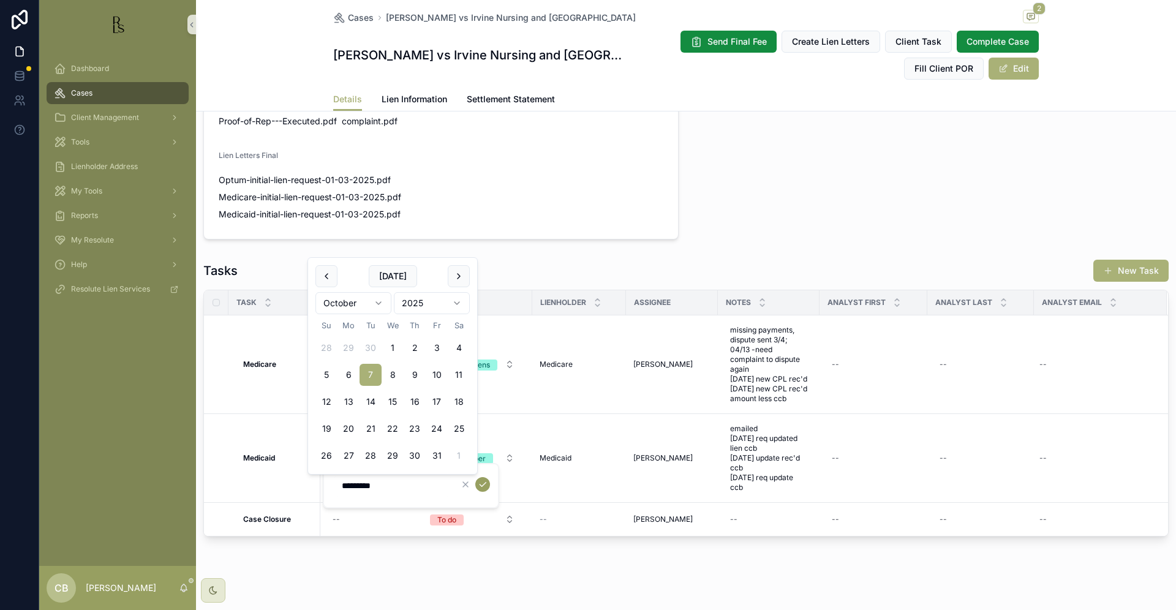
click at [483, 482] on icon "scrollable content" at bounding box center [483, 485] width 10 height 10
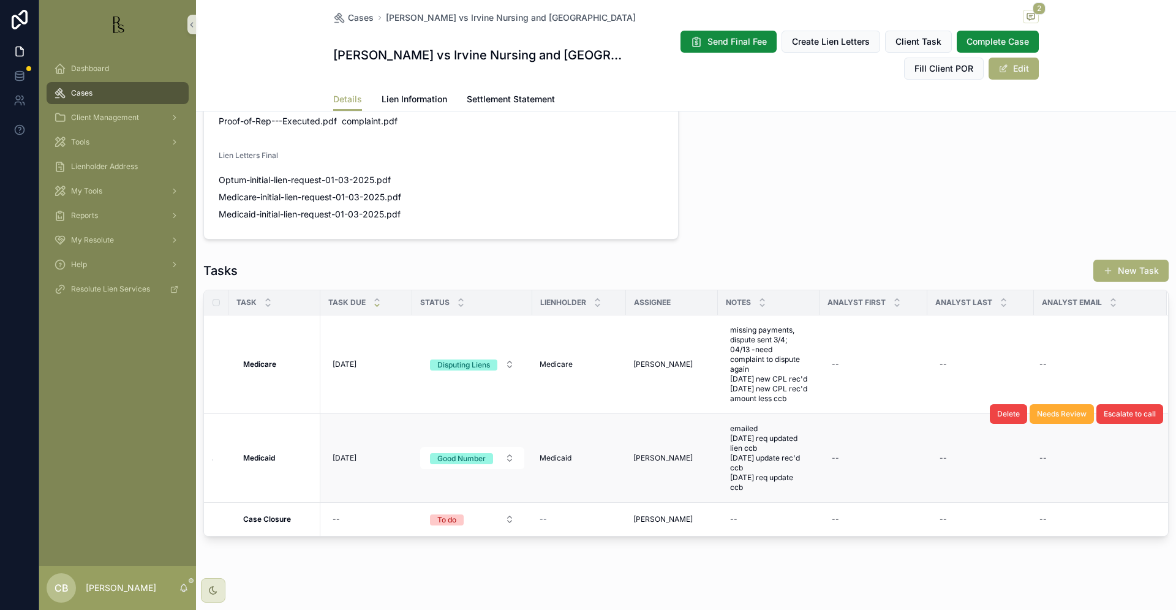
click at [85, 138] on span "Tools" at bounding box center [80, 142] width 18 height 10
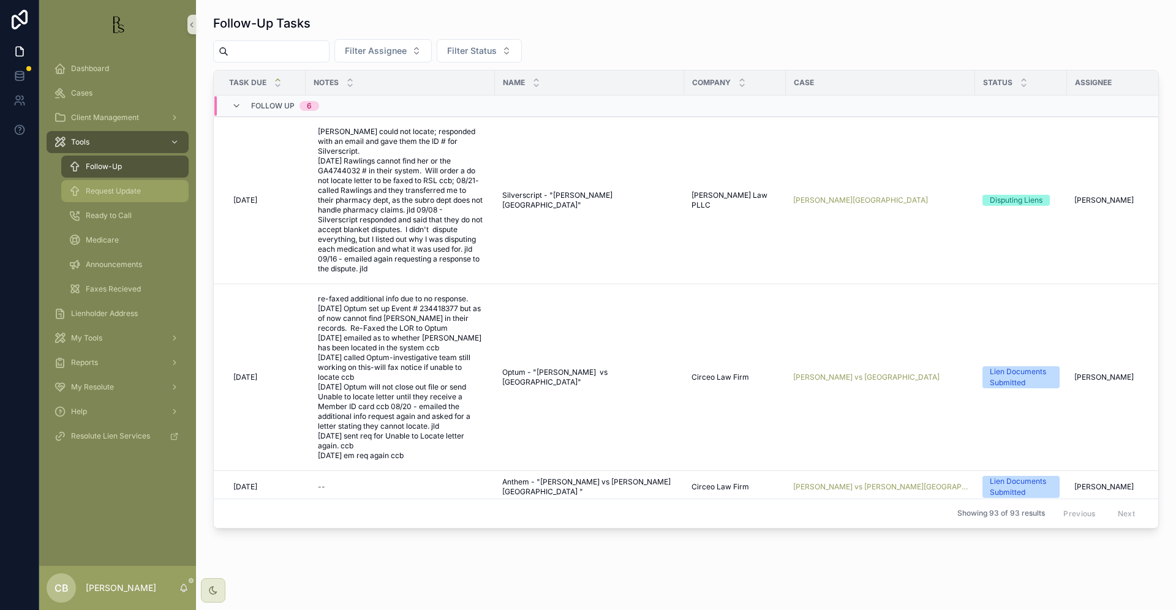
click at [113, 188] on span "Request Update" at bounding box center [113, 191] width 55 height 10
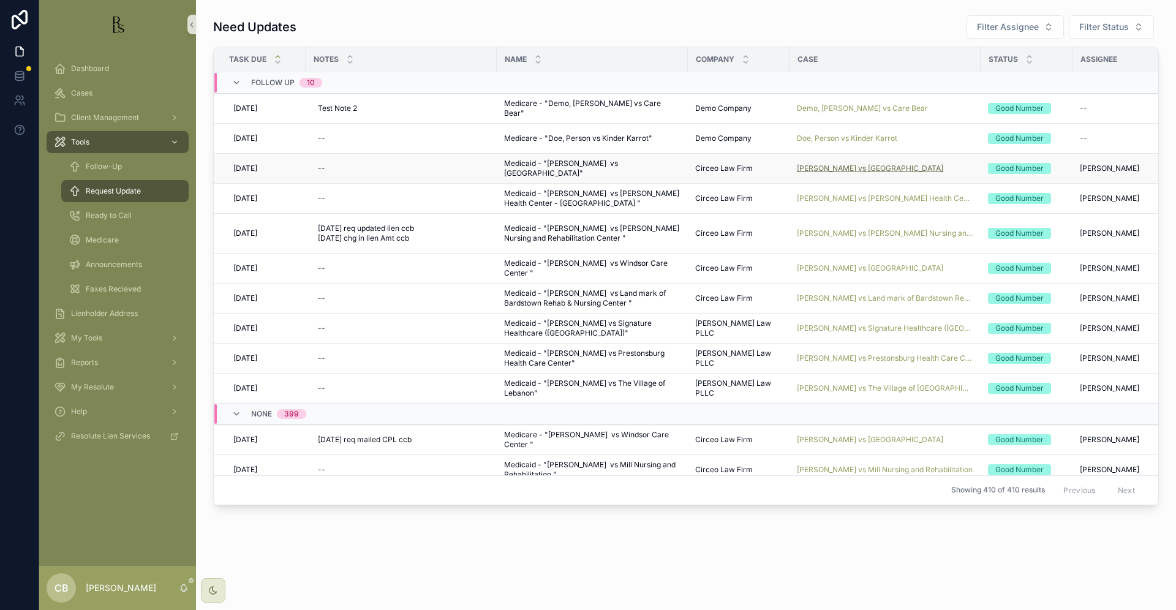
click at [870, 169] on span "[PERSON_NAME] vs [GEOGRAPHIC_DATA]" at bounding box center [870, 169] width 146 height 10
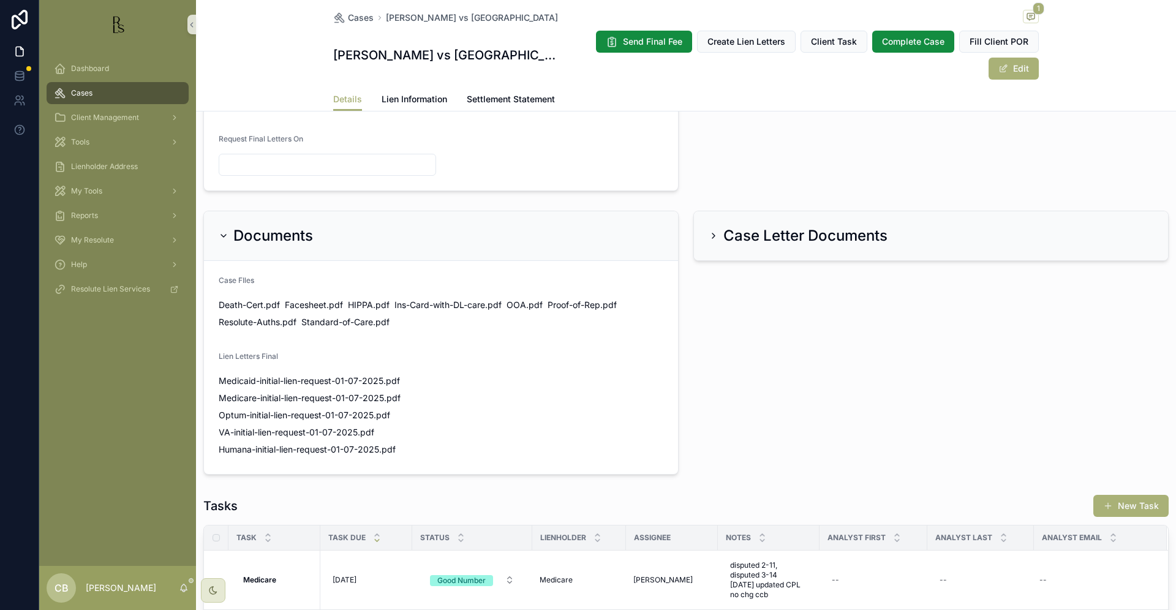
scroll to position [670, 0]
click at [402, 94] on span "Lien Information" at bounding box center [415, 99] width 66 height 12
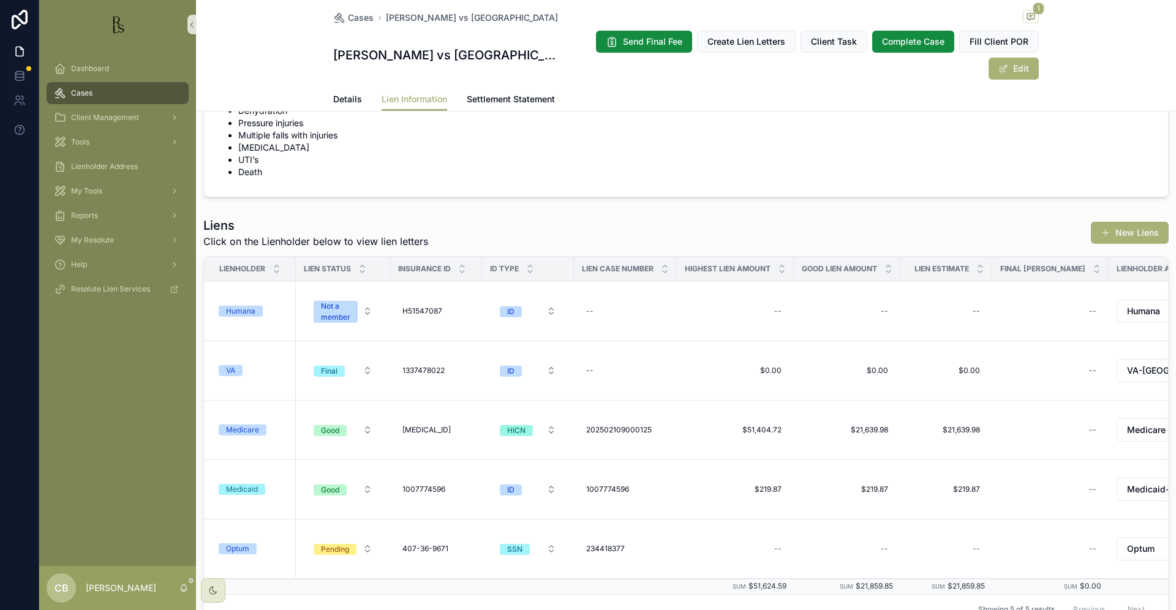
scroll to position [80, 0]
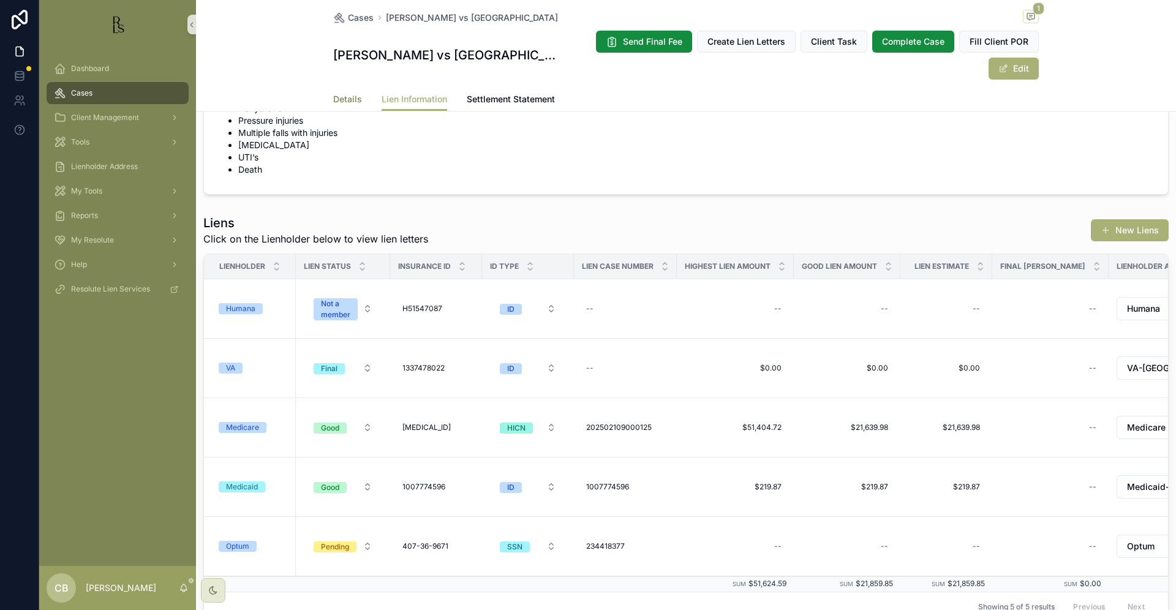
click at [344, 99] on span "Details" at bounding box center [347, 99] width 29 height 12
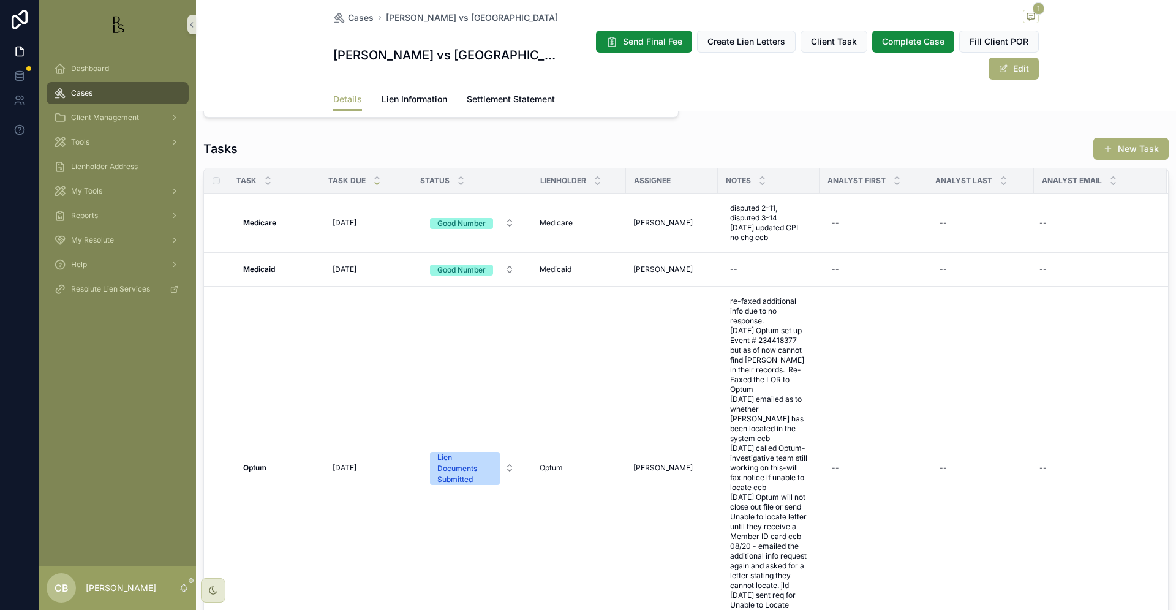
scroll to position [1020, 0]
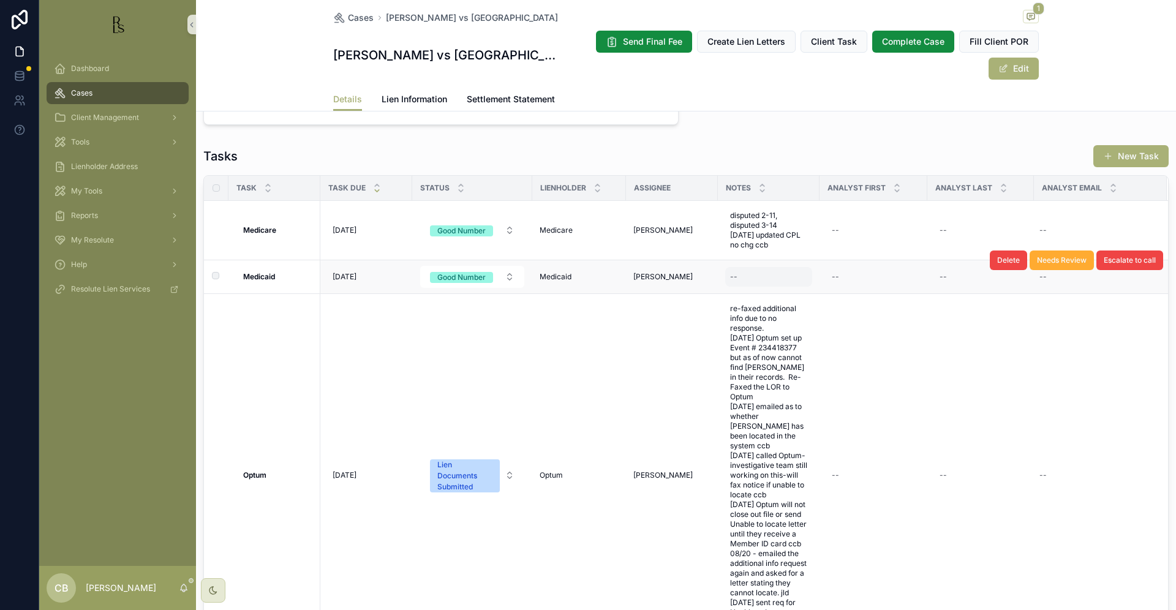
click at [763, 284] on div "--" at bounding box center [768, 277] width 87 height 20
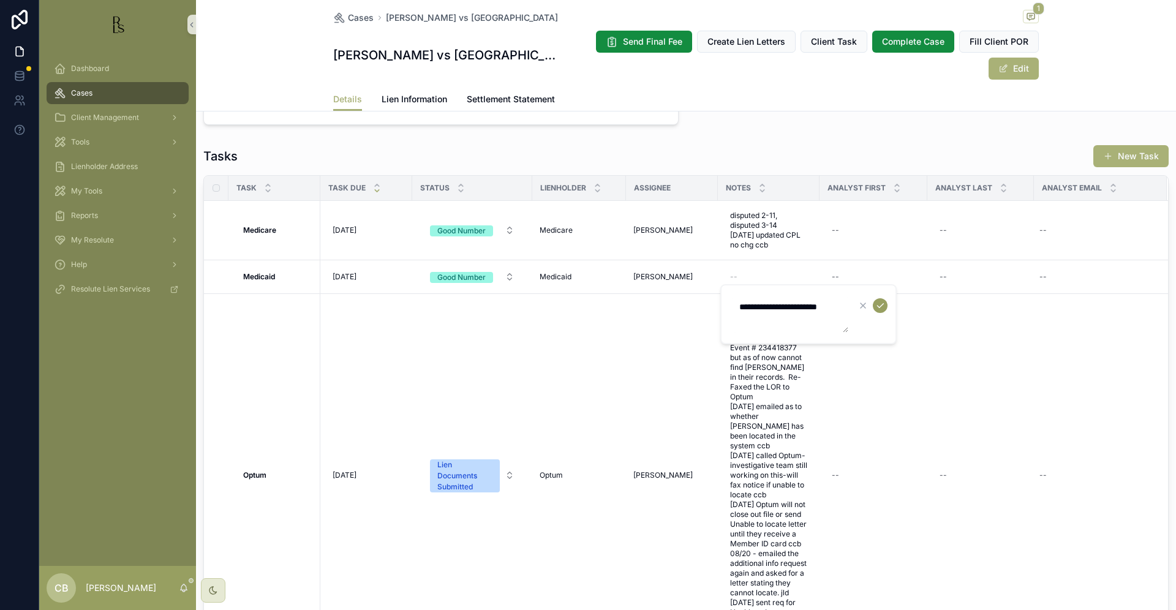
type textarea "**********"
click at [882, 304] on icon "scrollable content" at bounding box center [880, 306] width 10 height 10
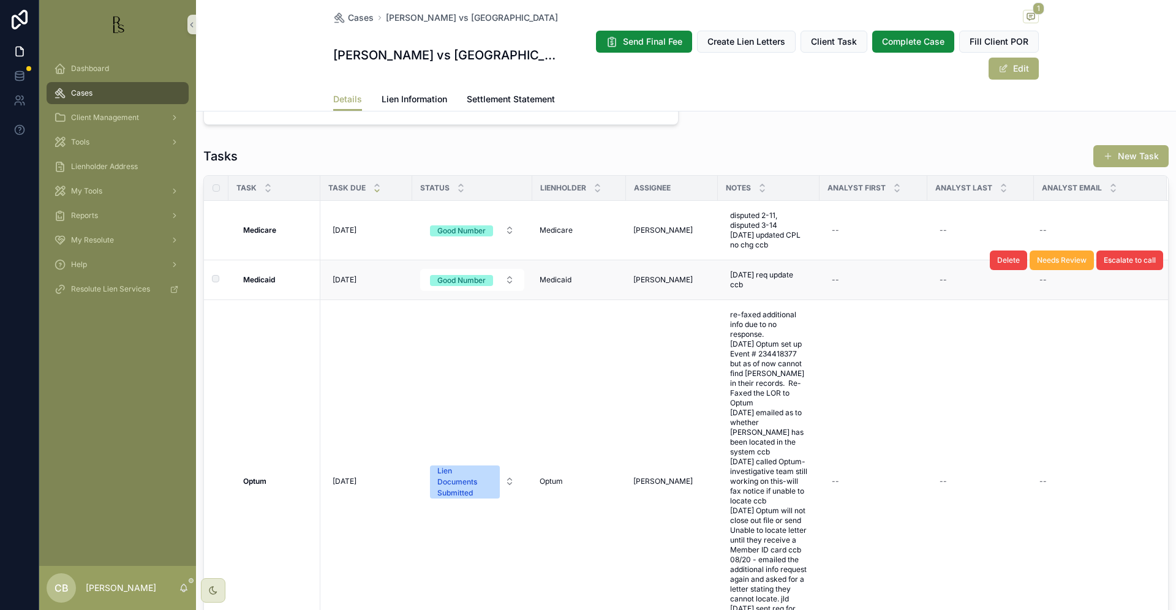
scroll to position [0, 0]
click at [347, 285] on span "[DATE]" at bounding box center [345, 280] width 24 height 10
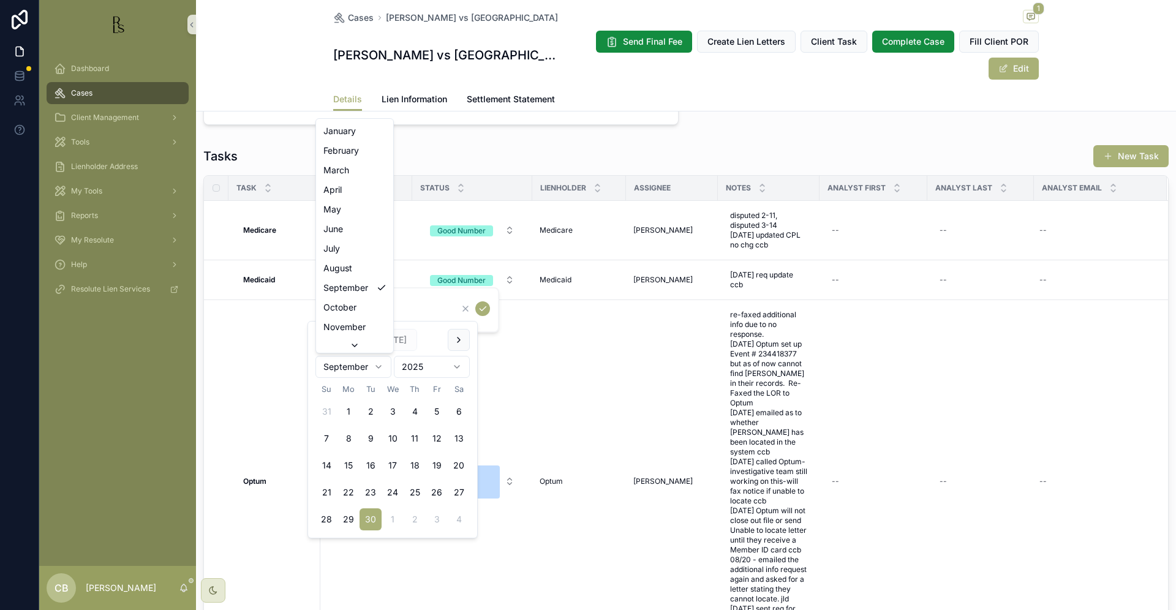
click at [379, 366] on html "Dashboard Cases Client Management Tools Lienholder Address My Tools Reports My …" at bounding box center [588, 305] width 1176 height 610
click at [412, 319] on div "*********" at bounding box center [392, 310] width 116 height 22
click at [393, 312] on input "*********" at bounding box center [392, 309] width 116 height 17
click at [379, 365] on html "Dashboard Cases Client Management Tools Lienholder Address My Tools Reports My …" at bounding box center [588, 305] width 1176 height 610
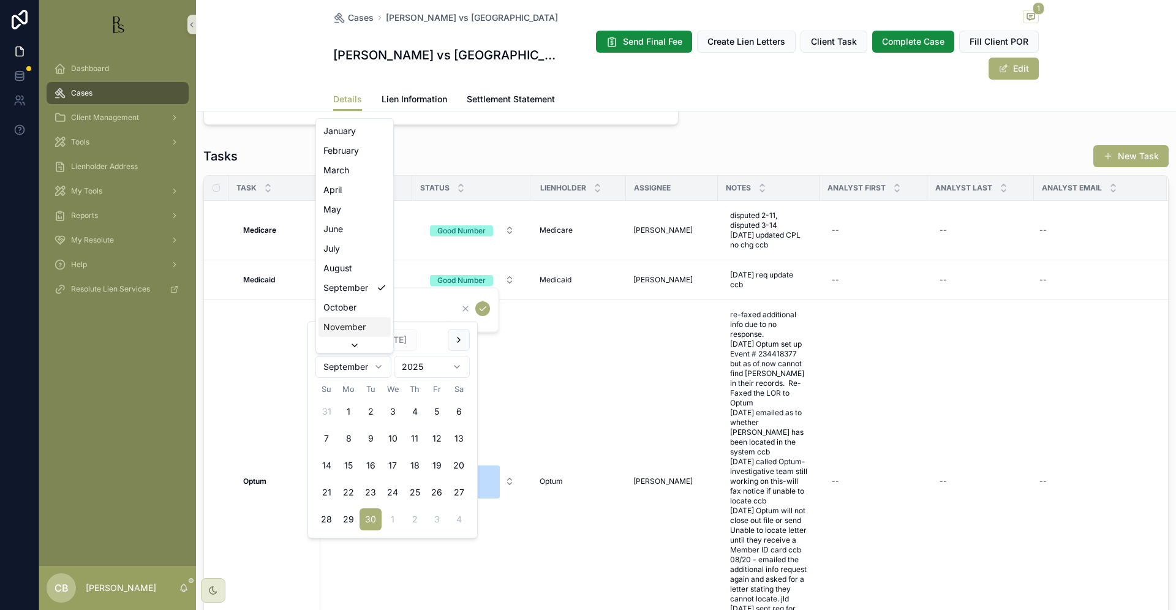
scroll to position [20, 0]
click at [369, 436] on button "7" at bounding box center [371, 439] width 22 height 22
type input "*********"
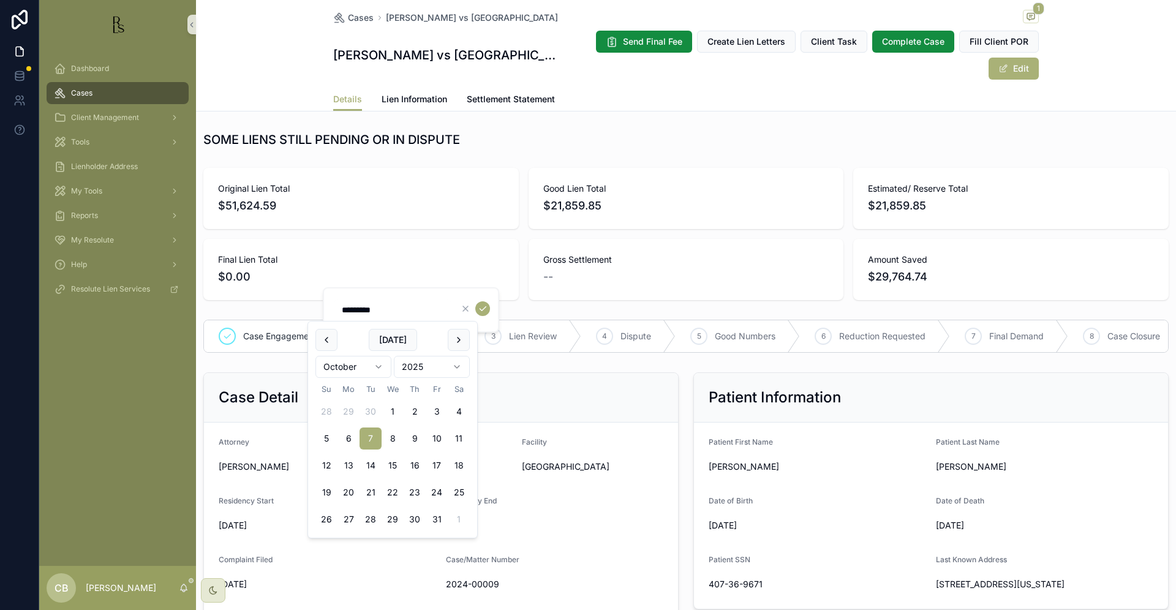
scroll to position [1020, 0]
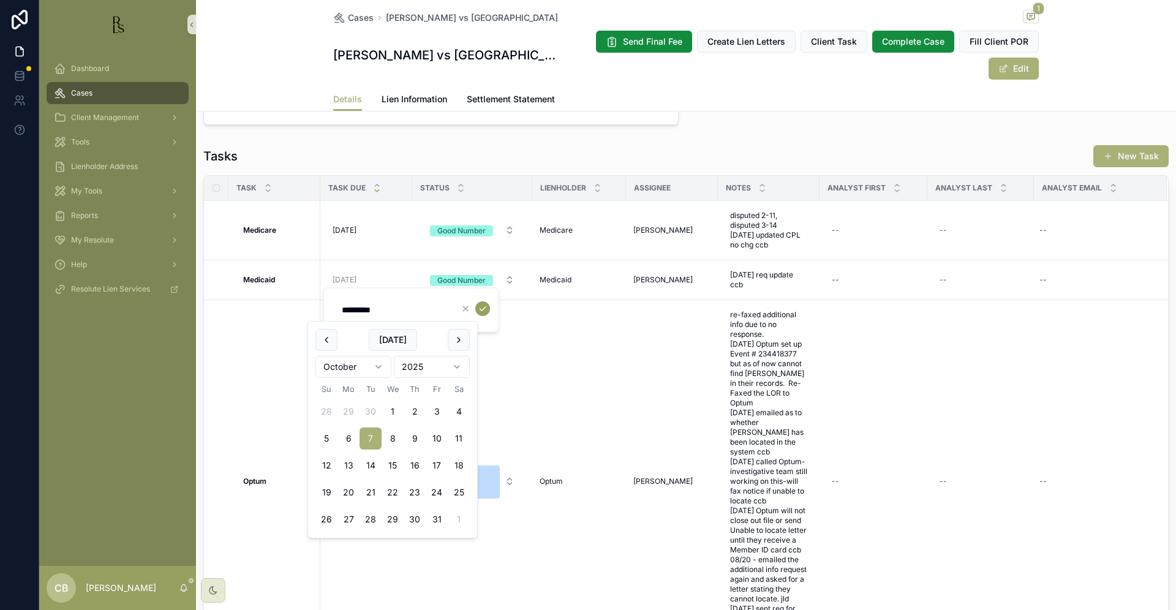
click at [481, 307] on icon "scrollable content" at bounding box center [483, 309] width 10 height 10
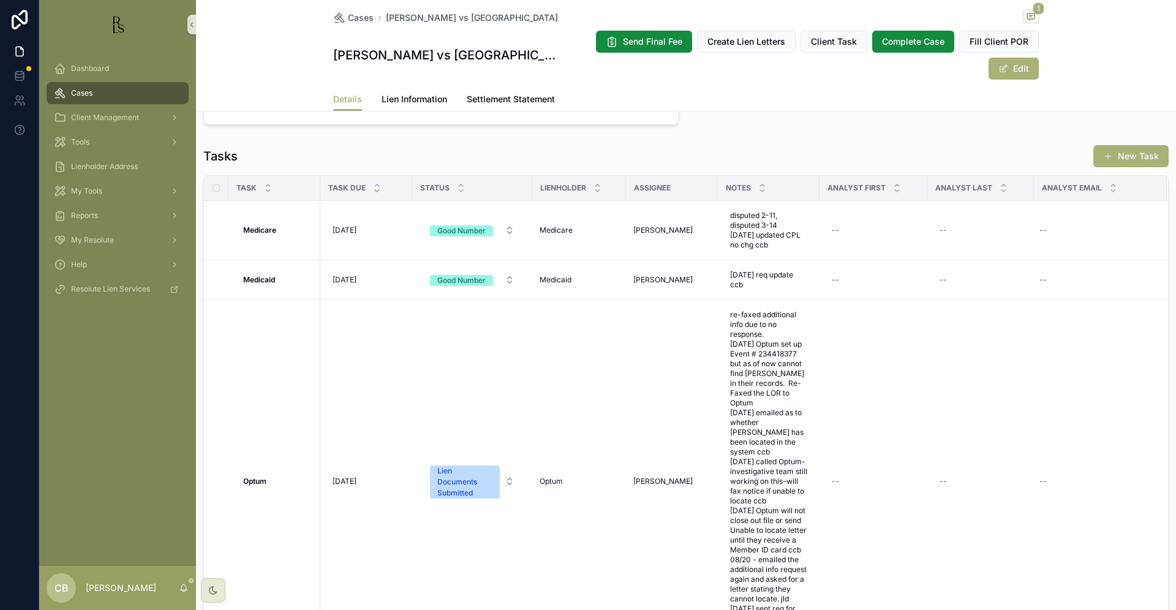
click at [630, 90] on div "Details Lien Information Settlement Statement" at bounding box center [686, 99] width 706 height 23
click at [403, 96] on span "Lien Information" at bounding box center [415, 99] width 66 height 12
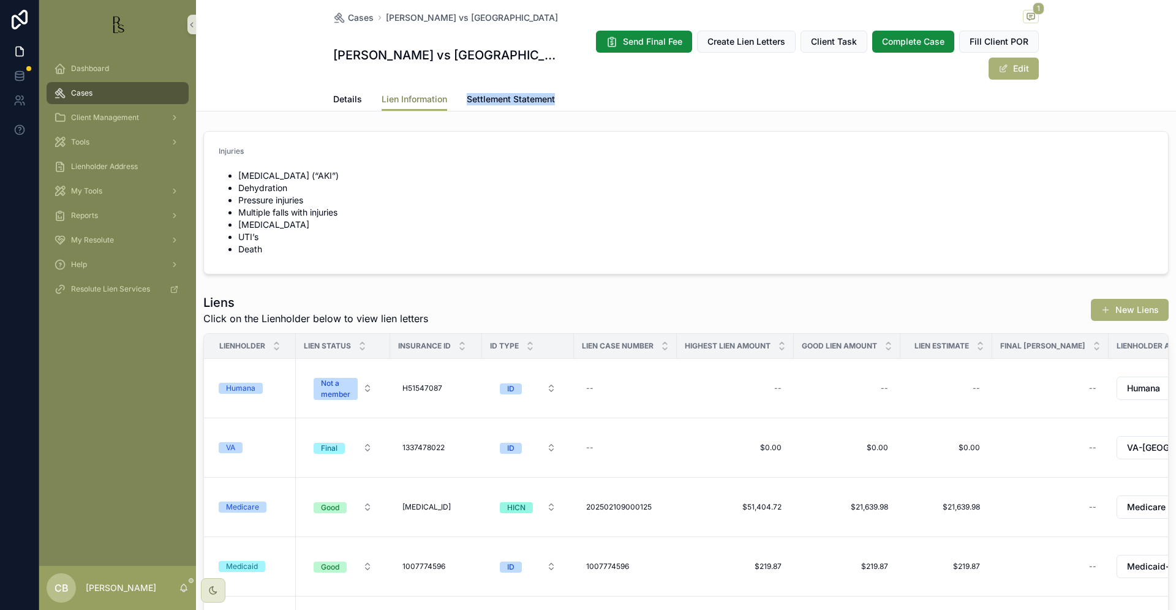
click at [403, 96] on span "Lien Information" at bounding box center [415, 99] width 66 height 12
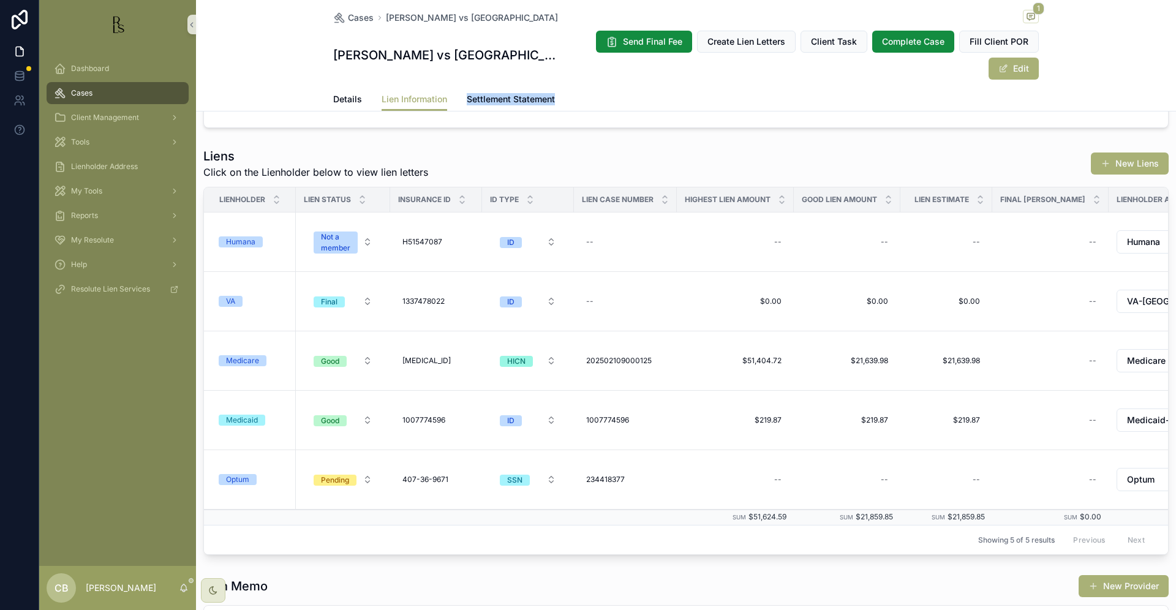
scroll to position [149, 0]
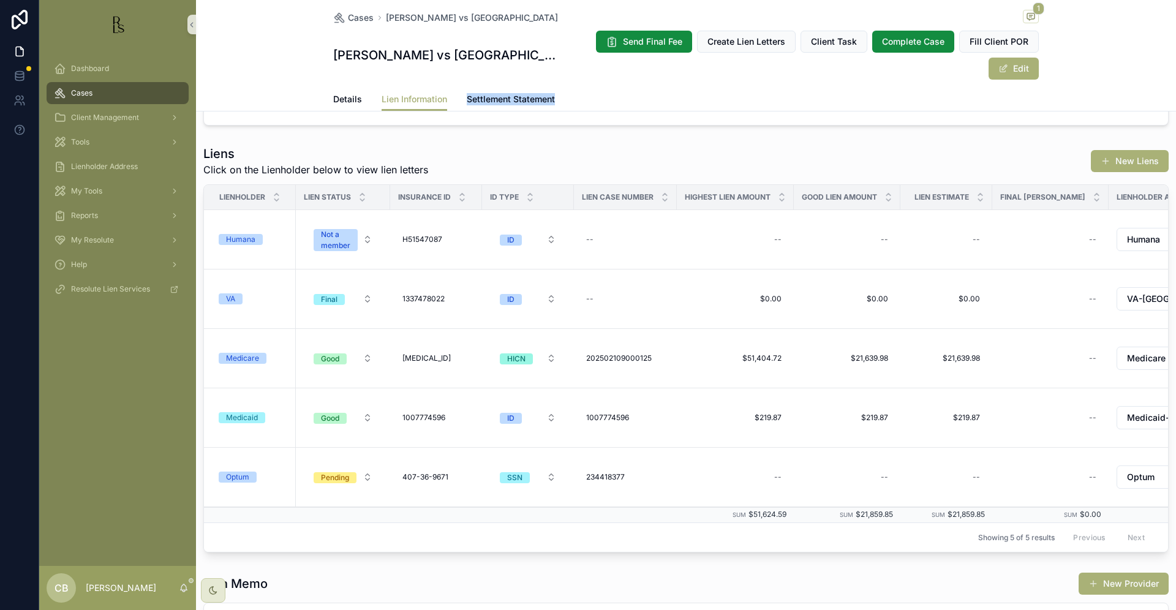
click at [92, 91] on span "Cases" at bounding box center [81, 93] width 21 height 10
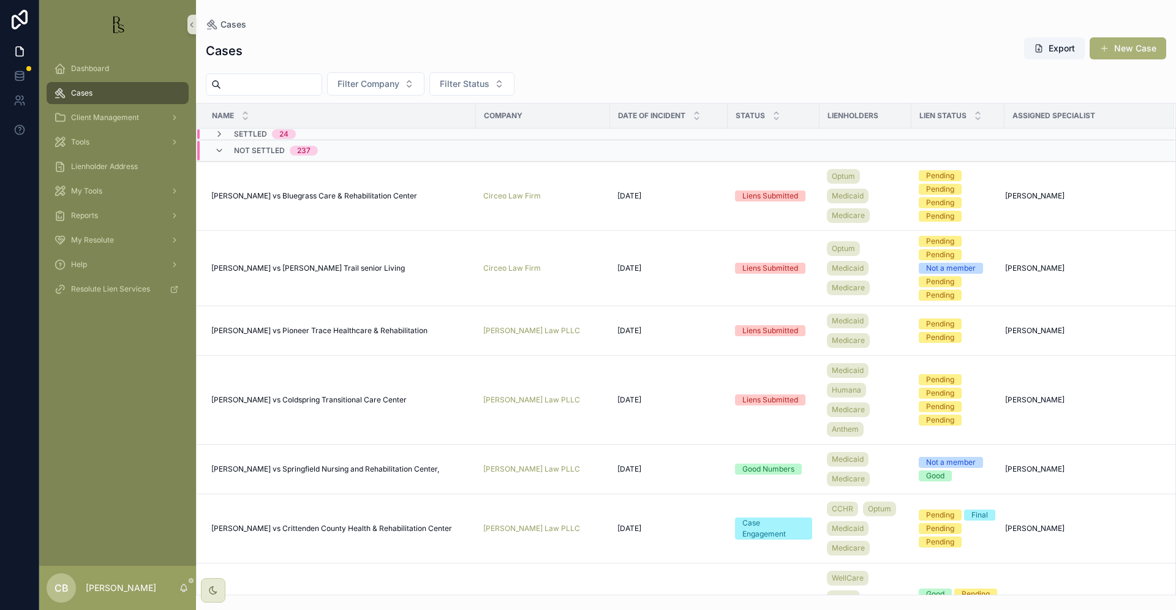
click at [92, 91] on span "Cases" at bounding box center [81, 93] width 21 height 10
click at [250, 79] on input "scrollable content" at bounding box center [271, 84] width 100 height 17
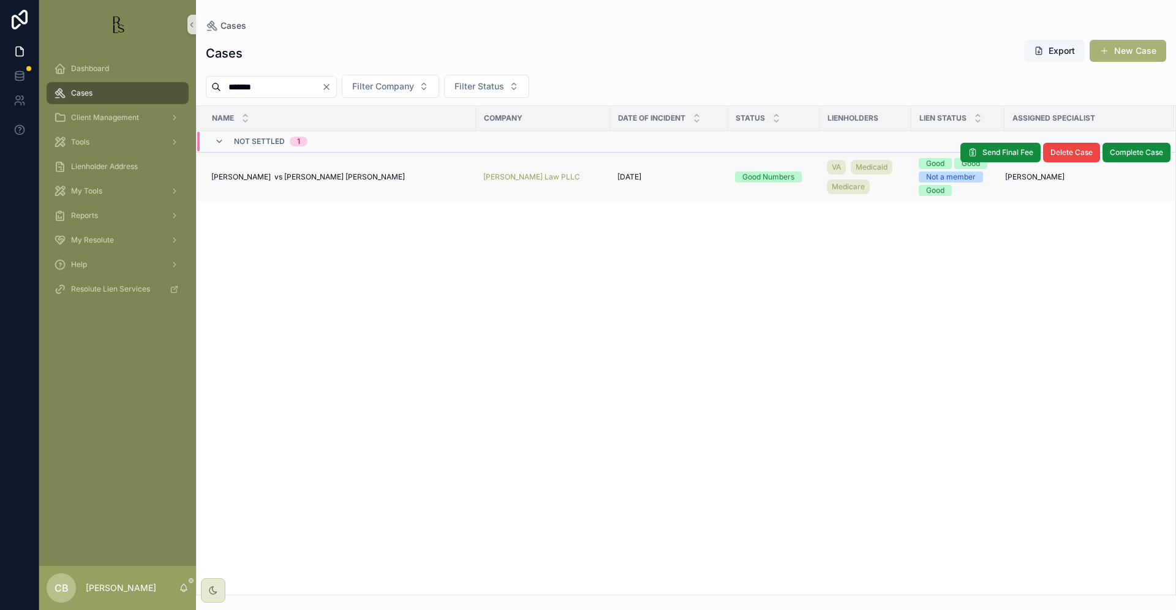
type input "*******"
click at [288, 178] on span "[PERSON_NAME] vs [PERSON_NAME] [PERSON_NAME]" at bounding box center [308, 177] width 194 height 10
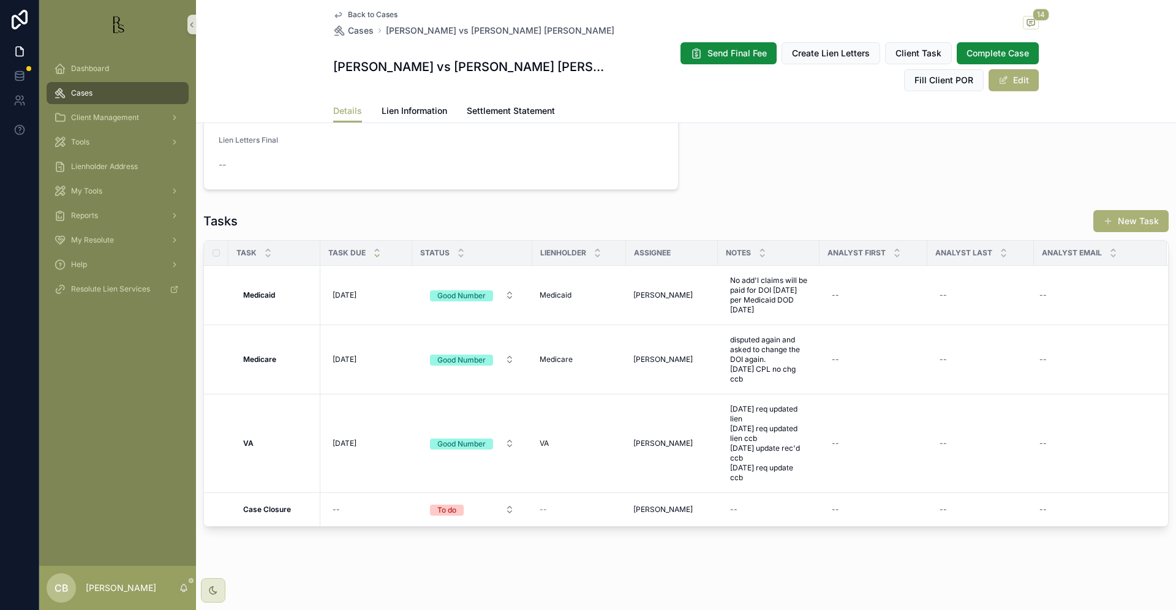
scroll to position [933, 0]
click at [410, 105] on span "Lien Information" at bounding box center [415, 111] width 66 height 12
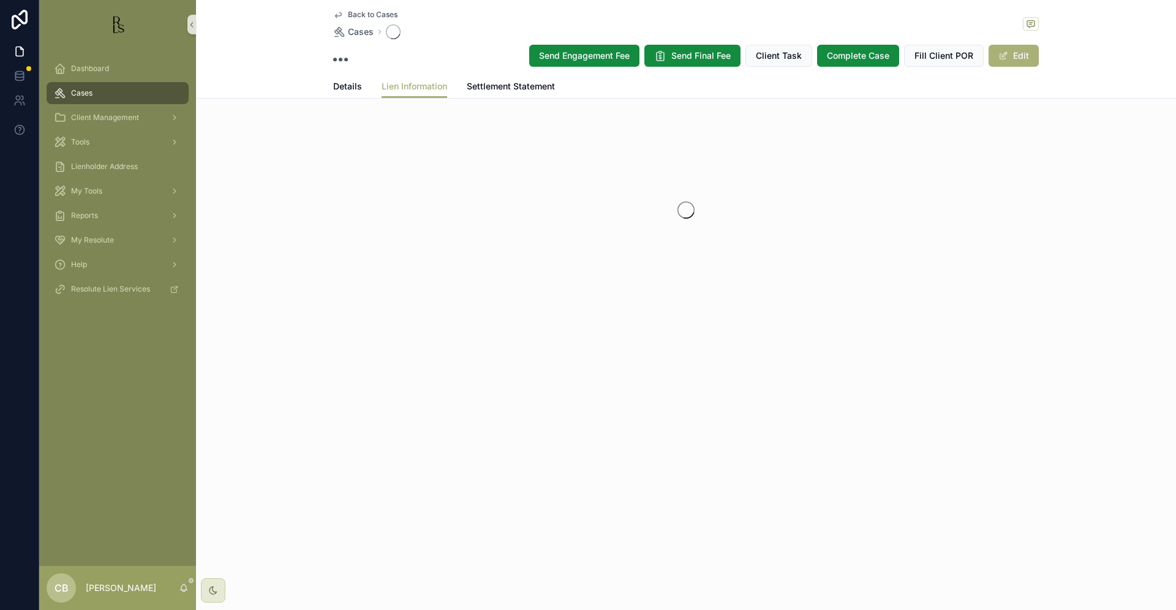
click at [410, 105] on div "Back to Cases Cases Send Engagement Fee Send Final Fee Client Task Complete Cas…" at bounding box center [686, 192] width 980 height 385
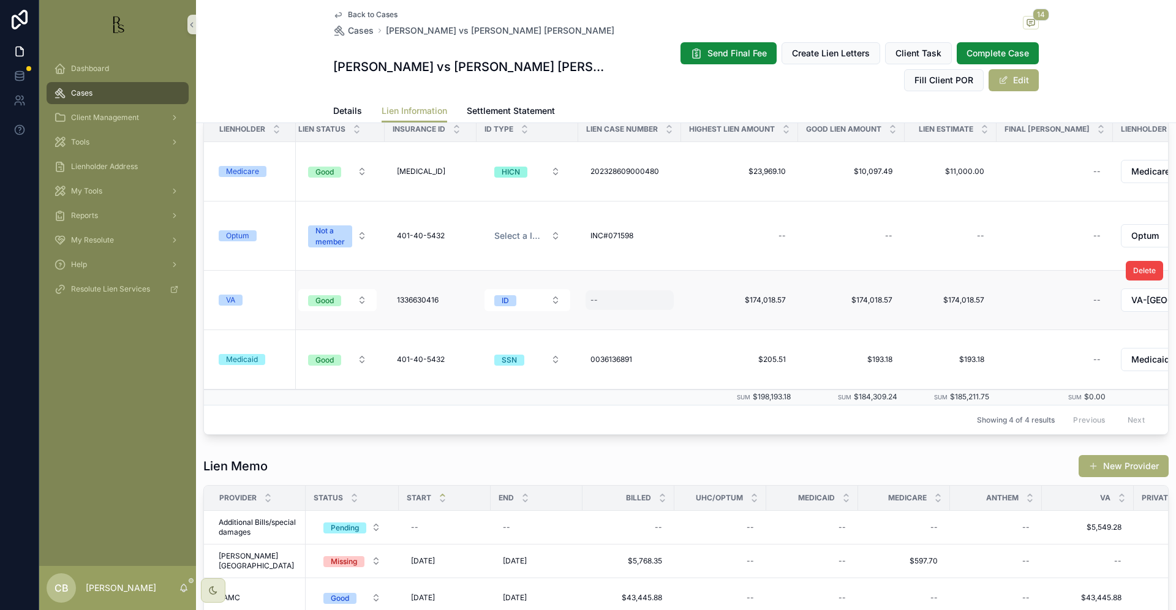
scroll to position [0, 10]
click at [230, 306] on td "VA" at bounding box center [250, 300] width 92 height 59
click at [564, 310] on button "ID" at bounding box center [523, 300] width 86 height 22
click at [599, 295] on div "--" at bounding box center [625, 300] width 88 height 20
click at [643, 287] on td "--" at bounding box center [624, 300] width 103 height 59
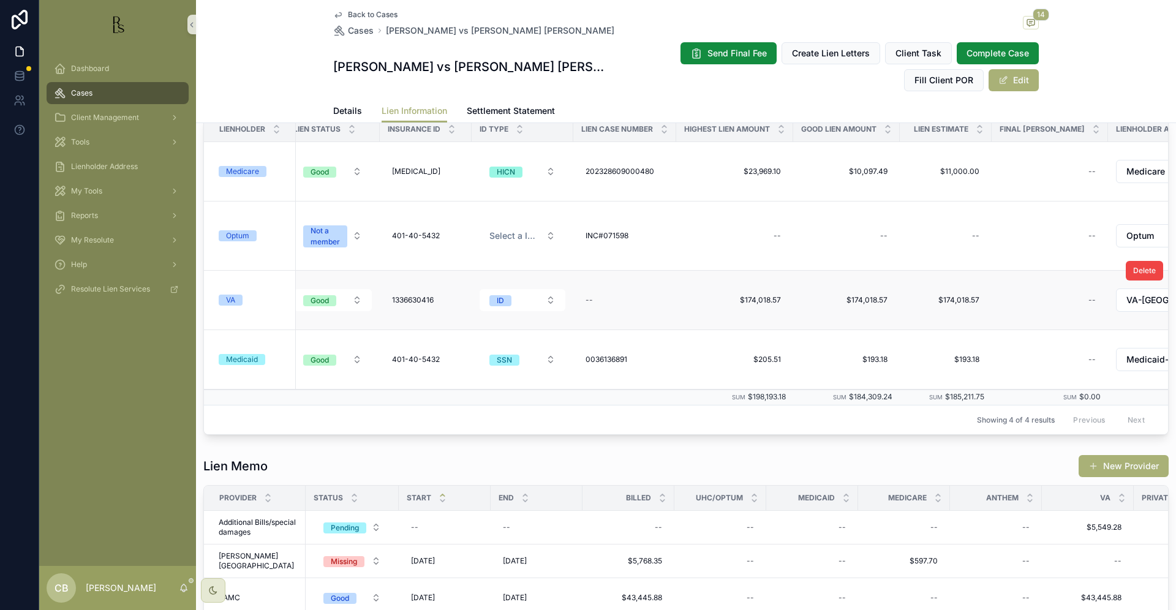
click at [238, 314] on td "VA" at bounding box center [250, 300] width 92 height 59
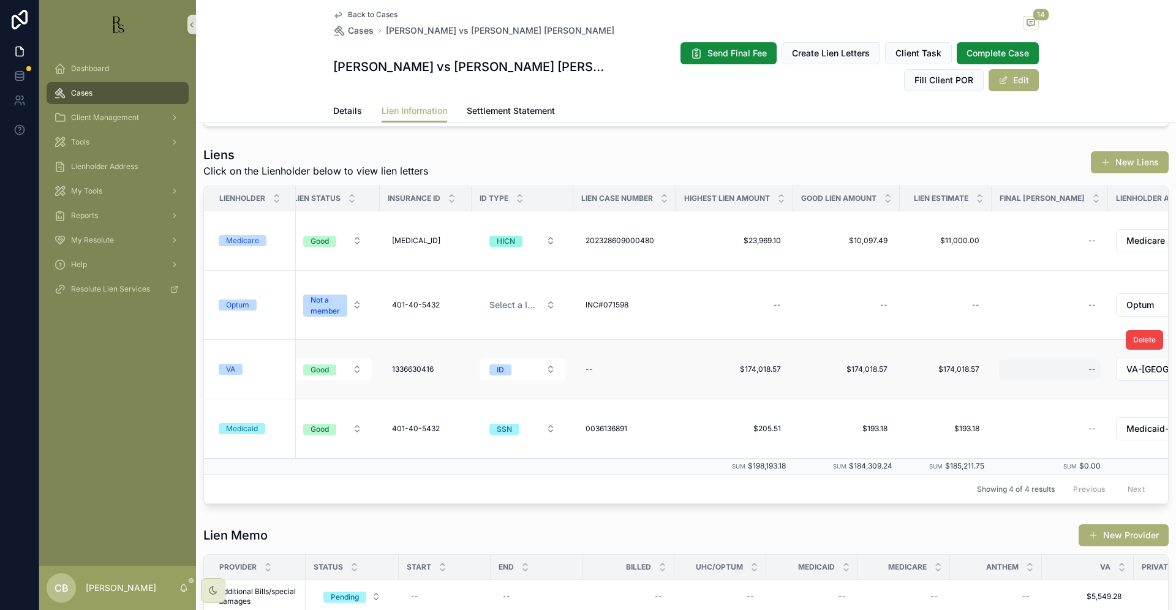
scroll to position [156, 0]
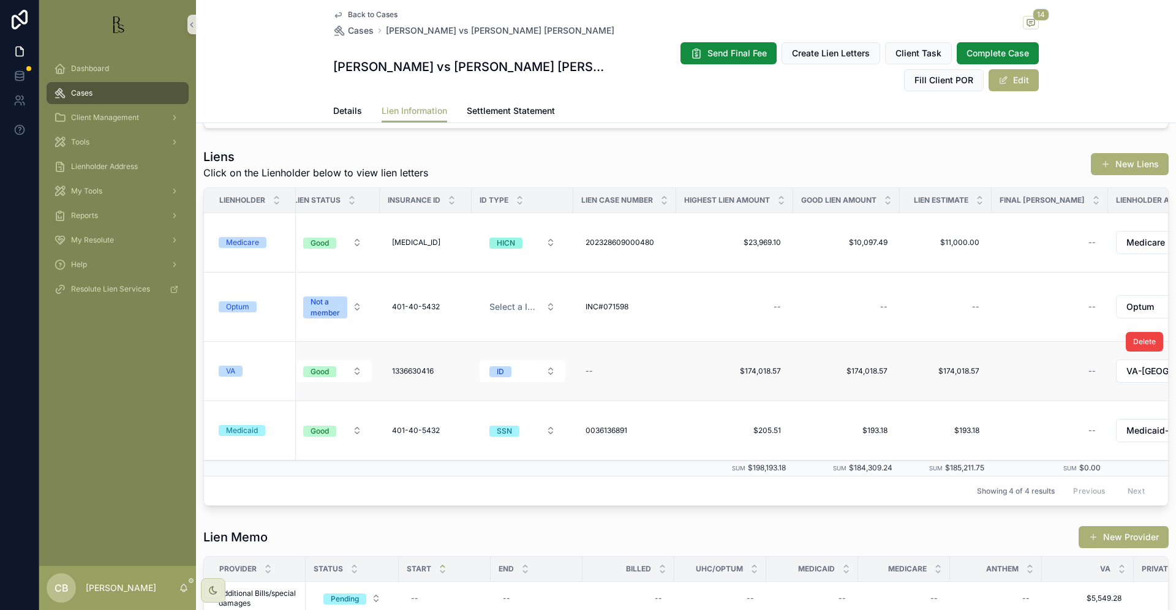
click at [239, 374] on span "VA" at bounding box center [231, 371] width 24 height 11
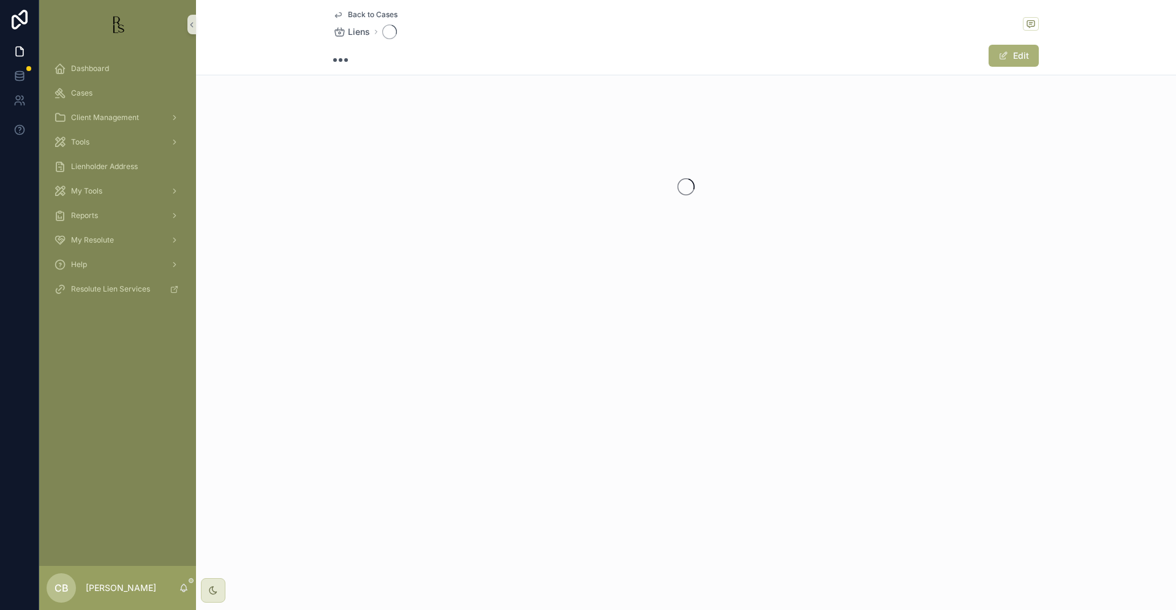
click at [239, 374] on div "Back to Cases Liens Edit" at bounding box center [686, 305] width 980 height 610
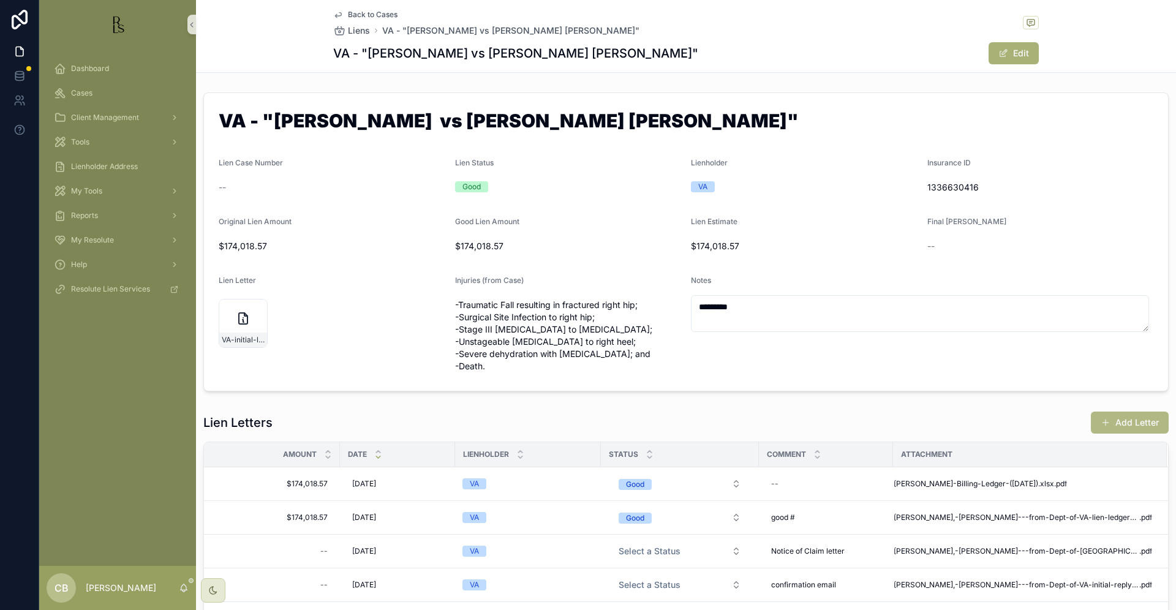
click at [1122, 421] on button "Add Letter" at bounding box center [1130, 423] width 78 height 22
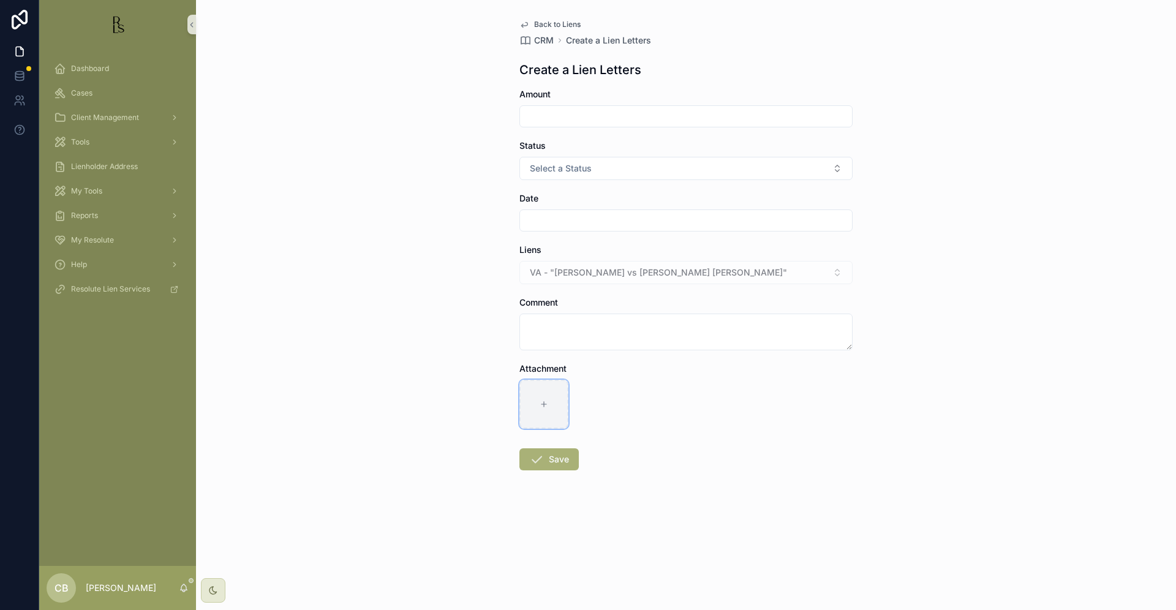
click at [541, 401] on icon "scrollable content" at bounding box center [544, 404] width 9 height 9
type input "**********"
click at [549, 116] on input "scrollable content" at bounding box center [686, 116] width 332 height 17
type input "**********"
click at [578, 168] on span "Select a Status" at bounding box center [561, 168] width 62 height 12
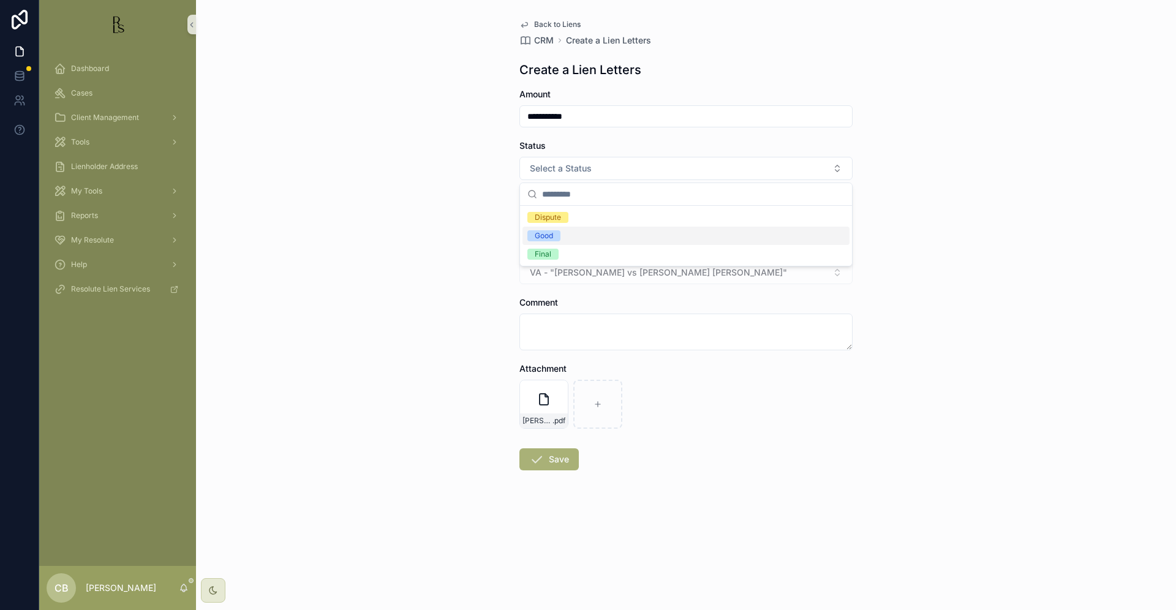
click at [548, 231] on div "Good" at bounding box center [544, 235] width 18 height 11
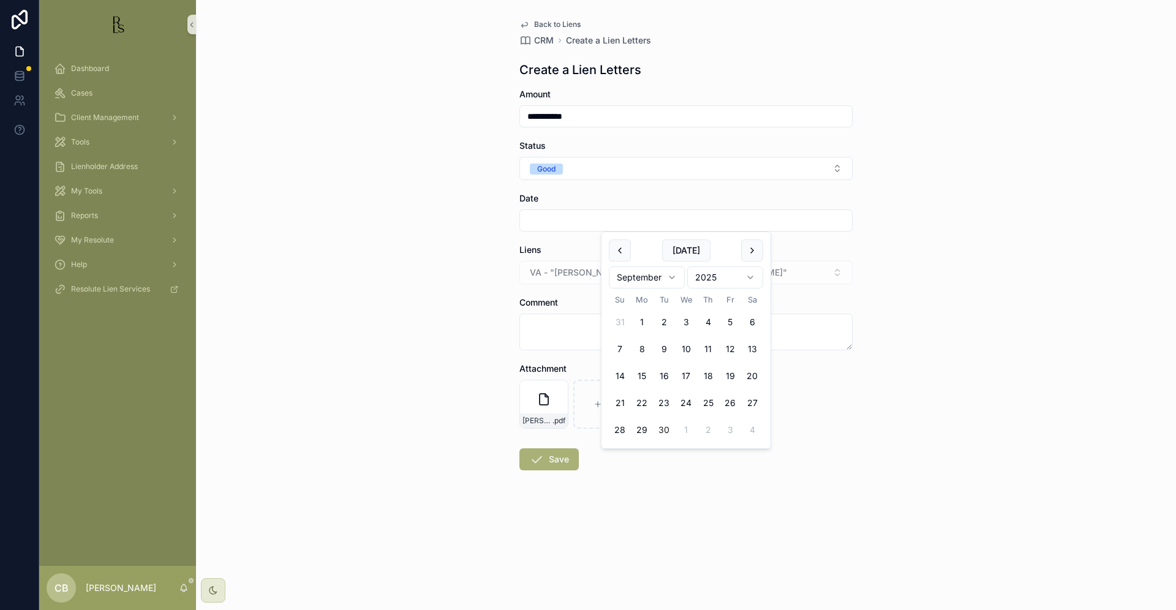
click at [552, 219] on input "scrollable content" at bounding box center [686, 220] width 332 height 17
click at [661, 428] on button "30" at bounding box center [664, 430] width 22 height 22
type input "*********"
click at [557, 322] on textarea "scrollable content" at bounding box center [685, 332] width 333 height 37
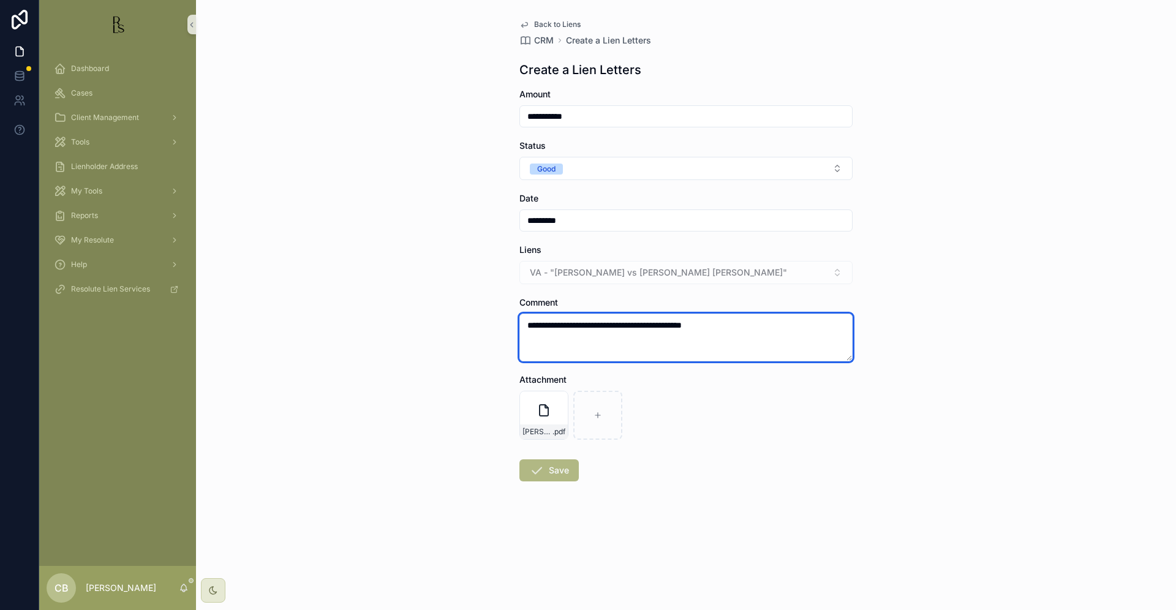
type textarea "**********"
click at [556, 467] on button "Save" at bounding box center [548, 470] width 59 height 22
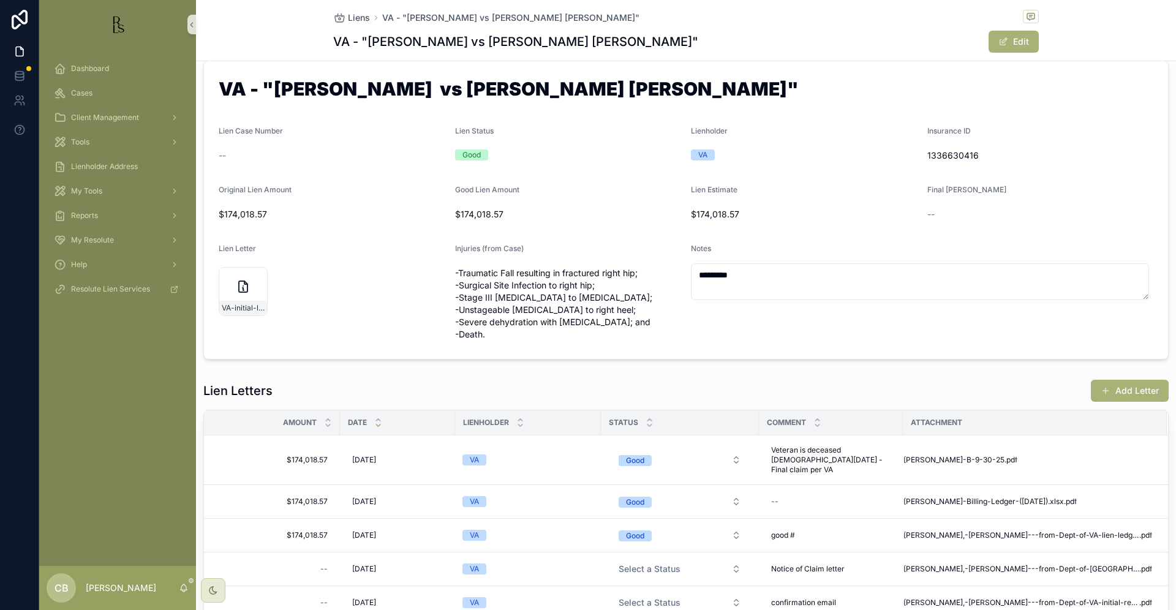
scroll to position [18, 0]
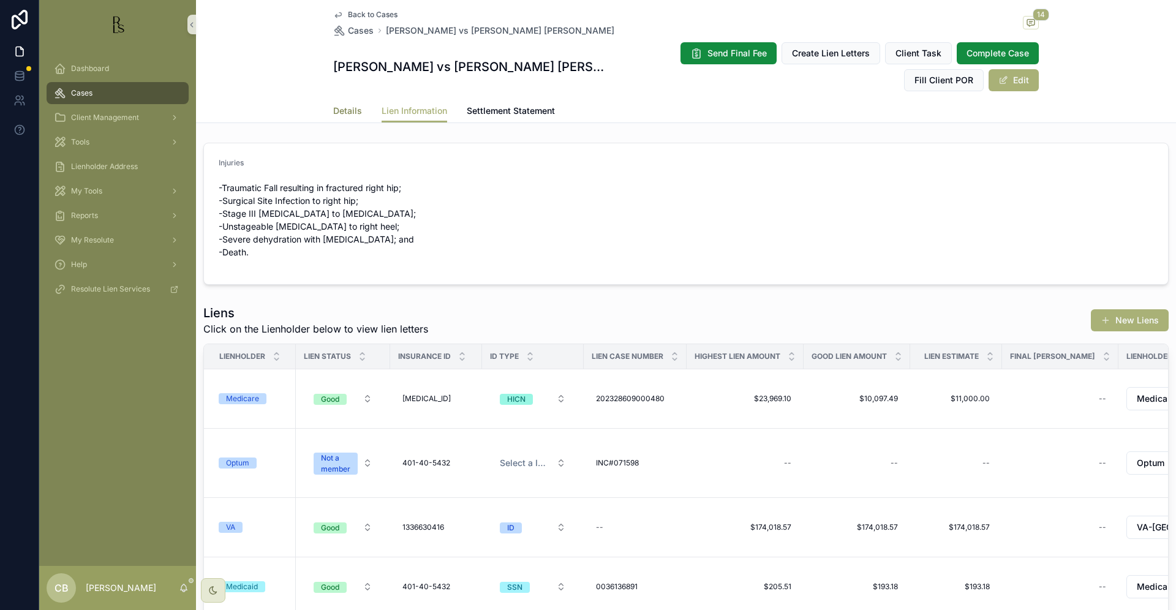
click at [336, 108] on span "Details" at bounding box center [347, 111] width 29 height 12
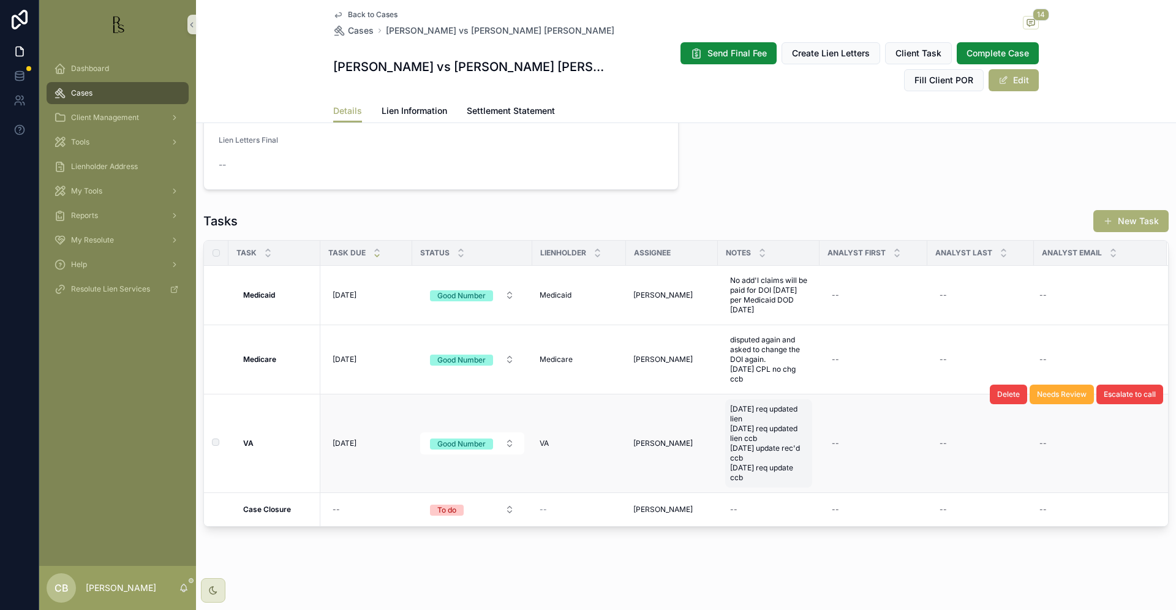
scroll to position [932, 0]
click at [756, 470] on span "[DATE] req updated lien [DATE] req updated lien ccb [DATE] update rec'd ccb [DA…" at bounding box center [768, 444] width 77 height 78
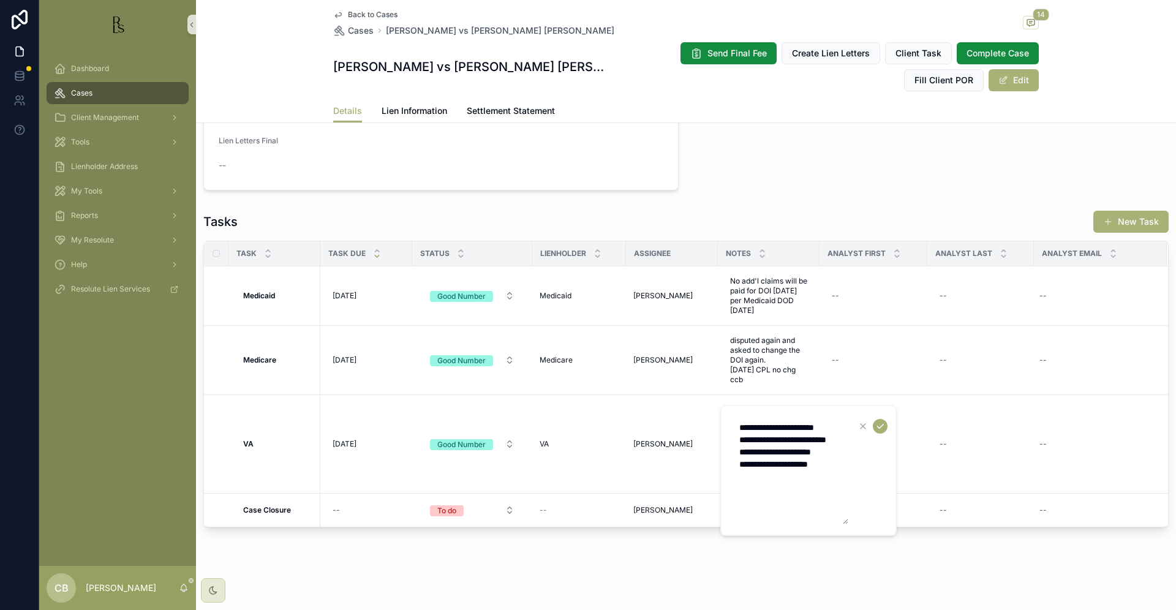
click at [841, 486] on textarea "**********" at bounding box center [790, 471] width 116 height 108
type textarea "**********"
click at [881, 425] on icon "scrollable content" at bounding box center [880, 426] width 10 height 10
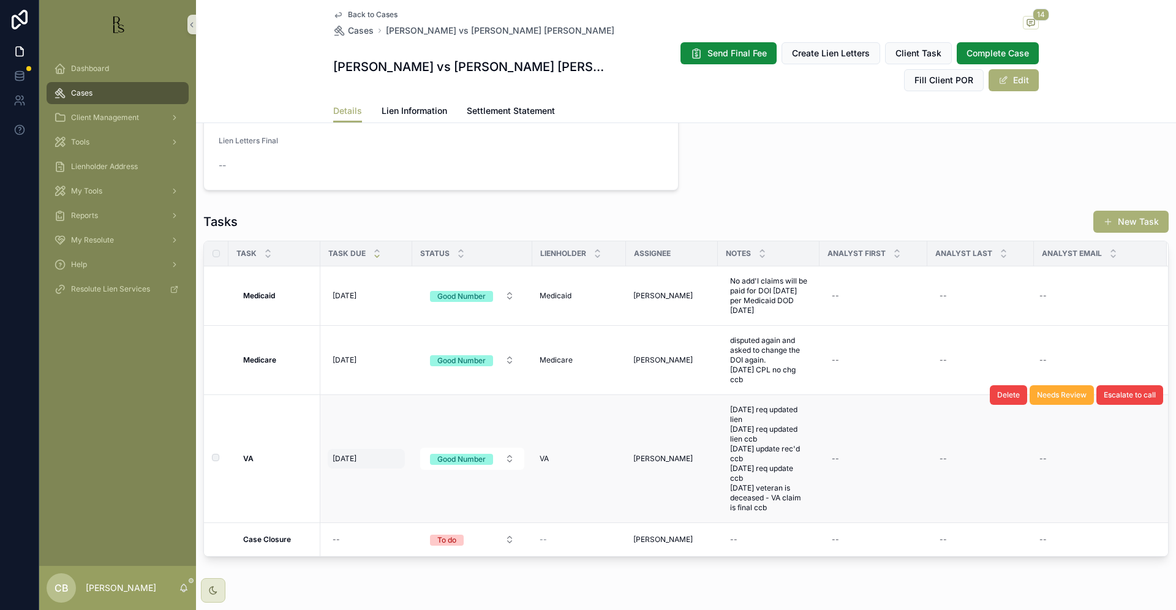
click at [345, 455] on span "[DATE]" at bounding box center [345, 459] width 24 height 10
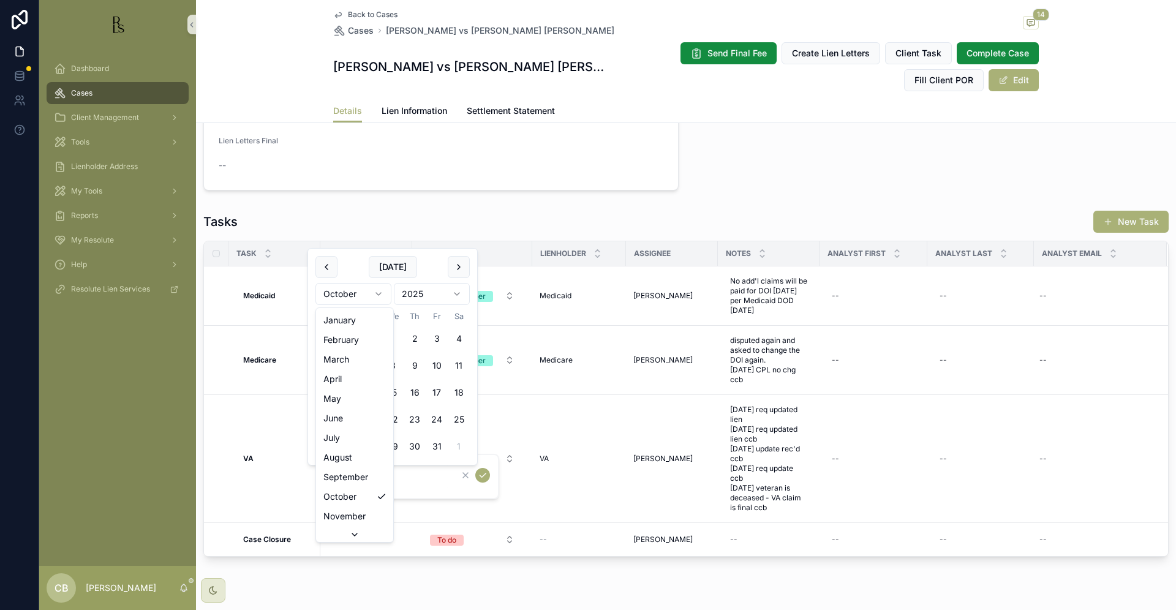
click at [380, 293] on html "Dashboard Cases Client Management Tools Lienholder Address My Tools Reports My …" at bounding box center [588, 305] width 1176 height 610
click at [378, 293] on html "Dashboard Cases Client Management Tools Lienholder Address My Tools Reports My …" at bounding box center [588, 305] width 1176 height 610
click at [437, 444] on button "30" at bounding box center [437, 446] width 22 height 22
click at [386, 480] on input "*********" at bounding box center [392, 476] width 116 height 17
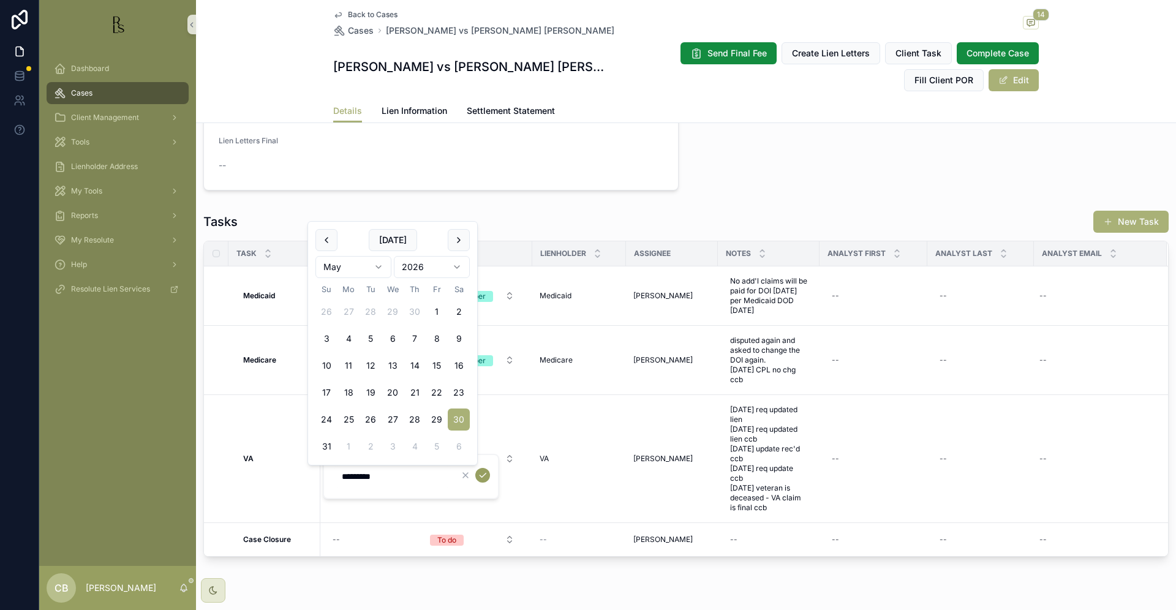
type input "*********"
click at [481, 473] on icon "scrollable content" at bounding box center [483, 475] width 10 height 10
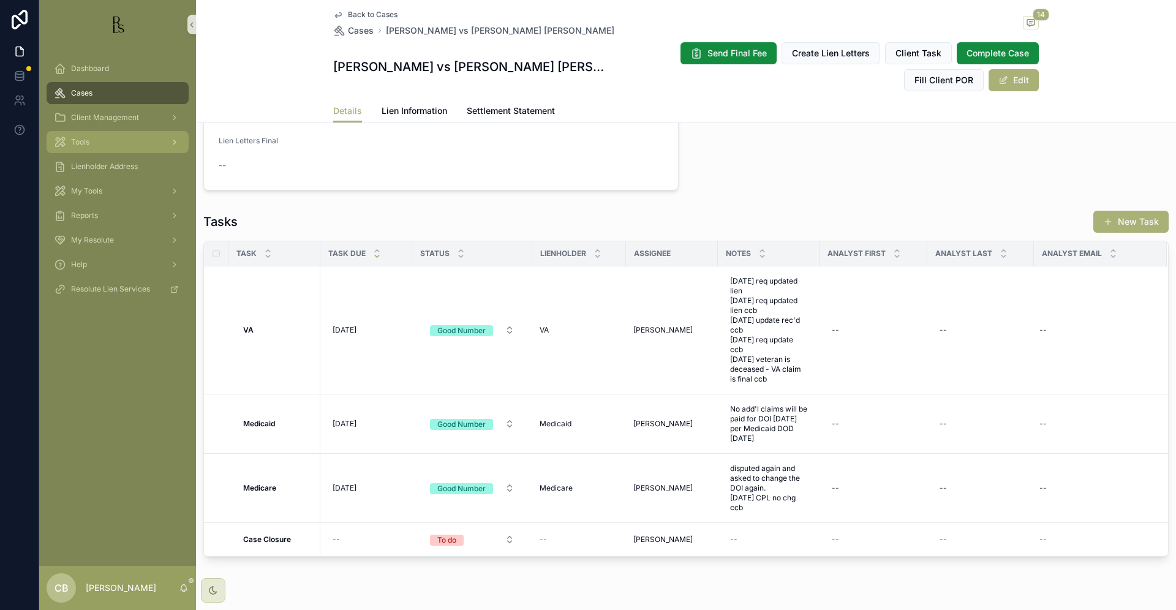
click at [85, 141] on span "Tools" at bounding box center [80, 142] width 18 height 10
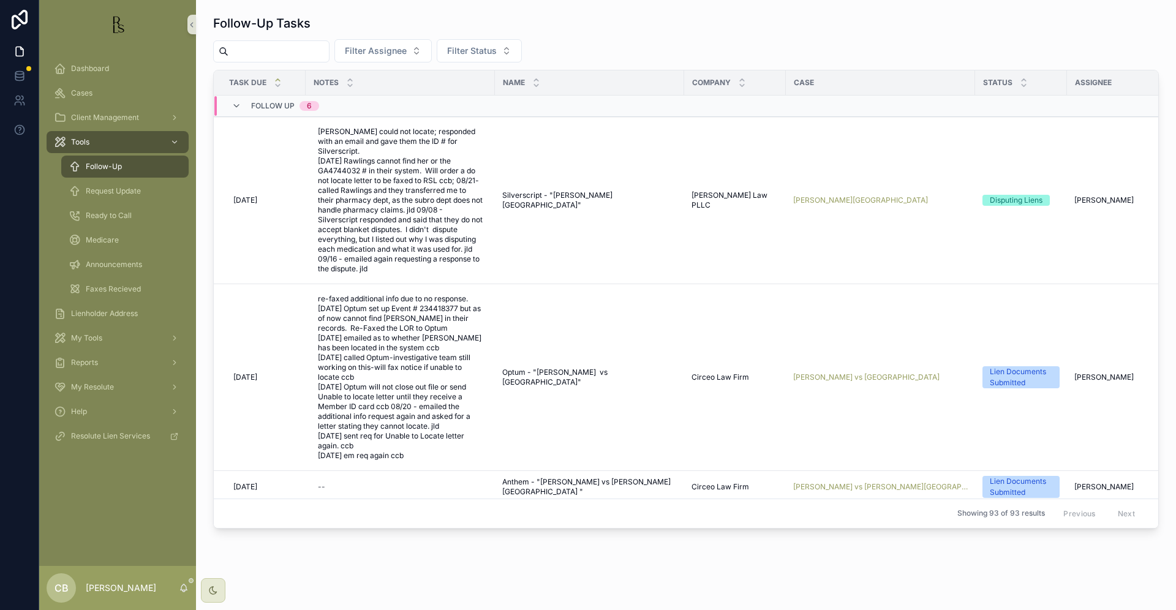
click at [274, 48] on input "scrollable content" at bounding box center [278, 51] width 100 height 17
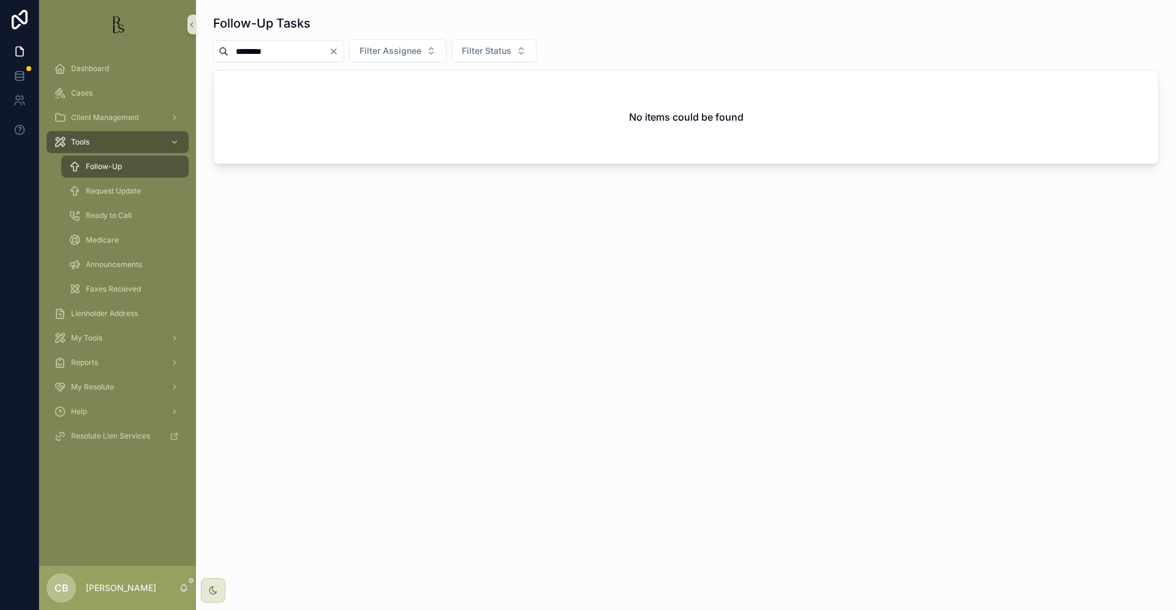
drag, startPoint x: 287, startPoint y: 50, endPoint x: 213, endPoint y: 39, distance: 74.3
click at [216, 39] on div "******** Filter Assignee Filter Status" at bounding box center [686, 50] width 946 height 23
type input "********"
click at [88, 89] on span "Cases" at bounding box center [81, 93] width 21 height 10
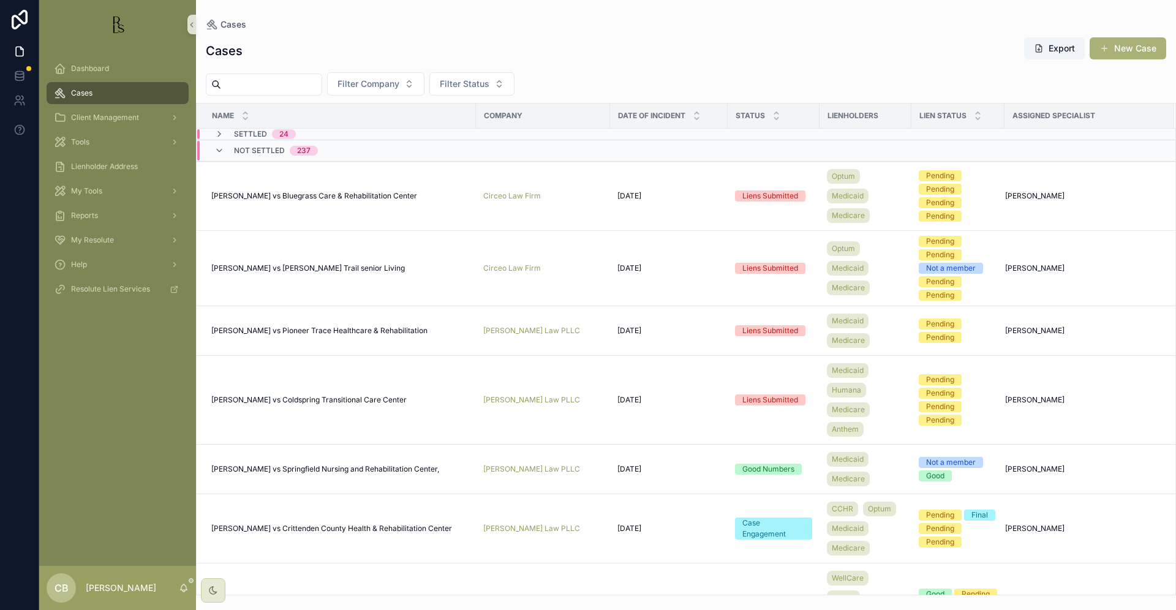
click at [249, 83] on input "scrollable content" at bounding box center [271, 84] width 100 height 17
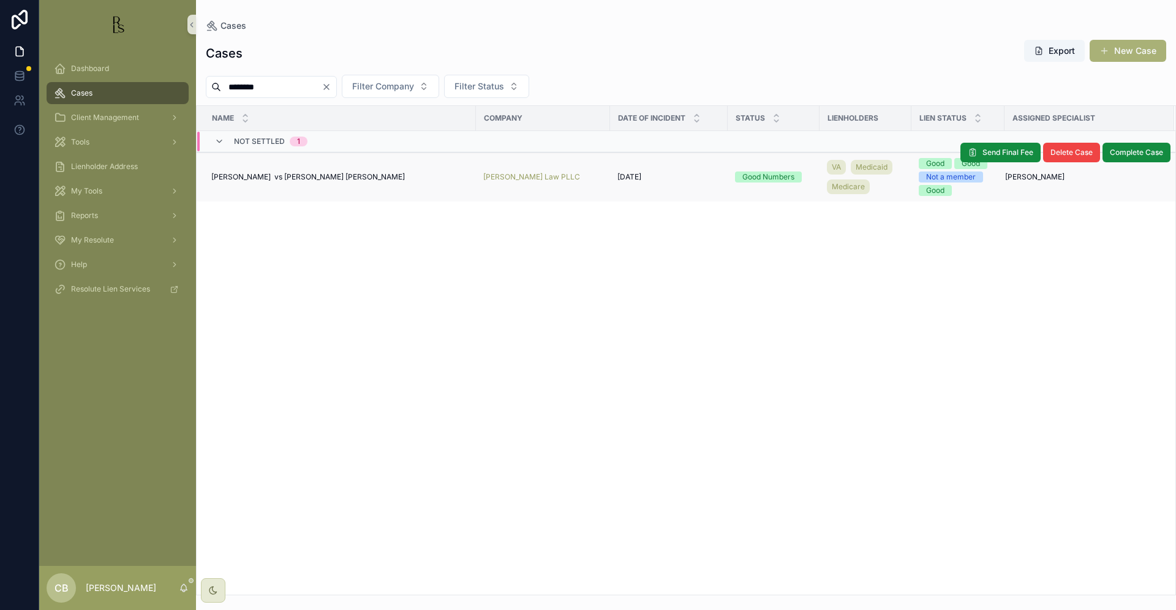
type input "********"
click at [290, 176] on span "[PERSON_NAME] vs [PERSON_NAME] [PERSON_NAME]" at bounding box center [308, 177] width 194 height 10
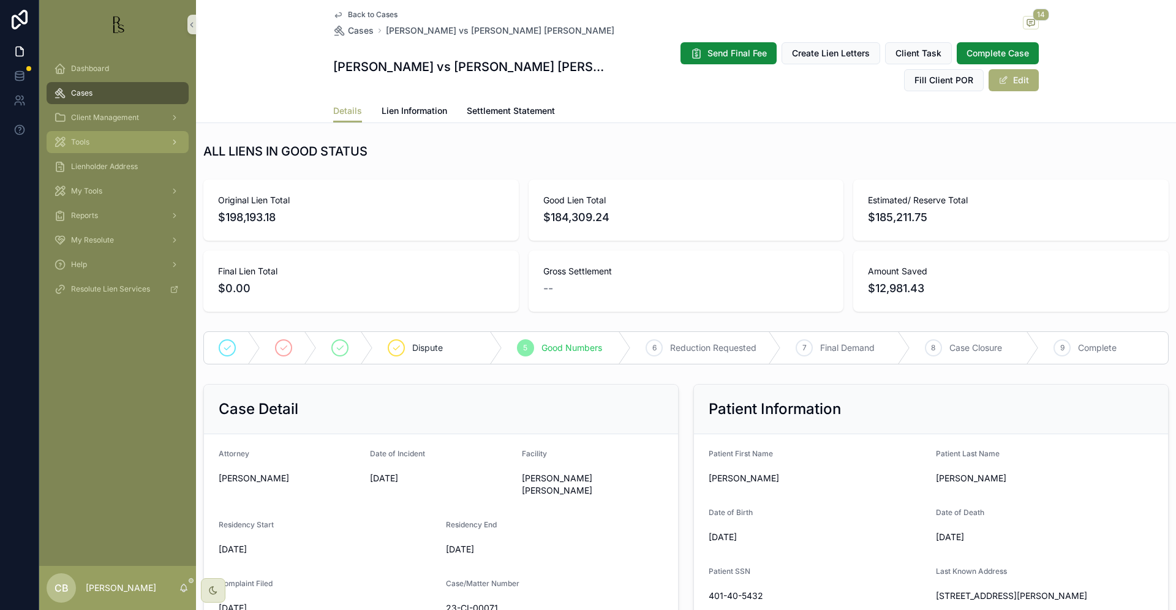
click at [82, 141] on span "Tools" at bounding box center [80, 142] width 18 height 10
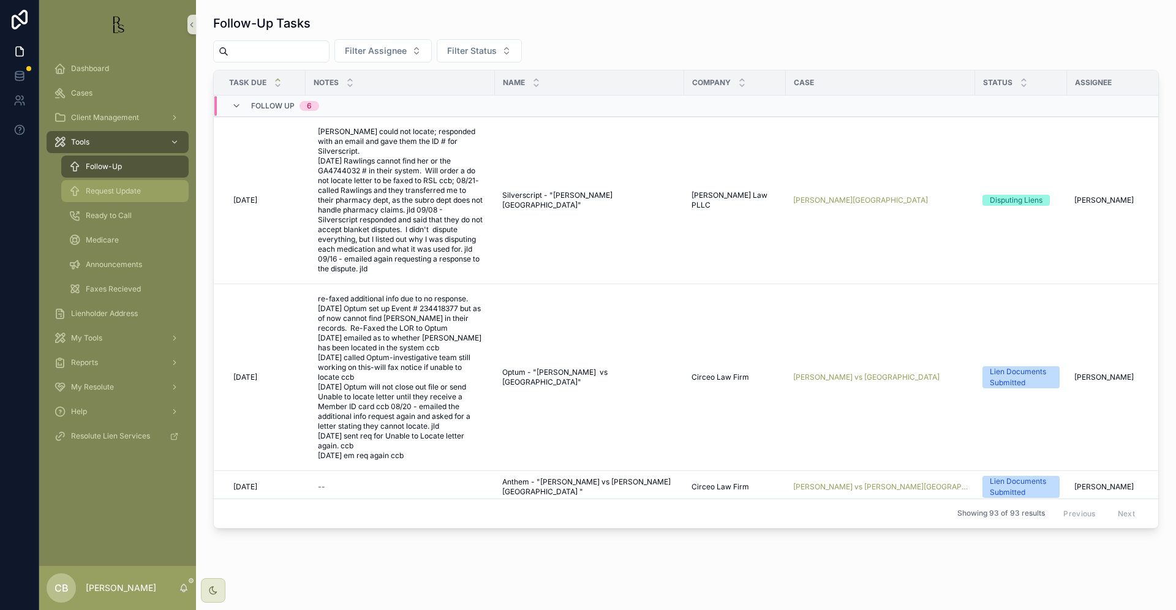
click at [134, 189] on span "Request Update" at bounding box center [113, 191] width 55 height 10
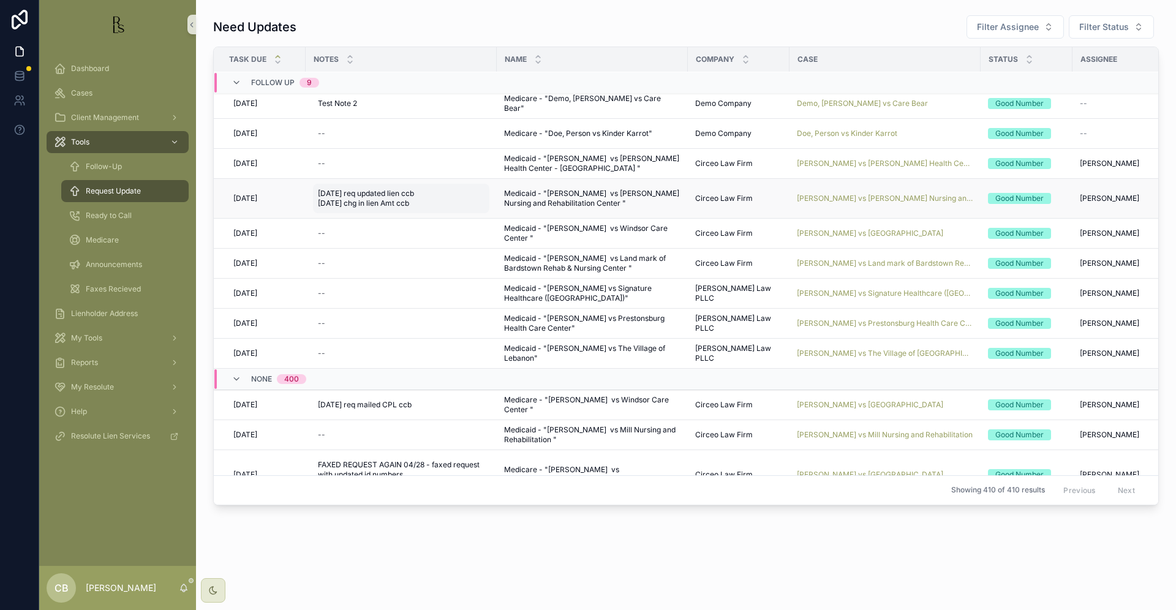
scroll to position [2, 0]
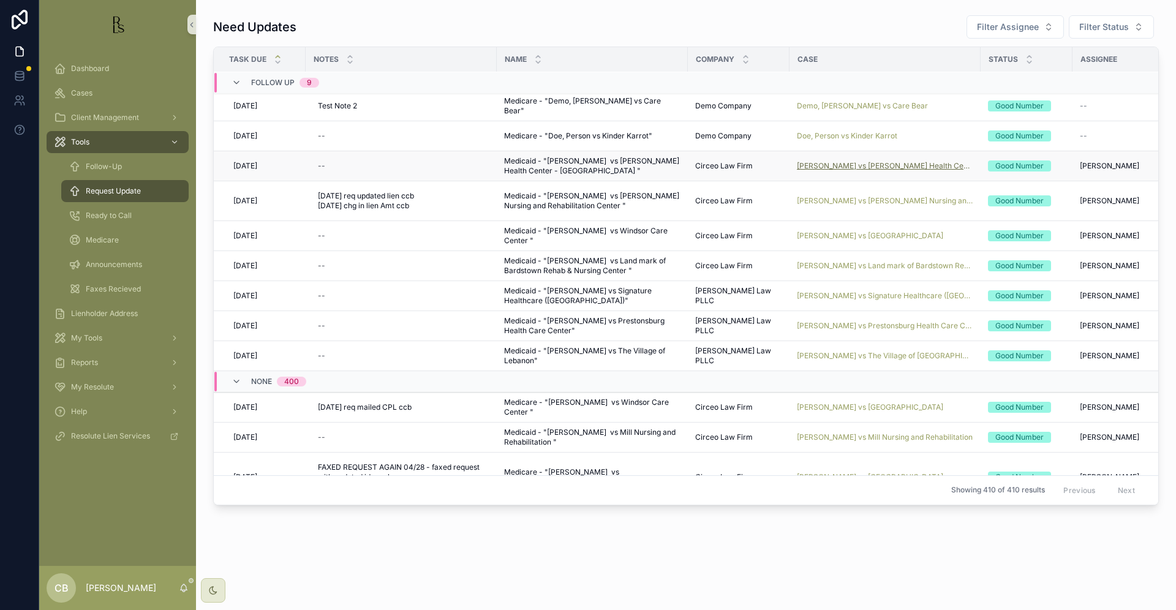
click at [875, 163] on span "[PERSON_NAME] vs [PERSON_NAME] Health Center - [GEOGRAPHIC_DATA]" at bounding box center [885, 166] width 176 height 10
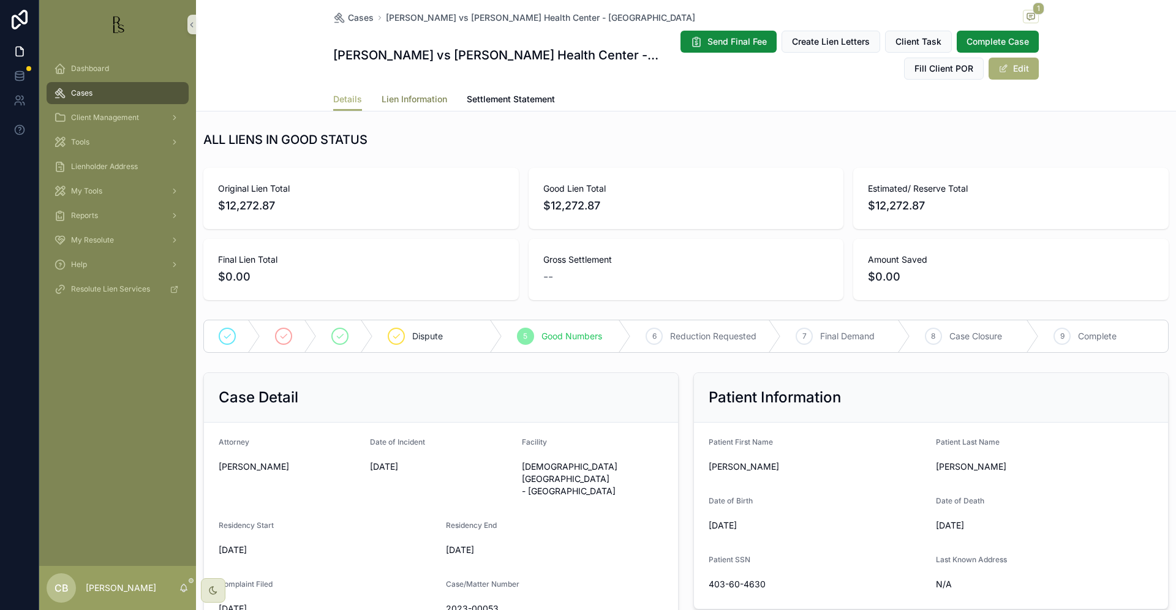
click at [404, 97] on span "Lien Information" at bounding box center [415, 99] width 66 height 12
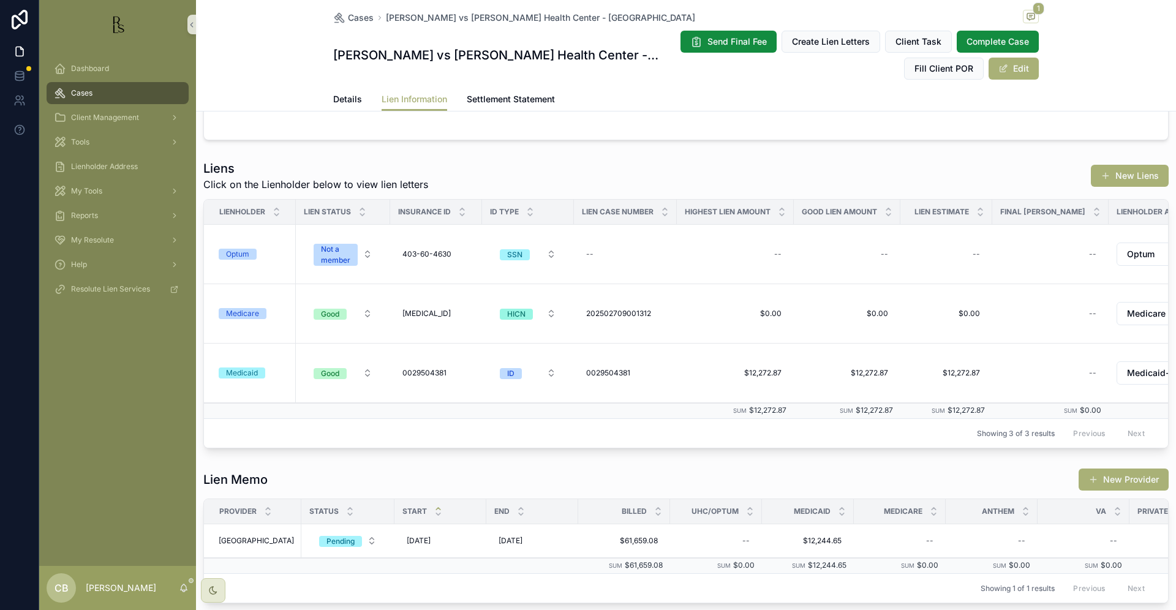
scroll to position [176, 0]
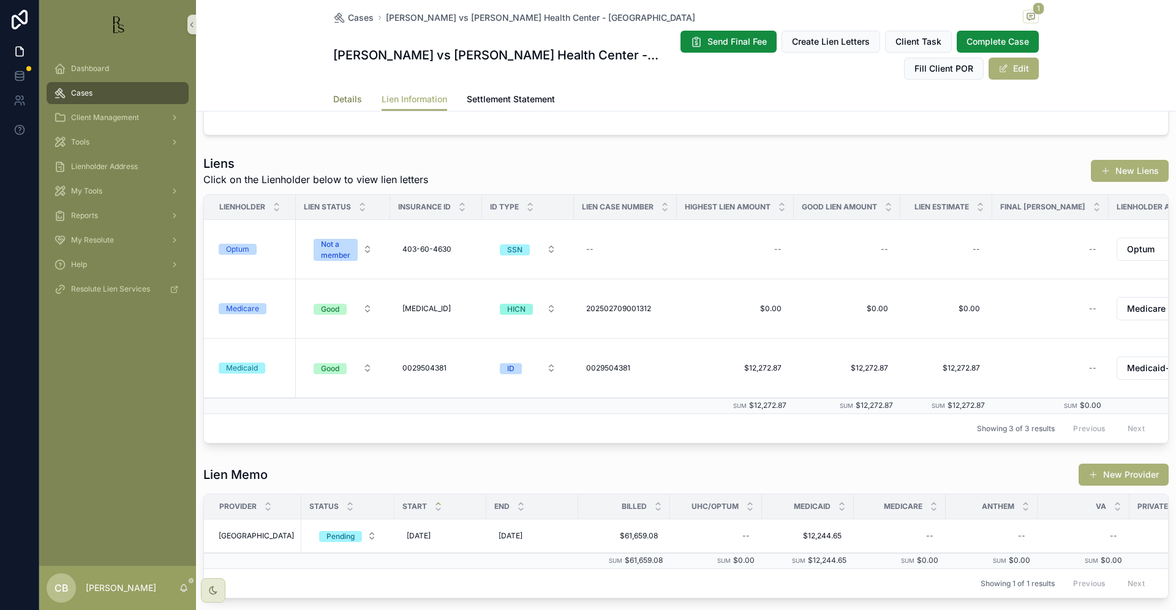
click at [343, 96] on span "Details" at bounding box center [347, 99] width 29 height 12
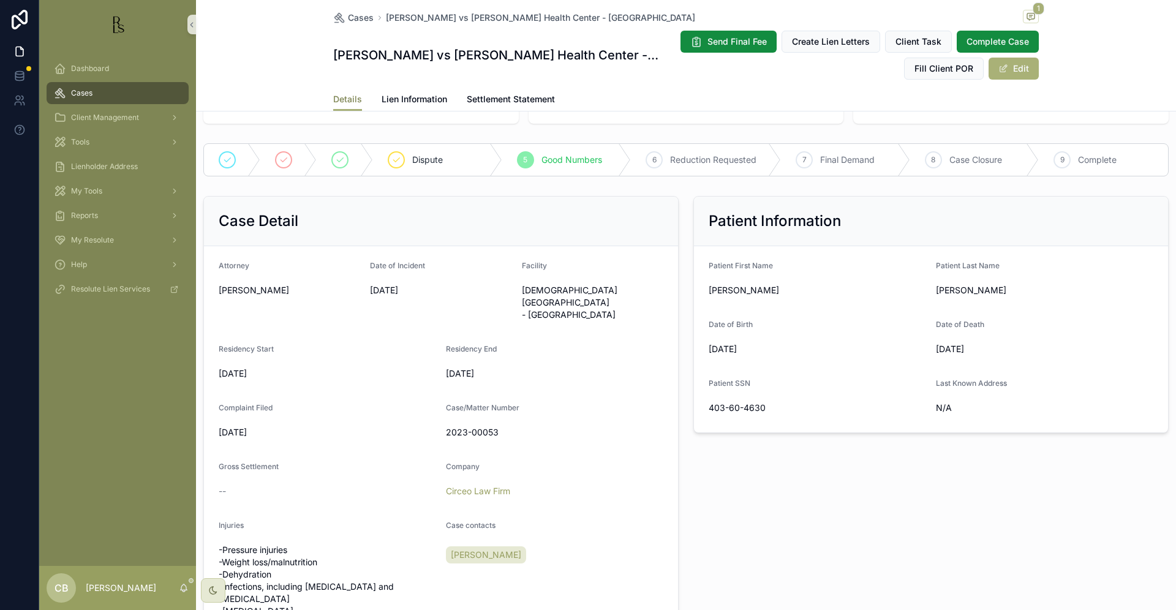
click at [343, 96] on span "Details" at bounding box center [347, 99] width 29 height 12
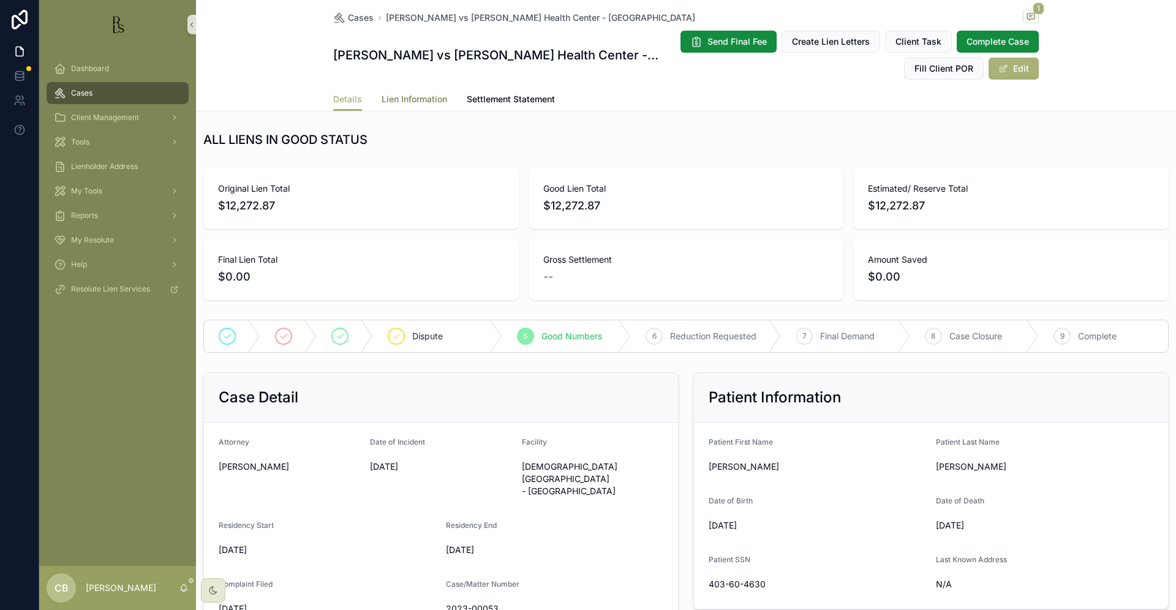
click at [409, 93] on span "Lien Information" at bounding box center [415, 99] width 66 height 12
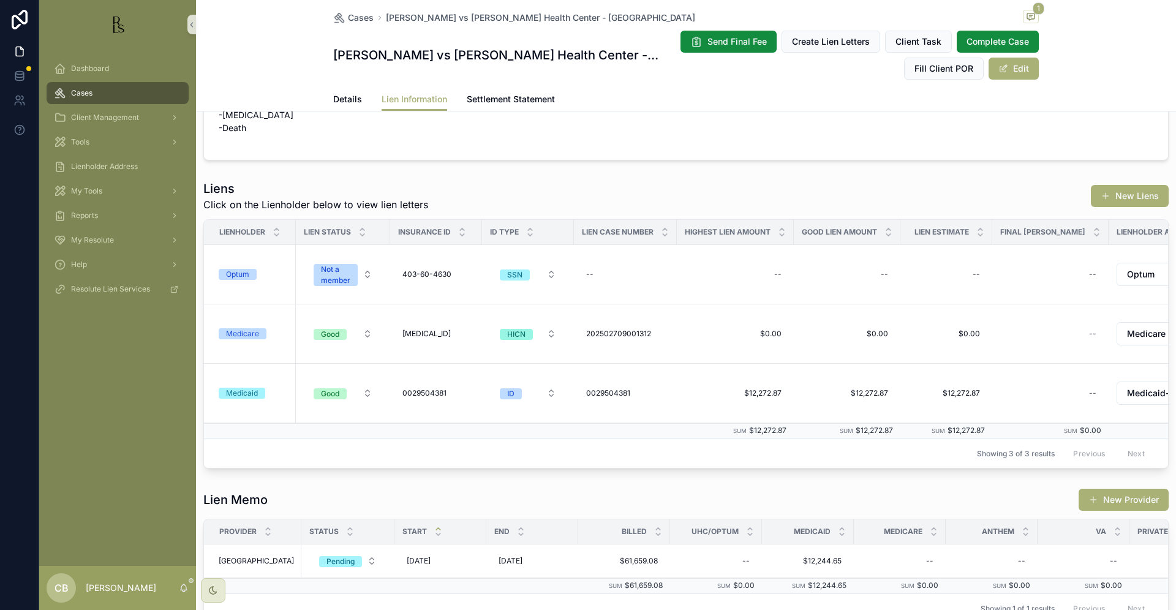
scroll to position [156, 0]
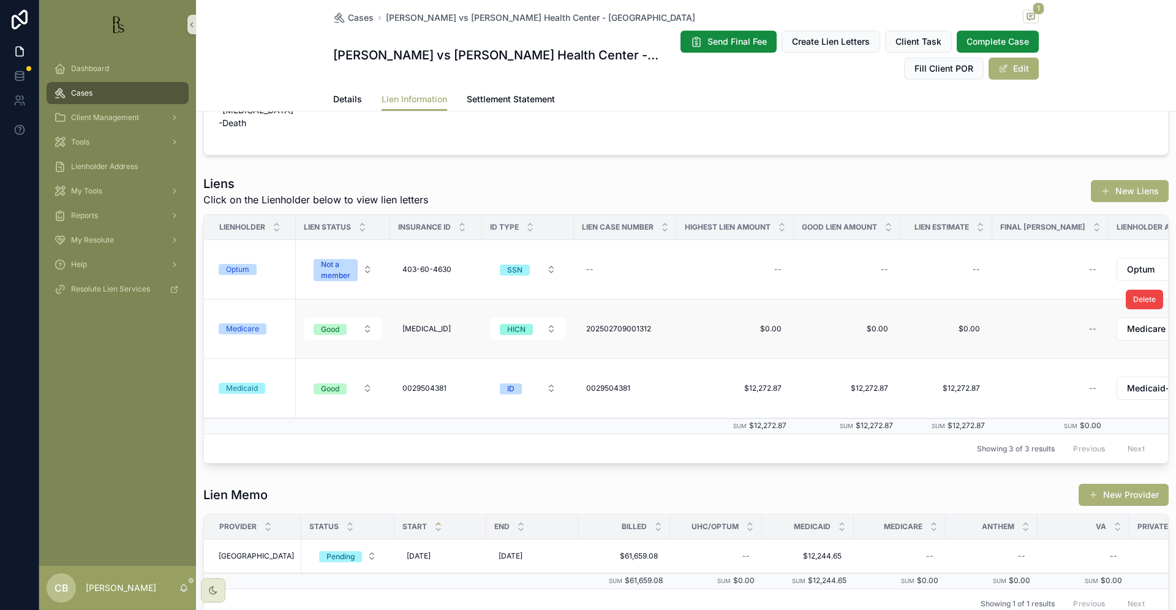
click at [337, 96] on span "Details" at bounding box center [347, 99] width 29 height 12
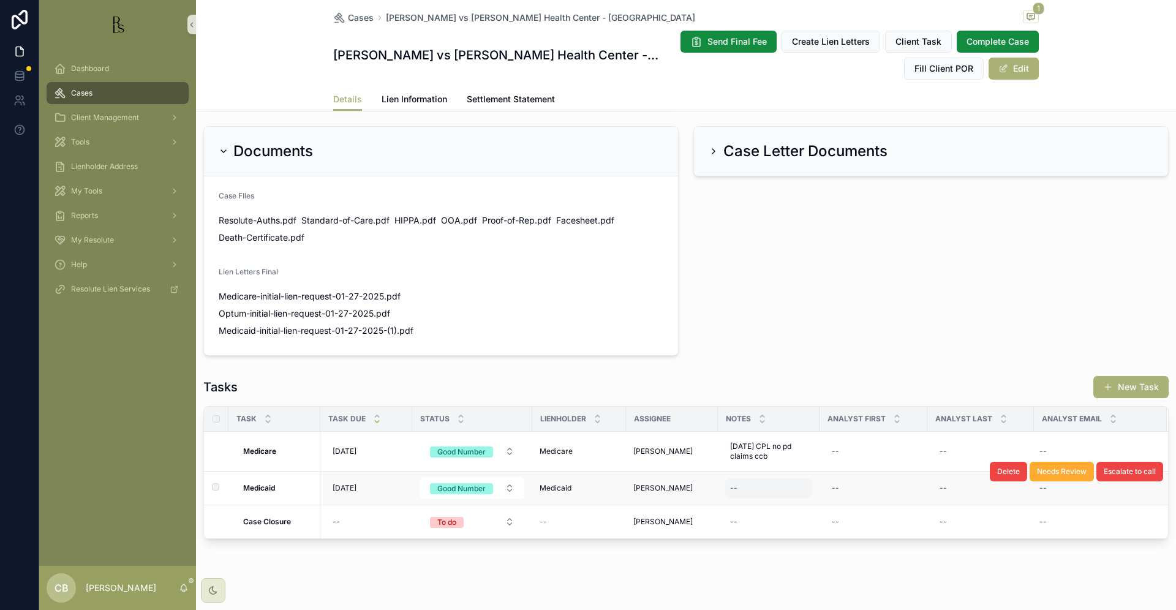
click at [755, 478] on div "--" at bounding box center [768, 488] width 87 height 20
type textarea "**********"
click at [879, 491] on icon "scrollable content" at bounding box center [880, 493] width 10 height 10
click at [352, 486] on span "[DATE]" at bounding box center [345, 491] width 24 height 10
click at [350, 486] on span "[DATE]" at bounding box center [345, 491] width 24 height 10
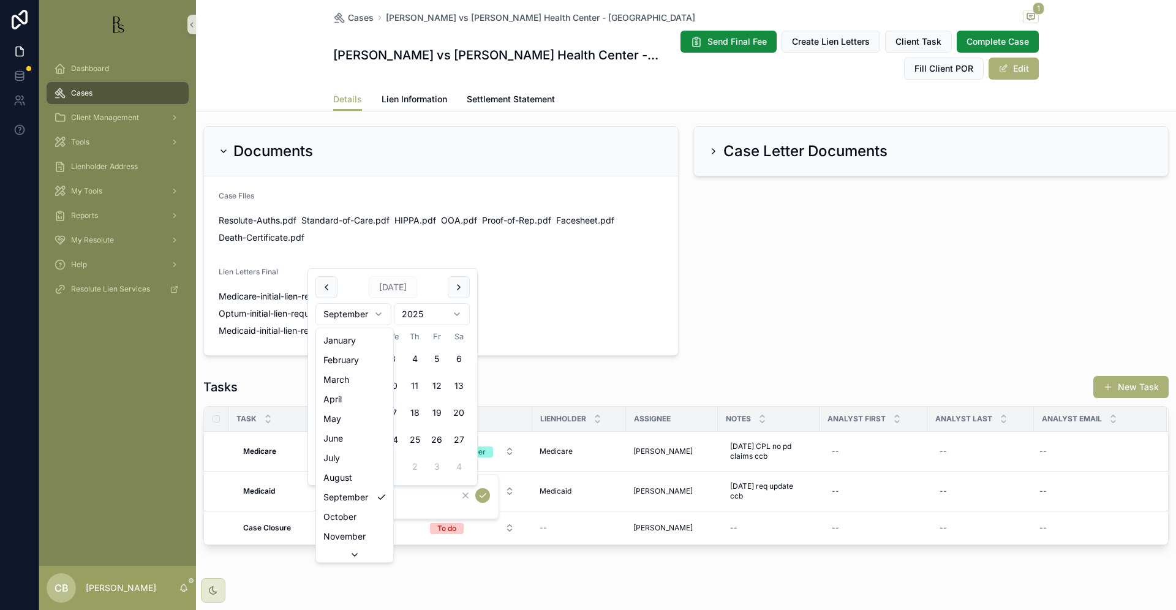
click at [379, 311] on html "Dashboard Cases Client Management Tools Lienholder Address My Tools Reports My …" at bounding box center [588, 305] width 1176 height 610
click at [374, 307] on html "Dashboard Cases Client Management Tools Lienholder Address My Tools Reports My …" at bounding box center [588, 305] width 1176 height 610
click at [370, 380] on button "7" at bounding box center [371, 386] width 22 height 22
type input "*********"
click at [481, 492] on icon "scrollable content" at bounding box center [483, 496] width 10 height 10
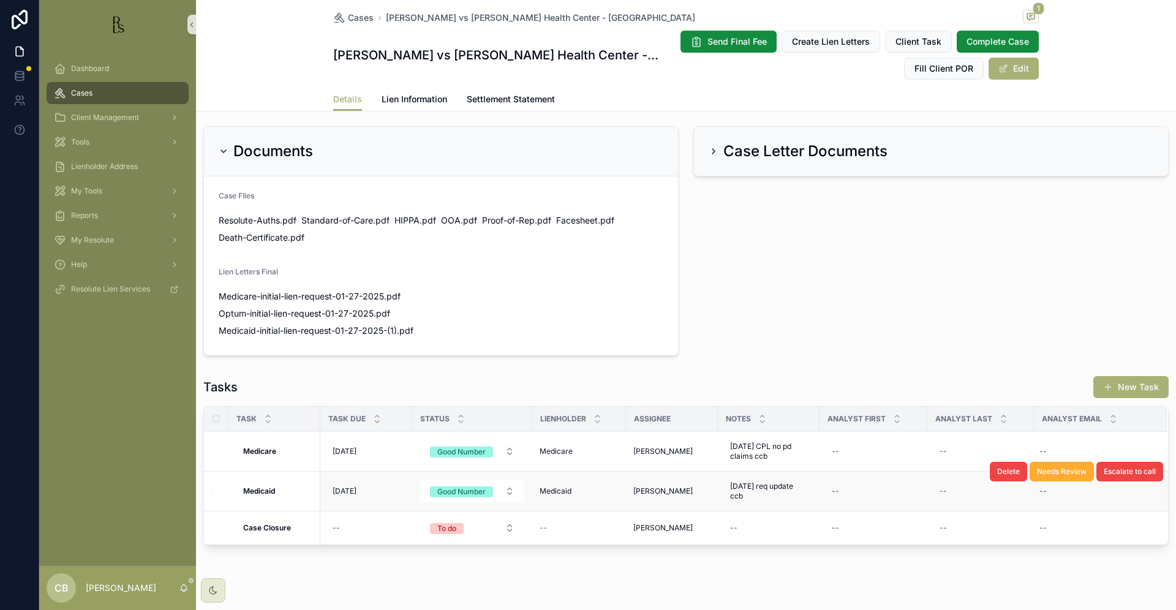
click at [83, 139] on span "Tools" at bounding box center [80, 142] width 18 height 10
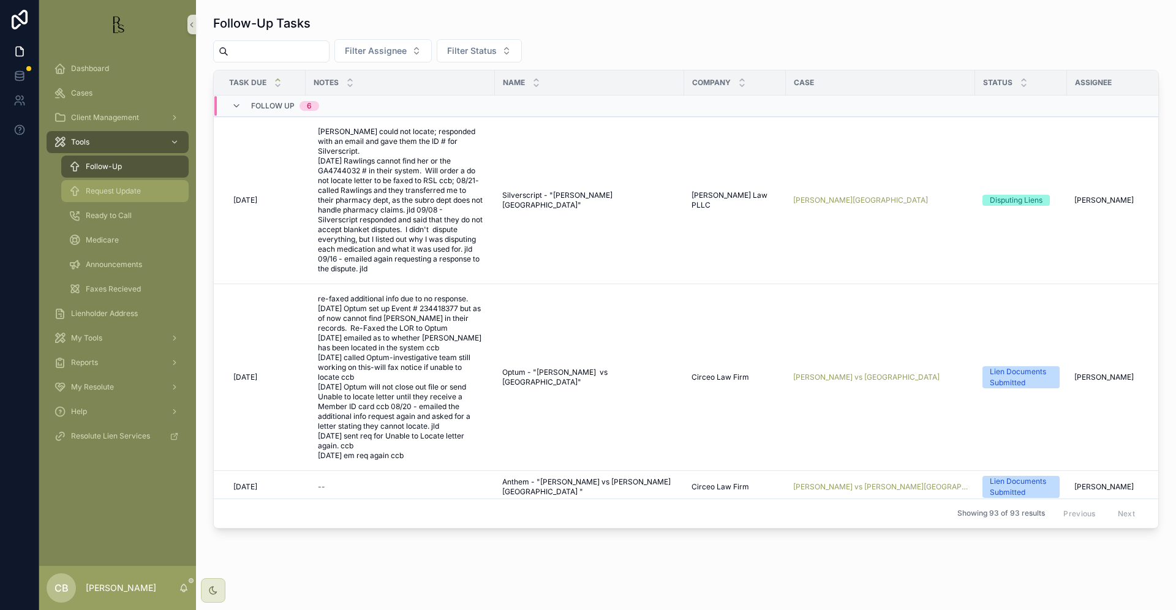
click at [133, 190] on span "Request Update" at bounding box center [113, 191] width 55 height 10
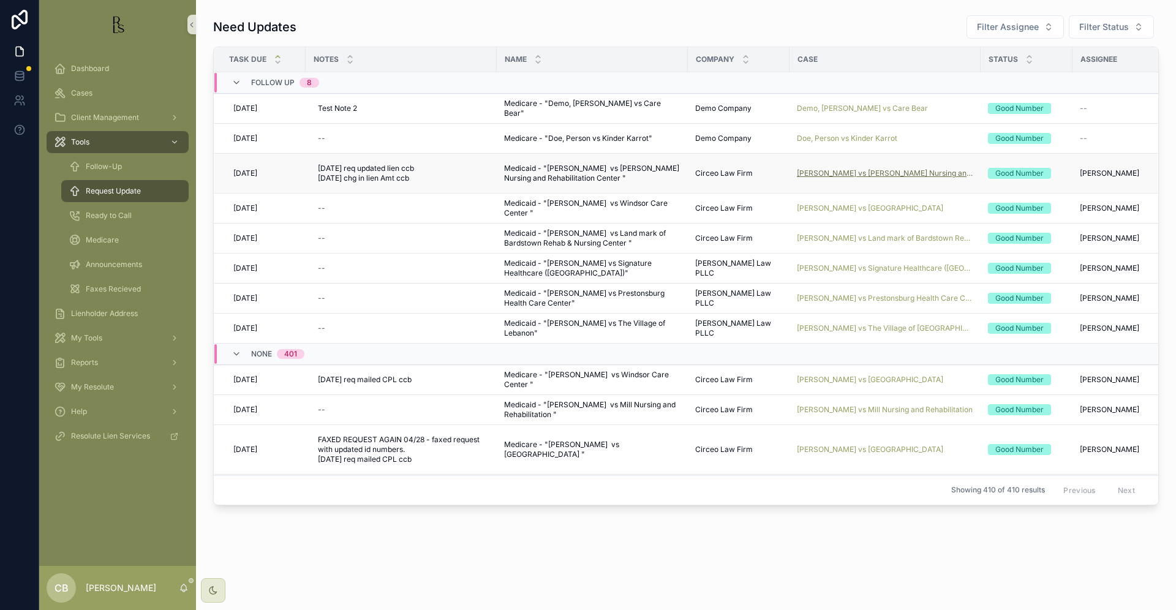
click at [853, 170] on span "[PERSON_NAME] vs [PERSON_NAME] Nursing and Rehabilitation Center" at bounding box center [885, 173] width 176 height 10
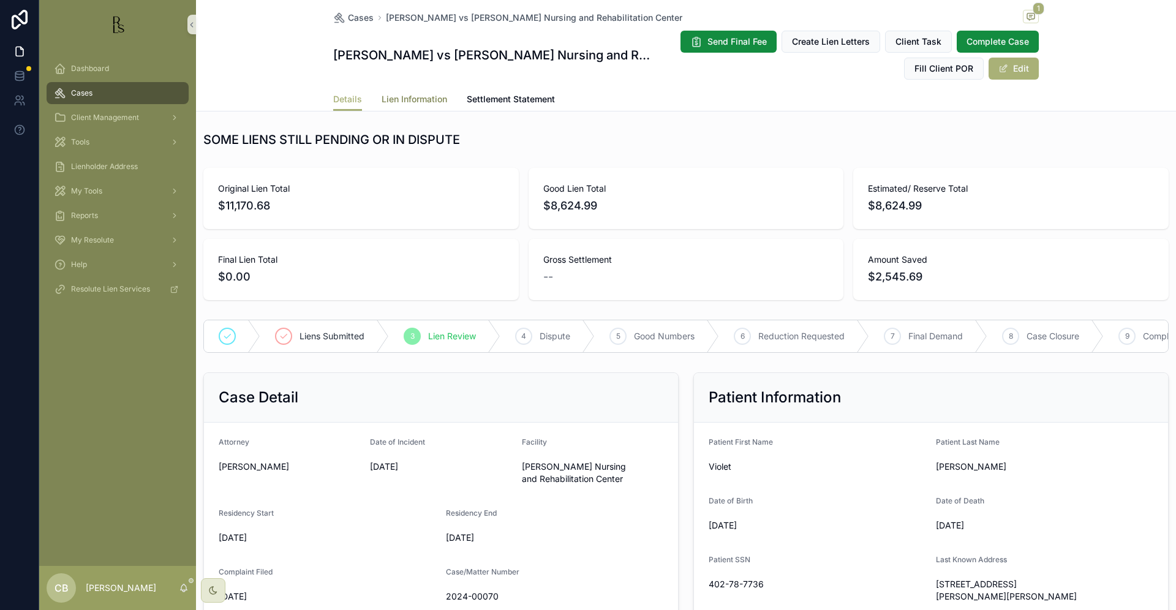
click at [416, 93] on span "Lien Information" at bounding box center [415, 99] width 66 height 12
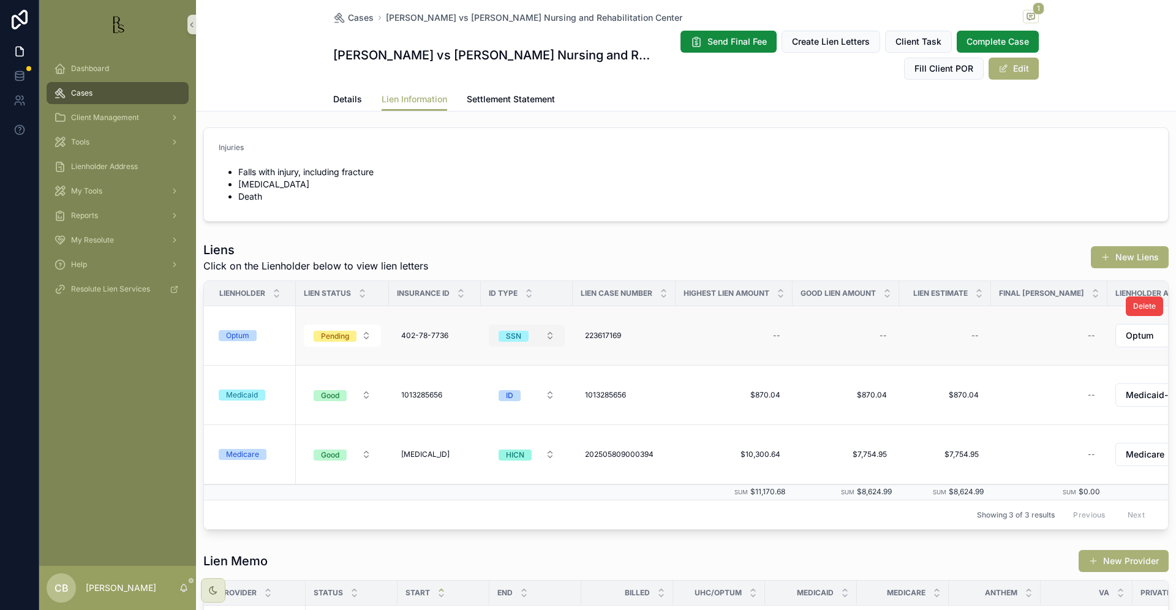
scroll to position [2, 0]
click at [334, 97] on span "Details" at bounding box center [347, 99] width 29 height 12
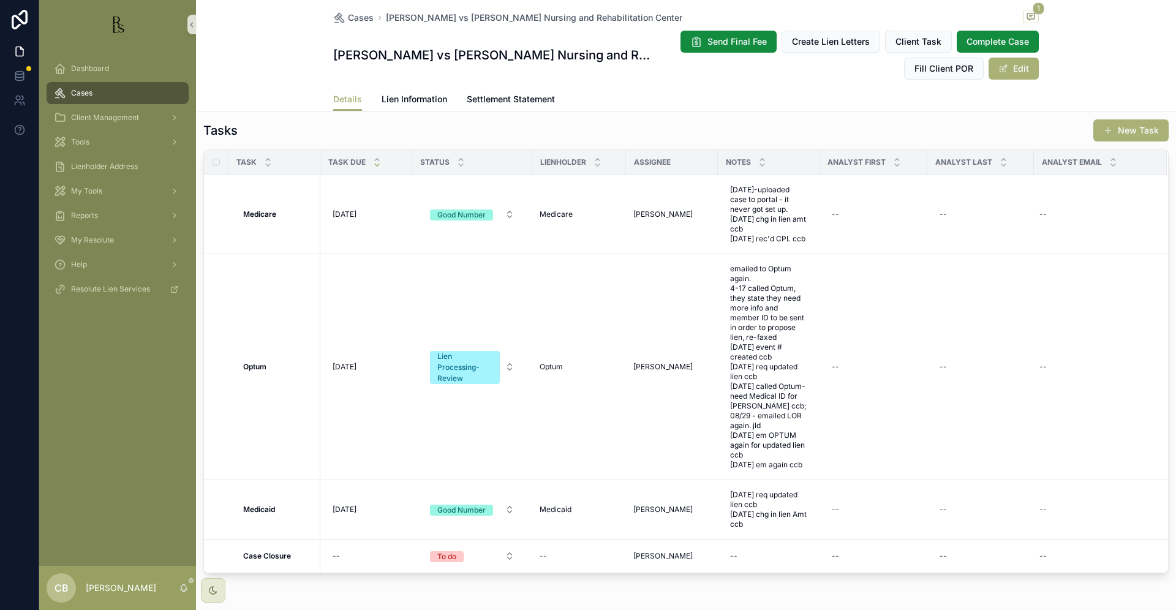
scroll to position [977, 0]
click at [410, 97] on span "Lien Information" at bounding box center [415, 99] width 66 height 12
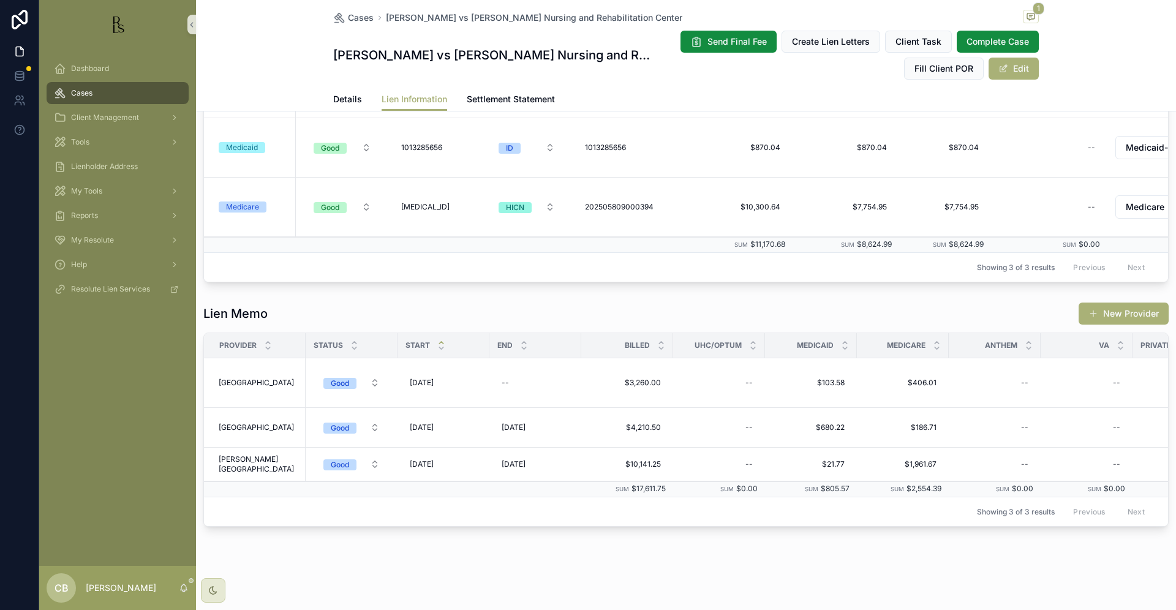
click at [410, 97] on span "Lien Information" at bounding box center [415, 99] width 66 height 12
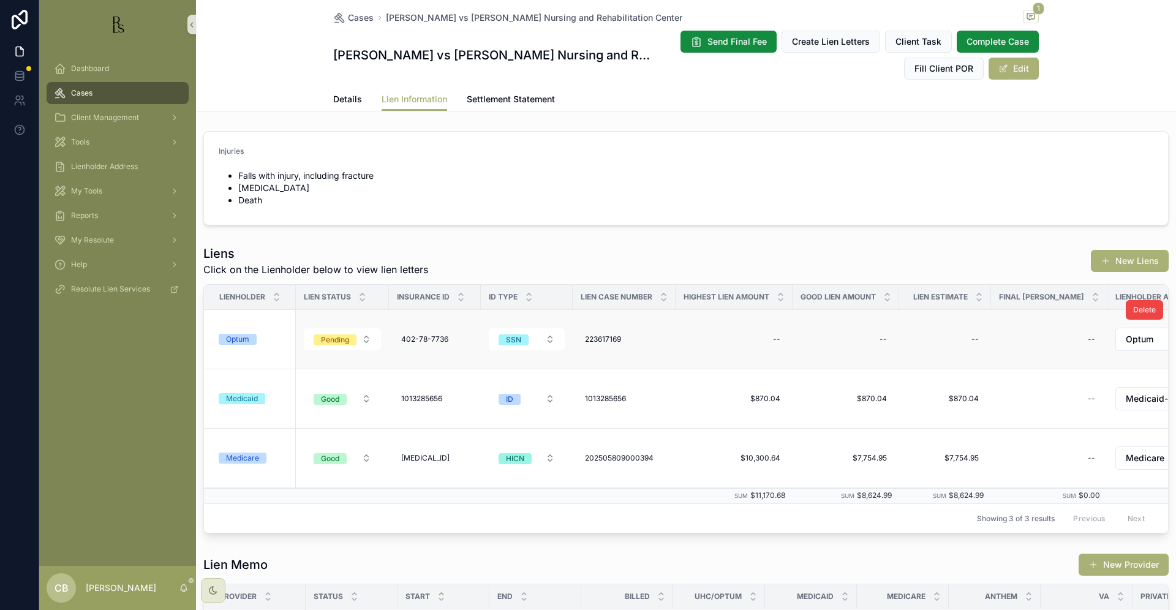
click at [338, 95] on span "Details" at bounding box center [347, 99] width 29 height 12
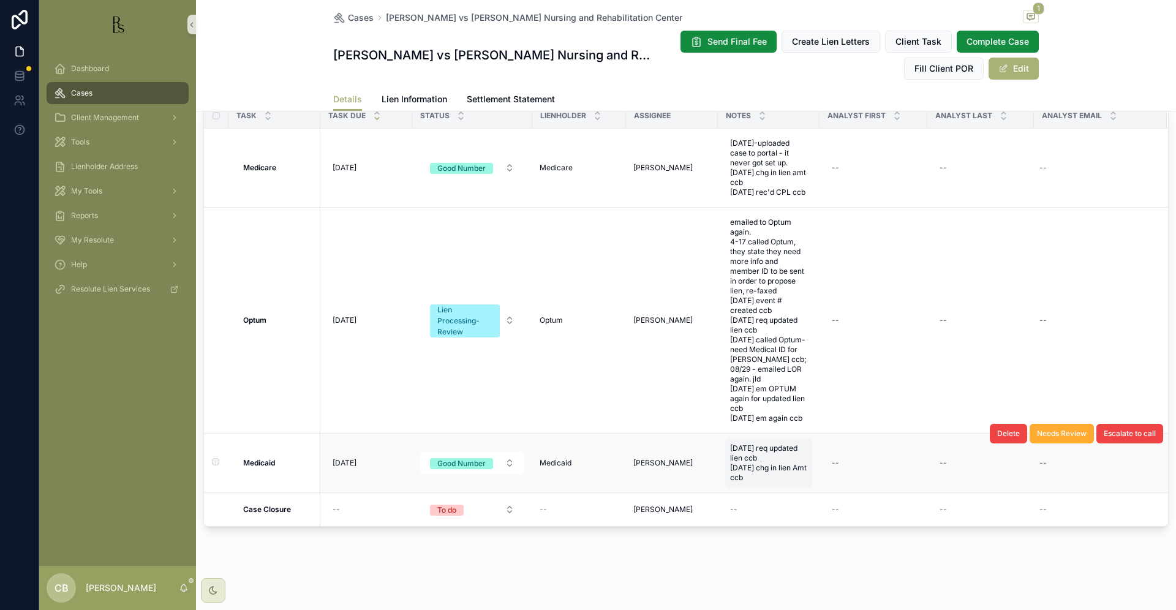
click at [769, 472] on span "[DATE] req updated lien ccb [DATE] chg in lien Amt ccb" at bounding box center [768, 462] width 77 height 39
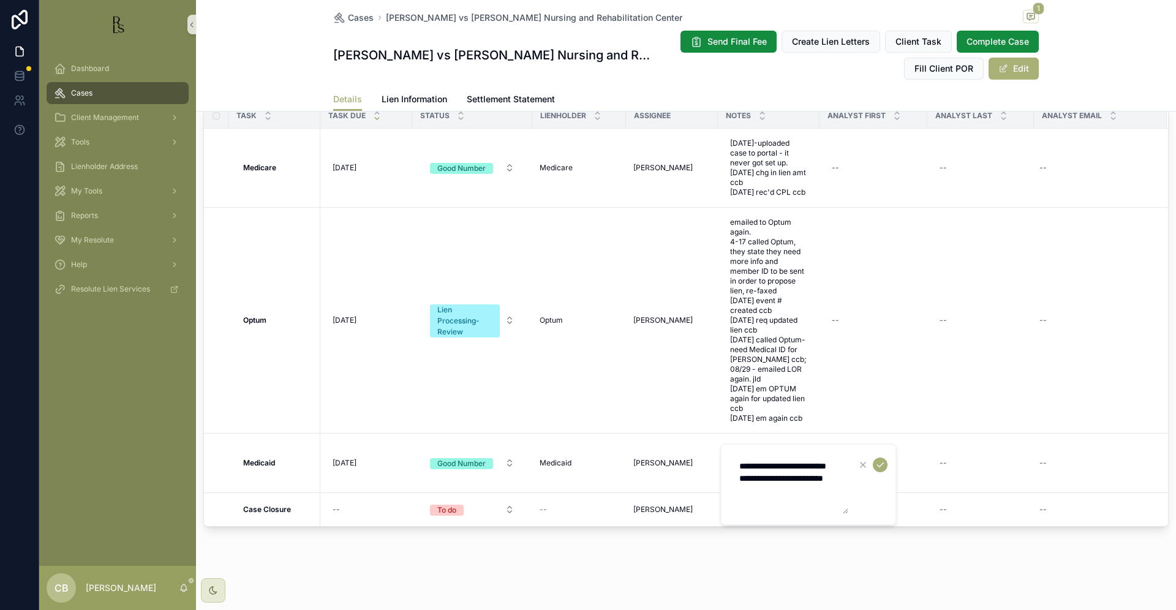
click at [778, 507] on textarea "**********" at bounding box center [790, 484] width 116 height 59
type textarea "**********"
click at [881, 464] on icon "scrollable content" at bounding box center [880, 465] width 10 height 10
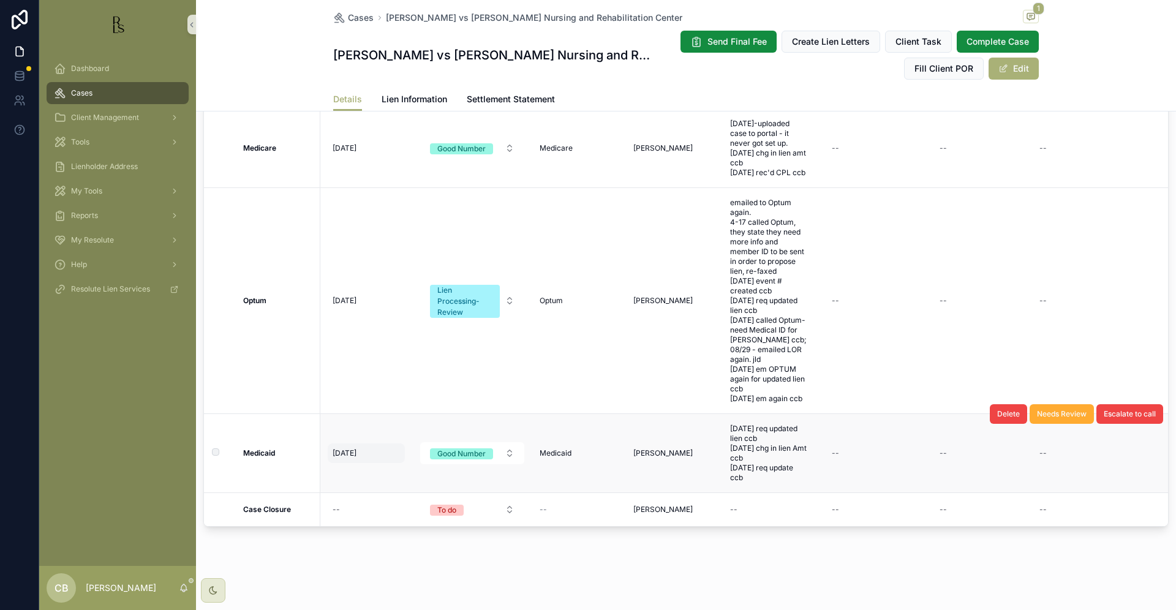
click at [353, 458] on span "[DATE]" at bounding box center [345, 453] width 24 height 10
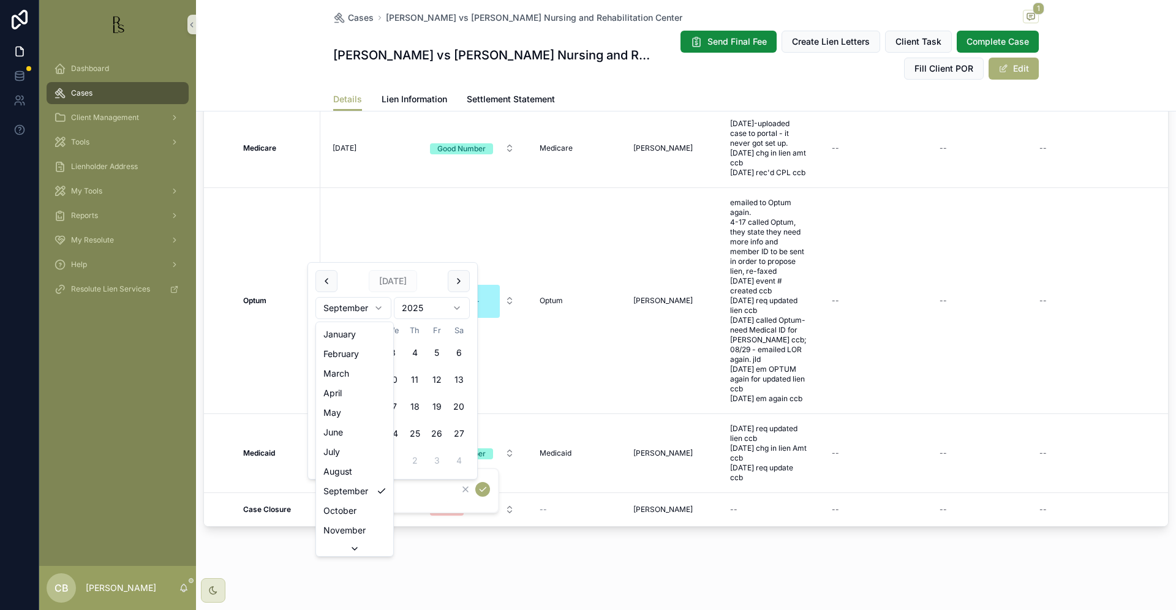
click at [378, 304] on html "Dashboard Cases Client Management Tools Lienholder Address My Tools Reports My …" at bounding box center [588, 305] width 1176 height 610
click at [379, 304] on html "Dashboard Cases Client Management Tools Lienholder Address My Tools Reports My …" at bounding box center [588, 305] width 1176 height 610
click at [368, 375] on button "7" at bounding box center [371, 380] width 22 height 22
type input "*********"
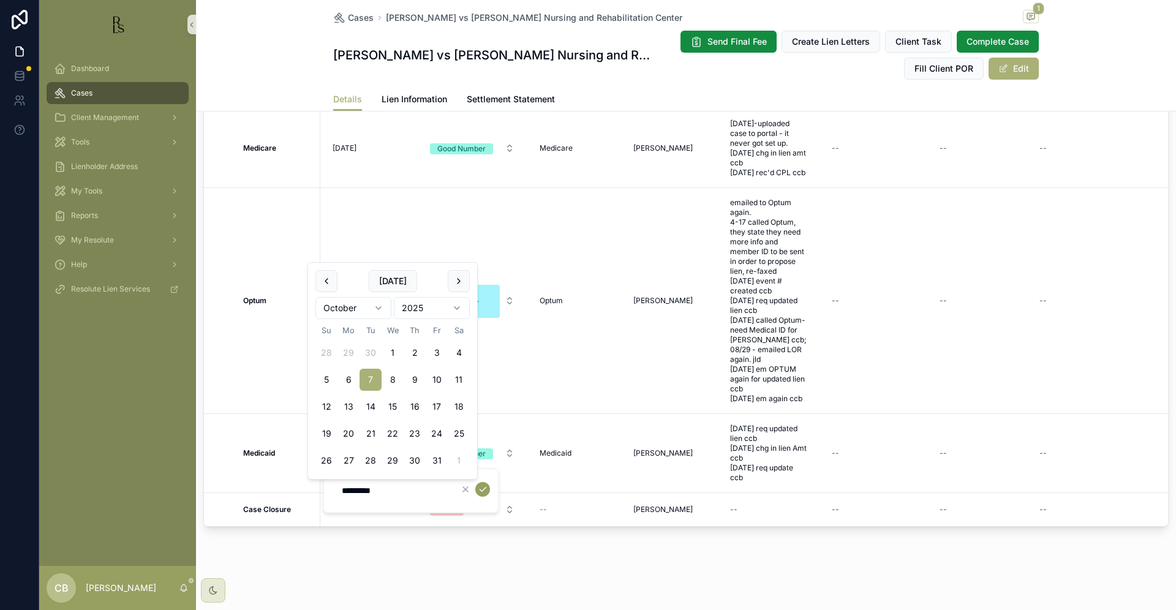
click at [481, 487] on icon "scrollable content" at bounding box center [483, 489] width 10 height 10
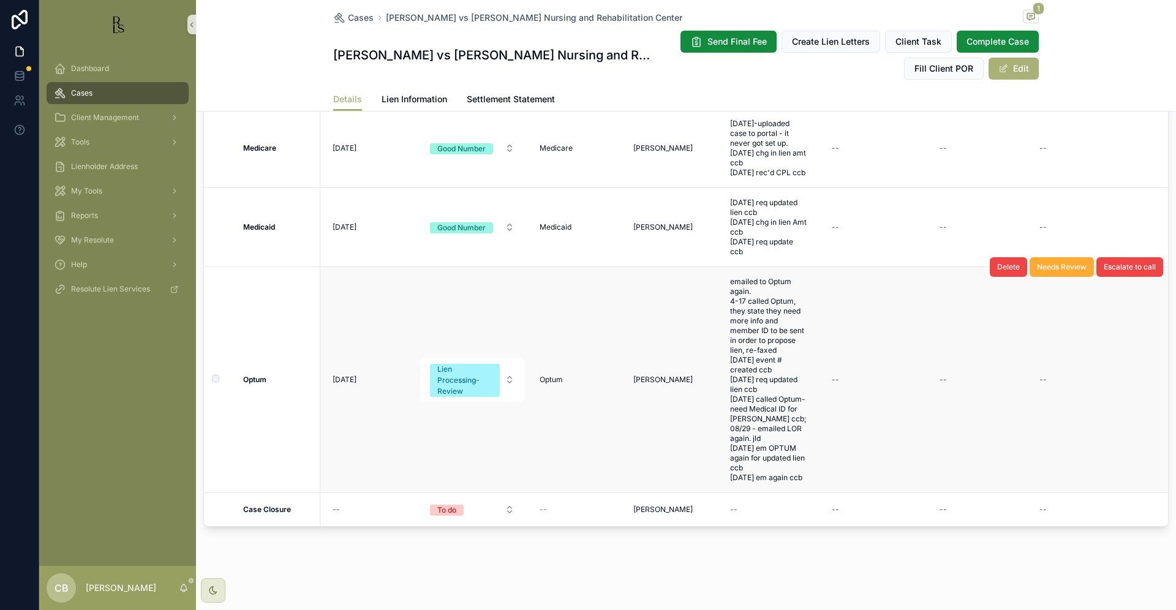
click at [80, 140] on span "Tools" at bounding box center [80, 142] width 18 height 10
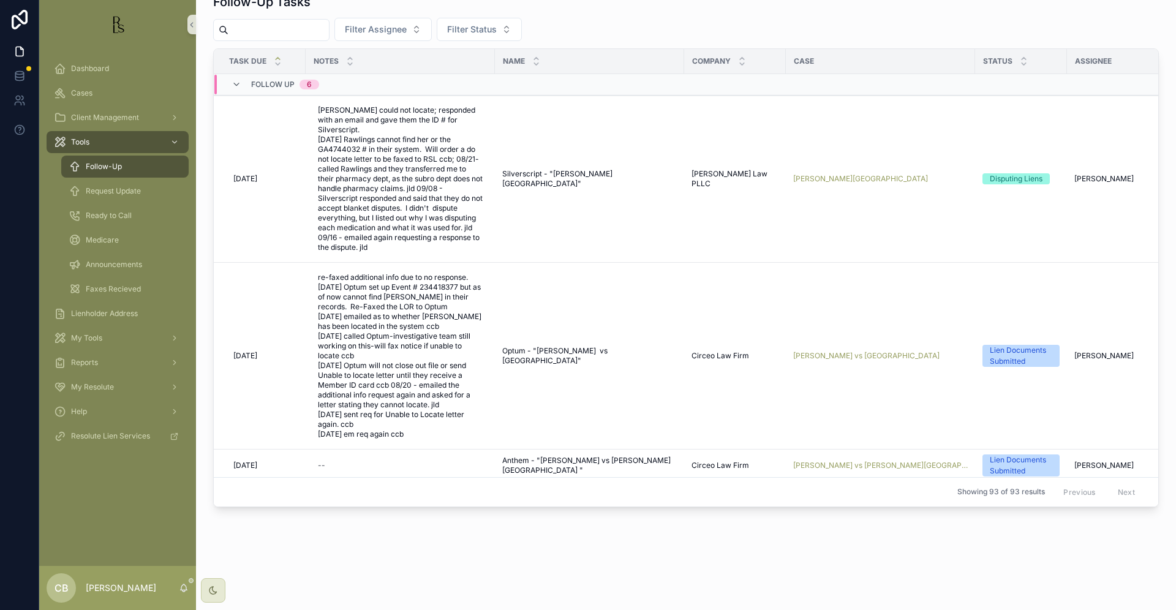
click at [80, 140] on span "Tools" at bounding box center [80, 142] width 18 height 10
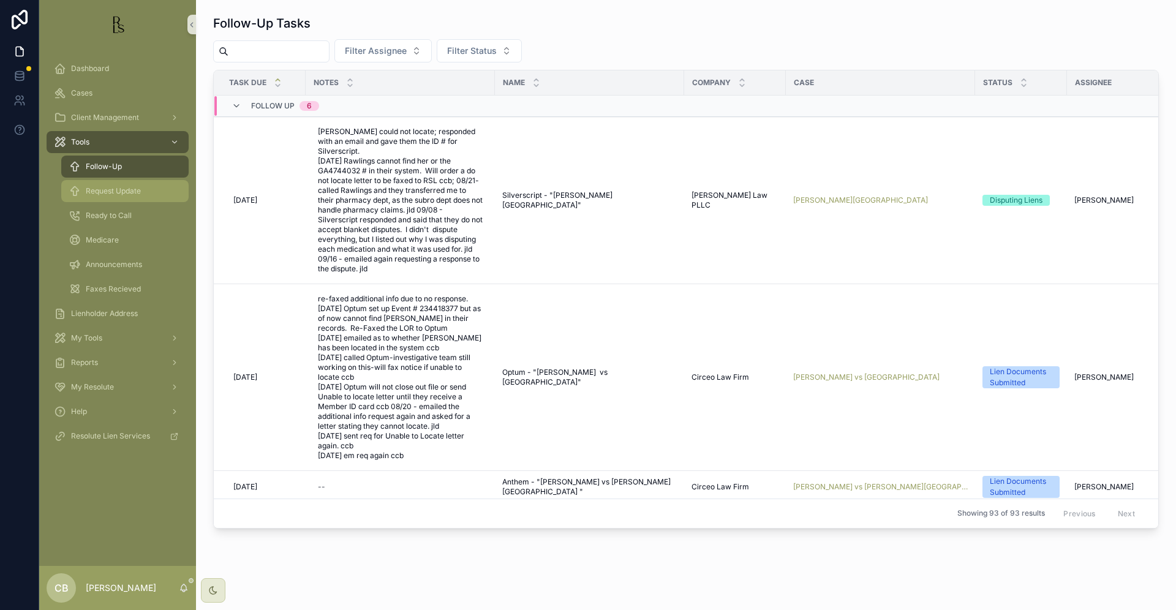
click at [123, 189] on span "Request Update" at bounding box center [113, 191] width 55 height 10
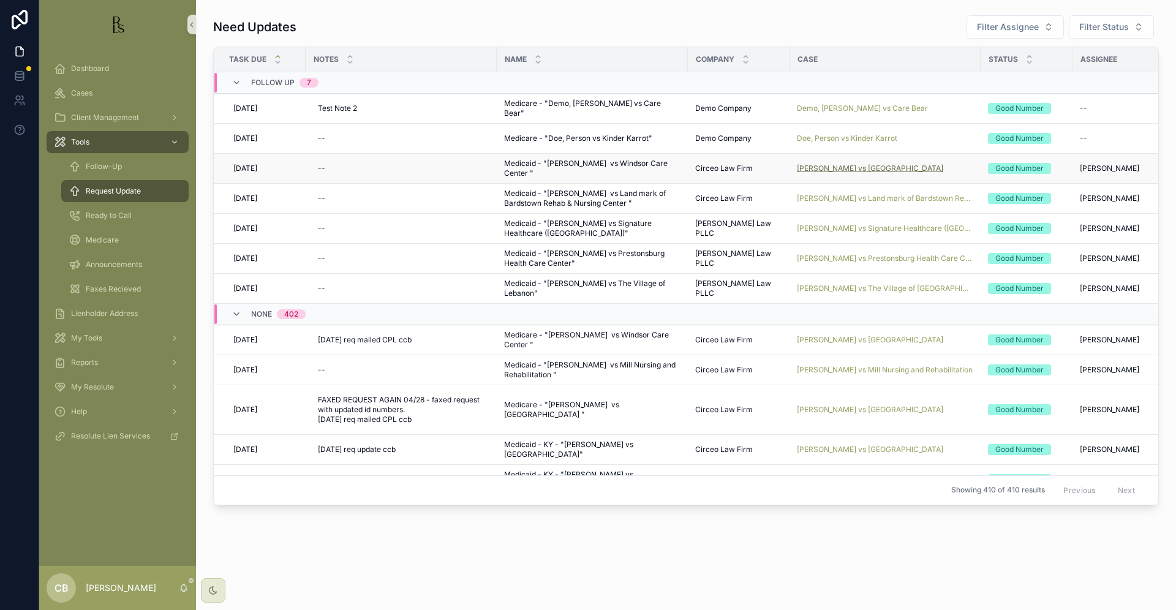
click at [842, 165] on span "[PERSON_NAME] vs [GEOGRAPHIC_DATA]" at bounding box center [870, 169] width 146 height 10
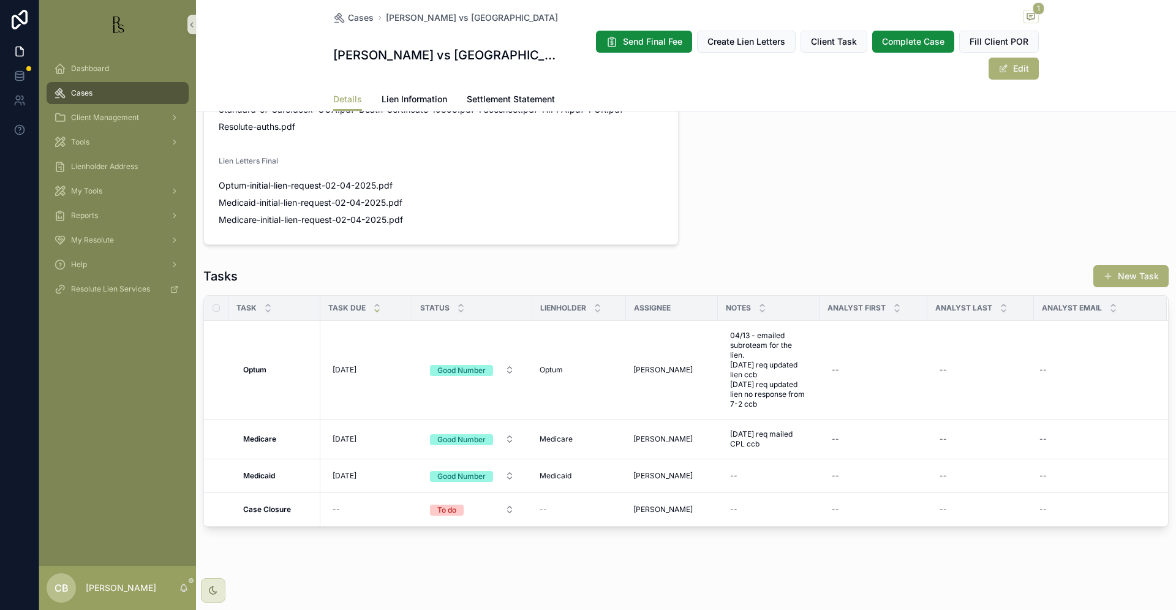
scroll to position [839, 0]
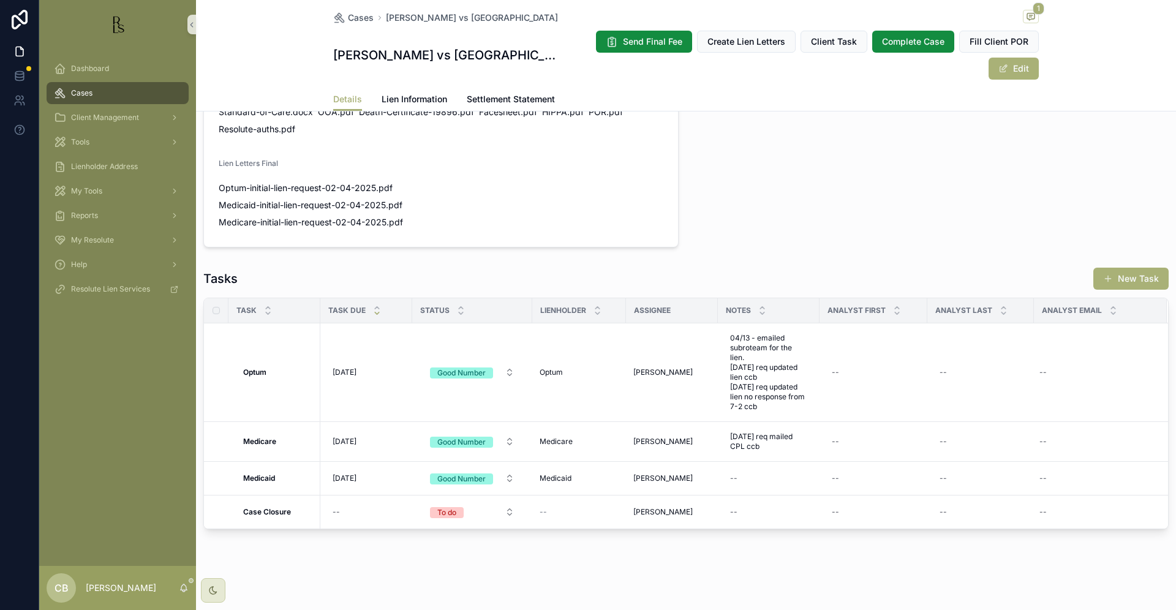
click at [414, 97] on span "Lien Information" at bounding box center [415, 99] width 66 height 12
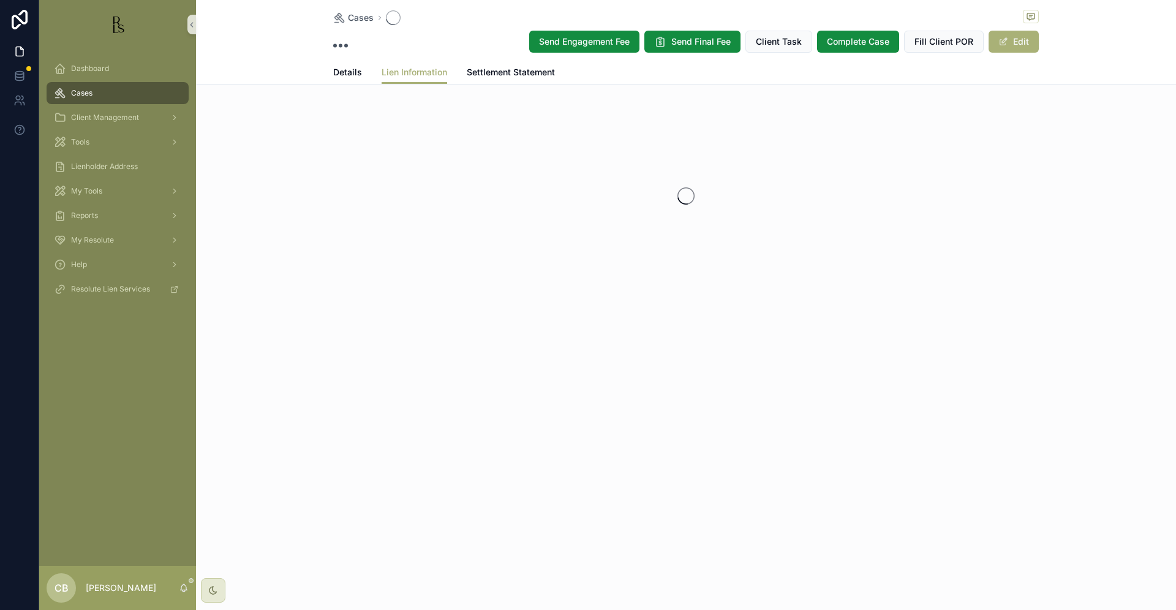
click at [414, 97] on div "Cases Send Engagement Fee Send Final Fee Client Task Complete Case Fill Client …" at bounding box center [686, 185] width 980 height 371
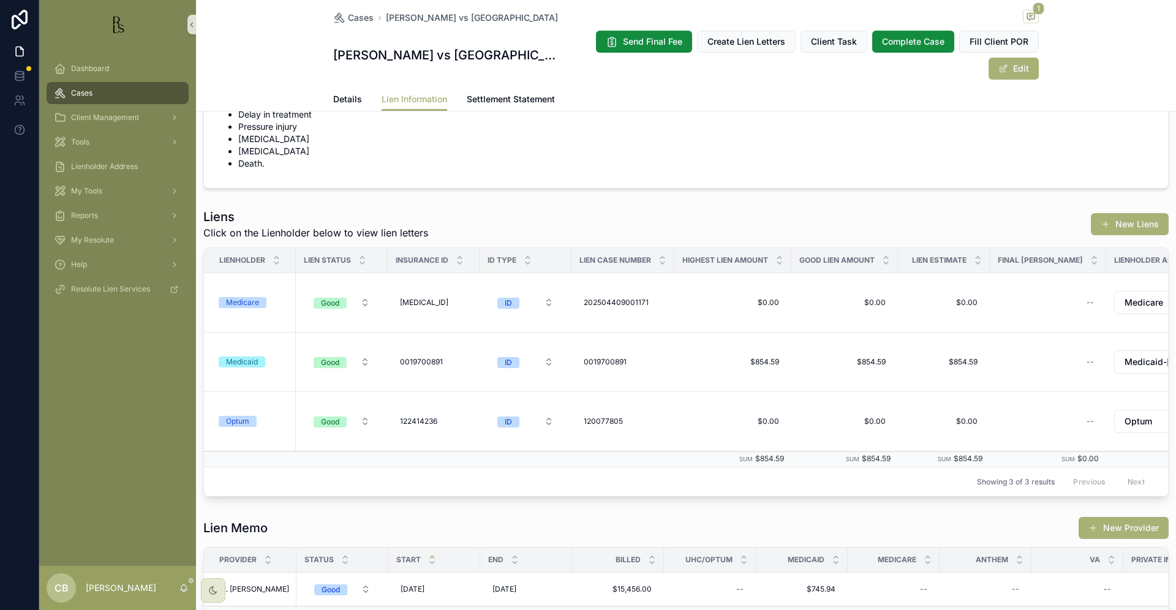
scroll to position [64, 0]
click at [342, 96] on span "Details" at bounding box center [347, 99] width 29 height 12
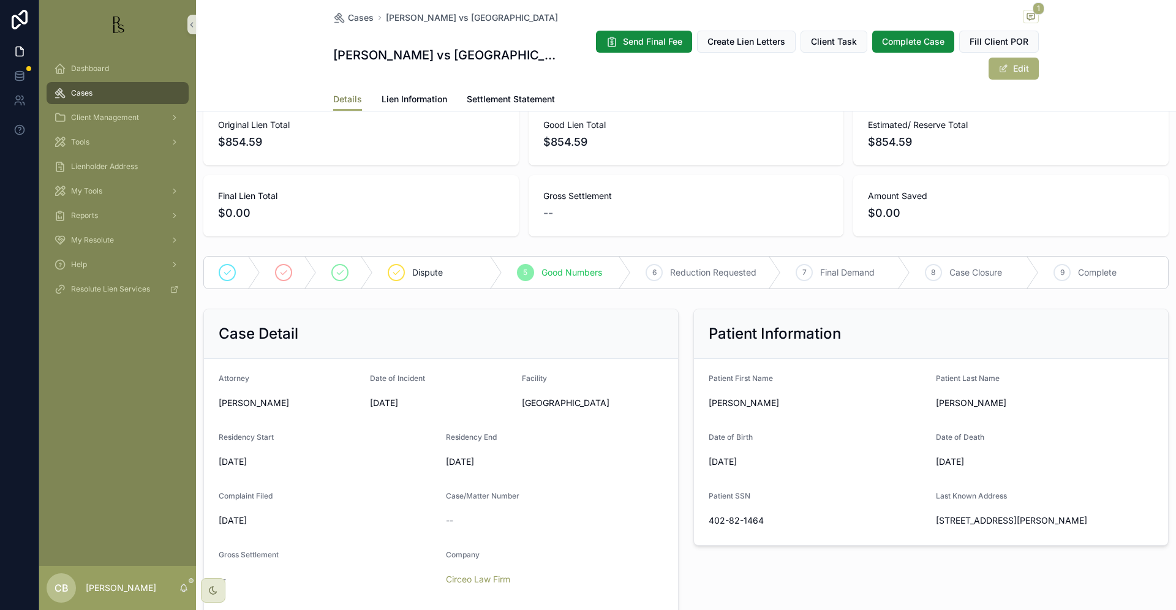
click at [342, 96] on span "Details" at bounding box center [347, 99] width 29 height 12
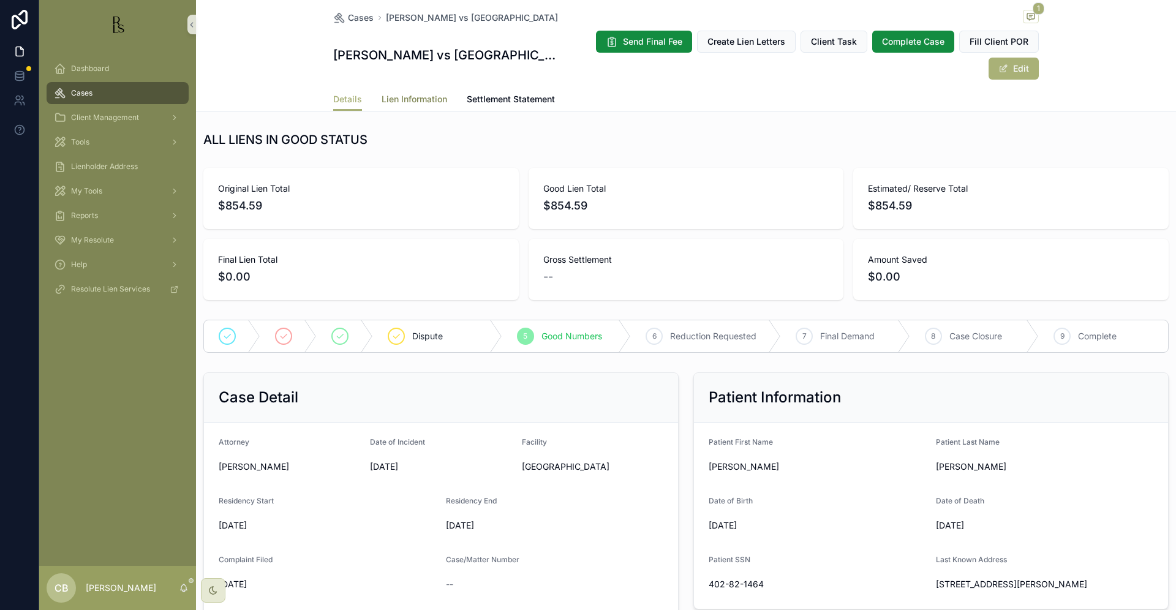
click at [398, 96] on span "Lien Information" at bounding box center [415, 99] width 66 height 12
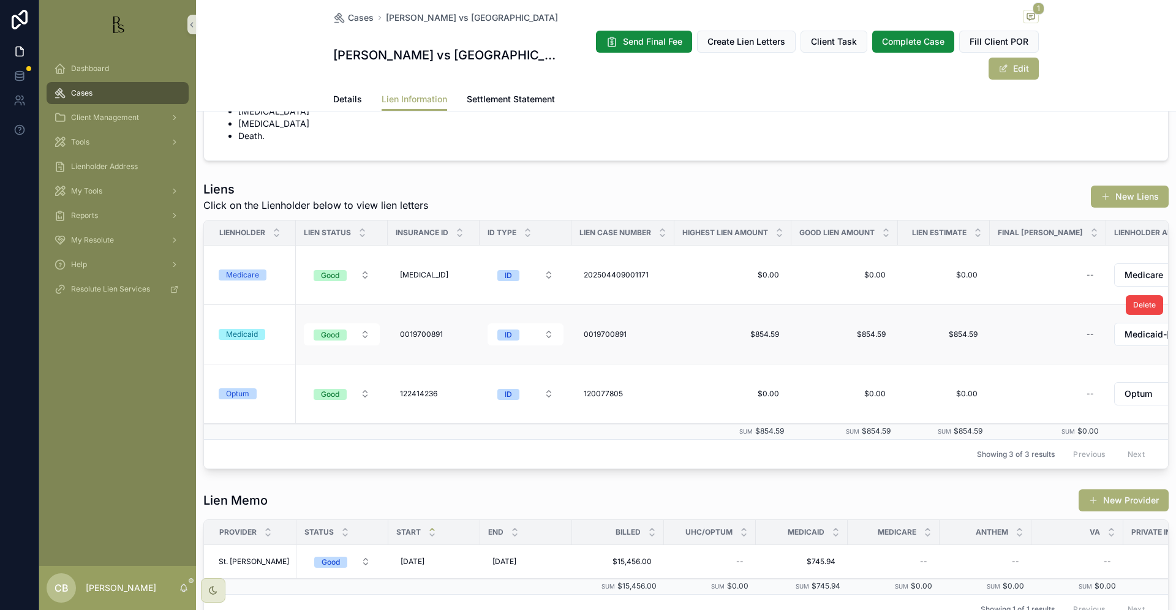
scroll to position [89, 0]
click at [343, 97] on span "Details" at bounding box center [347, 99] width 29 height 12
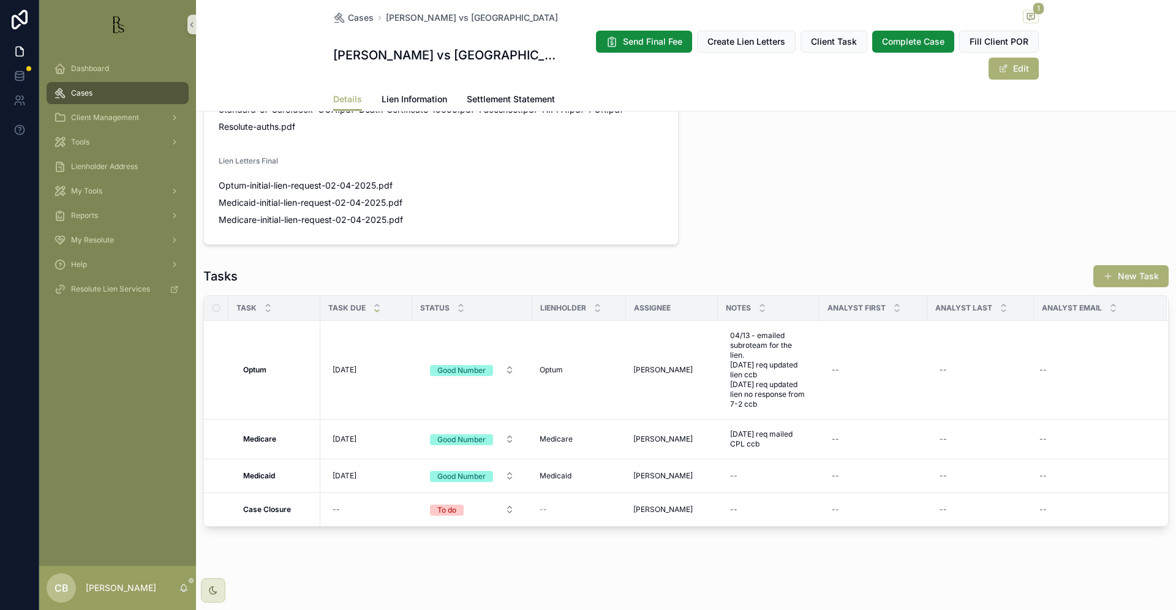
scroll to position [842, 0]
click at [742, 475] on div "--" at bounding box center [768, 476] width 87 height 20
type textarea "**********"
click at [880, 491] on icon "scrollable content" at bounding box center [880, 493] width 10 height 10
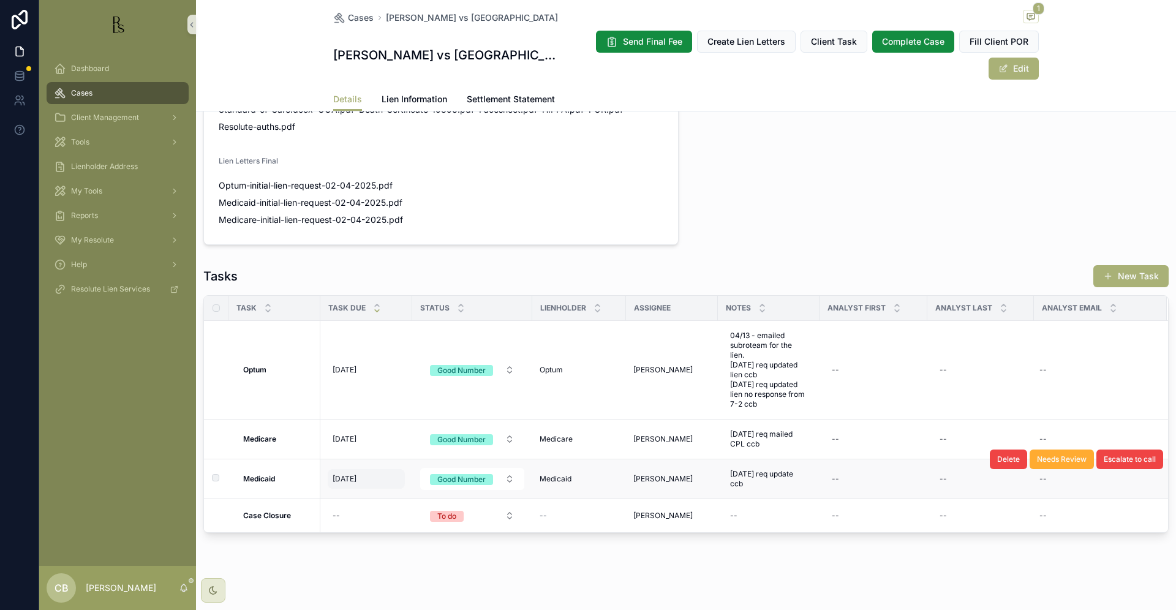
click at [347, 477] on span "[DATE]" at bounding box center [345, 479] width 24 height 10
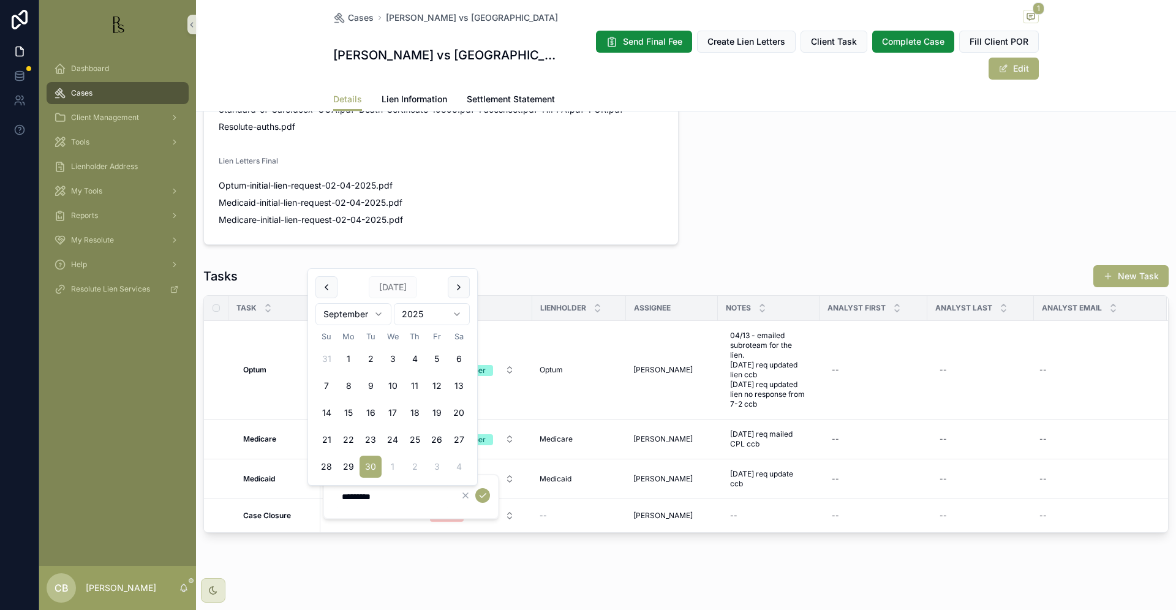
click at [380, 312] on html "Dashboard Cases Client Management Tools Lienholder Address My Tools Reports My …" at bounding box center [588, 305] width 1176 height 610
click at [379, 311] on html "Dashboard Cases Client Management Tools Lienholder Address My Tools Reports My …" at bounding box center [588, 305] width 1176 height 610
click at [368, 377] on button "7" at bounding box center [371, 386] width 22 height 22
type input "*********"
click at [483, 492] on icon "scrollable content" at bounding box center [483, 496] width 10 height 10
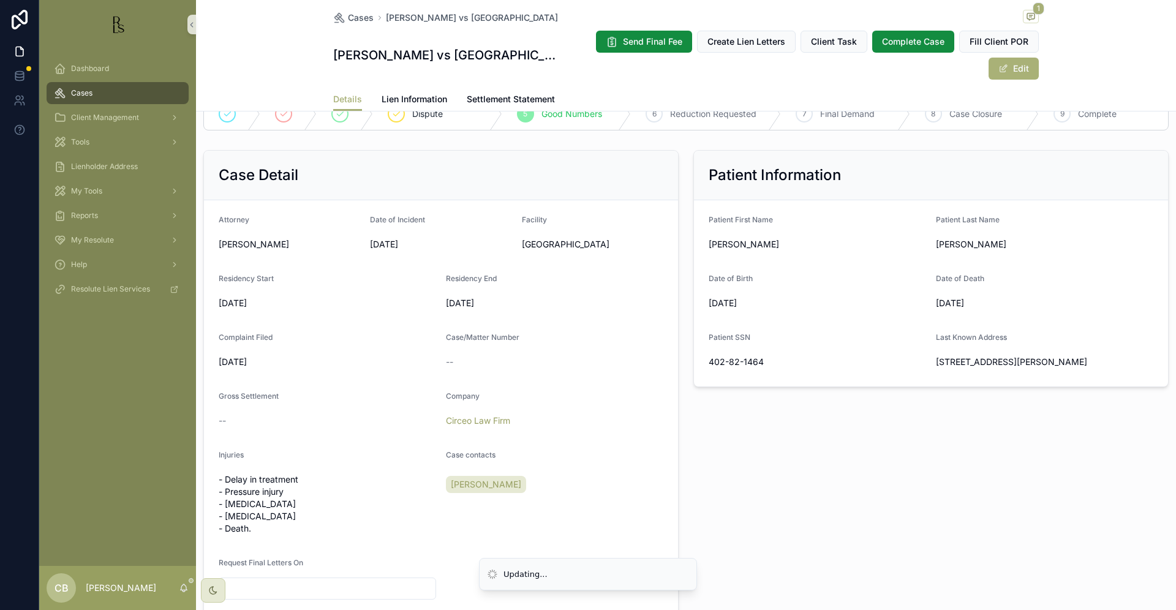
scroll to position [205, 0]
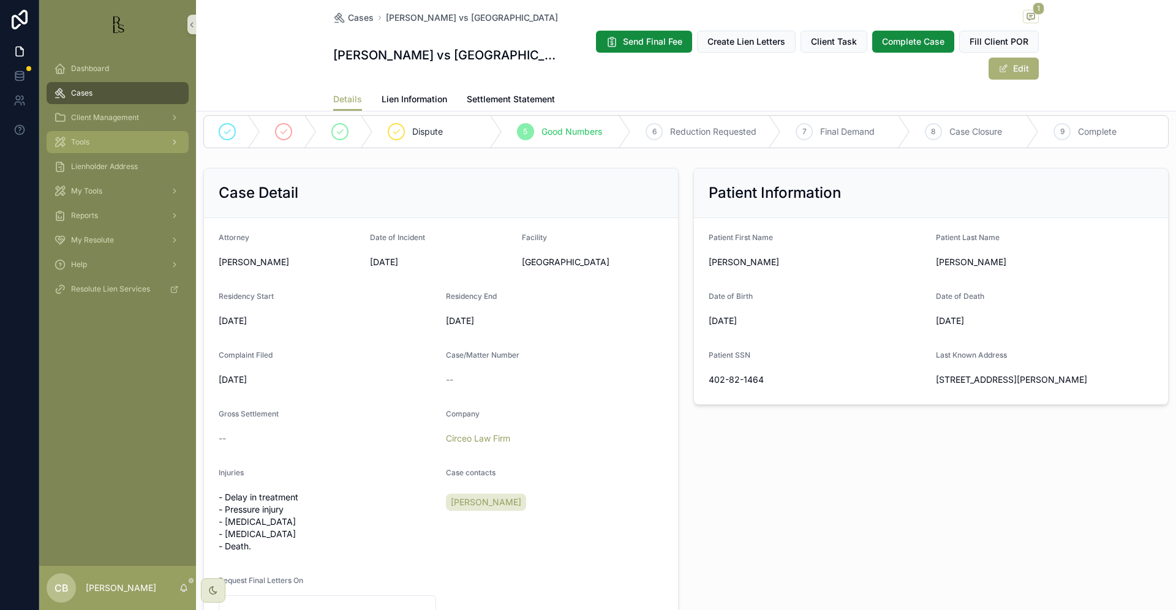
click at [84, 139] on span "Tools" at bounding box center [80, 142] width 18 height 10
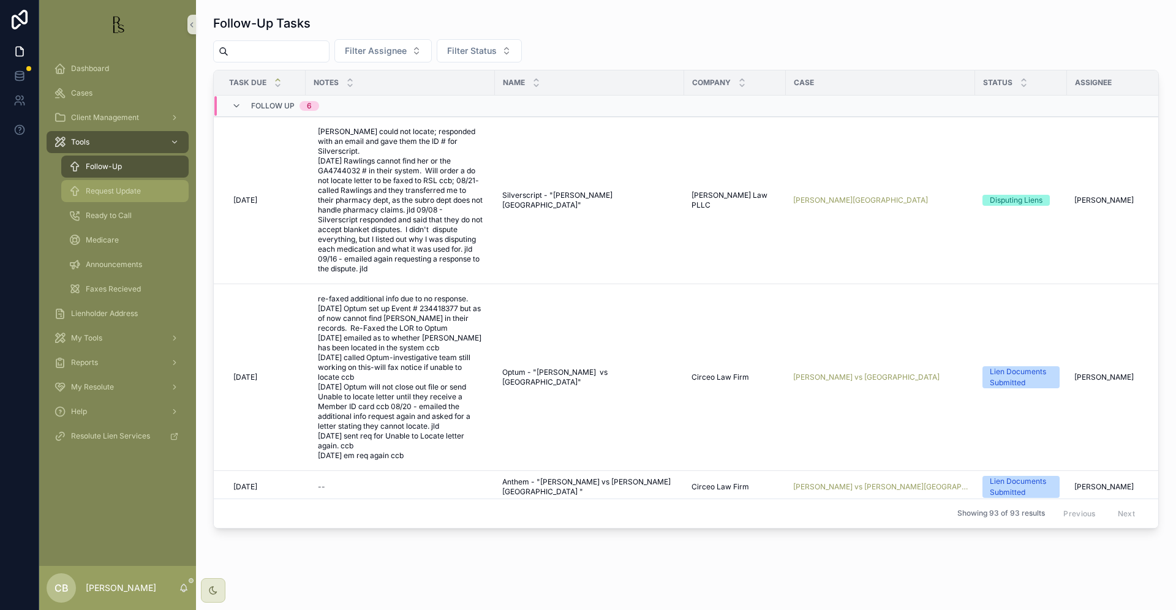
click at [121, 189] on span "Request Update" at bounding box center [113, 191] width 55 height 10
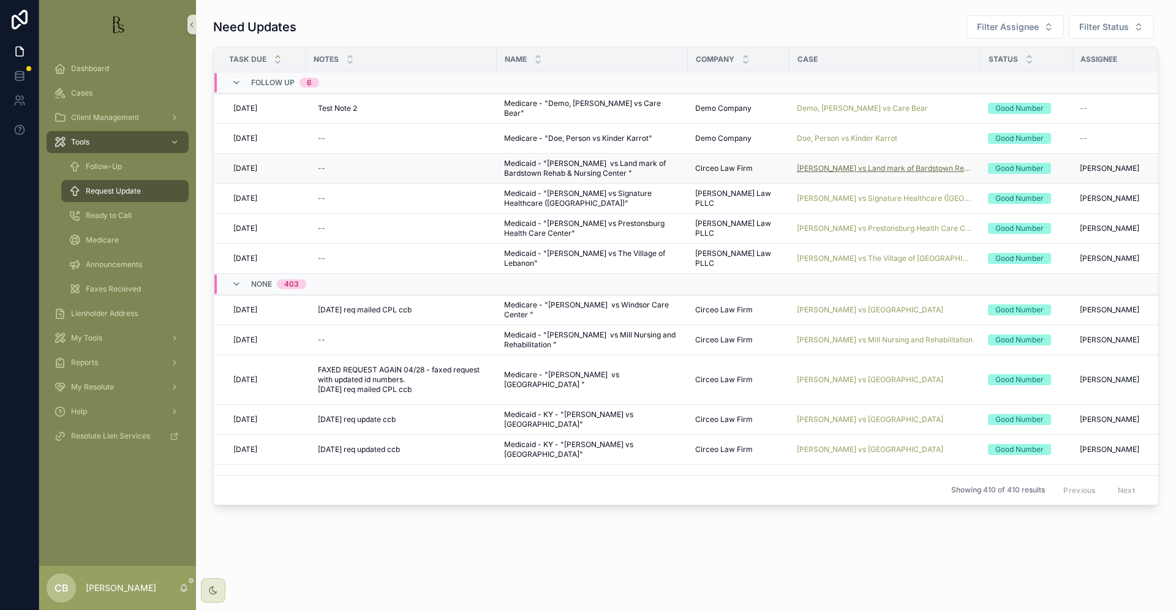
click at [877, 168] on span "[PERSON_NAME] vs Land mark of Bardstown Rehab & Nursing Center" at bounding box center [885, 169] width 176 height 10
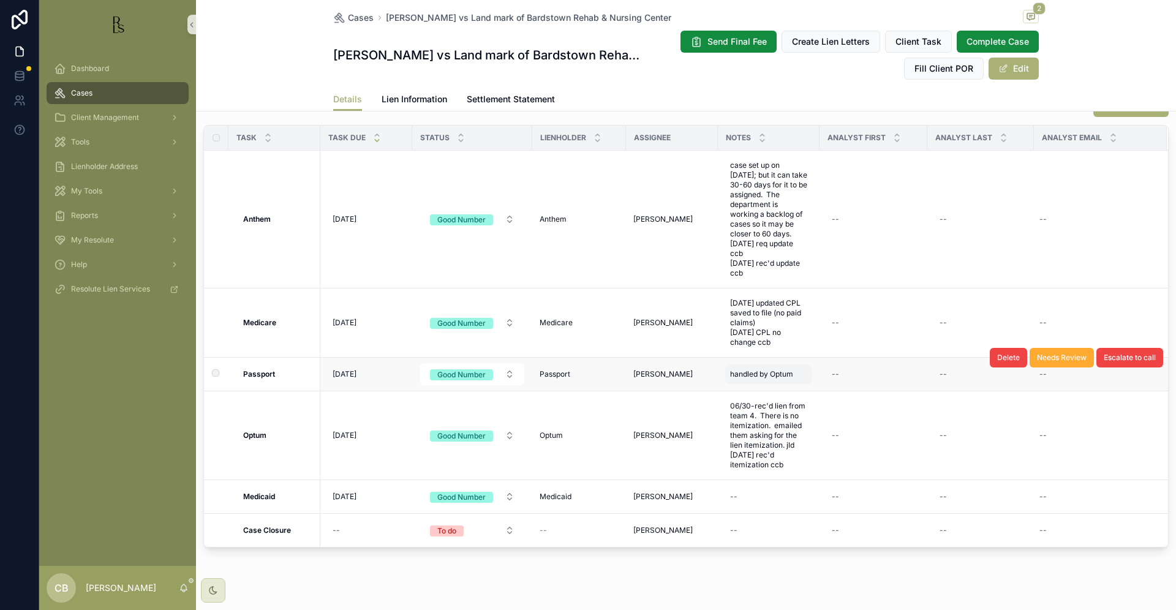
scroll to position [1048, 0]
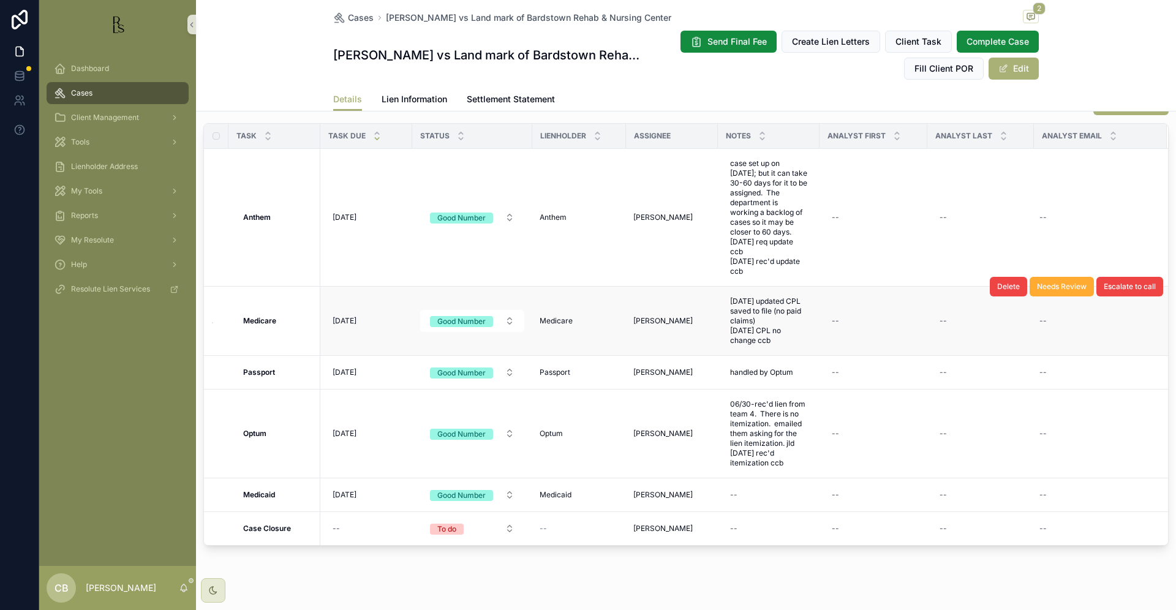
click at [415, 96] on span "Lien Information" at bounding box center [415, 99] width 66 height 12
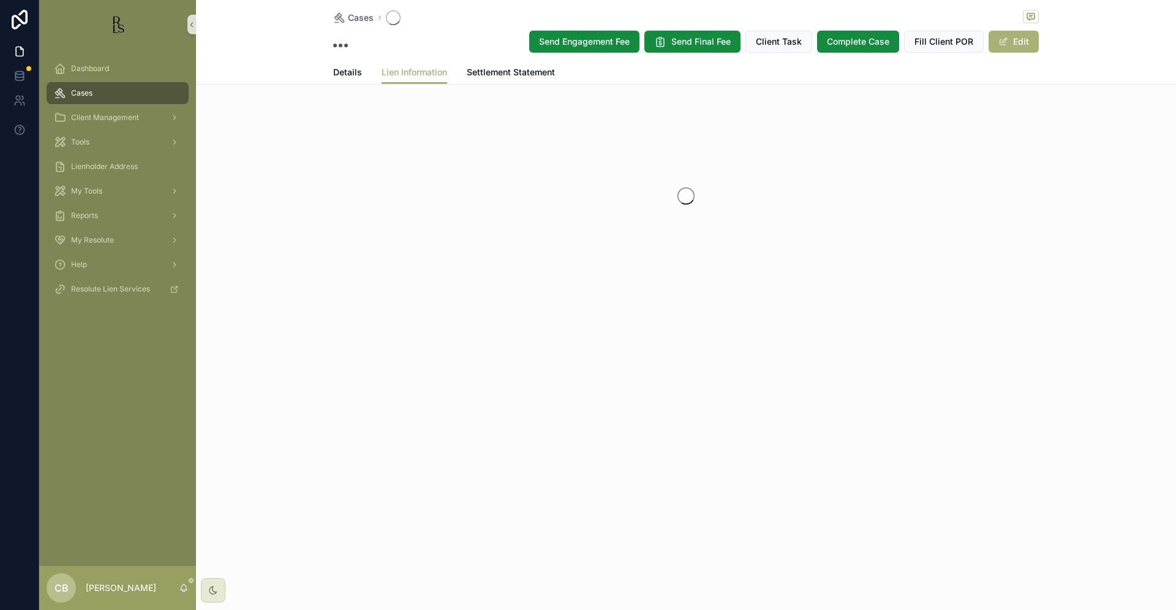
click at [415, 96] on div "Cases Send Engagement Fee Send Final Fee Client Task Complete Case Fill Client …" at bounding box center [686, 185] width 980 height 371
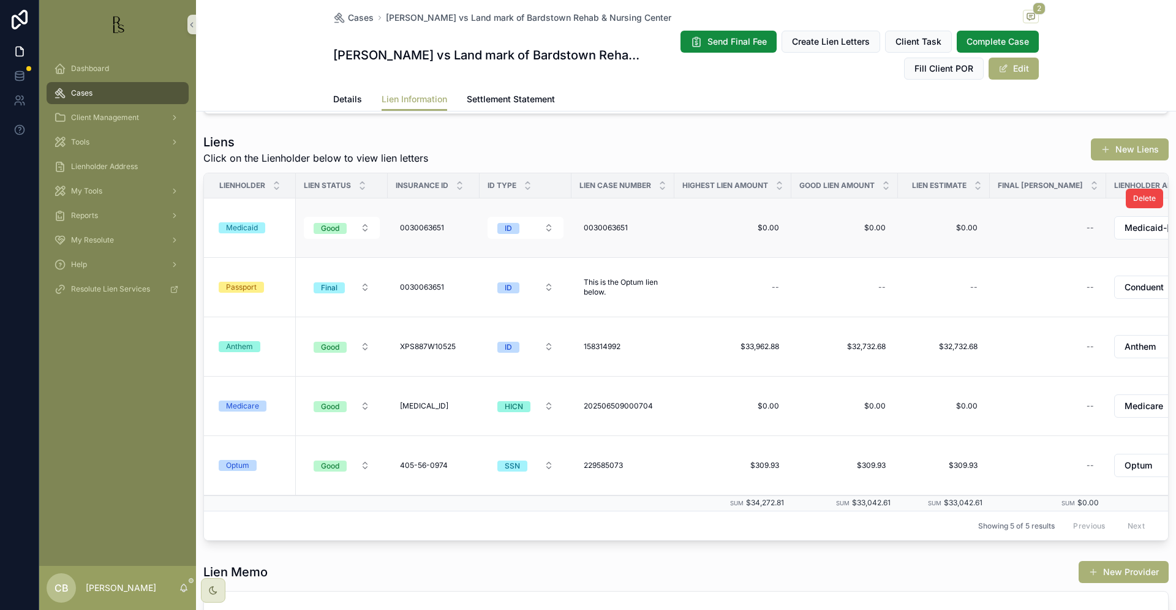
scroll to position [132, 0]
click at [244, 227] on div "Medicaid" at bounding box center [242, 229] width 32 height 11
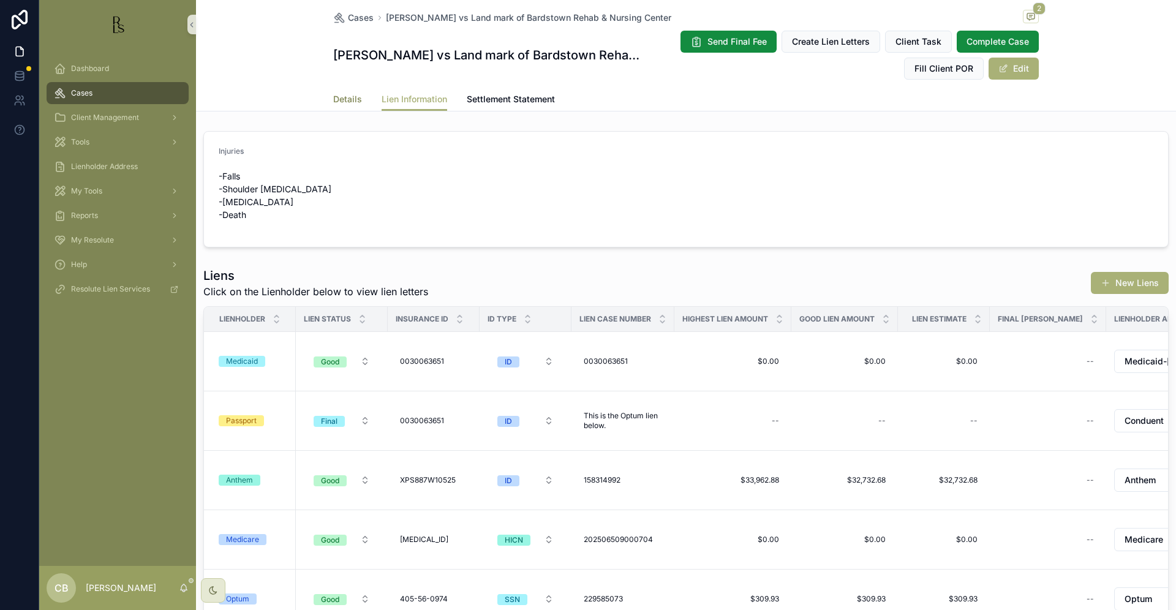
click at [343, 98] on span "Details" at bounding box center [347, 99] width 29 height 12
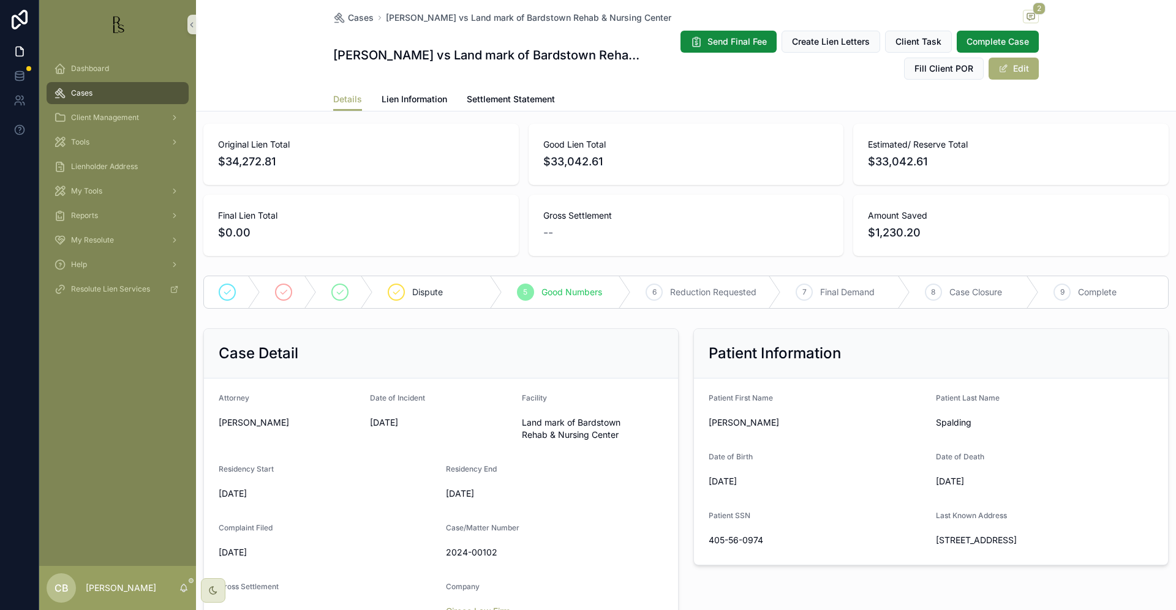
scroll to position [62, 0]
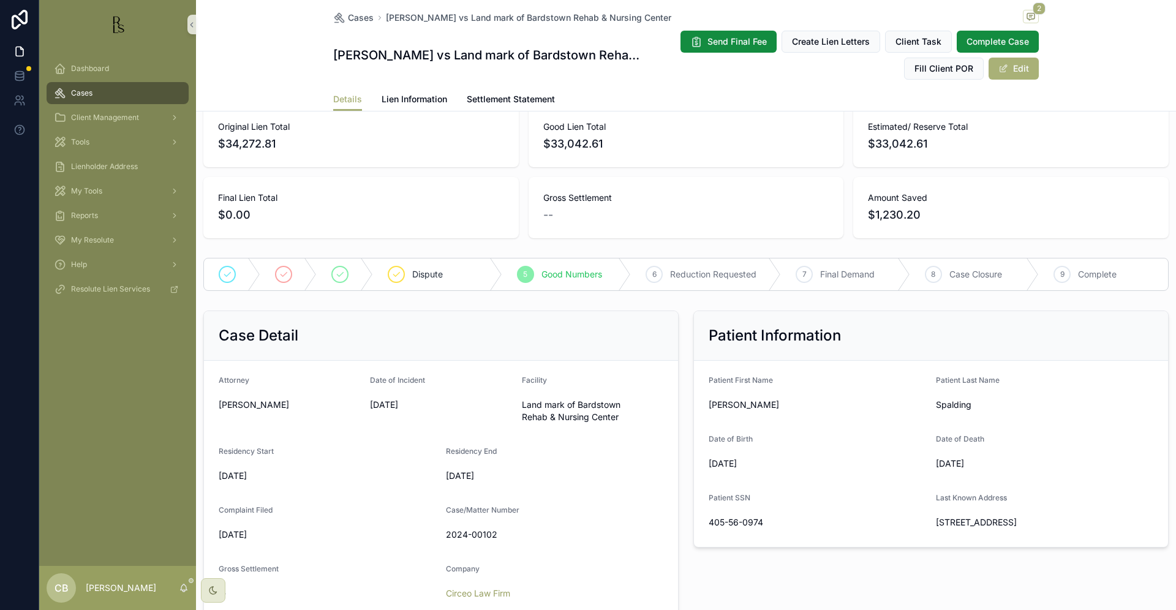
click at [428, 99] on span "Lien Information" at bounding box center [415, 99] width 66 height 12
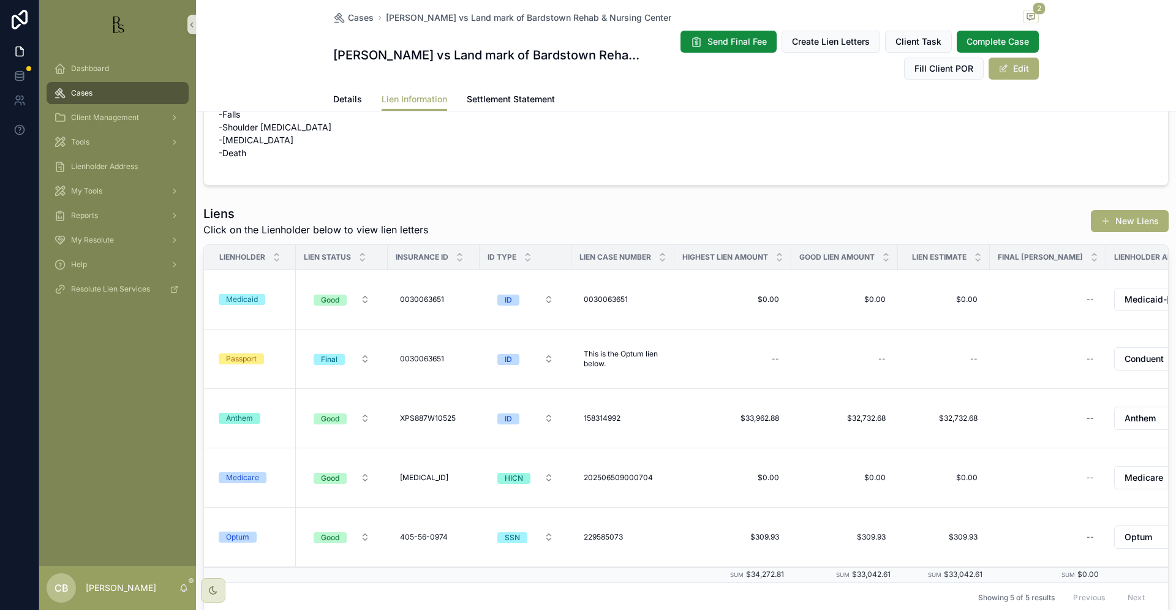
click at [428, 99] on span "Lien Information" at bounding box center [415, 99] width 66 height 12
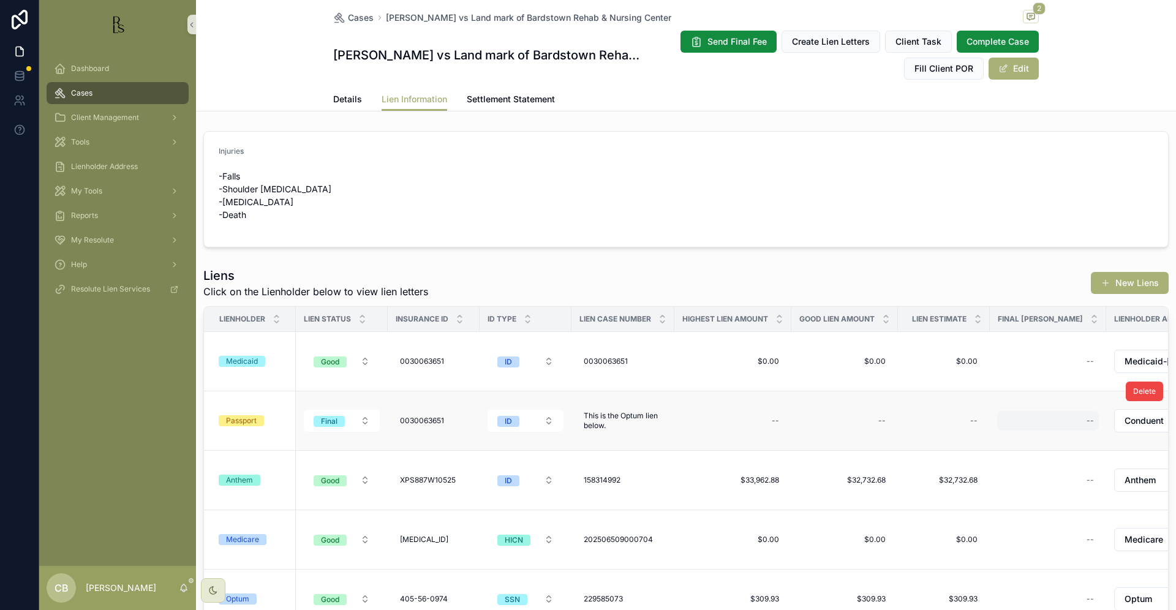
click at [339, 96] on span "Details" at bounding box center [347, 99] width 29 height 12
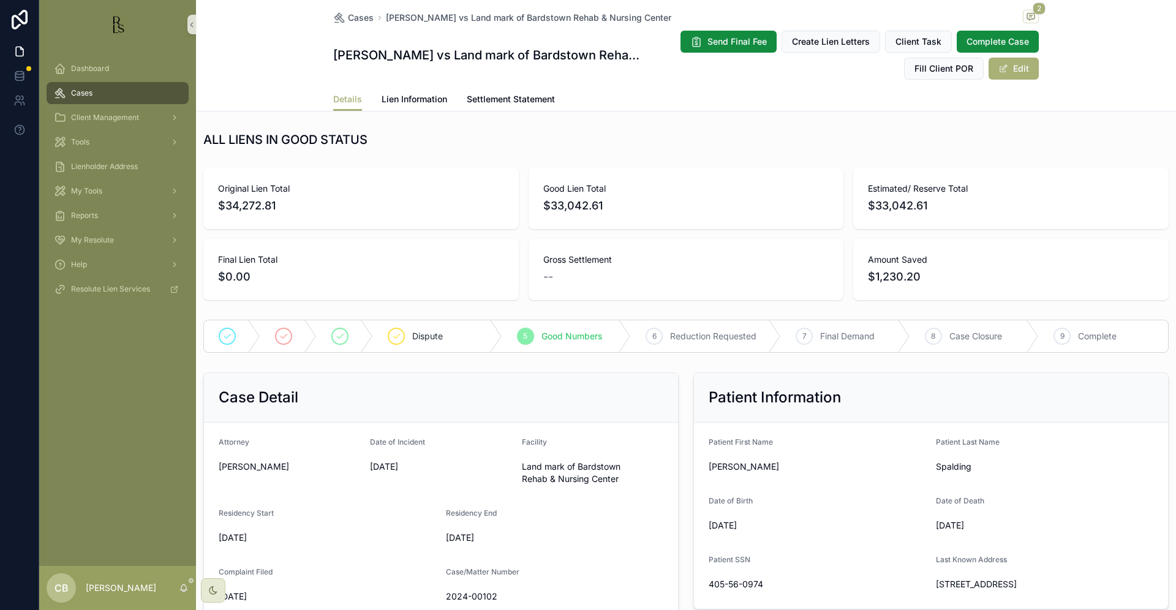
click at [339, 96] on span "Details" at bounding box center [347, 99] width 29 height 12
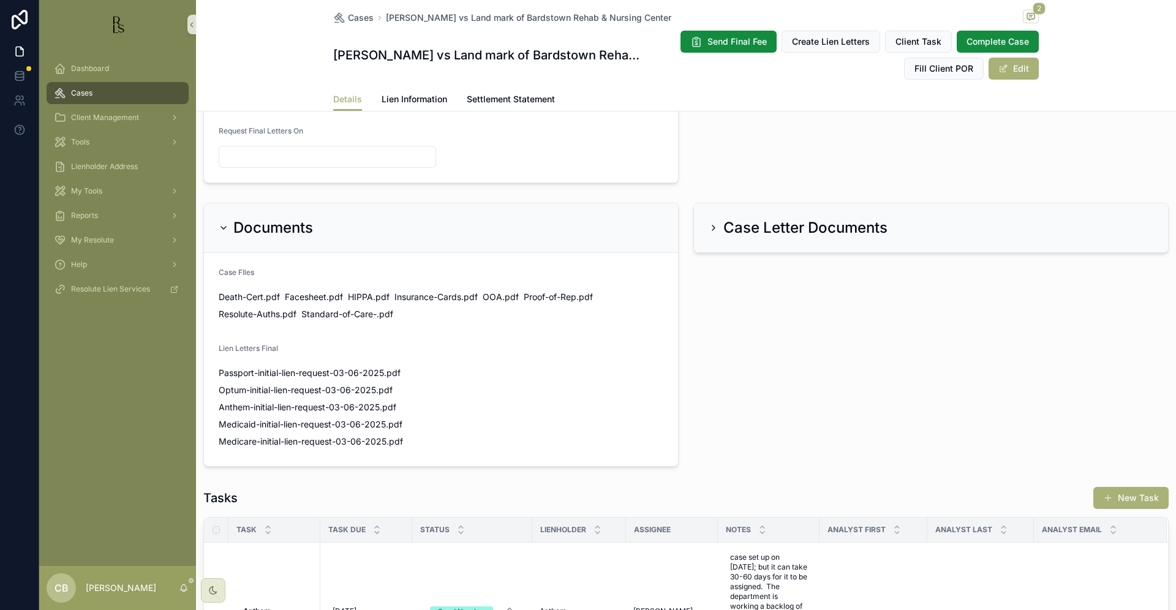
scroll to position [658, 0]
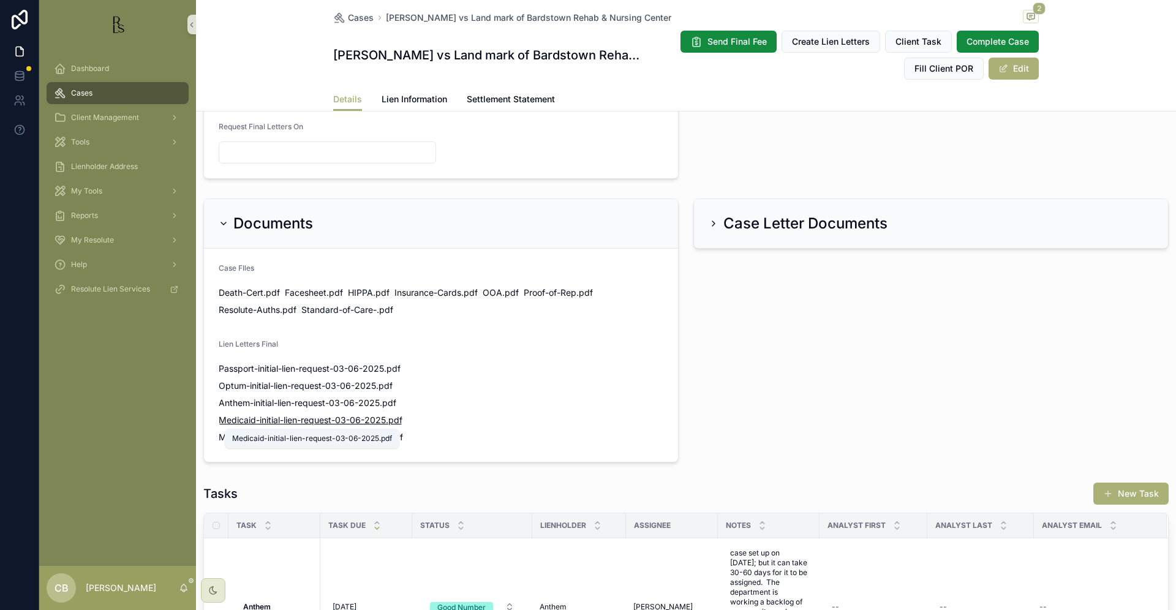
click at [300, 417] on span "Medicaid-initial-lien-request-03-06-2025" at bounding box center [302, 420] width 167 height 12
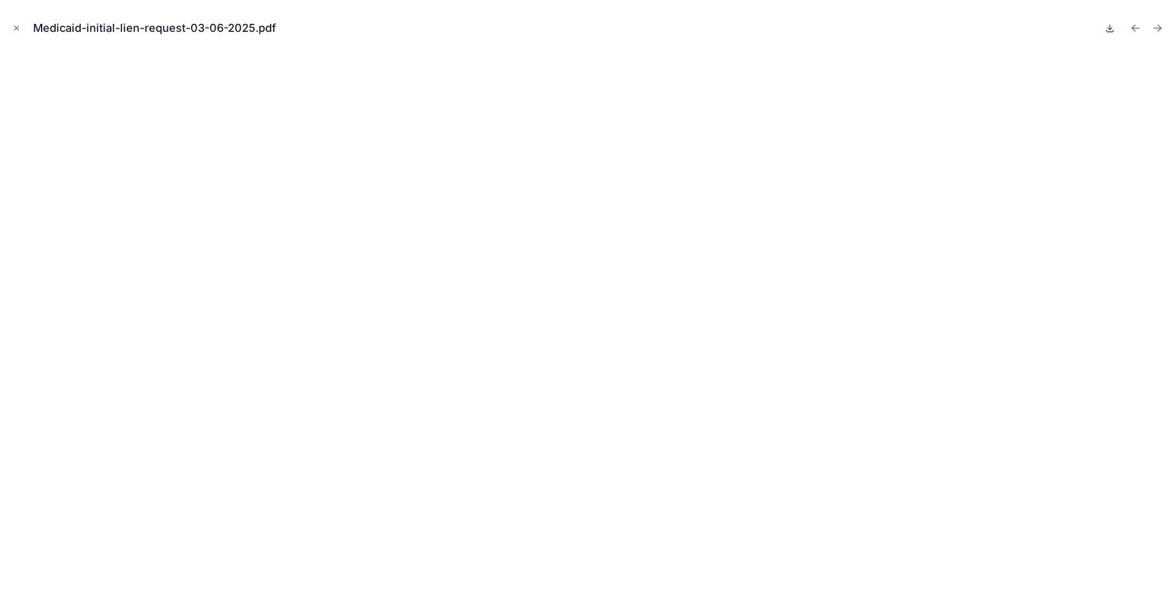
click at [1108, 26] on icon at bounding box center [1110, 28] width 10 height 10
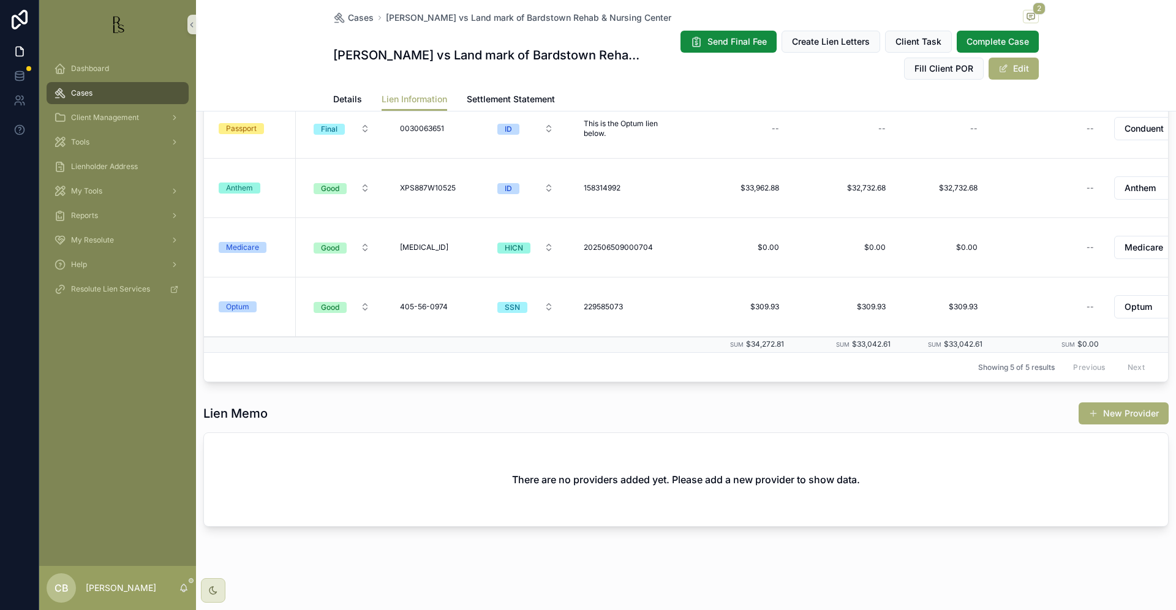
scroll to position [292, 0]
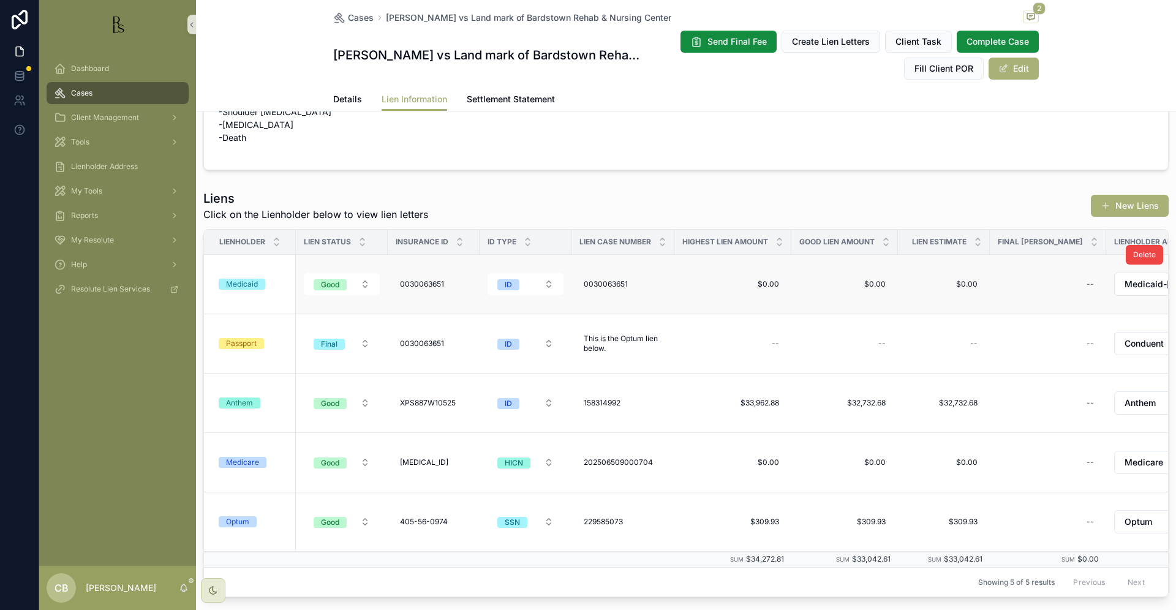
scroll to position [76, 0]
click at [337, 96] on span "Details" at bounding box center [347, 99] width 29 height 12
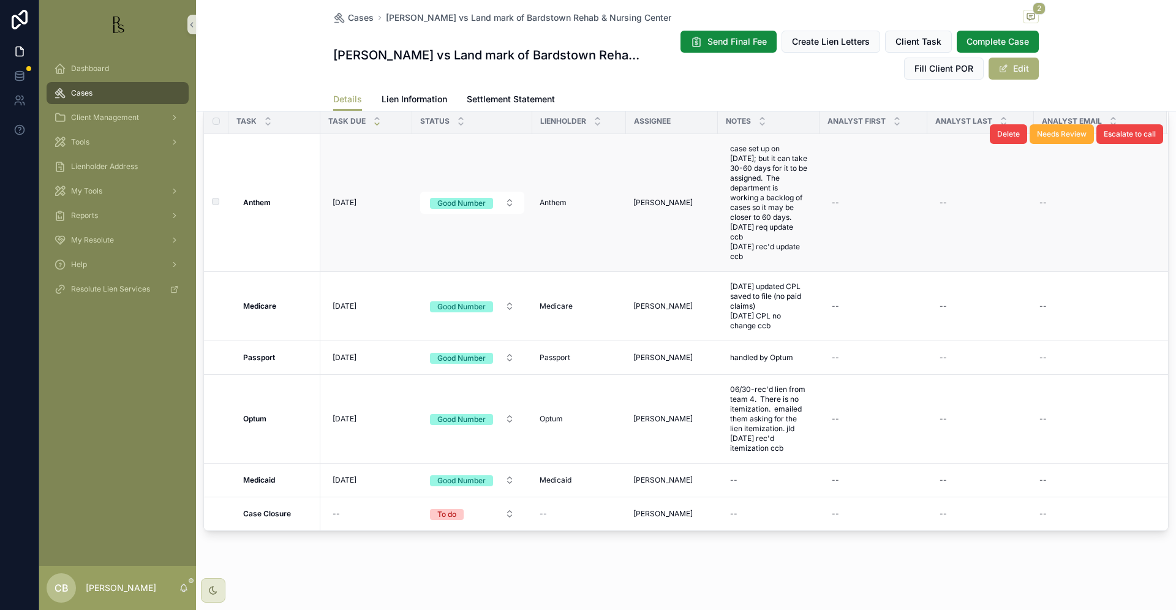
scroll to position [1066, 0]
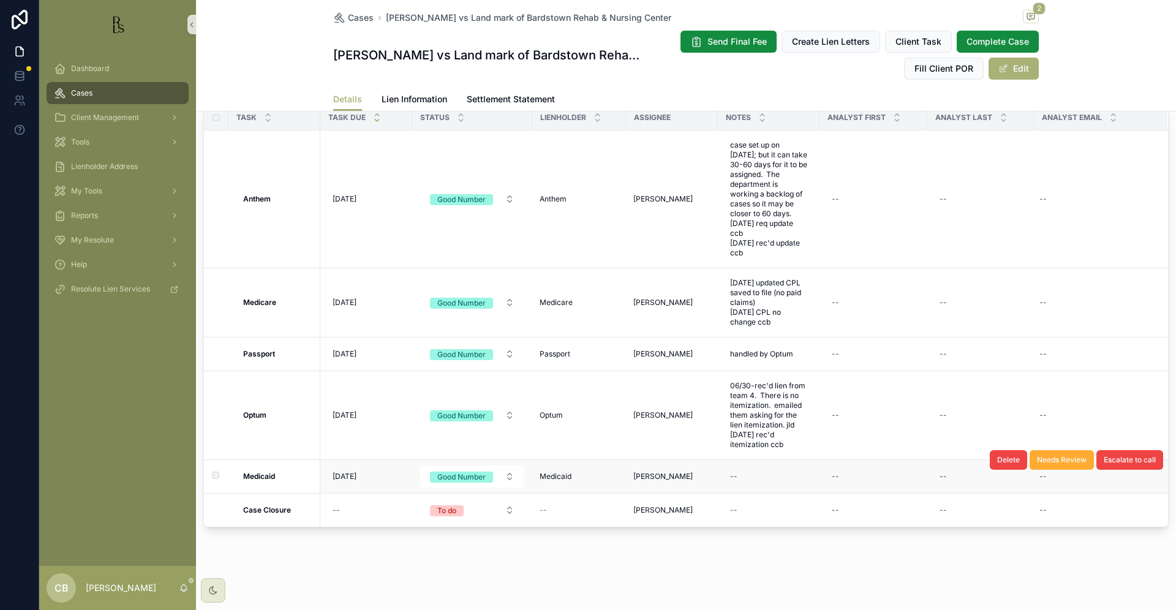
click at [743, 466] on td "--" at bounding box center [769, 477] width 102 height 34
click at [745, 474] on div "--" at bounding box center [768, 477] width 87 height 20
type textarea "**********"
click at [876, 491] on icon "scrollable content" at bounding box center [880, 493] width 10 height 10
click at [349, 476] on span "[DATE]" at bounding box center [345, 480] width 24 height 10
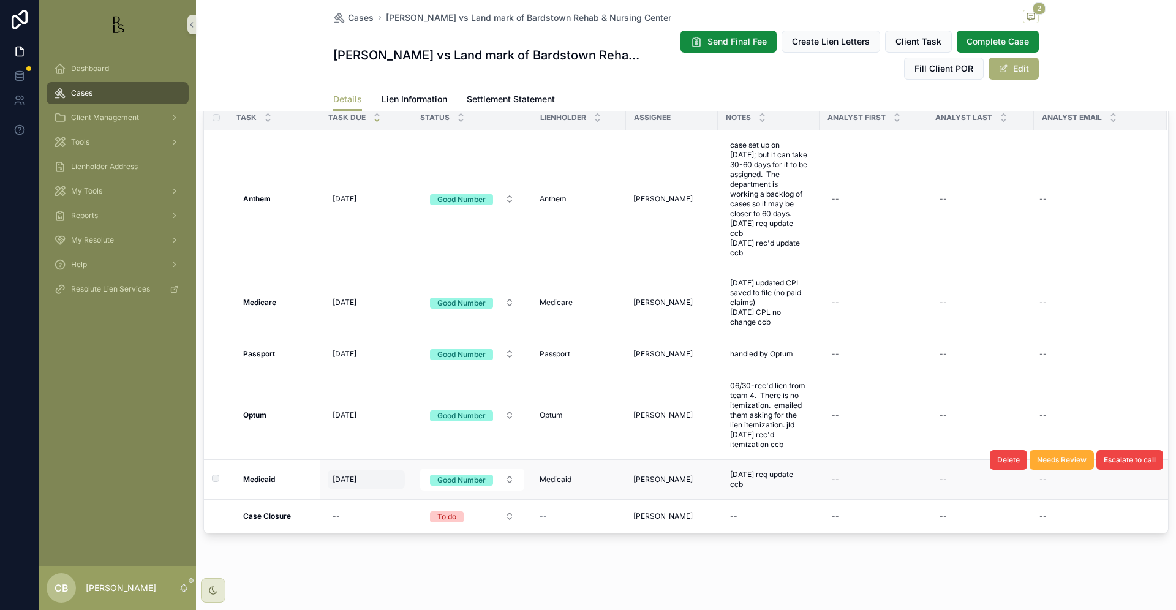
click at [356, 477] on span "[DATE]" at bounding box center [345, 480] width 24 height 10
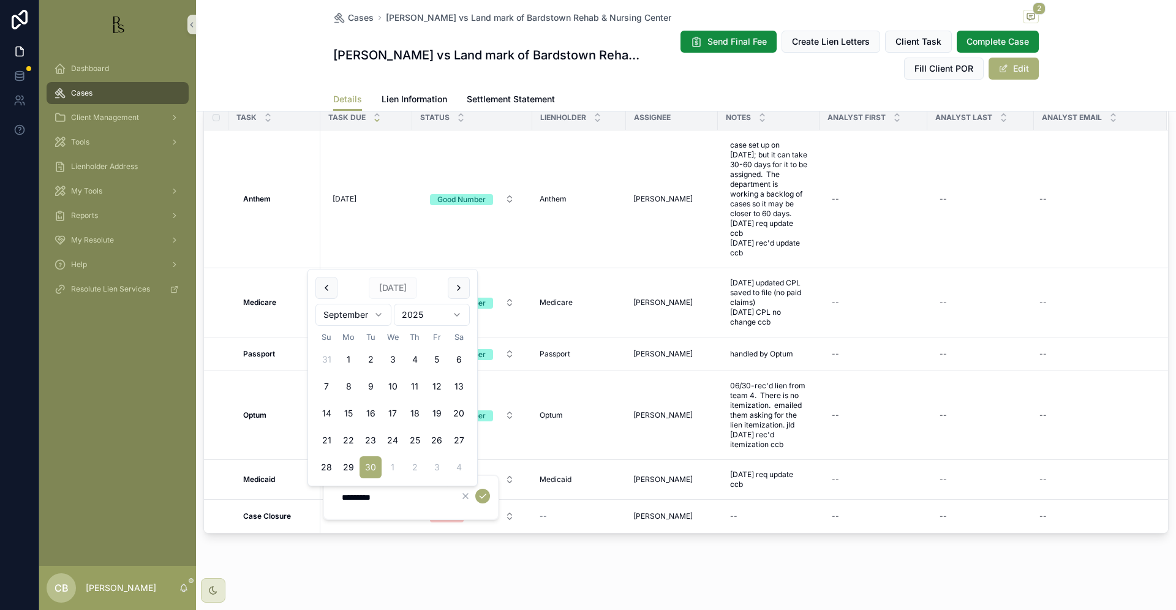
click at [377, 311] on html "Dashboard Cases Client Management Tools Lienholder Address My Tools Reports My …" at bounding box center [588, 305] width 1176 height 610
click at [377, 312] on html "Dashboard Cases Client Management Tools Lienholder Address My Tools Reports My …" at bounding box center [588, 305] width 1176 height 610
click at [369, 385] on button "7" at bounding box center [371, 386] width 22 height 22
type input "*********"
click at [481, 496] on icon "scrollable content" at bounding box center [483, 496] width 10 height 10
